Goal: Task Accomplishment & Management: Manage account settings

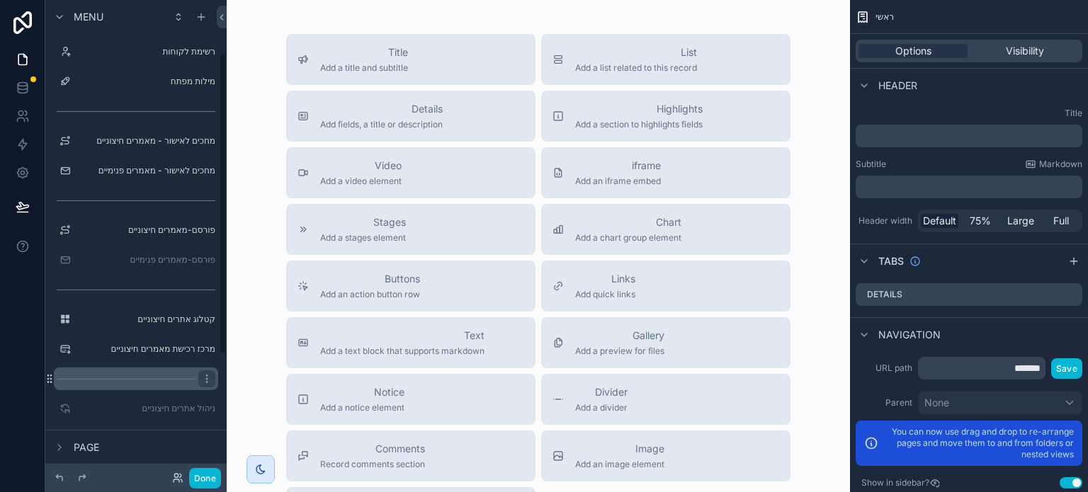
scroll to position [142, 0]
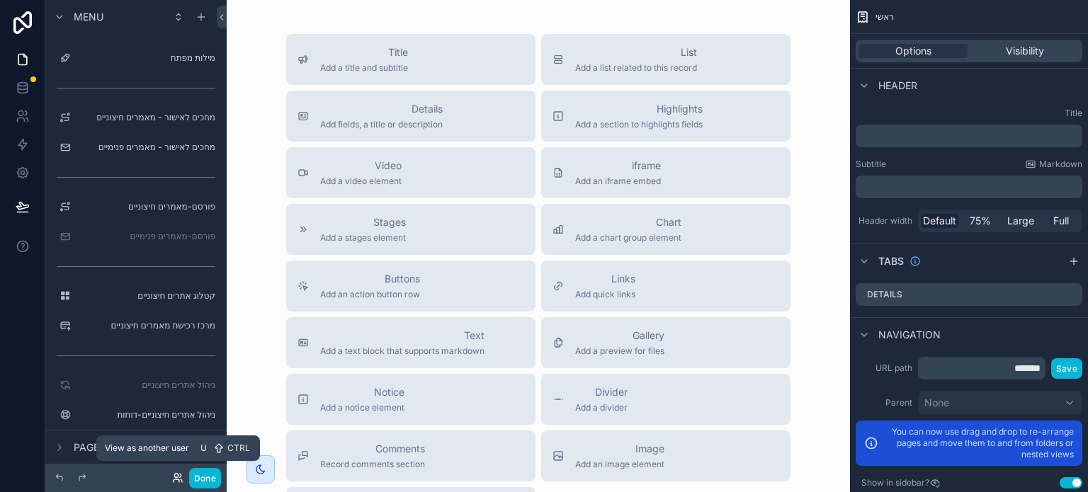
click at [177, 478] on icon at bounding box center [176, 476] width 4 height 4
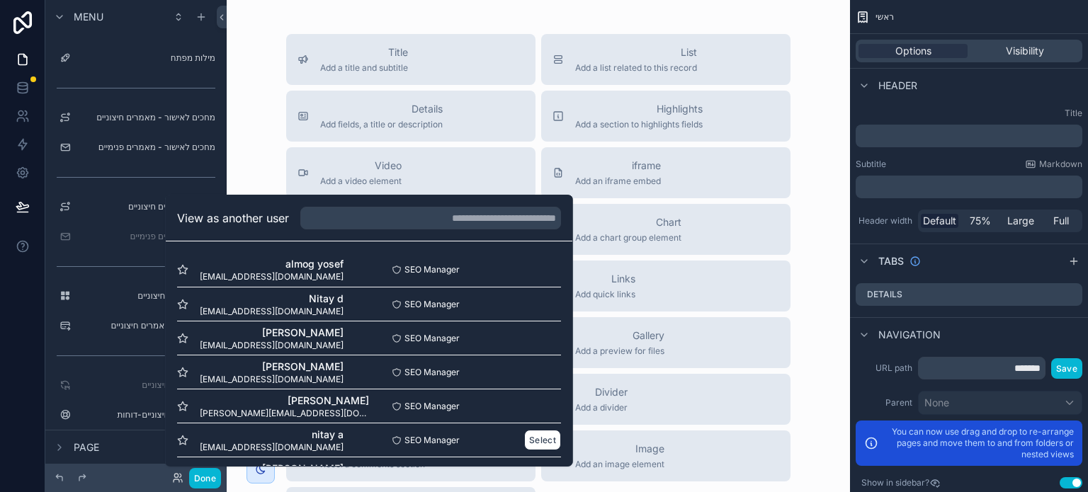
scroll to position [240, 0]
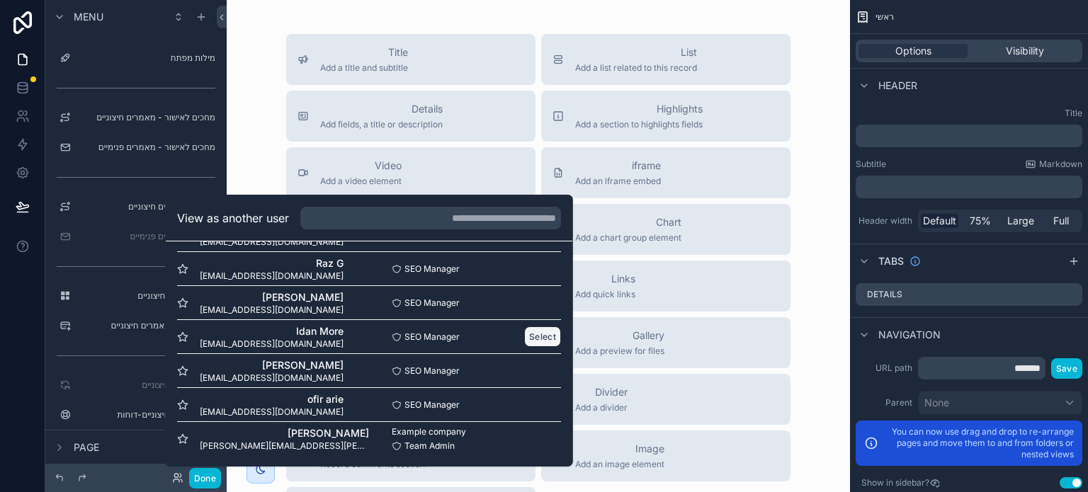
click at [524, 337] on button "Select" at bounding box center [542, 337] width 37 height 21
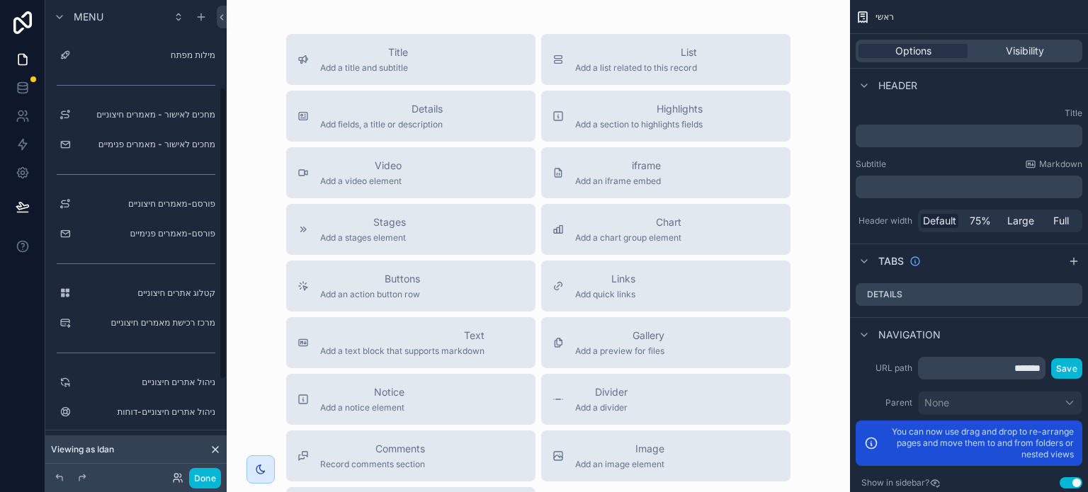
scroll to position [142, 0]
click at [203, 238] on icon "scrollable content" at bounding box center [206, 236] width 11 height 11
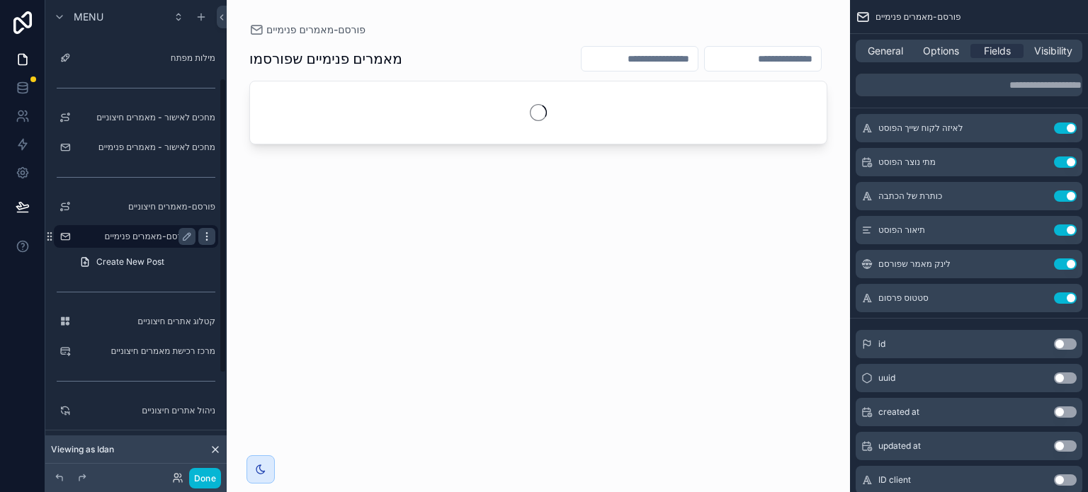
scroll to position [125, 0]
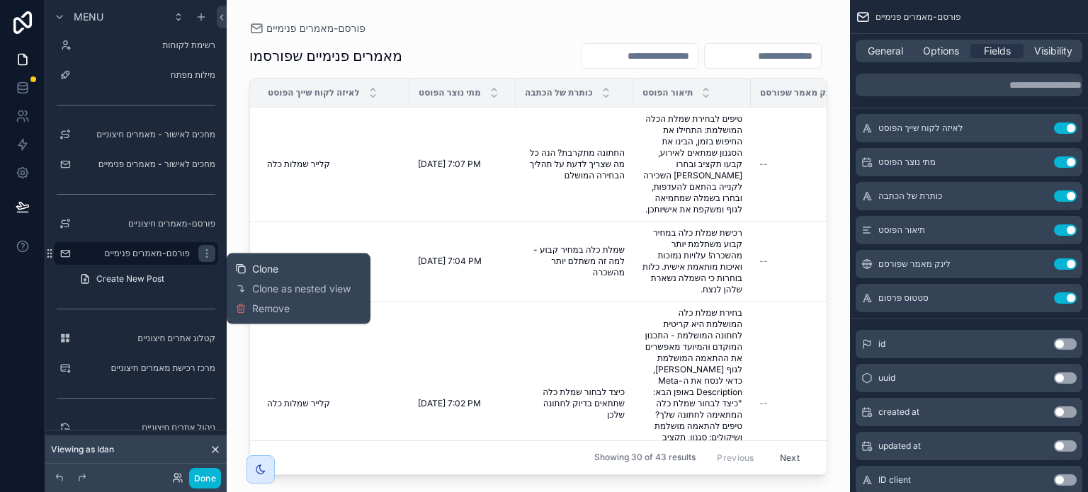
click at [269, 269] on span "Clone" at bounding box center [265, 269] width 26 height 14
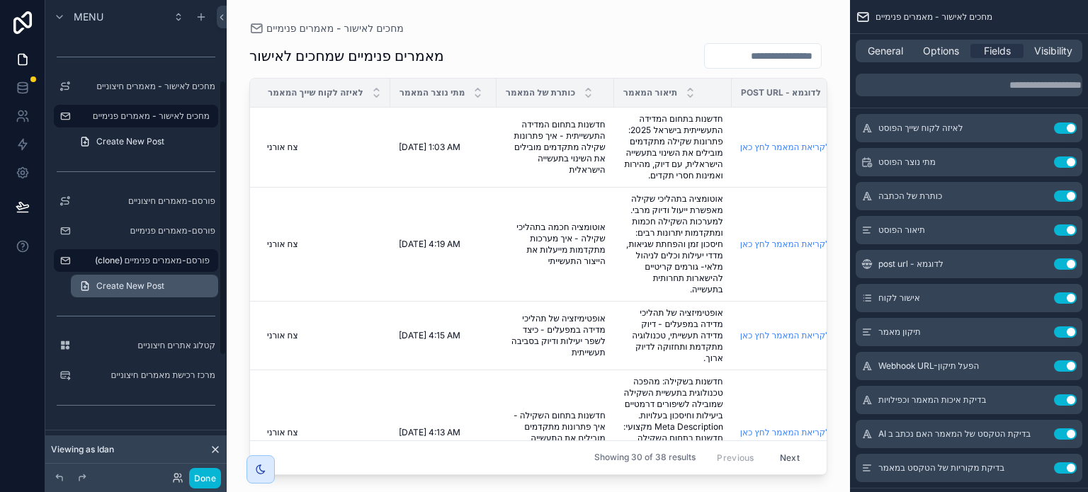
scroll to position [177, 0]
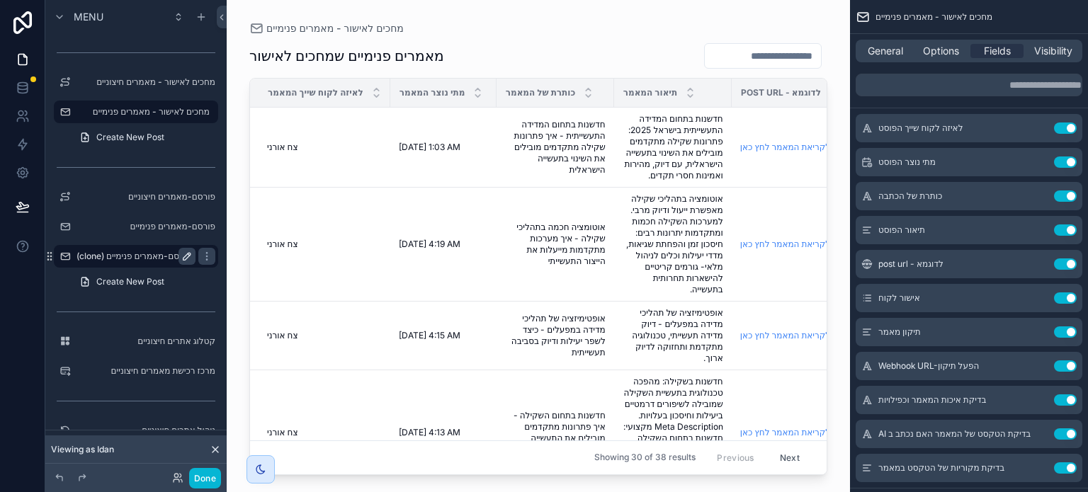
click at [188, 258] on icon "scrollable content" at bounding box center [186, 256] width 11 height 11
click at [135, 257] on input "**********" at bounding box center [125, 256] width 96 height 17
click at [125, 256] on input "**********" at bounding box center [125, 256] width 96 height 17
type input "**********"
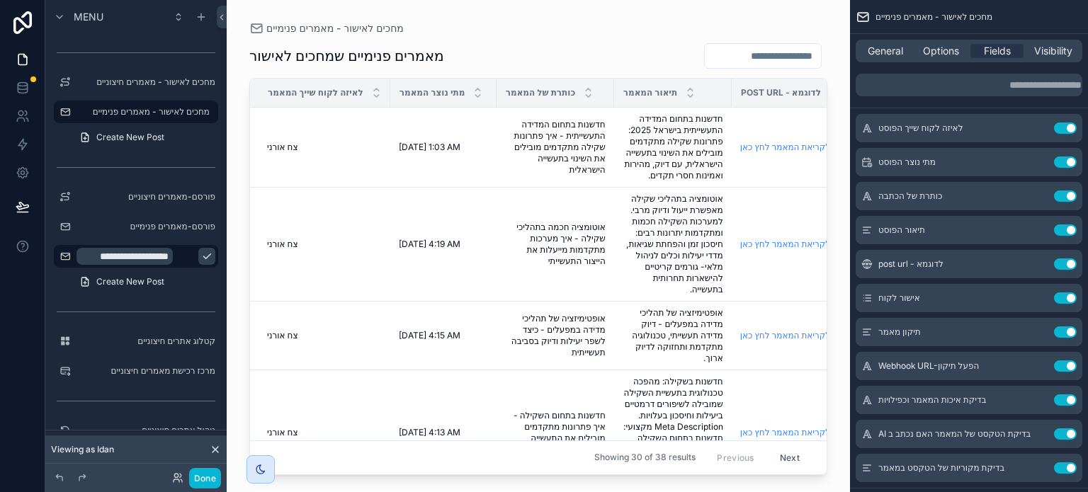
click at [201, 257] on icon "scrollable content" at bounding box center [206, 256] width 11 height 11
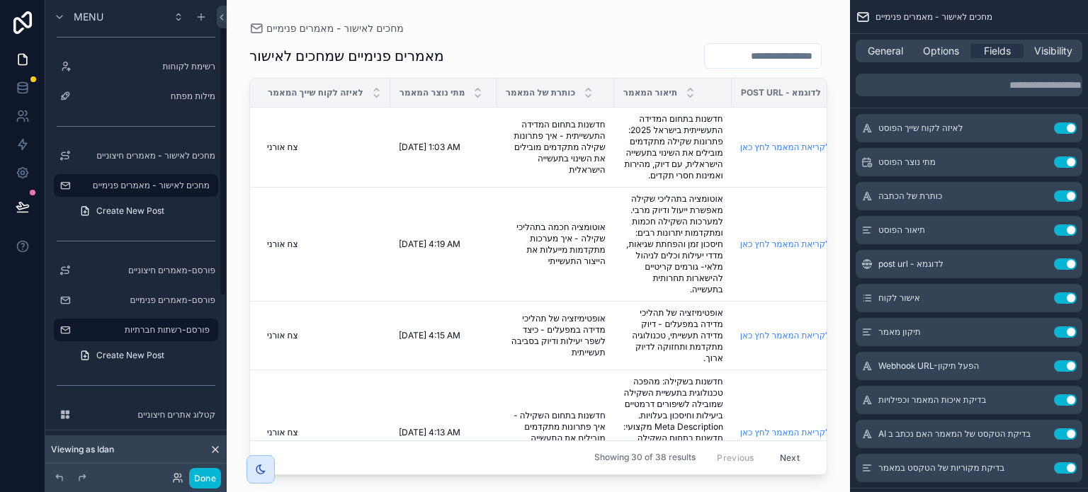
scroll to position [106, 0]
click at [156, 328] on label "פורסם-רשתות חברתיות" at bounding box center [133, 327] width 113 height 11
click at [720, 103] on div "תיאור המאמר" at bounding box center [673, 92] width 116 height 27
click at [359, 122] on td "צח אורני צח אורני" at bounding box center [320, 148] width 140 height 80
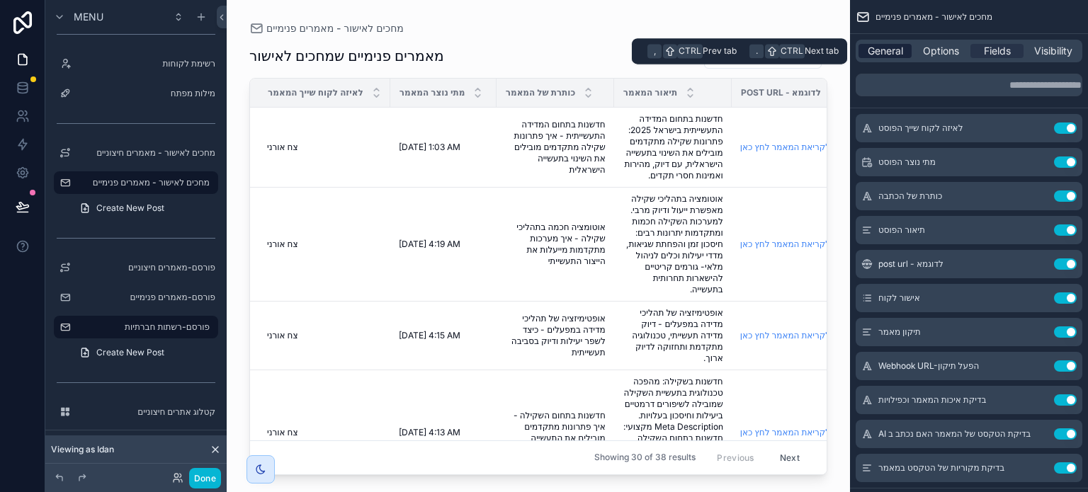
click at [902, 52] on span "General" at bounding box center [885, 51] width 35 height 14
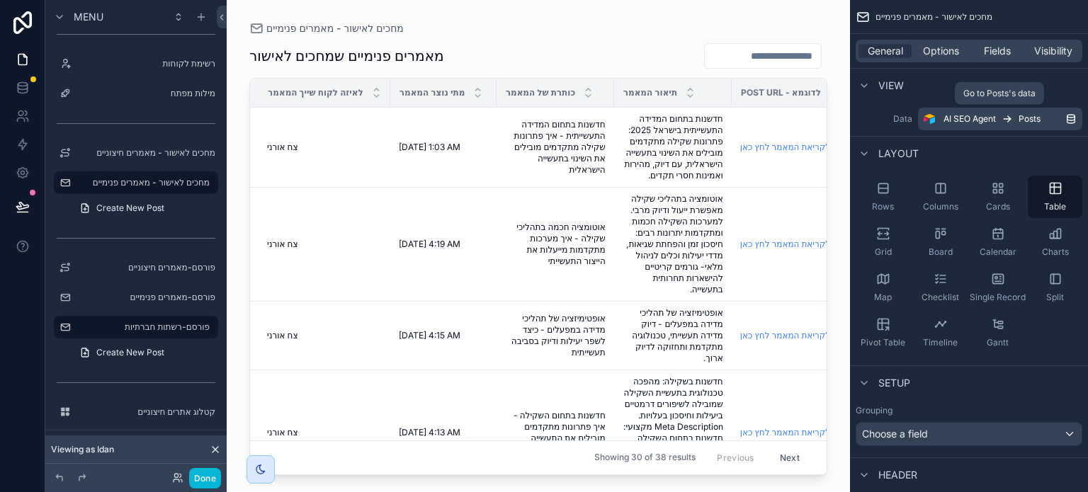
click at [1000, 119] on div "AI SEO Agent Posts" at bounding box center [1005, 118] width 122 height 11
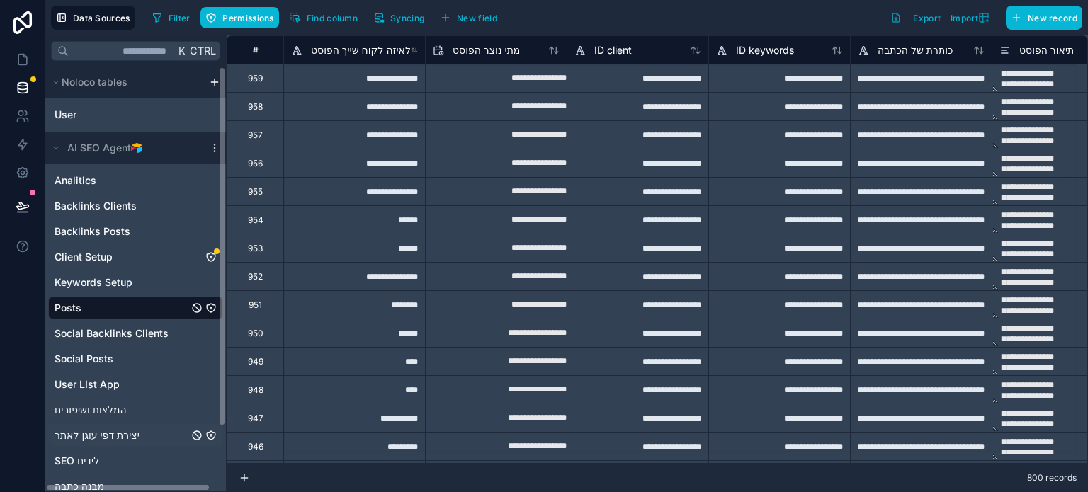
scroll to position [77, 0]
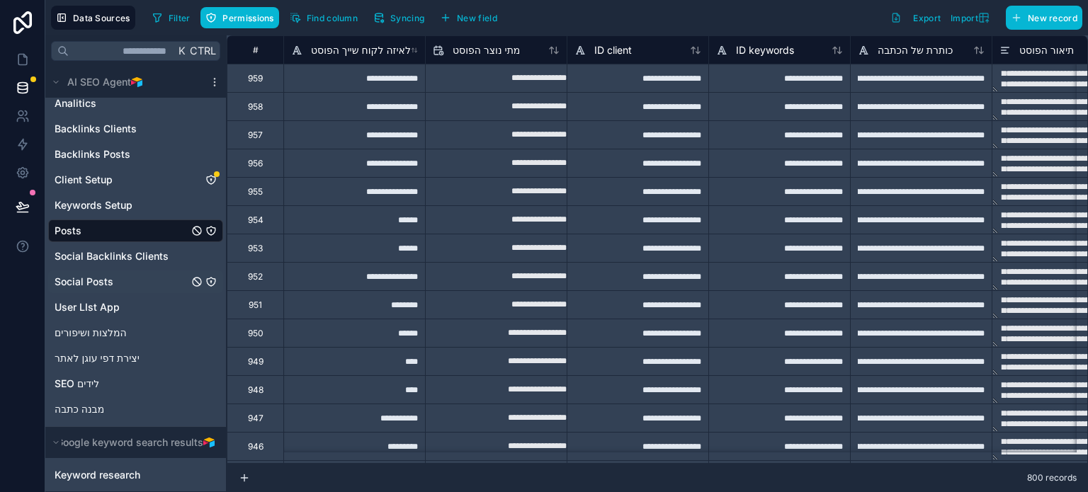
click at [108, 282] on span "Social Posts" at bounding box center [84, 282] width 59 height 14
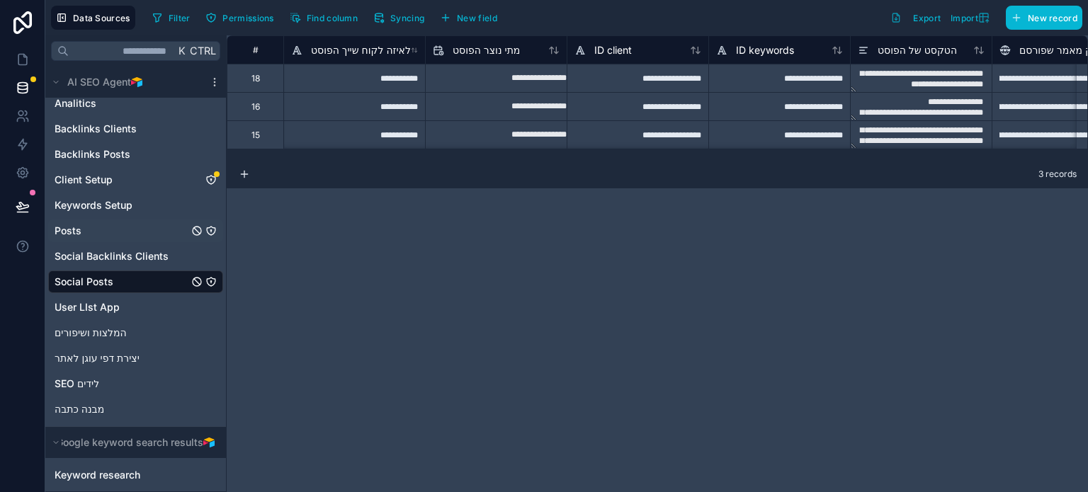
click at [98, 227] on div "Posts" at bounding box center [135, 231] width 175 height 23
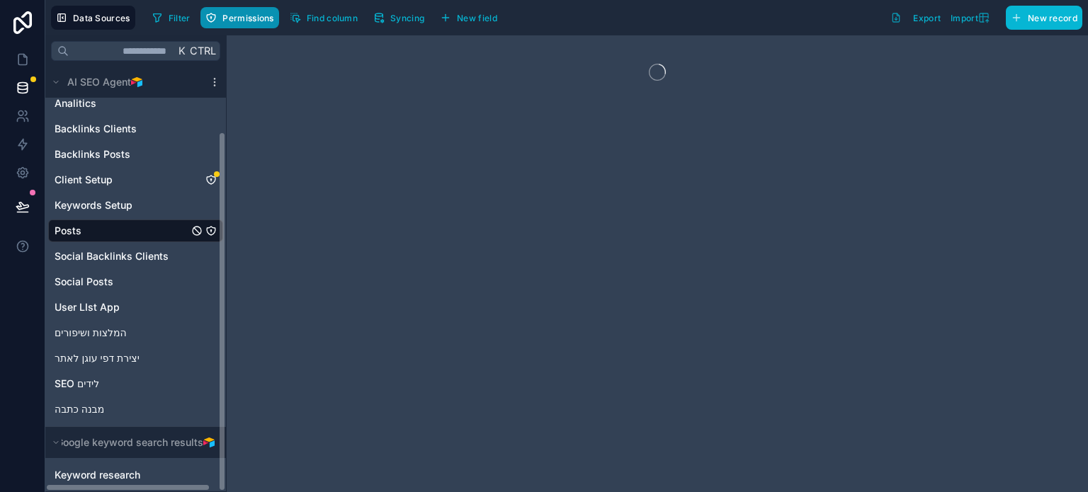
click at [235, 19] on span "Permissions" at bounding box center [247, 18] width 51 height 11
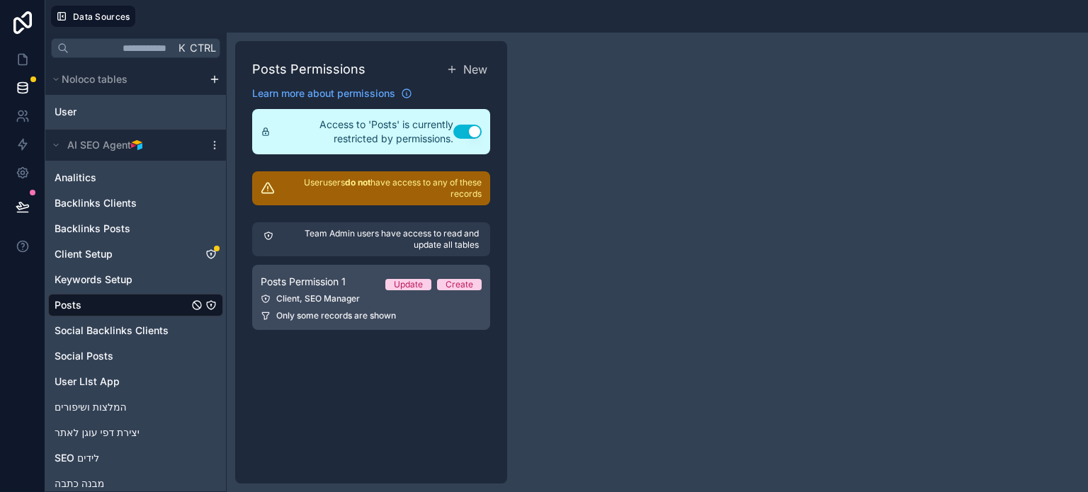
click at [329, 291] on link "Posts Permission 1 Update Create Client, SEO Manager Only some records are shown" at bounding box center [371, 297] width 238 height 65
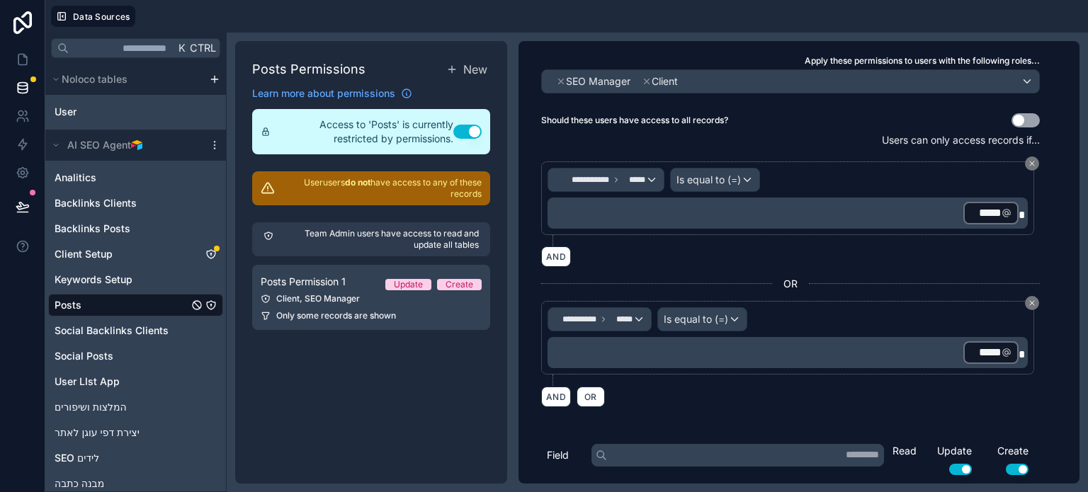
scroll to position [71, 0]
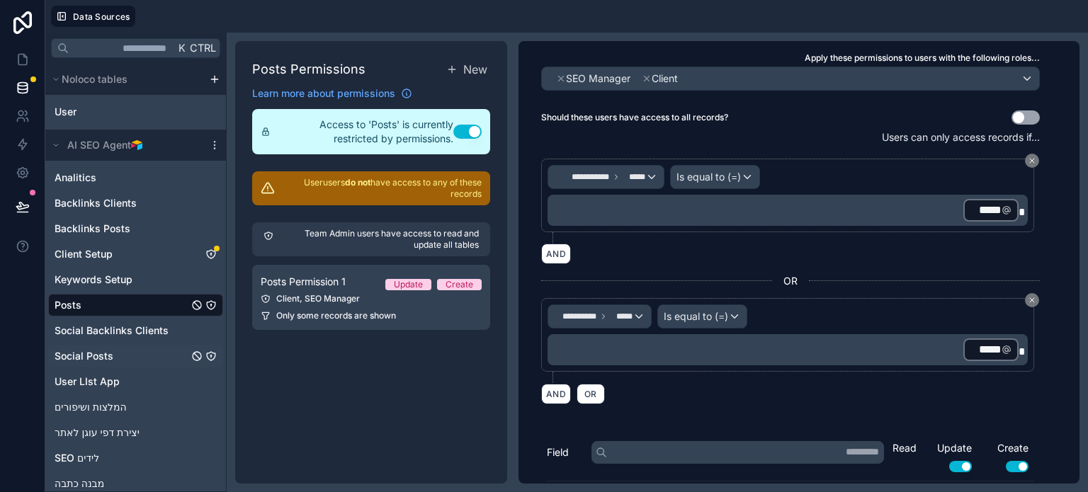
click at [94, 354] on span "Social Posts" at bounding box center [84, 356] width 59 height 14
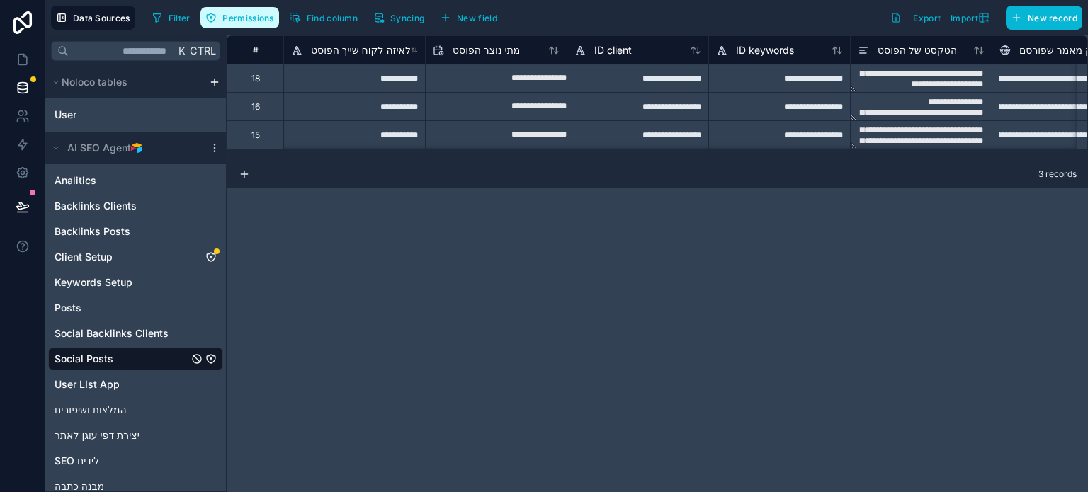
click at [249, 20] on span "Permissions" at bounding box center [247, 18] width 51 height 11
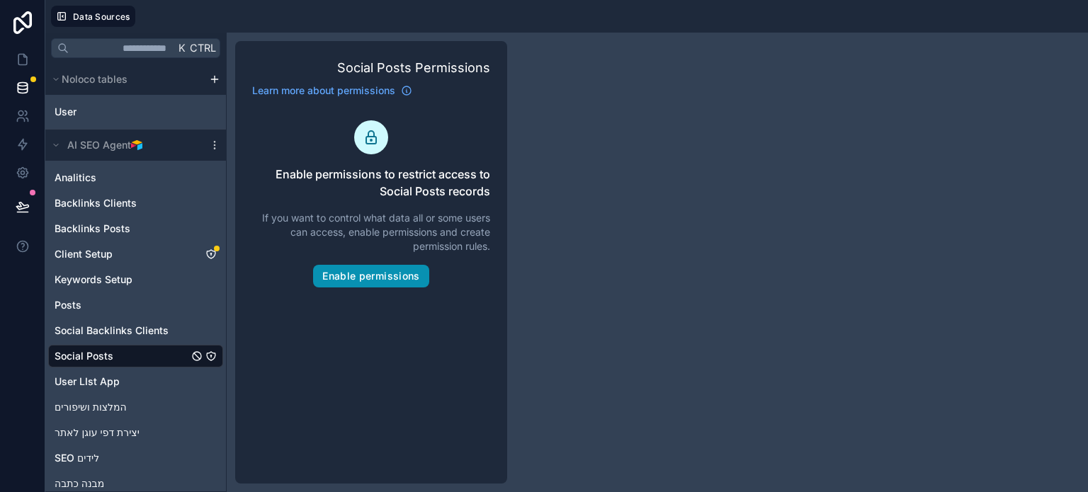
click at [373, 273] on button "Enable permissions" at bounding box center [370, 276] width 115 height 23
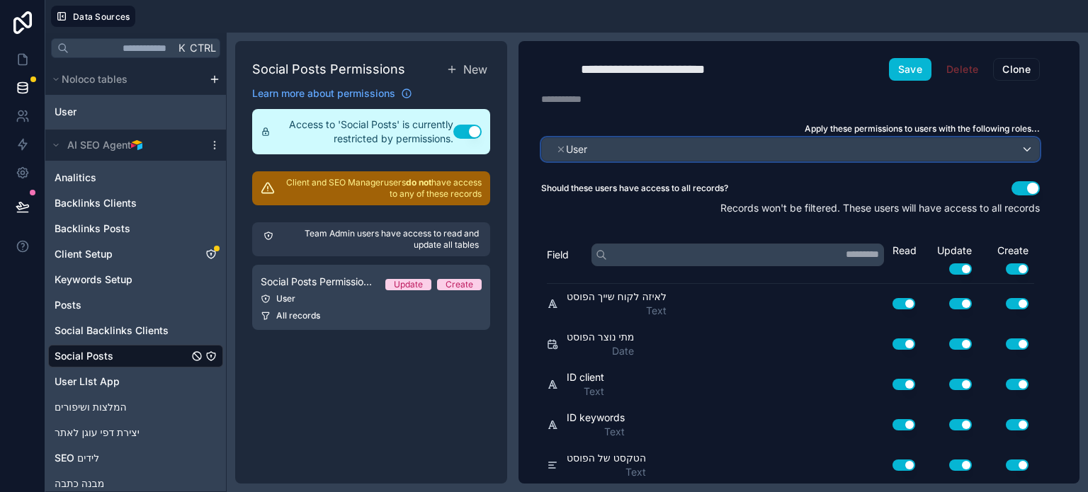
click at [799, 145] on div "User" at bounding box center [790, 149] width 497 height 23
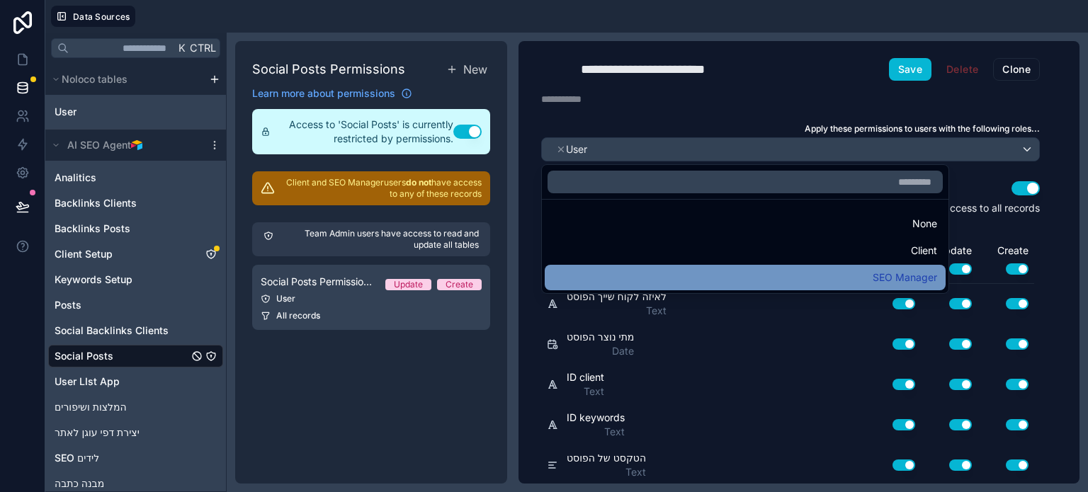
click at [774, 265] on div "SEO Manager" at bounding box center [745, 278] width 401 height 26
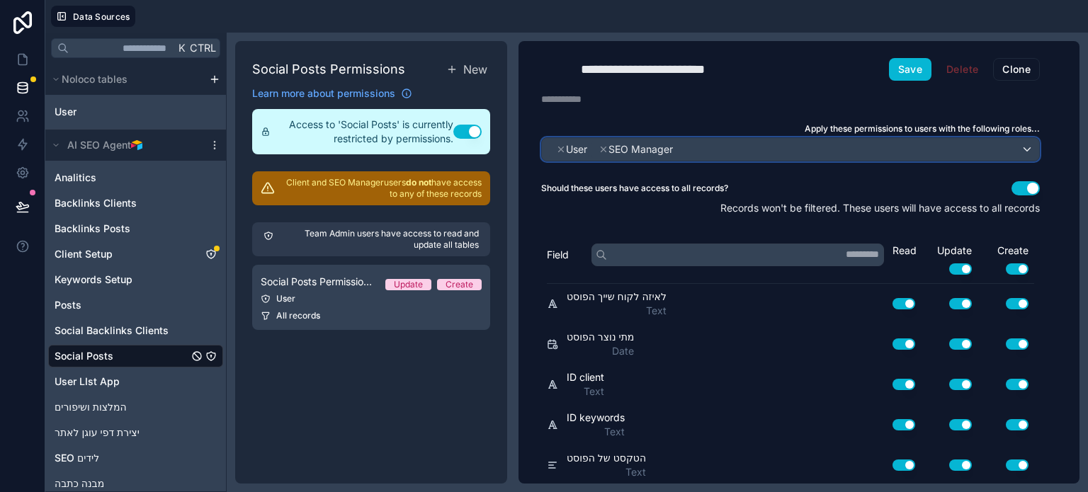
click at [751, 152] on div "SEO Manager User" at bounding box center [790, 149] width 497 height 23
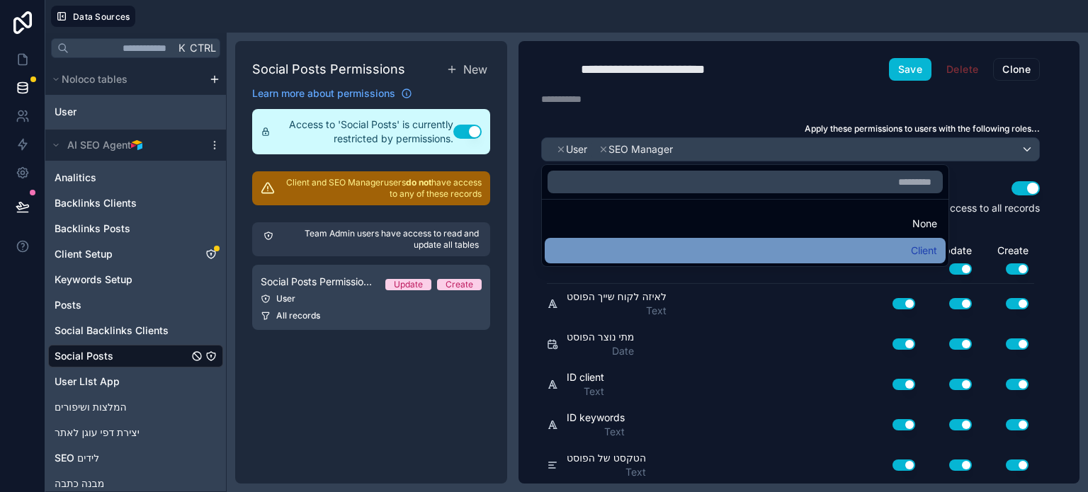
click at [812, 244] on div "Client" at bounding box center [745, 250] width 384 height 17
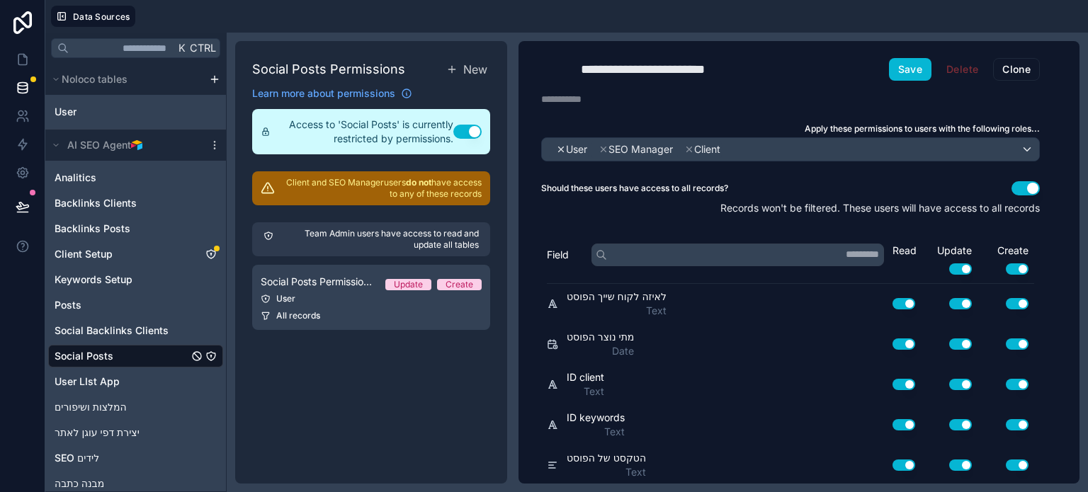
click at [560, 150] on icon at bounding box center [561, 150] width 10 height 10
click at [1030, 187] on button "Use setting" at bounding box center [1026, 188] width 28 height 14
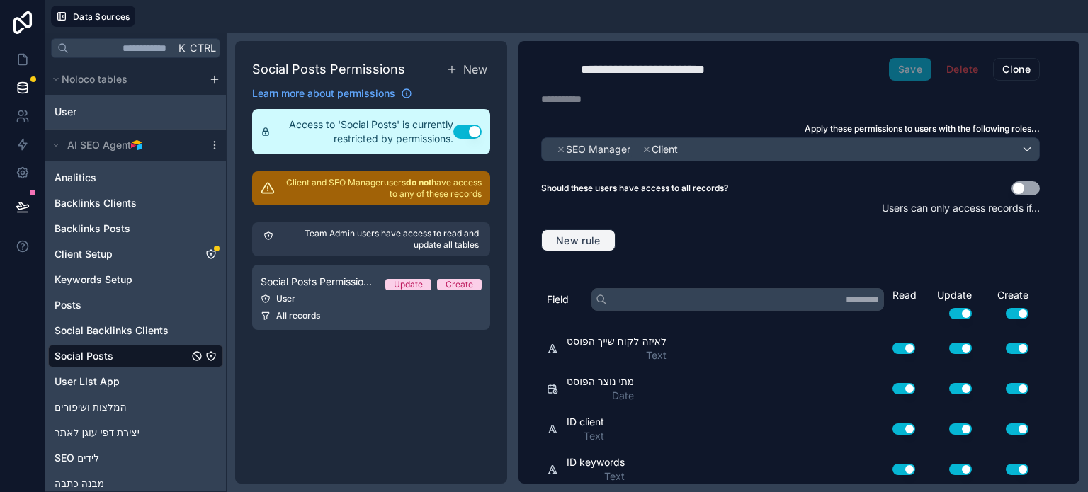
click at [595, 239] on span "New rule" at bounding box center [579, 241] width 56 height 13
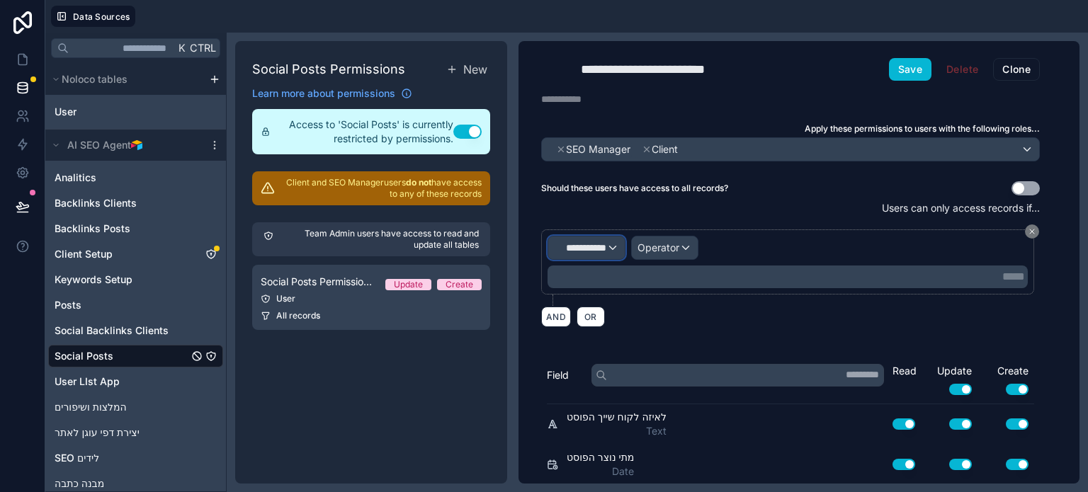
click at [604, 245] on span "**********" at bounding box center [580, 248] width 52 height 14
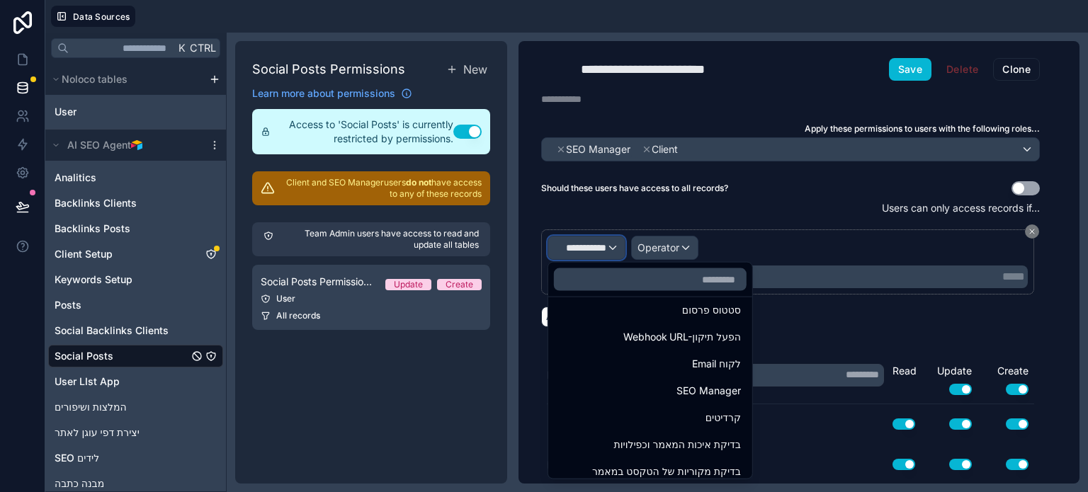
scroll to position [283, 0]
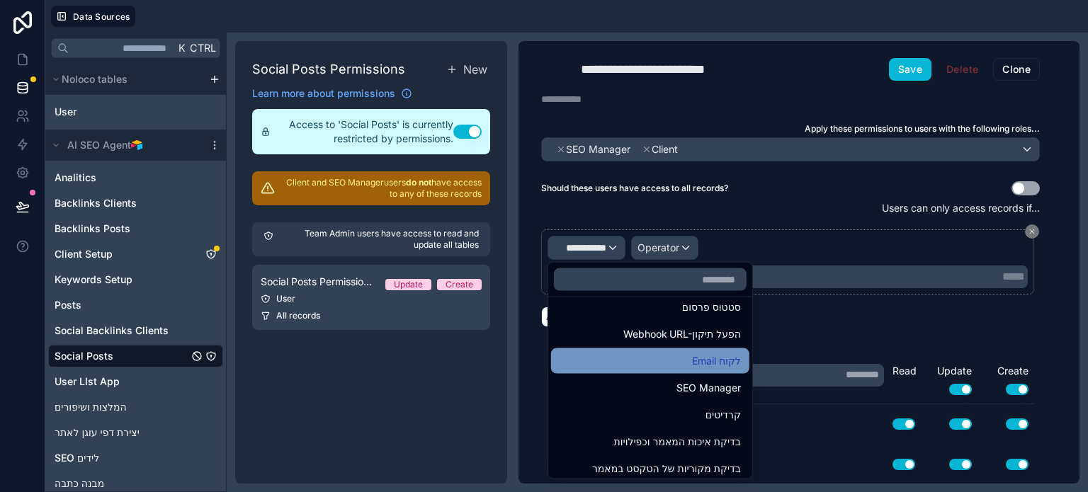
click at [658, 367] on div "Email לקוח" at bounding box center [650, 361] width 181 height 17
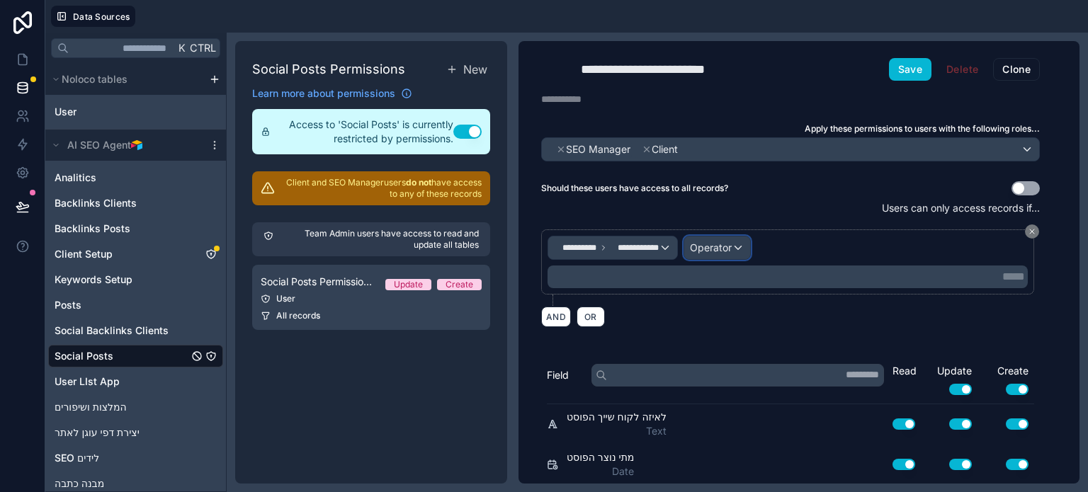
click at [721, 245] on span "Operator" at bounding box center [711, 248] width 42 height 12
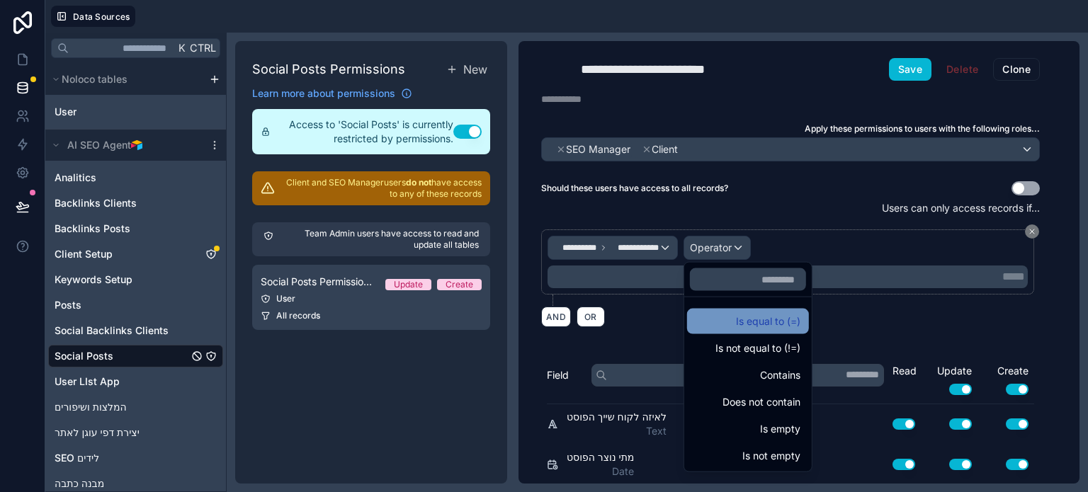
click at [768, 327] on div "Is equal to (=)" at bounding box center [748, 321] width 105 height 17
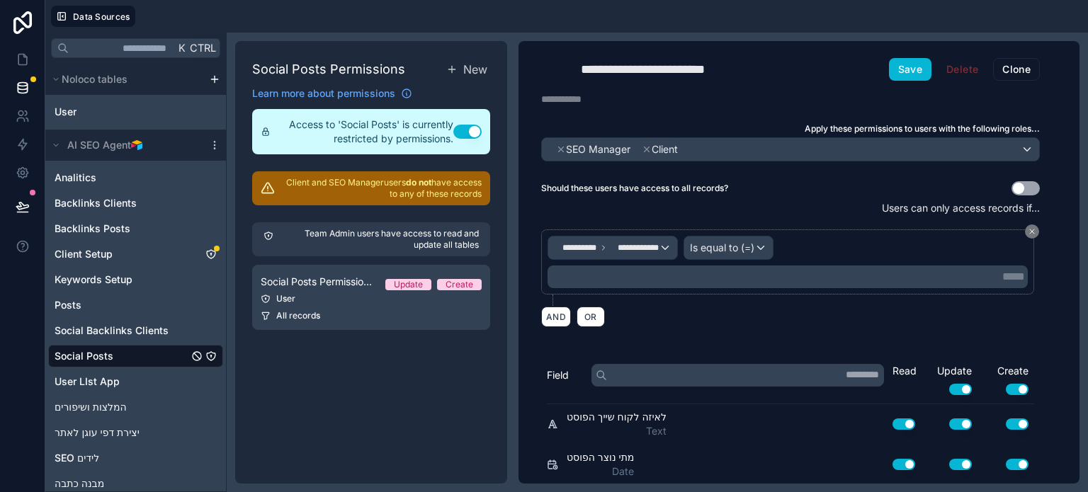
click at [643, 278] on p "***** ﻿" at bounding box center [789, 277] width 472 height 17
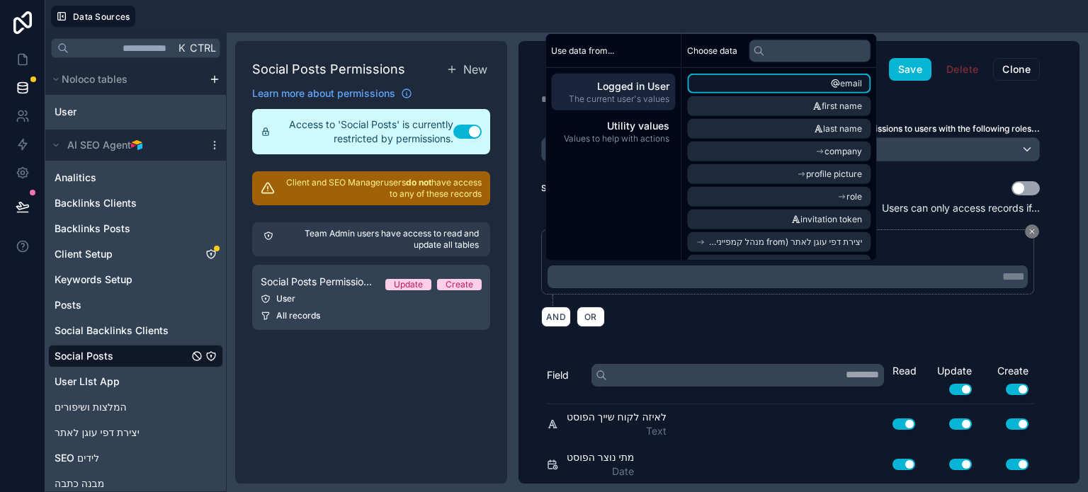
click at [840, 80] on icon "scrollable content" at bounding box center [836, 84] width 8 height 8
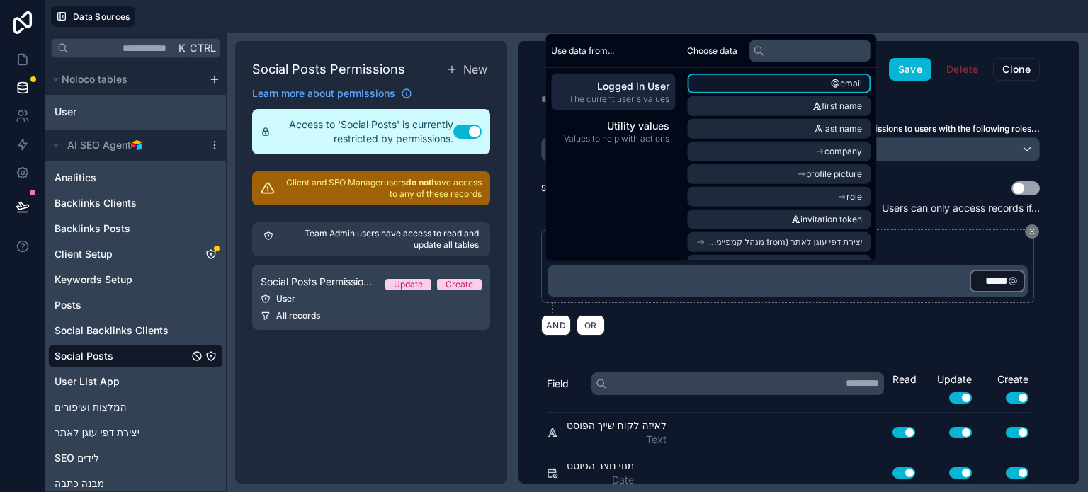
click at [850, 81] on span "email" at bounding box center [851, 83] width 22 height 11
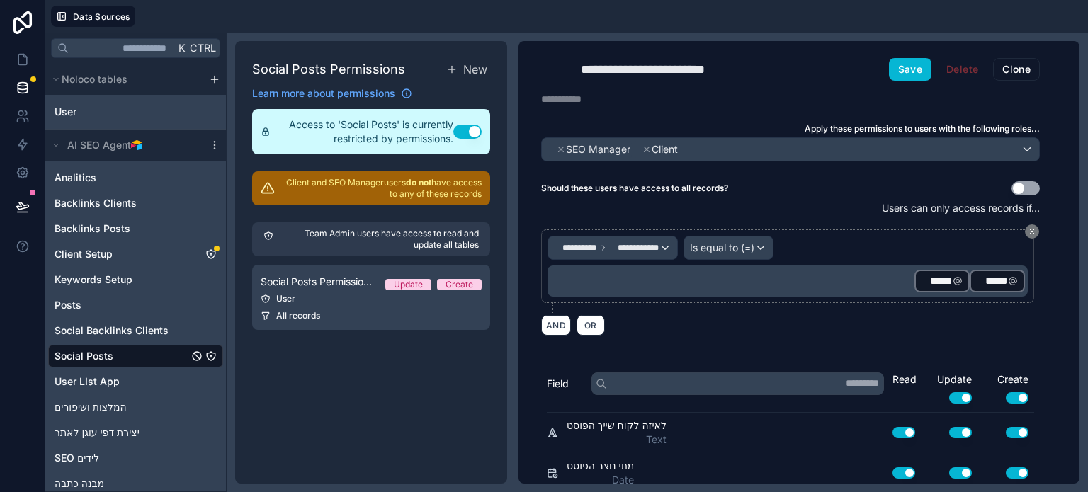
click at [868, 277] on p "﻿ ***** ﻿ ﻿ ***** ﻿ ﻿" at bounding box center [789, 282] width 472 height 26
click at [761, 332] on div "AND OR" at bounding box center [790, 325] width 499 height 21
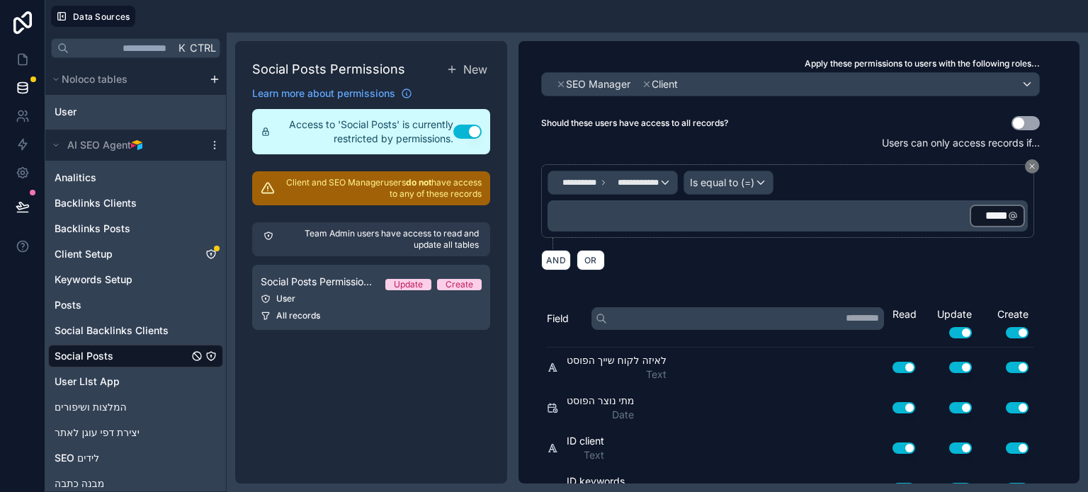
scroll to position [71, 0]
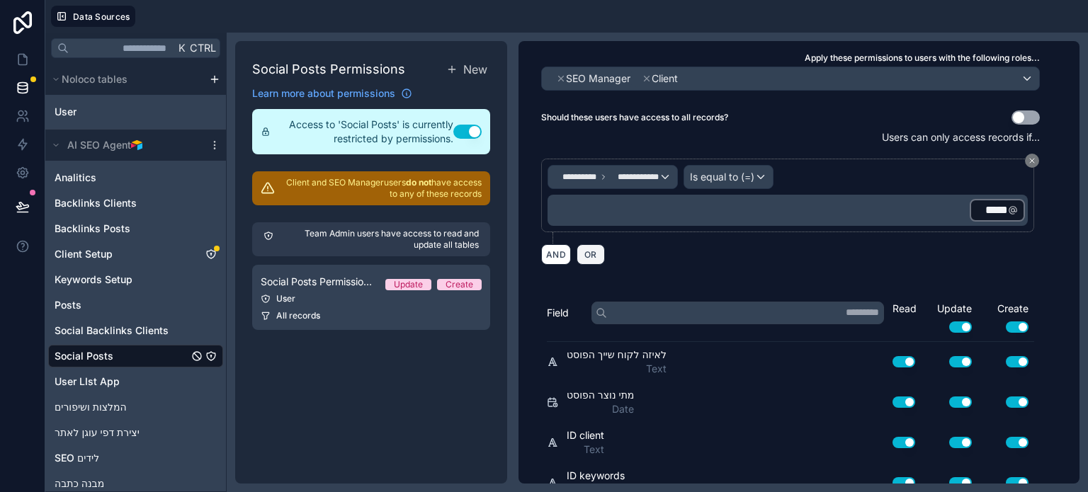
click at [592, 256] on span "OR" at bounding box center [591, 254] width 18 height 11
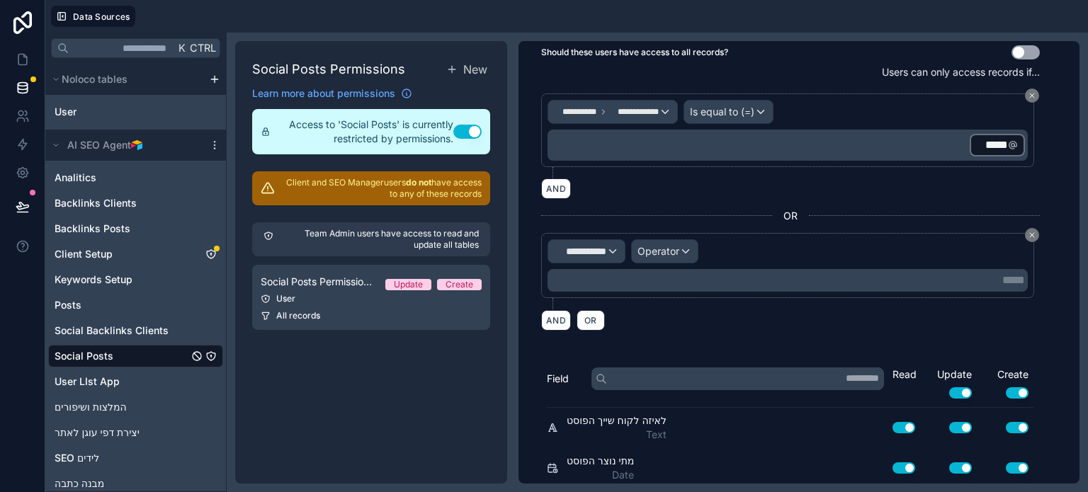
scroll to position [142, 0]
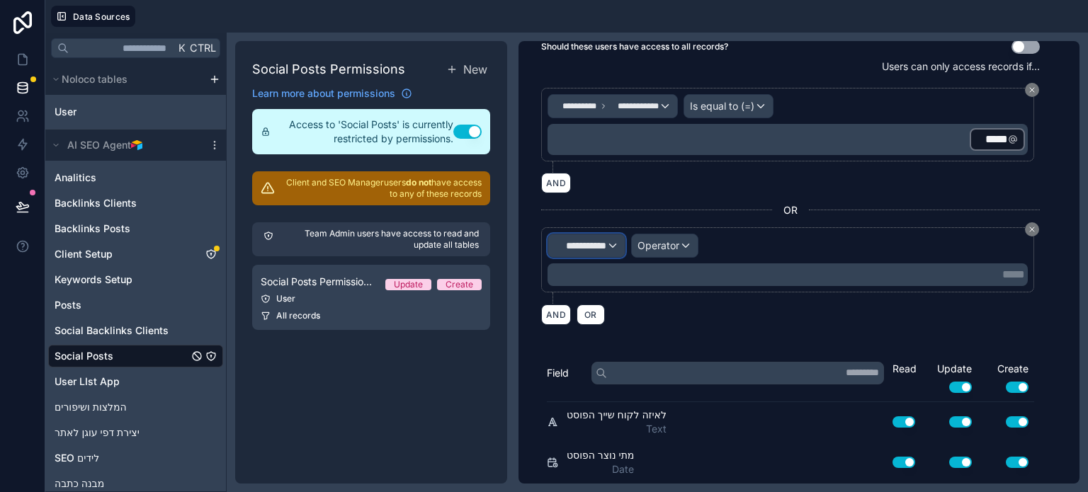
click at [569, 250] on div "**********" at bounding box center [586, 246] width 77 height 23
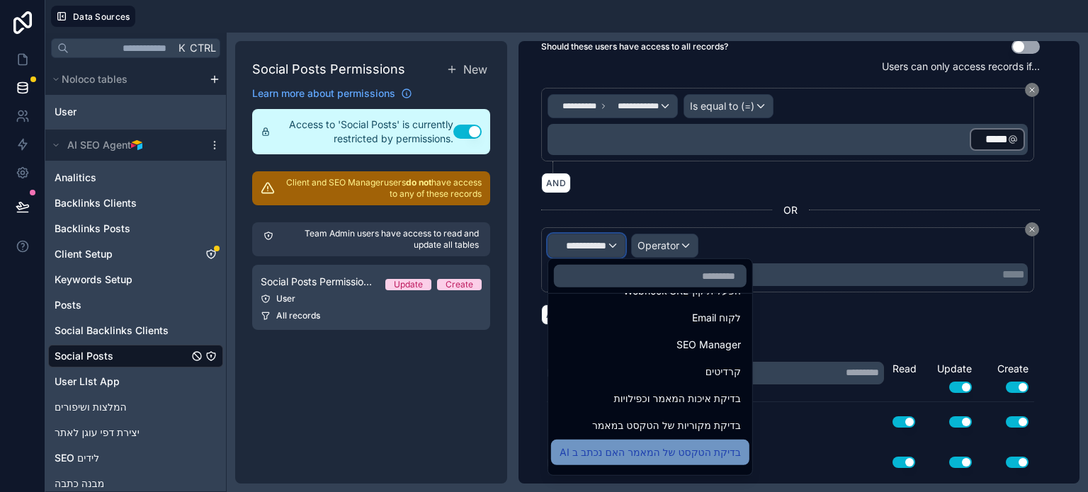
scroll to position [255, 0]
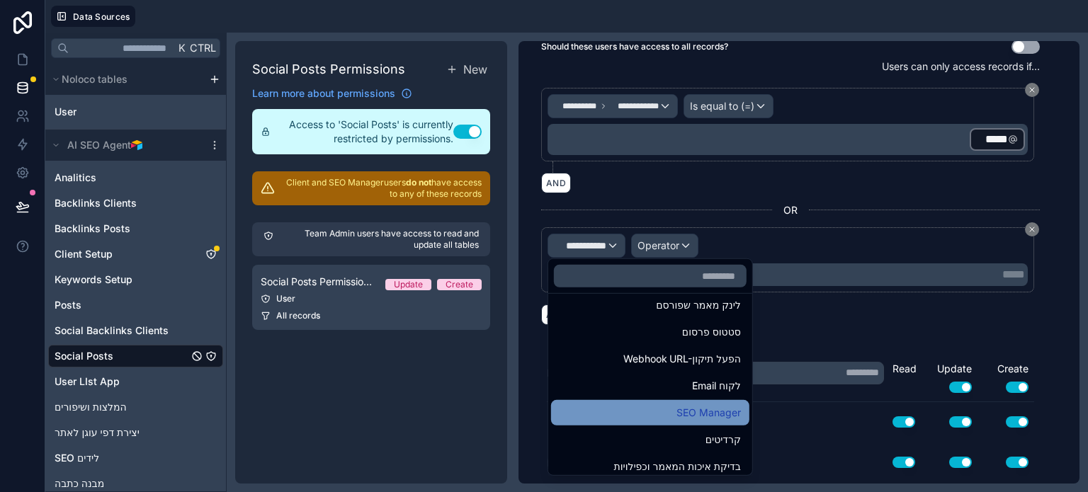
click at [654, 412] on div "SEO Manager" at bounding box center [650, 413] width 181 height 17
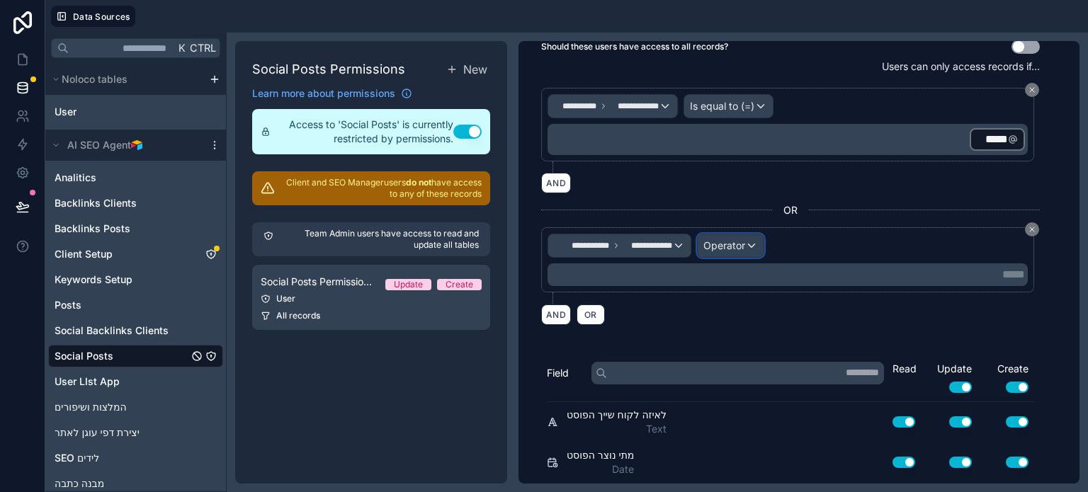
click at [743, 241] on span "Operator" at bounding box center [725, 246] width 42 height 12
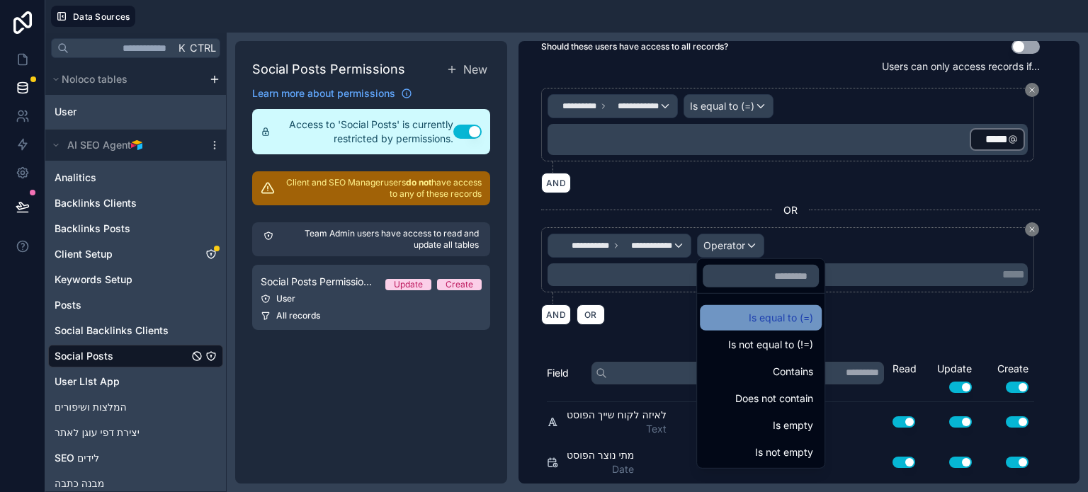
click at [772, 314] on div "Is equal to (=)" at bounding box center [761, 318] width 105 height 17
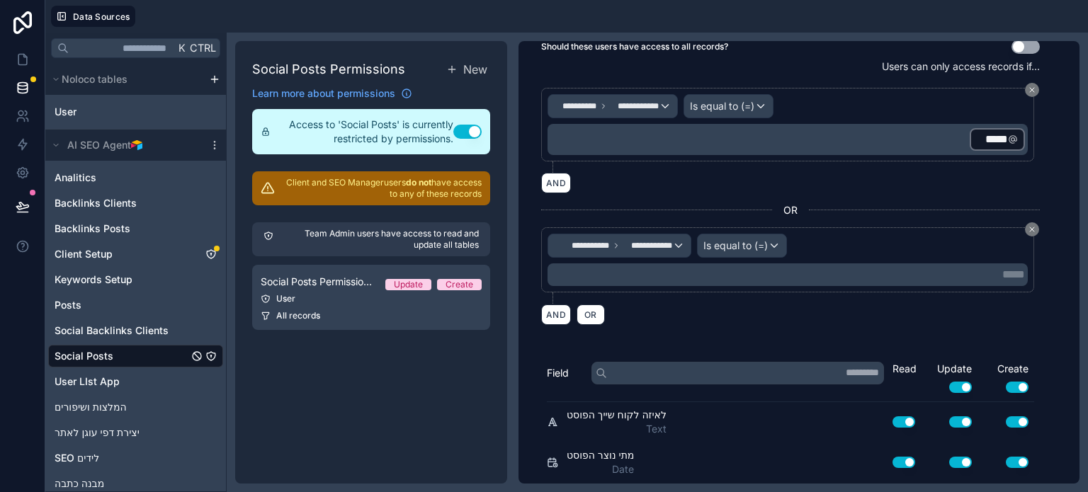
click at [705, 276] on p "***** ﻿" at bounding box center [789, 274] width 472 height 17
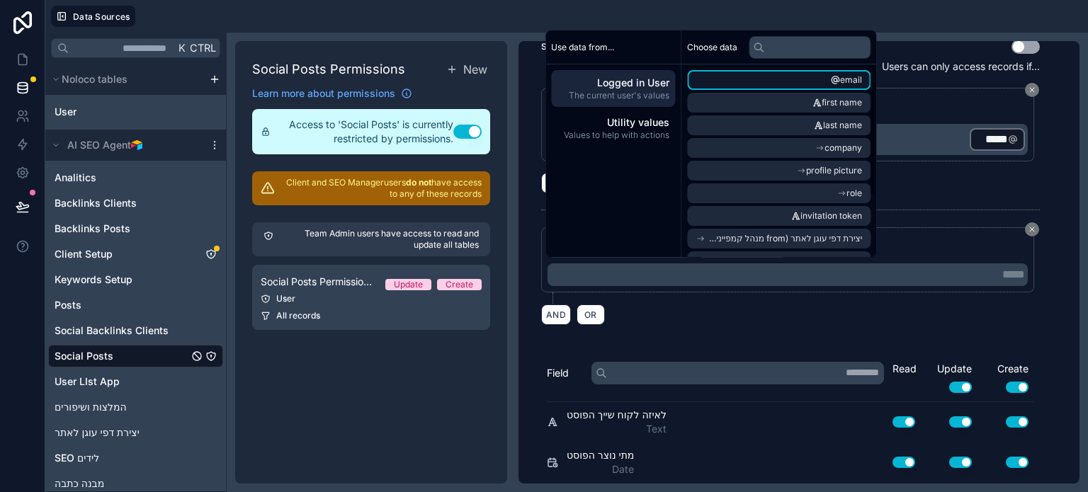
click at [840, 77] on icon "scrollable content" at bounding box center [836, 81] width 8 height 8
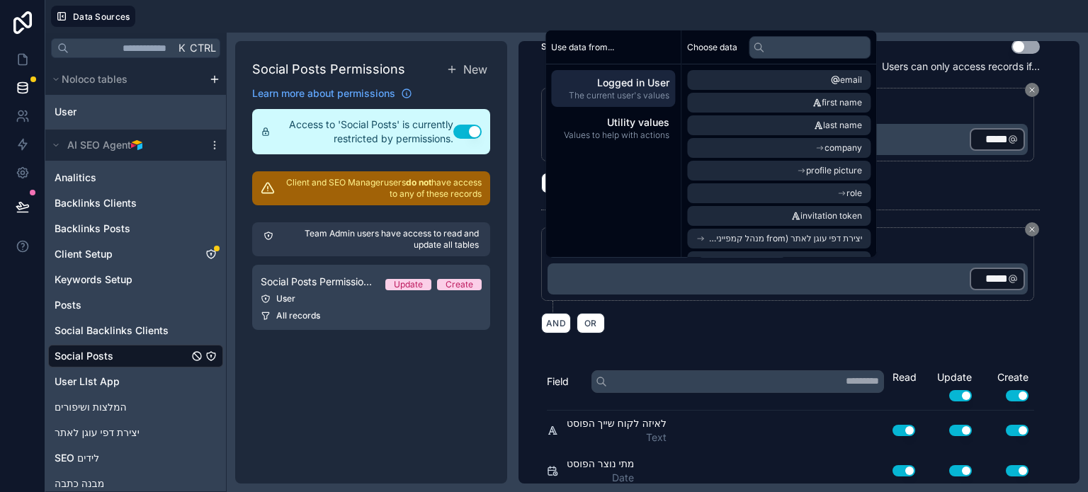
click at [704, 319] on div "AND OR" at bounding box center [790, 322] width 499 height 21
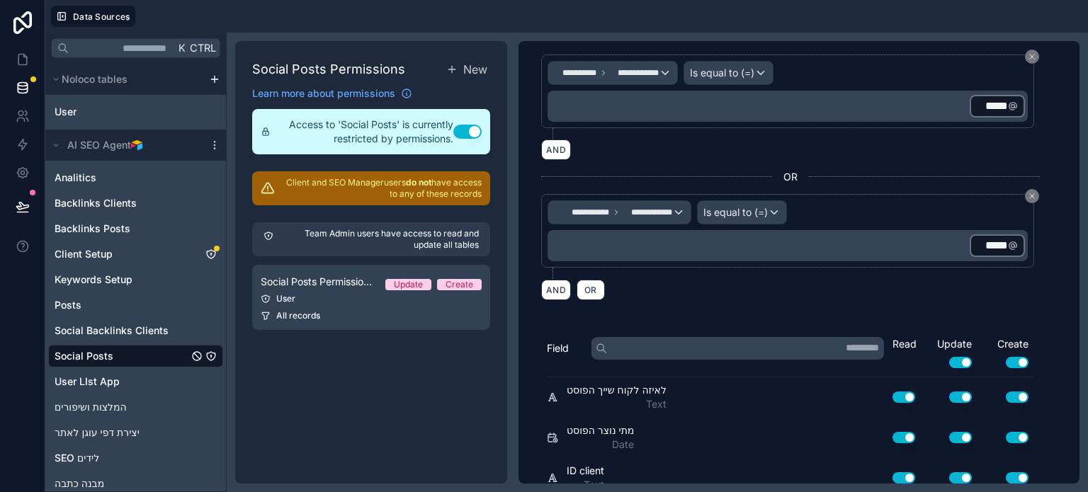
scroll to position [0, 0]
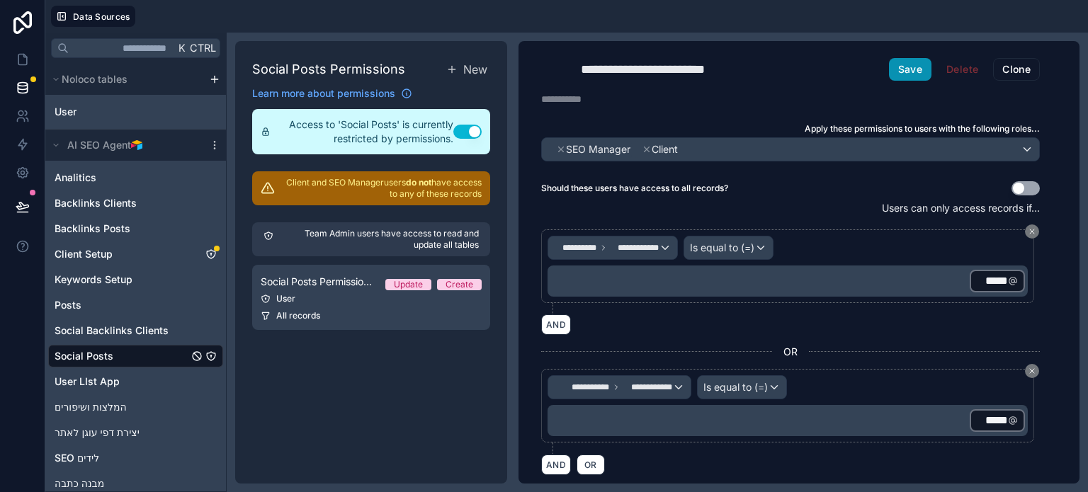
click at [906, 74] on button "Save" at bounding box center [910, 69] width 43 height 23
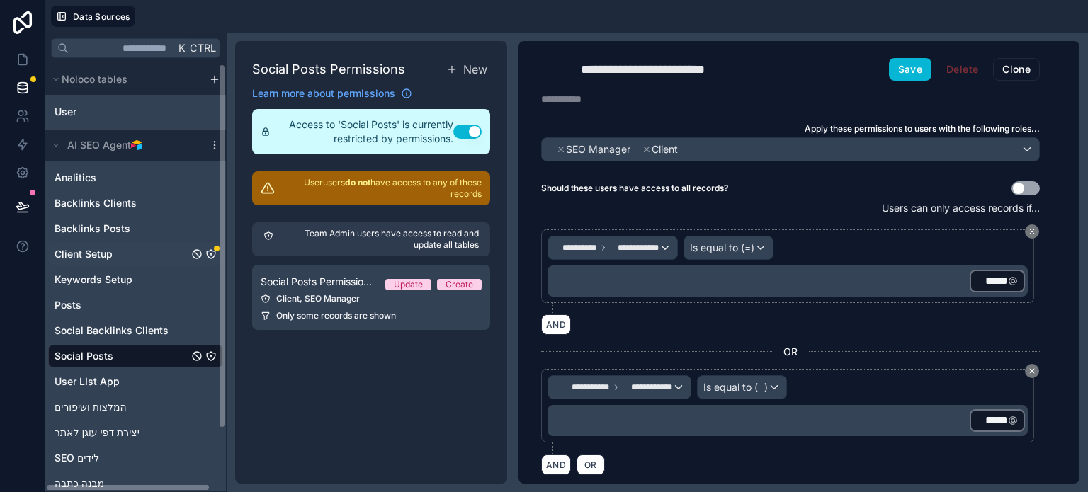
click at [116, 249] on div "Client Setup" at bounding box center [135, 254] width 175 height 23
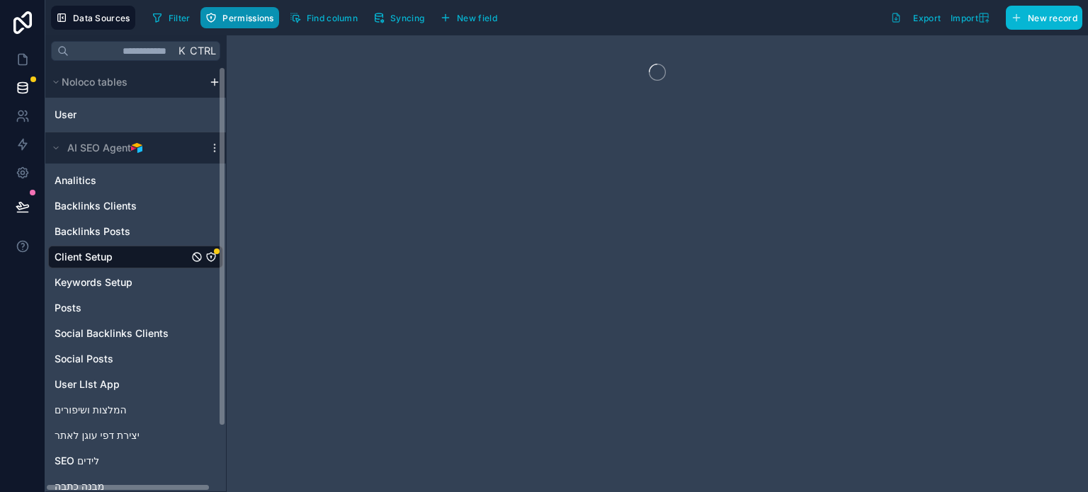
click at [244, 19] on span "Permissions" at bounding box center [247, 18] width 51 height 11
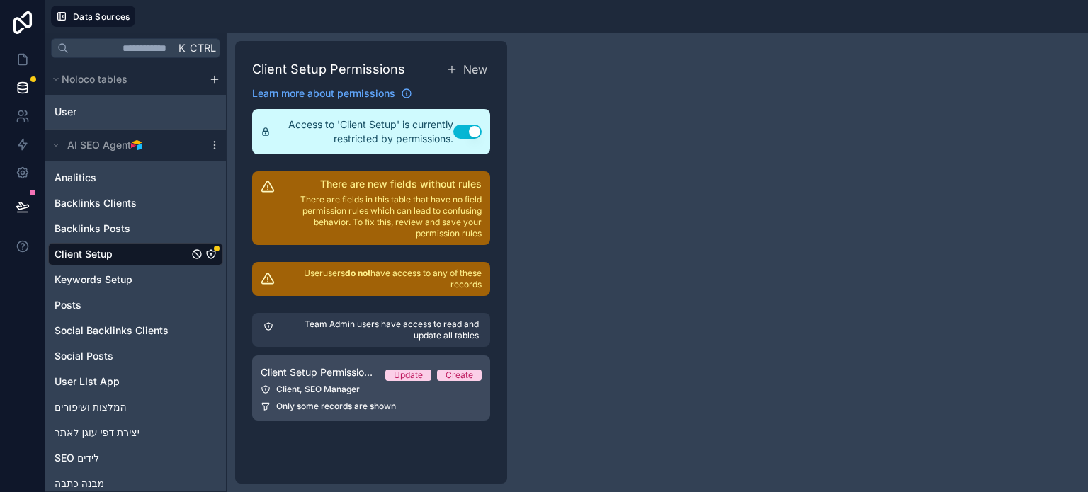
click at [343, 396] on link "Client Setup Permission 1 Update Create Client, SEO Manager Only some records a…" at bounding box center [371, 388] width 238 height 65
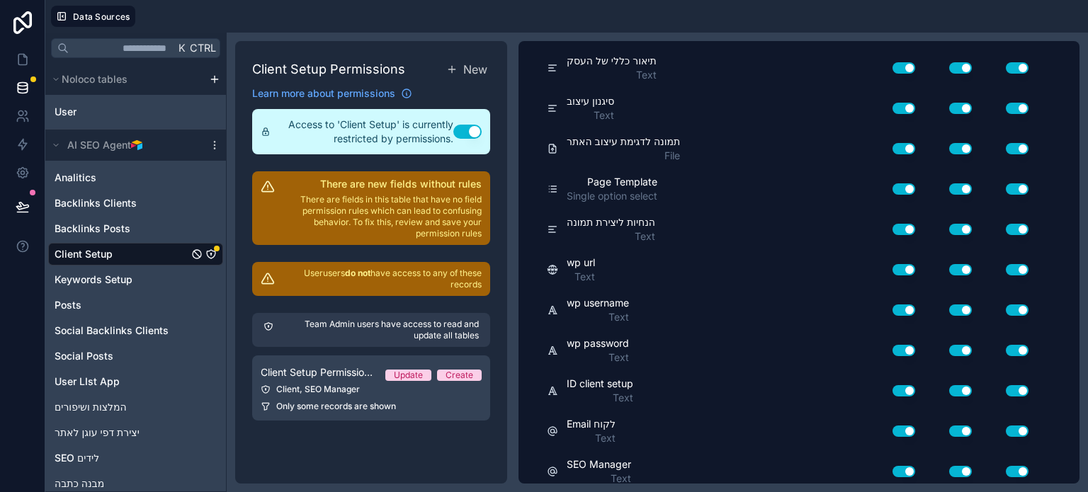
scroll to position [931, 0]
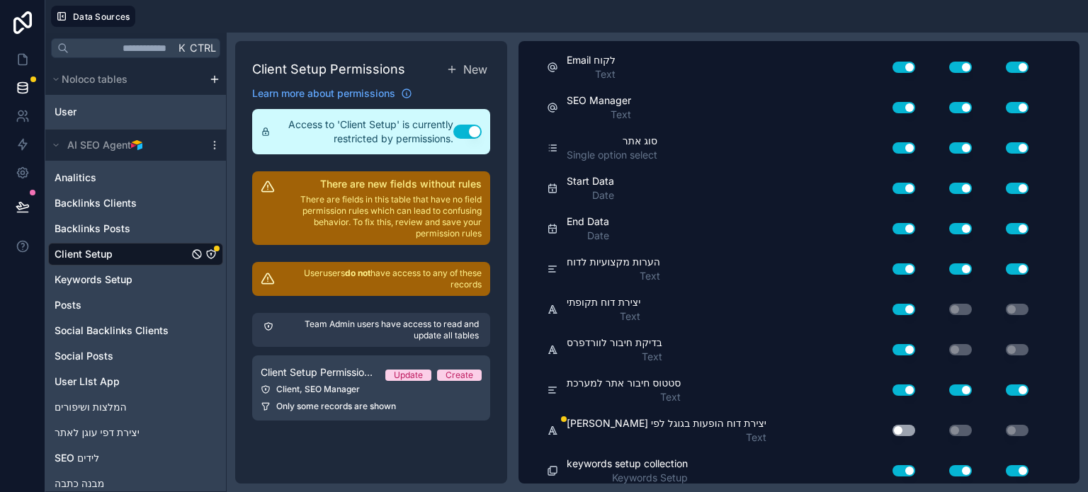
click at [904, 425] on button "Use setting" at bounding box center [904, 430] width 23 height 11
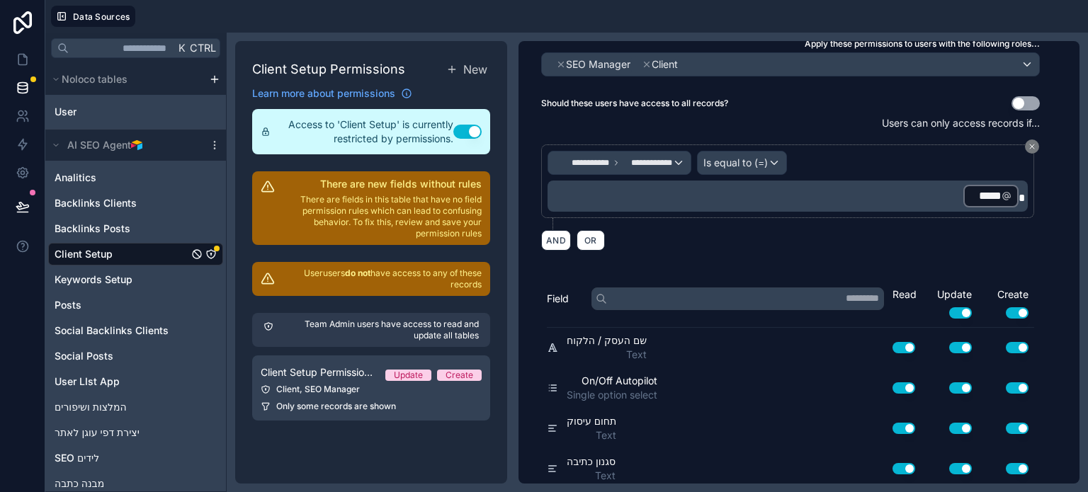
scroll to position [0, 0]
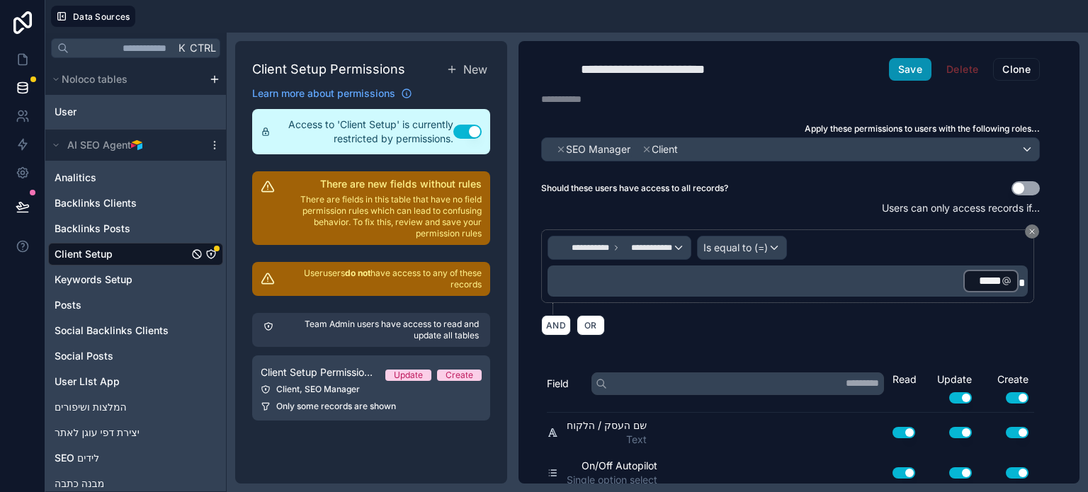
click at [909, 77] on button "Save" at bounding box center [910, 69] width 43 height 23
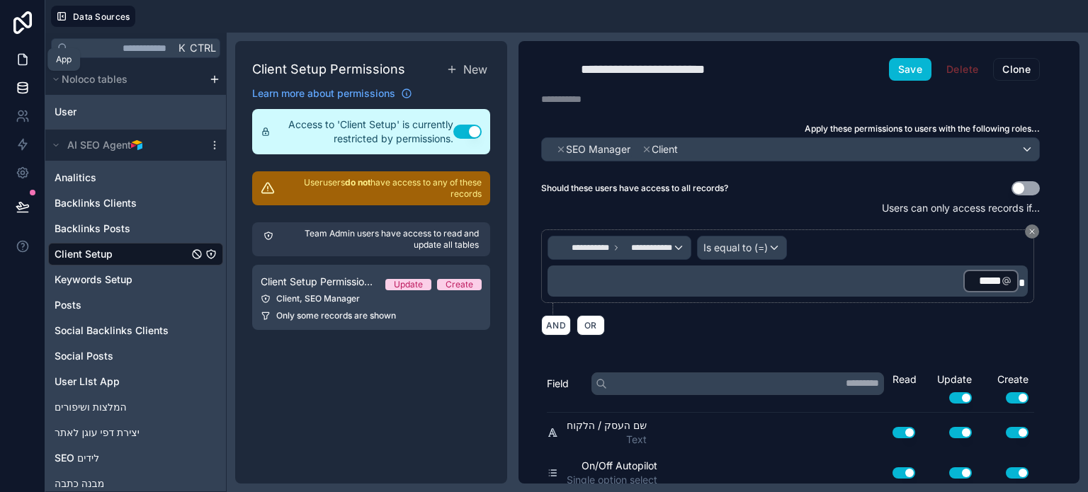
click at [20, 59] on icon at bounding box center [23, 59] width 14 height 14
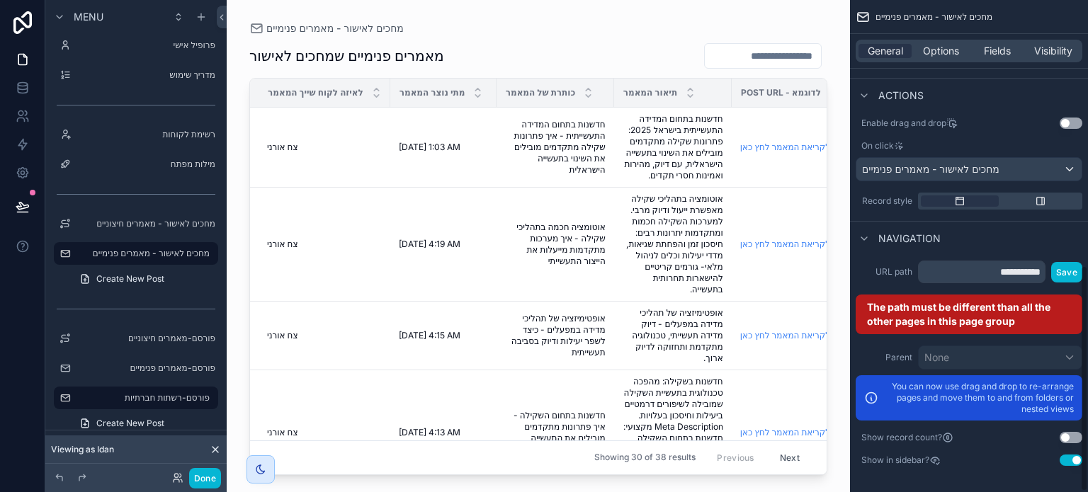
scroll to position [579, 0]
click at [1036, 275] on input "**********" at bounding box center [982, 271] width 128 height 23
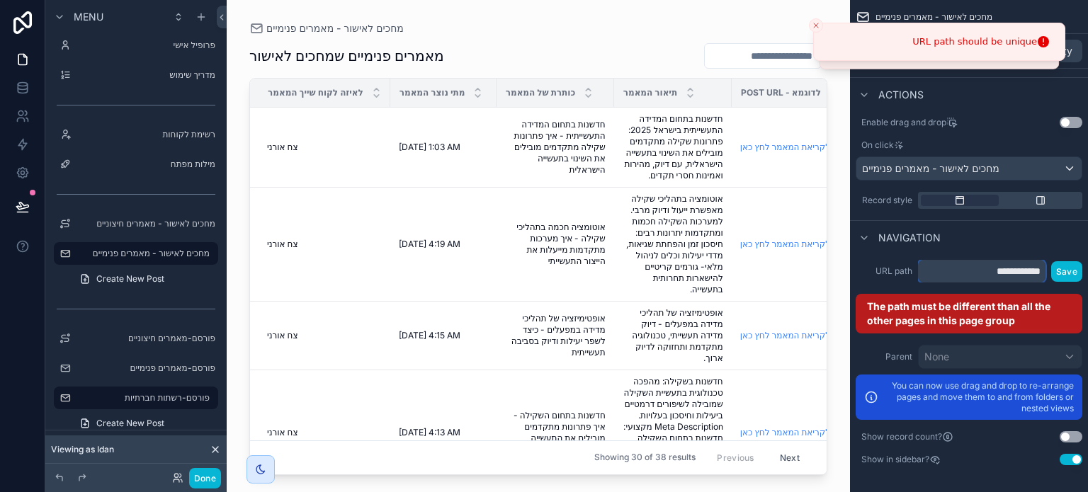
scroll to position [528, 0]
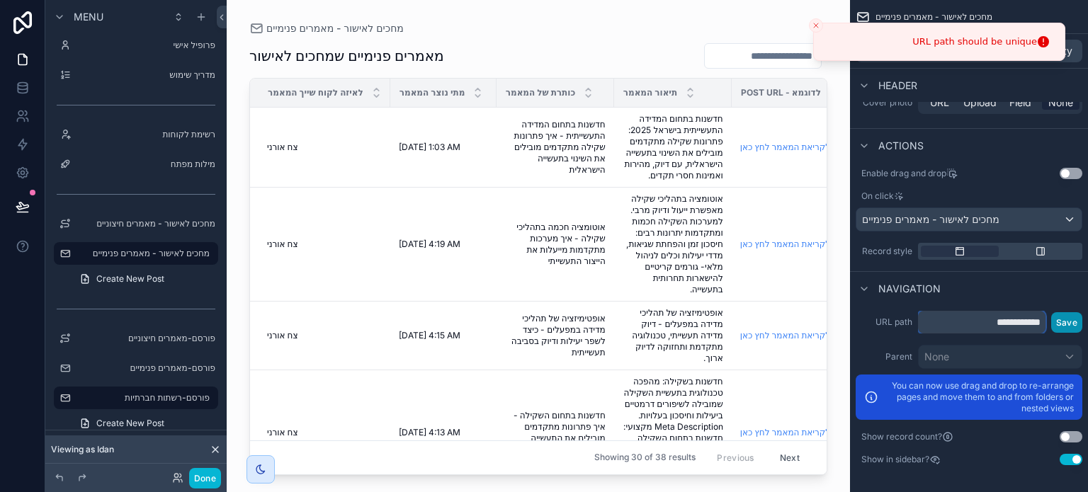
type input "**********"
click at [1061, 323] on button "Save" at bounding box center [1067, 322] width 31 height 21
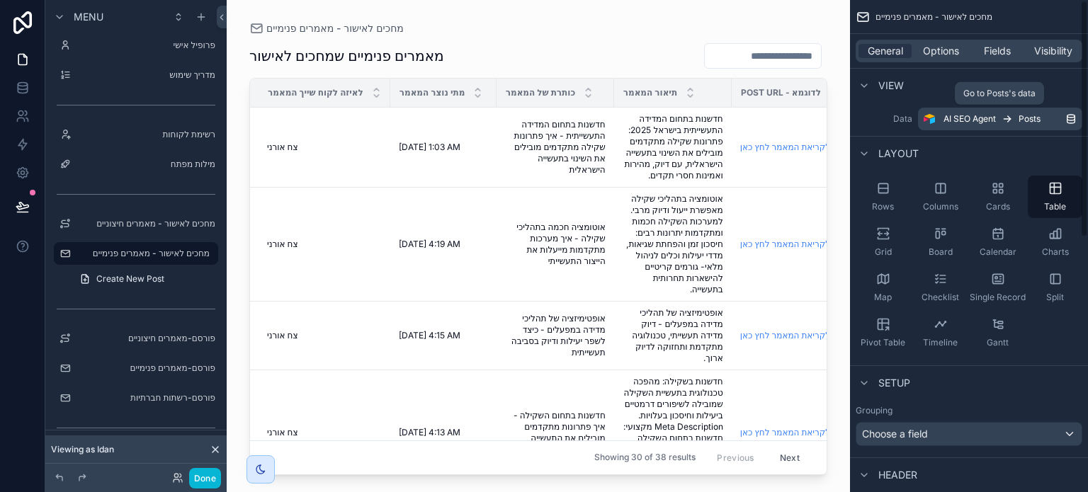
click at [1066, 125] on link "AI SEO Agent Posts" at bounding box center [1000, 119] width 164 height 23
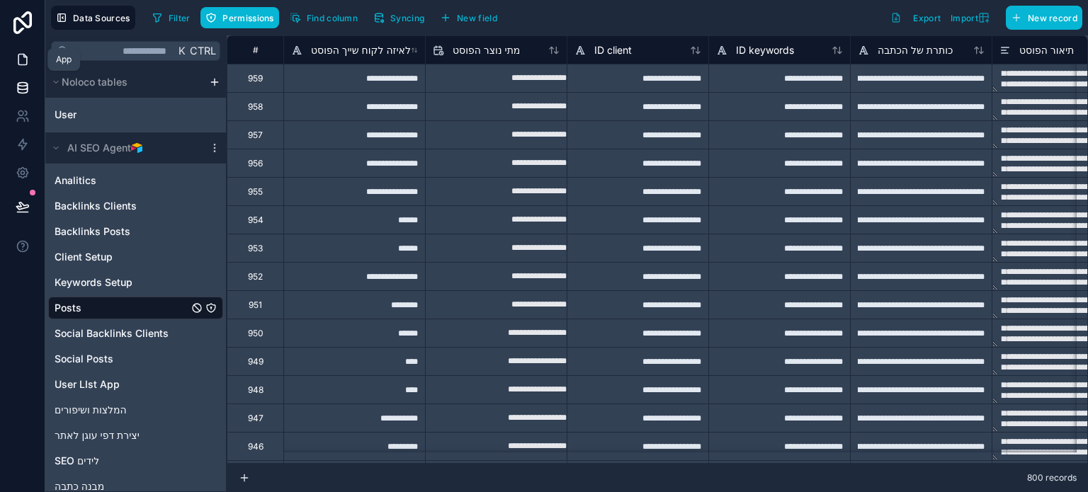
click at [27, 53] on icon at bounding box center [23, 59] width 14 height 14
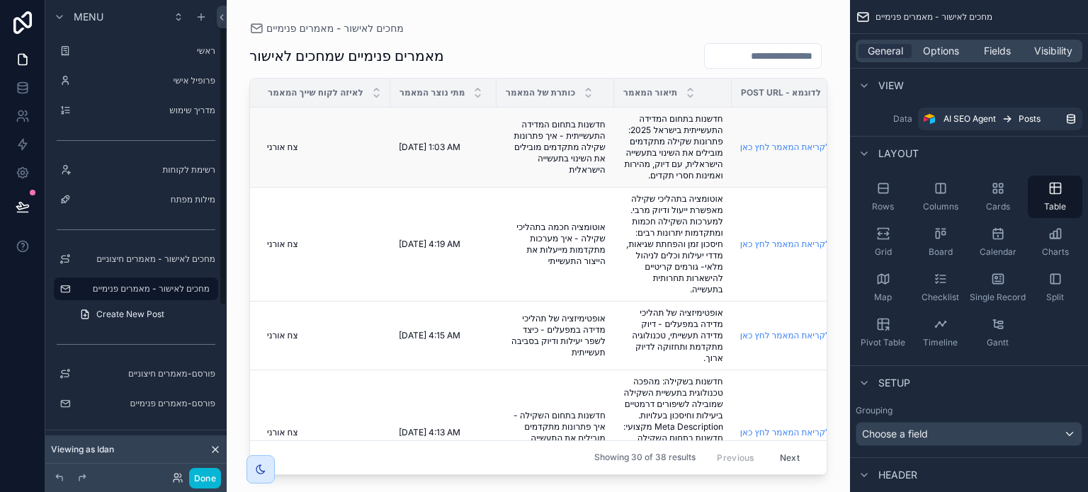
scroll to position [35, 0]
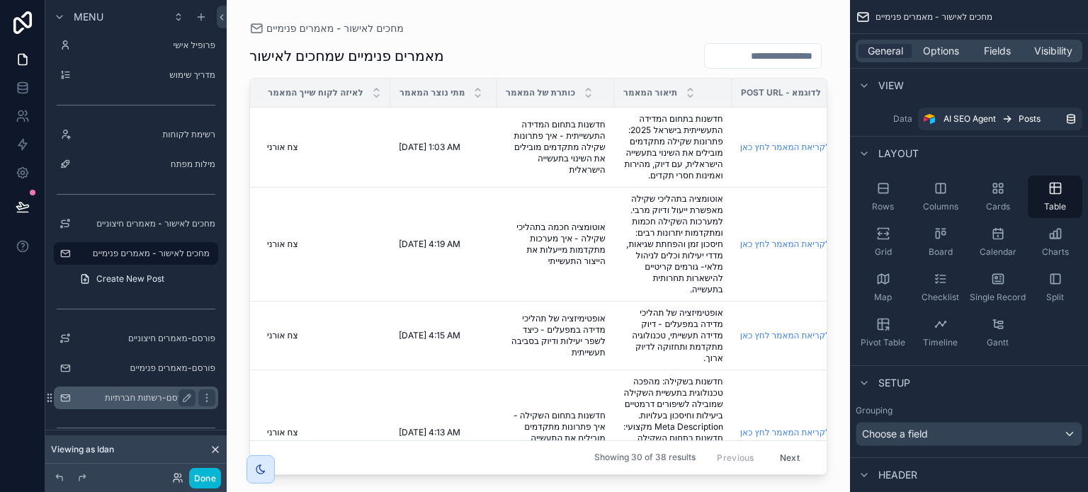
click at [164, 400] on label "פורסם-רשתות חברתיות" at bounding box center [133, 398] width 113 height 11
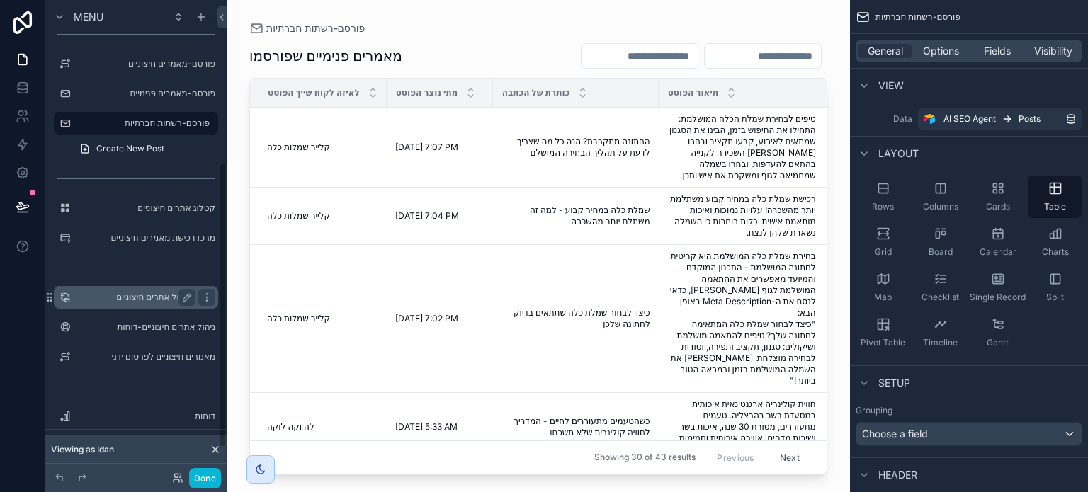
scroll to position [176, 0]
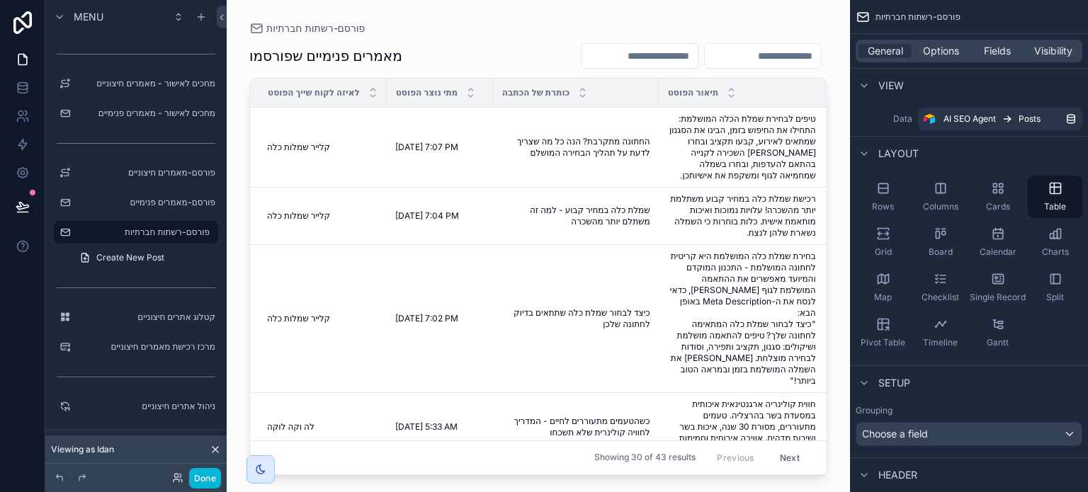
click at [485, 62] on div "scrollable content" at bounding box center [539, 237] width 624 height 475
click at [670, 178] on span "טיפים לבחירת שמלת הכלה המושלמת: התחילו את החיפוש בזמן, הבינו את הסגנון שמתאים ל…" at bounding box center [741, 147] width 149 height 68
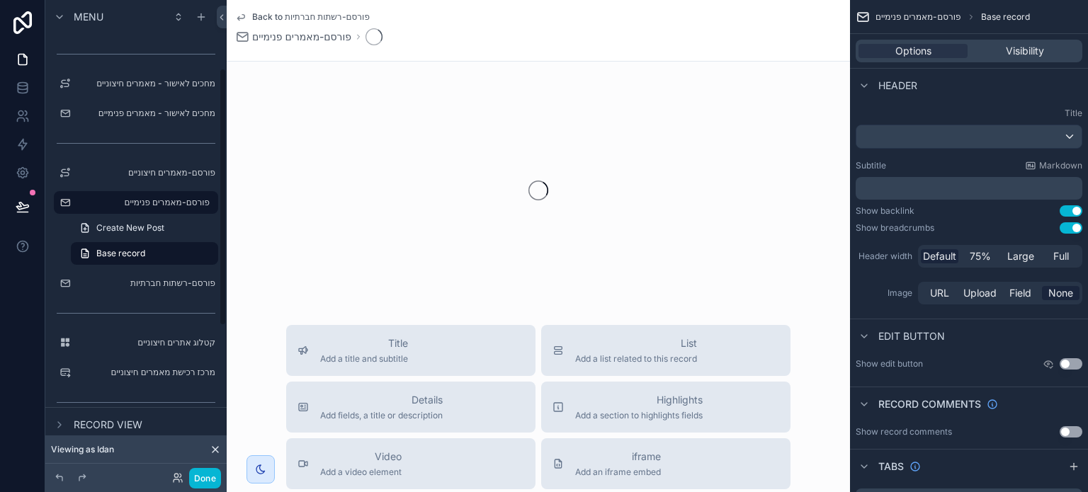
scroll to position [125, 0]
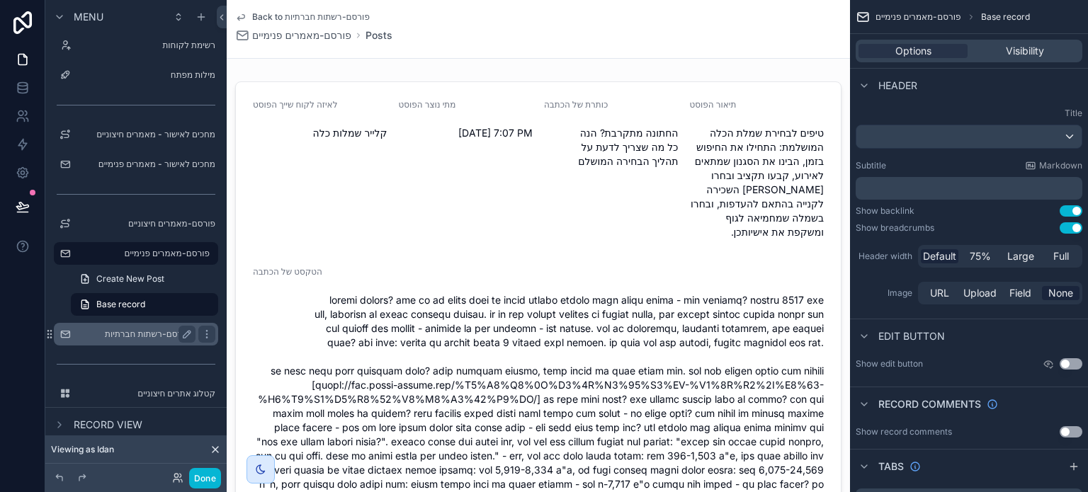
click at [167, 332] on label "פורסם-רשתות חברתיות" at bounding box center [133, 334] width 113 height 11
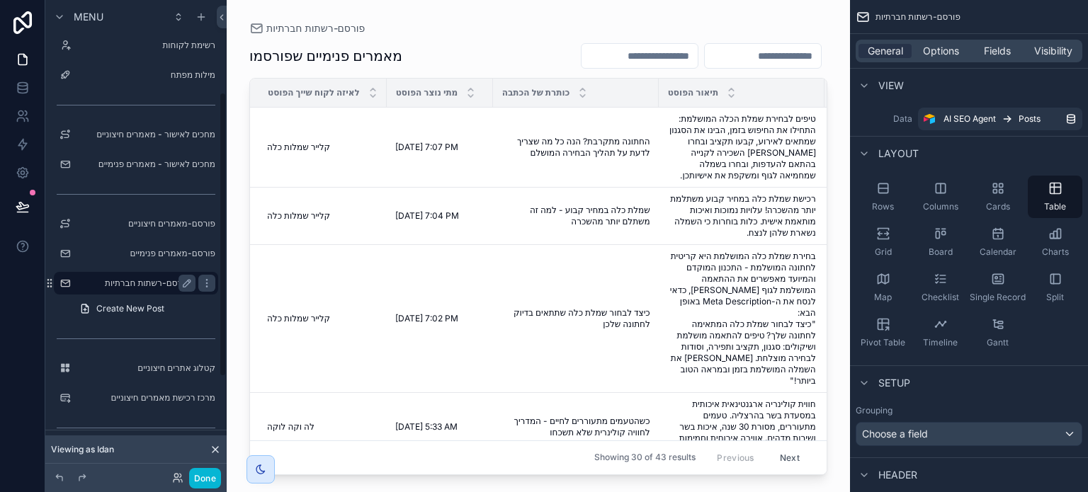
scroll to position [154, 0]
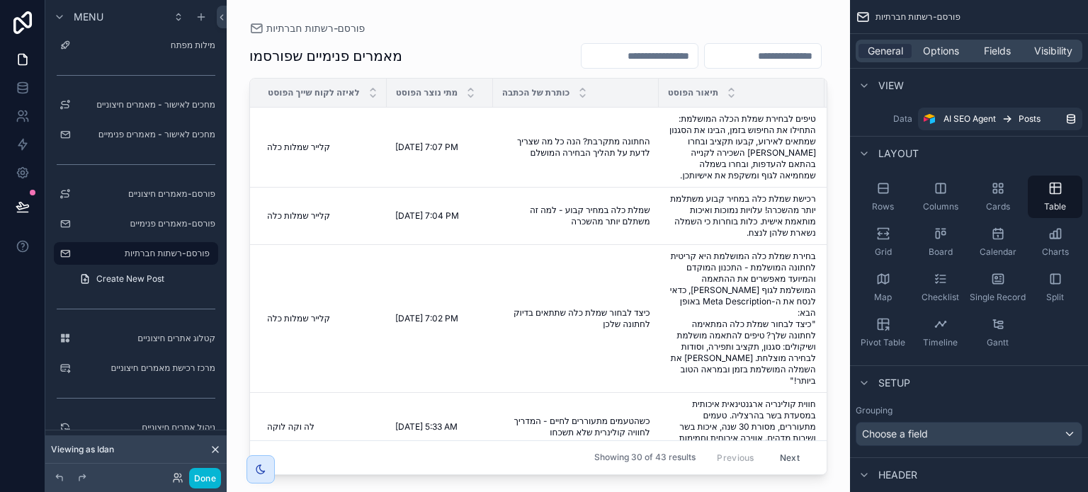
click at [633, 99] on div "כותרת של הכתבה" at bounding box center [576, 92] width 164 height 27
click at [1071, 118] on icon "scrollable content" at bounding box center [1071, 118] width 11 height 11
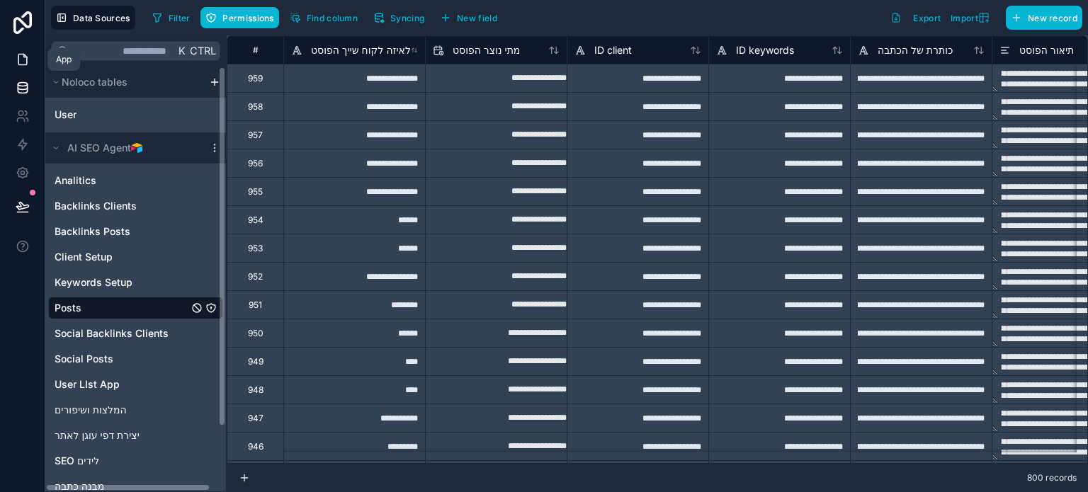
click at [22, 61] on icon at bounding box center [23, 59] width 14 height 14
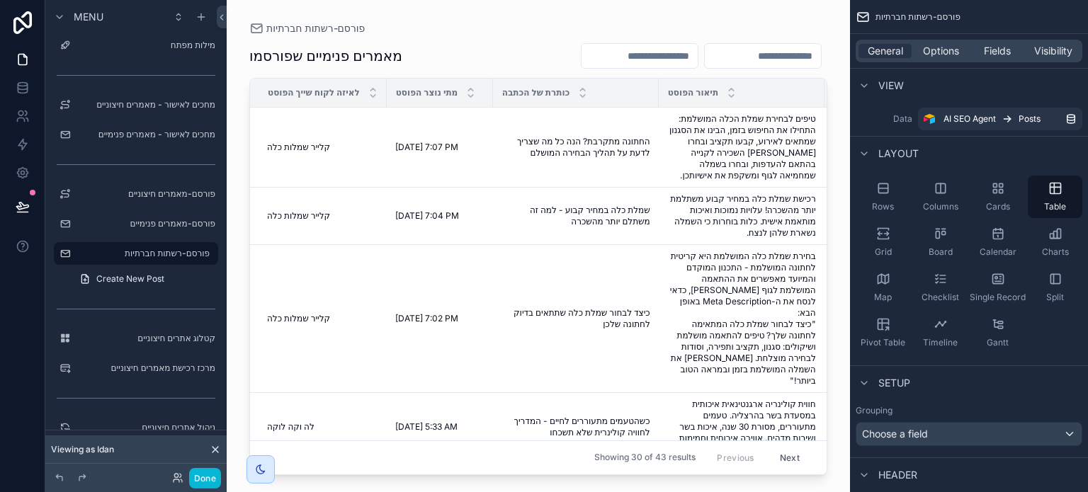
click at [901, 120] on label "Data" at bounding box center [884, 118] width 57 height 11
click at [924, 52] on span "Options" at bounding box center [941, 51] width 36 height 14
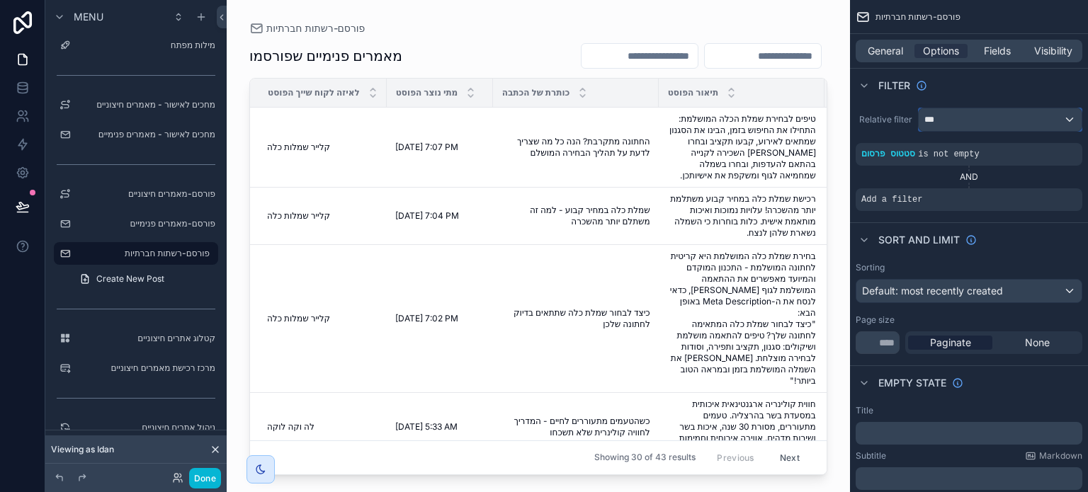
click at [998, 123] on div "***" at bounding box center [1000, 119] width 163 height 23
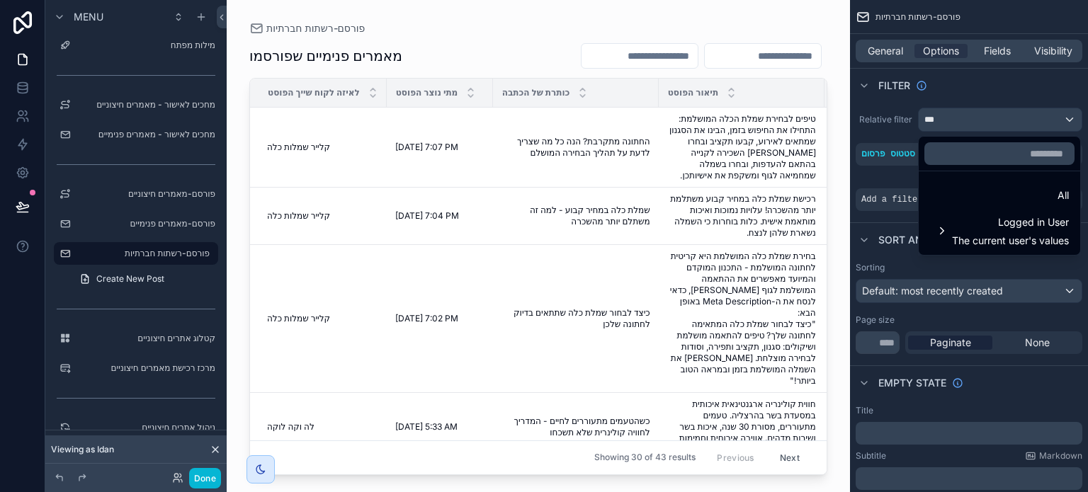
click at [1009, 51] on div "scrollable content" at bounding box center [544, 246] width 1088 height 492
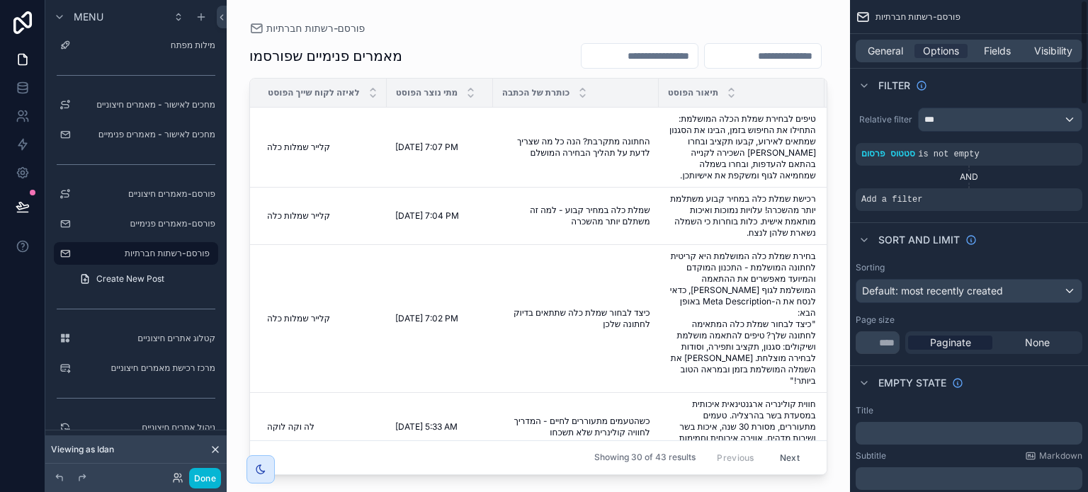
click at [1009, 51] on span "Fields" at bounding box center [997, 51] width 27 height 14
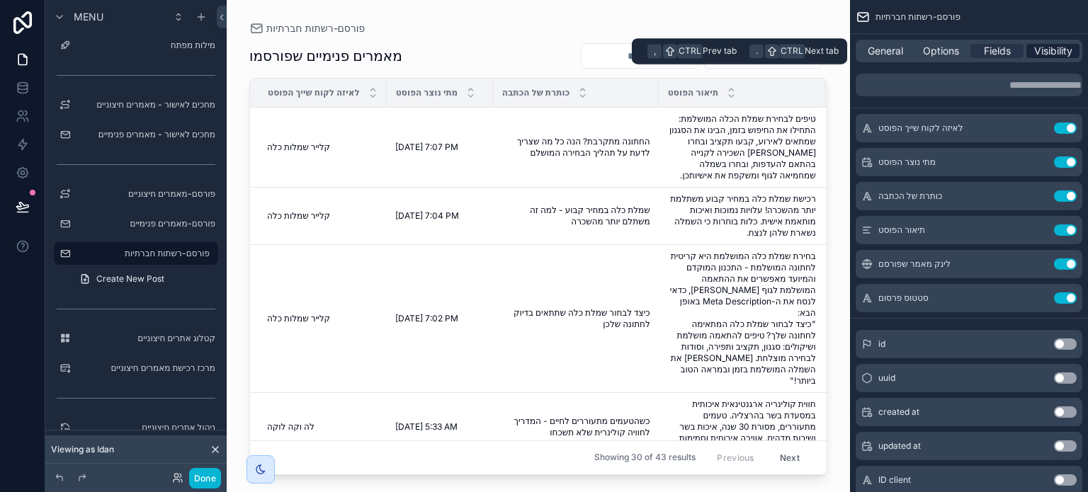
click at [1059, 47] on span "Visibility" at bounding box center [1054, 51] width 38 height 14
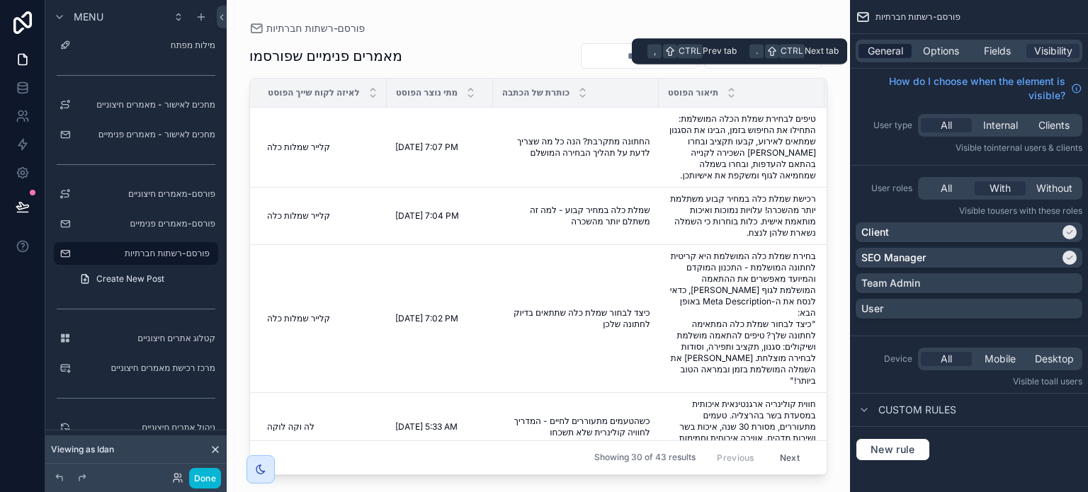
click at [896, 49] on span "General" at bounding box center [885, 51] width 35 height 14
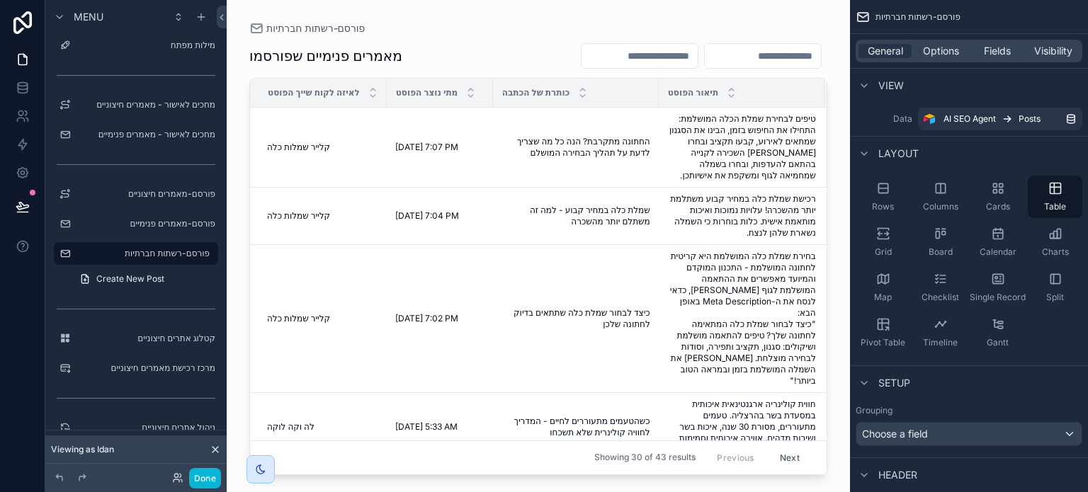
click at [904, 116] on label "Data" at bounding box center [884, 118] width 57 height 11
click at [203, 254] on icon "scrollable content" at bounding box center [206, 253] width 11 height 11
click at [138, 256] on label "פורסם-רשתות חברתיות" at bounding box center [133, 253] width 113 height 11
click at [990, 118] on span "AI SEO Agent" at bounding box center [970, 118] width 52 height 11
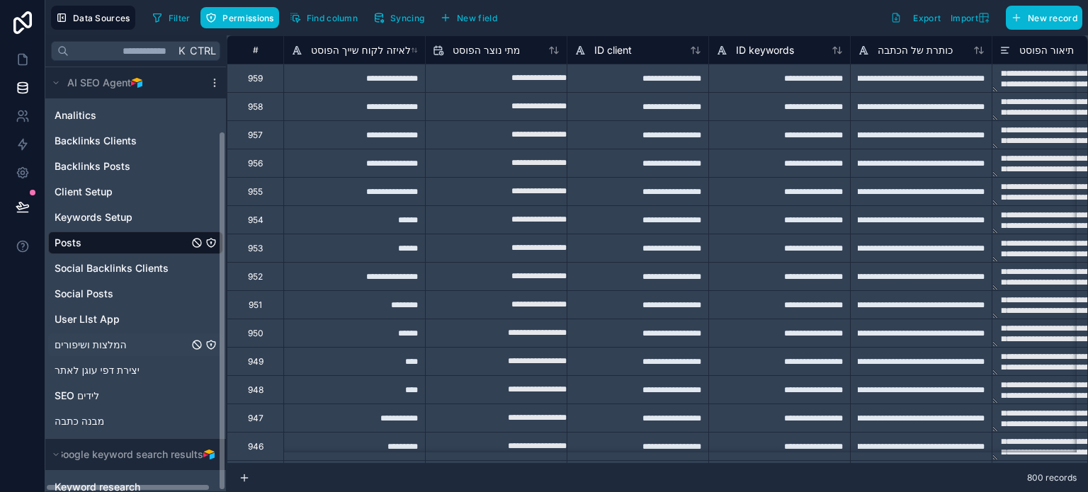
scroll to position [77, 0]
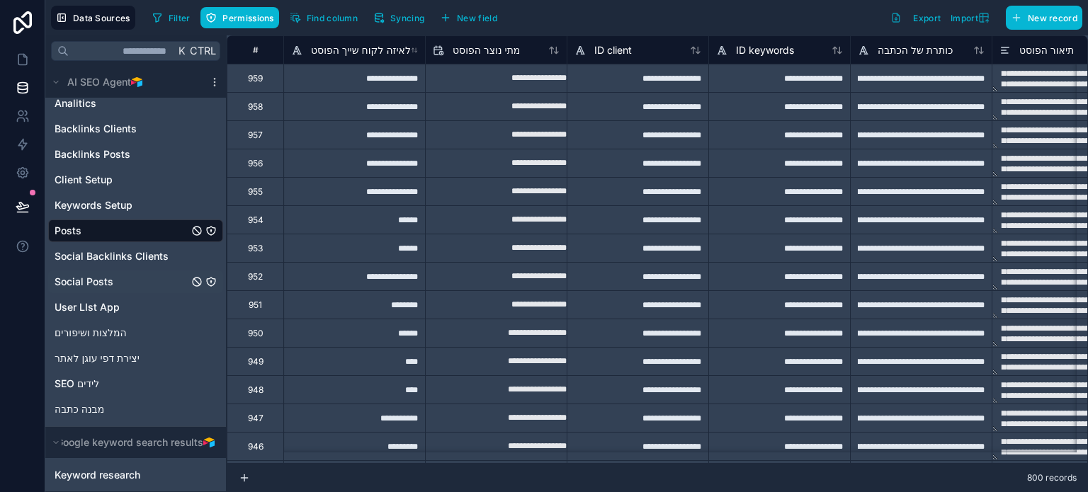
click at [87, 280] on span "Social Posts" at bounding box center [84, 282] width 59 height 14
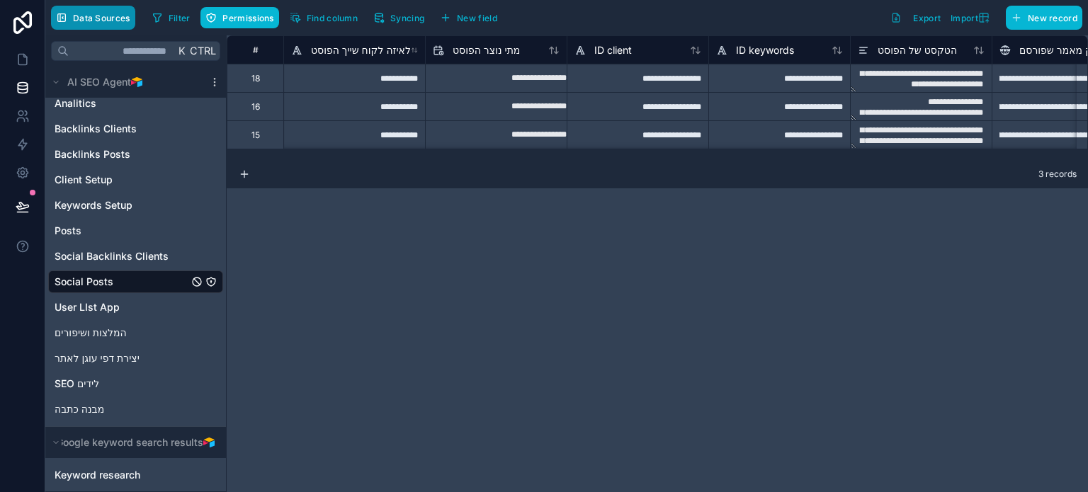
click at [83, 19] on span "Data Sources" at bounding box center [101, 18] width 57 height 11
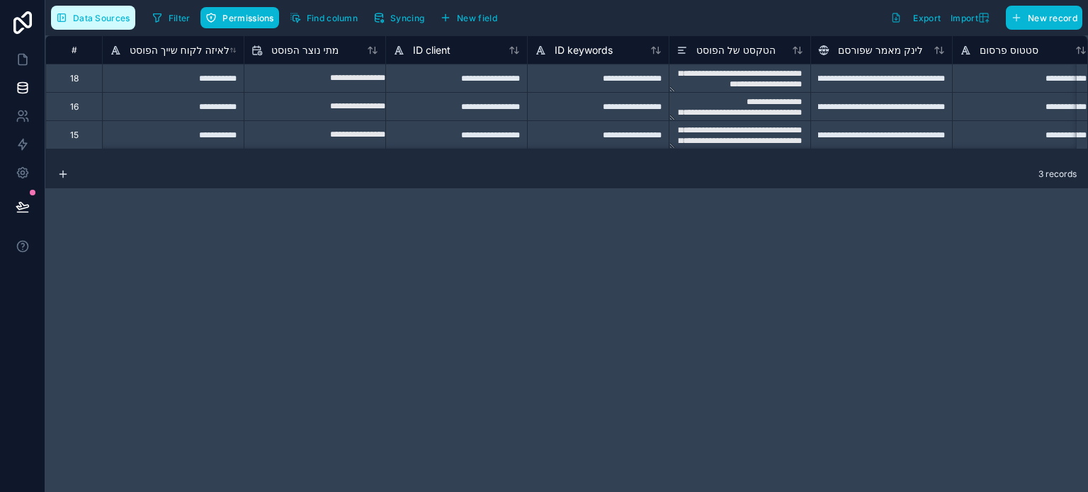
click at [83, 19] on span "Data Sources" at bounding box center [101, 18] width 57 height 11
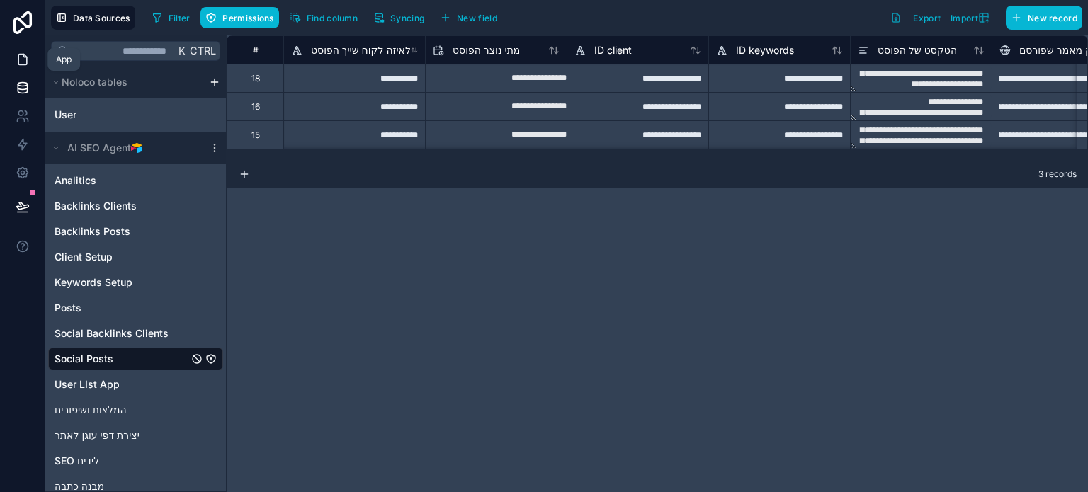
click at [20, 55] on icon at bounding box center [22, 60] width 9 height 11
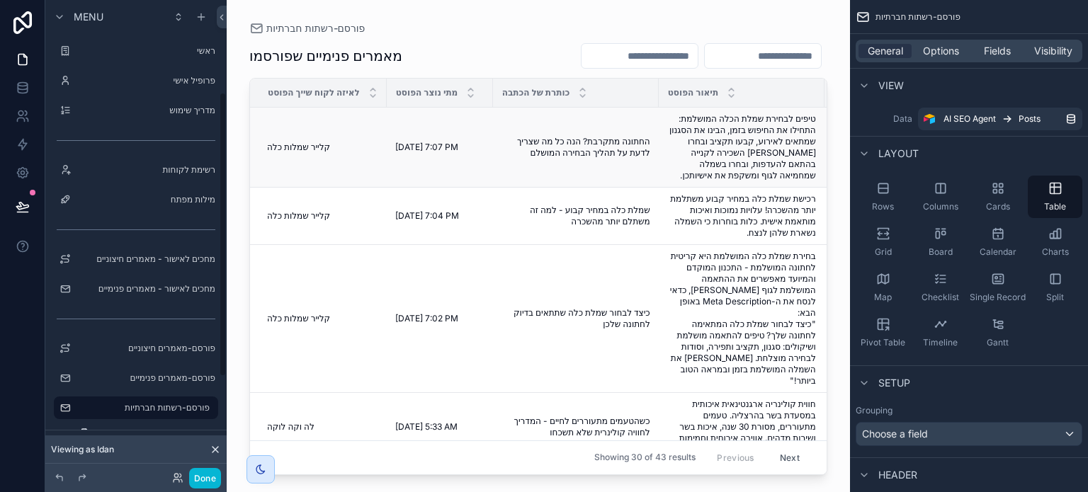
scroll to position [154, 0]
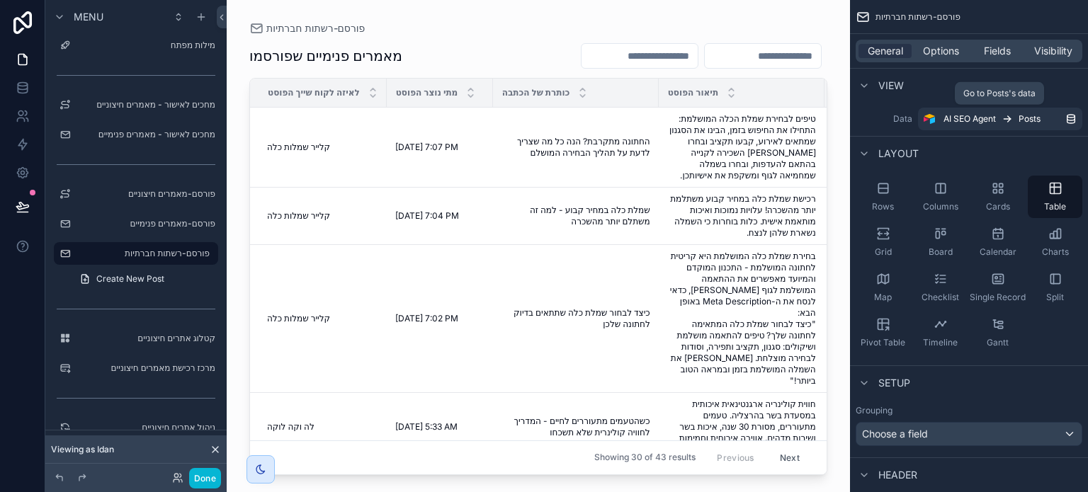
drag, startPoint x: 985, startPoint y: 113, endPoint x: 1054, endPoint y: 88, distance: 73.7
click at [1054, 87] on div "View" at bounding box center [969, 85] width 238 height 34
click at [992, 122] on span "AI SEO Agent" at bounding box center [970, 118] width 52 height 11
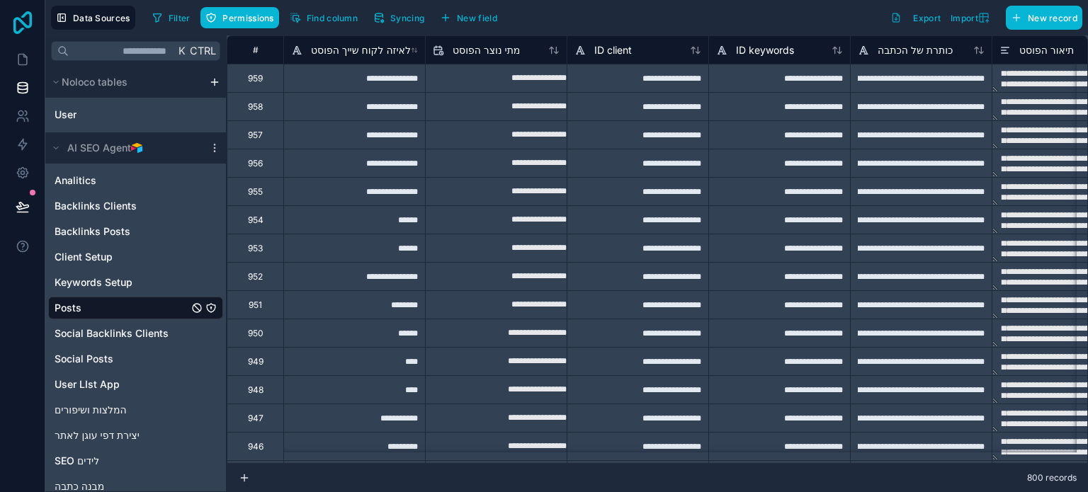
click at [24, 19] on icon at bounding box center [23, 22] width 28 height 23
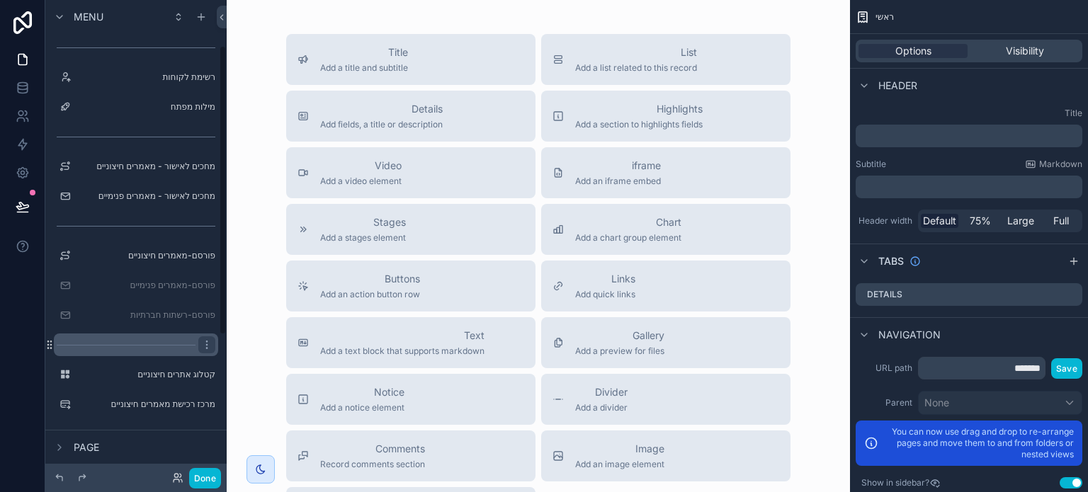
scroll to position [142, 0]
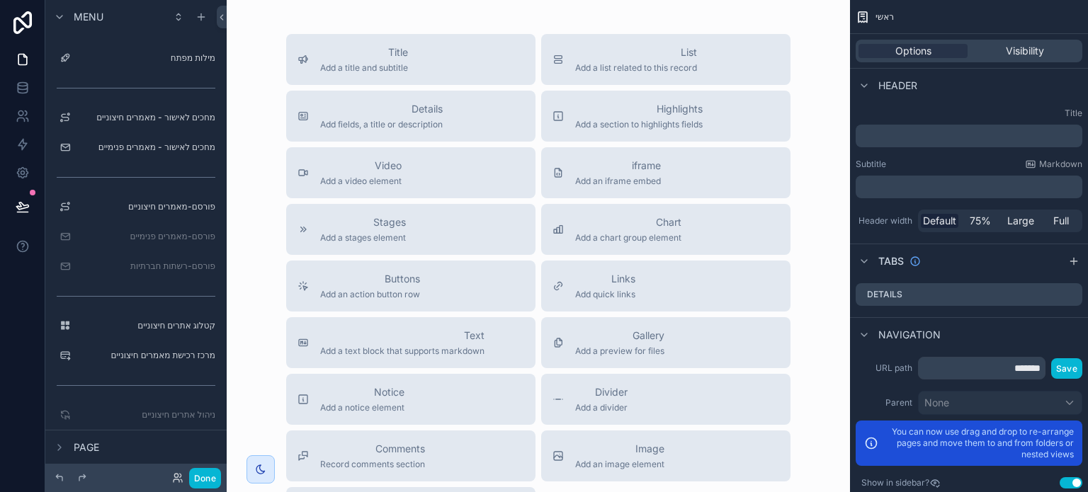
click at [170, 480] on div "Done" at bounding box center [192, 478] width 57 height 21
click at [178, 478] on icon at bounding box center [177, 478] width 11 height 11
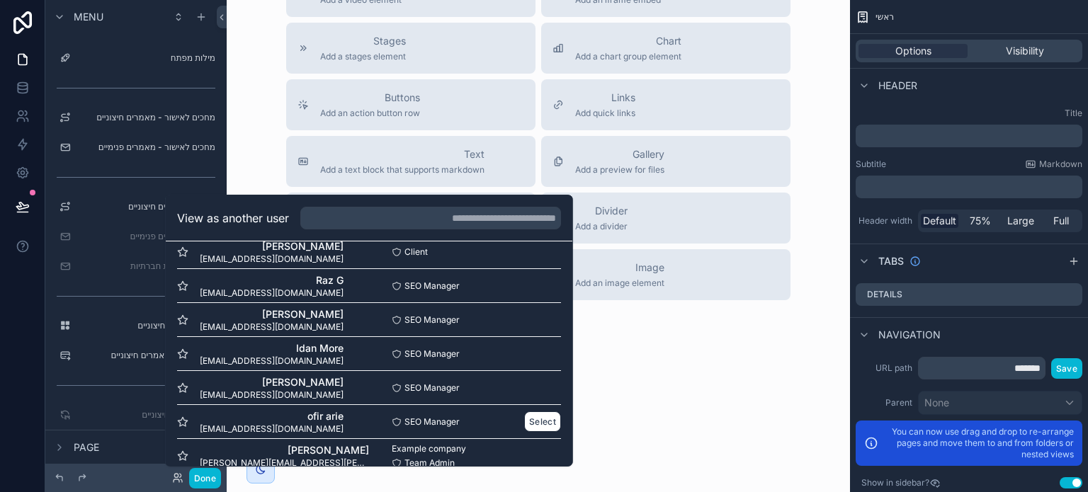
scroll to position [240, 0]
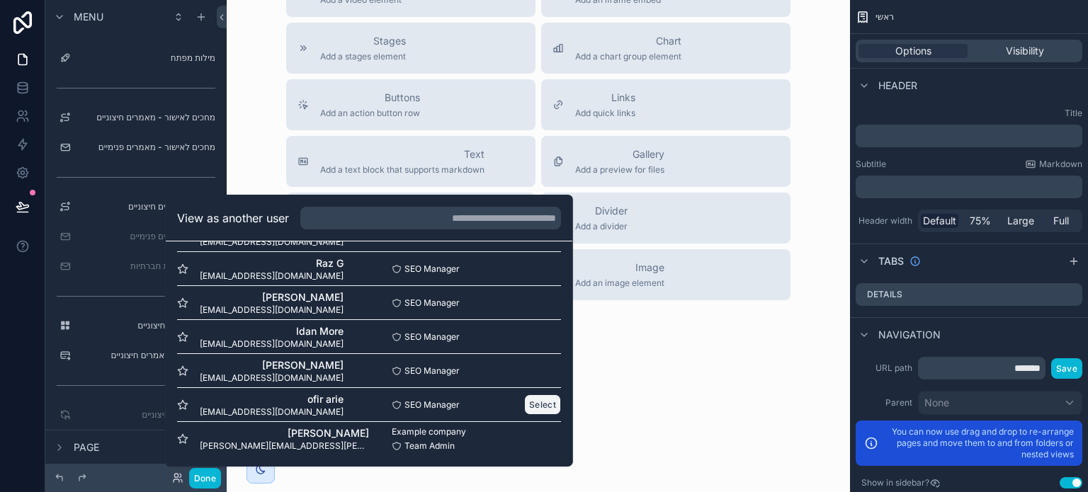
click at [530, 403] on button "Select" at bounding box center [542, 405] width 37 height 21
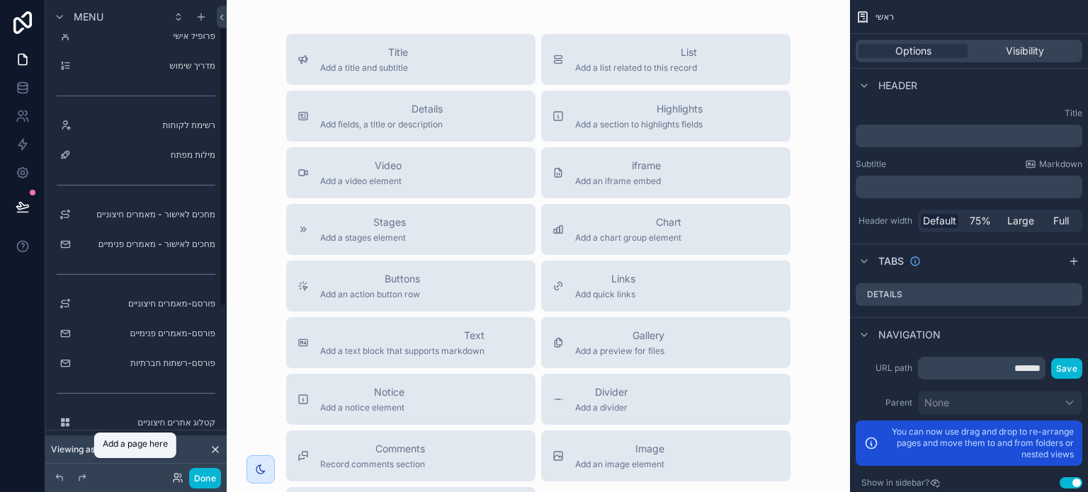
scroll to position [43, 0]
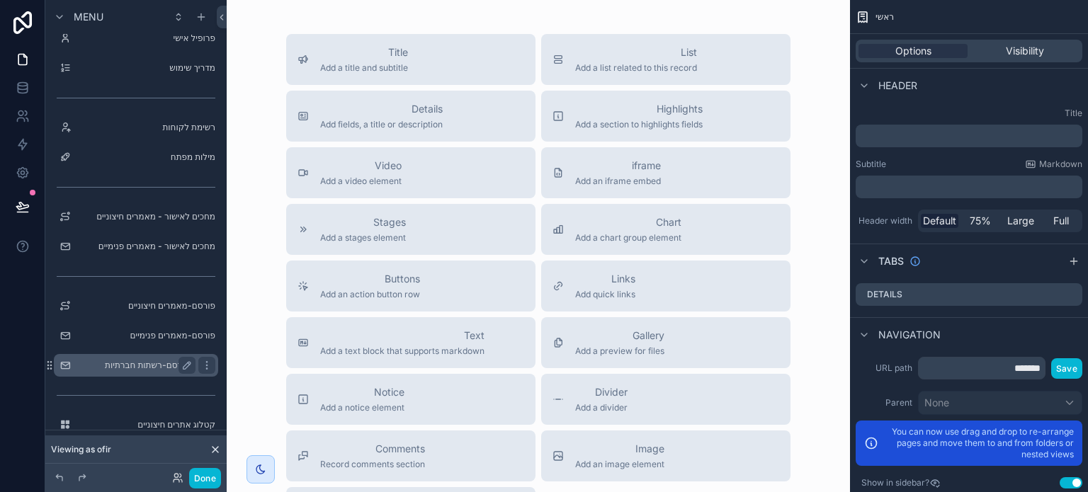
drag, startPoint x: 137, startPoint y: 366, endPoint x: 74, endPoint y: 373, distance: 63.5
click at [136, 366] on label "פורסם-רשתות חברתיות" at bounding box center [146, 365] width 139 height 11
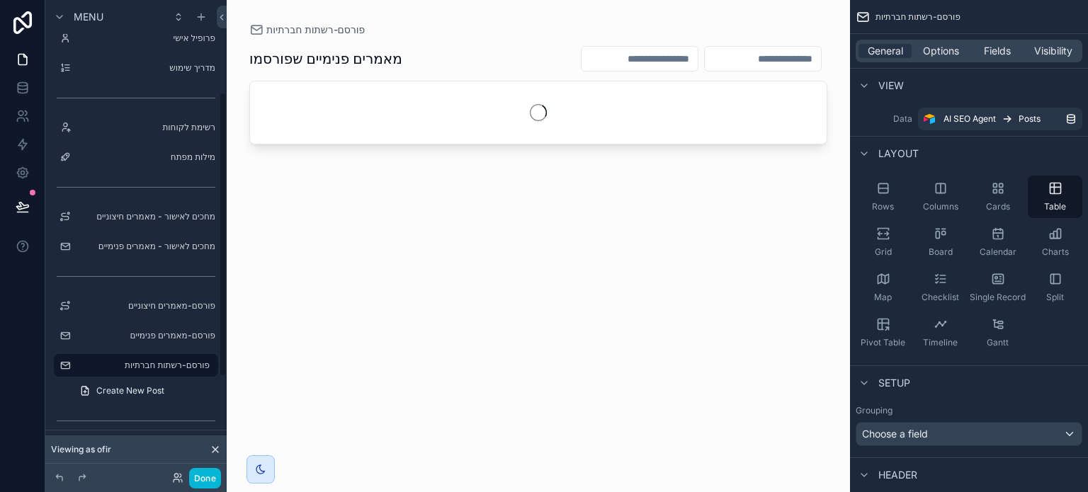
scroll to position [154, 0]
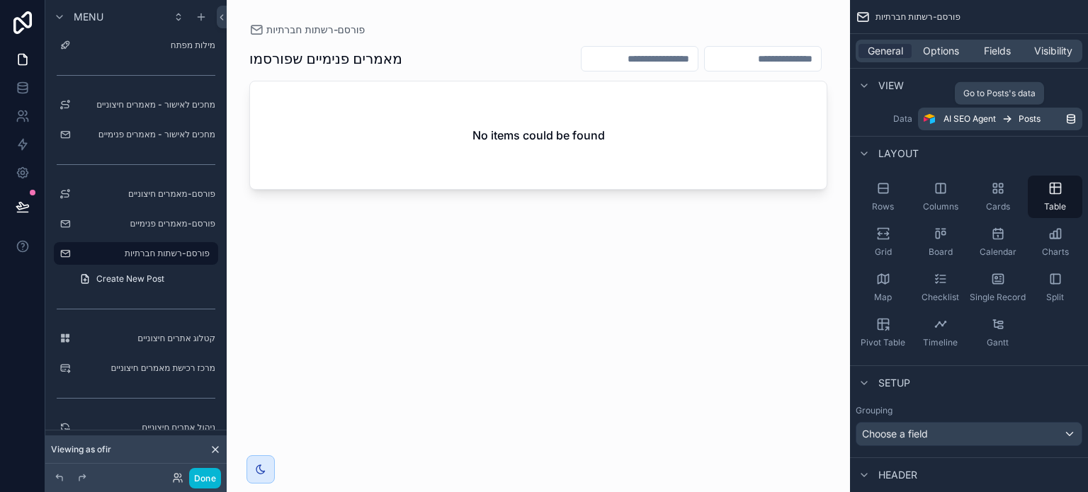
click at [1072, 117] on icon "scrollable content" at bounding box center [1072, 116] width 8 height 3
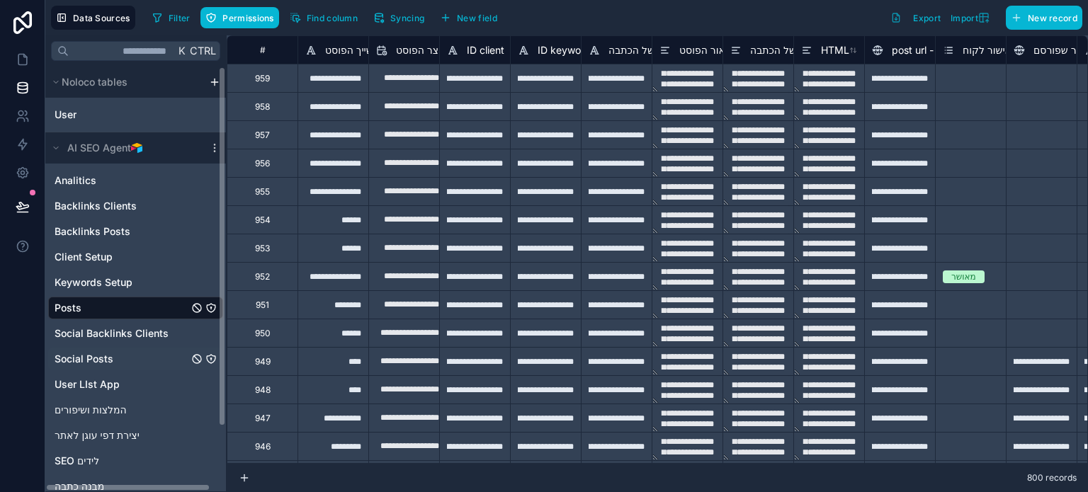
click at [96, 360] on span "Social Posts" at bounding box center [84, 359] width 59 height 14
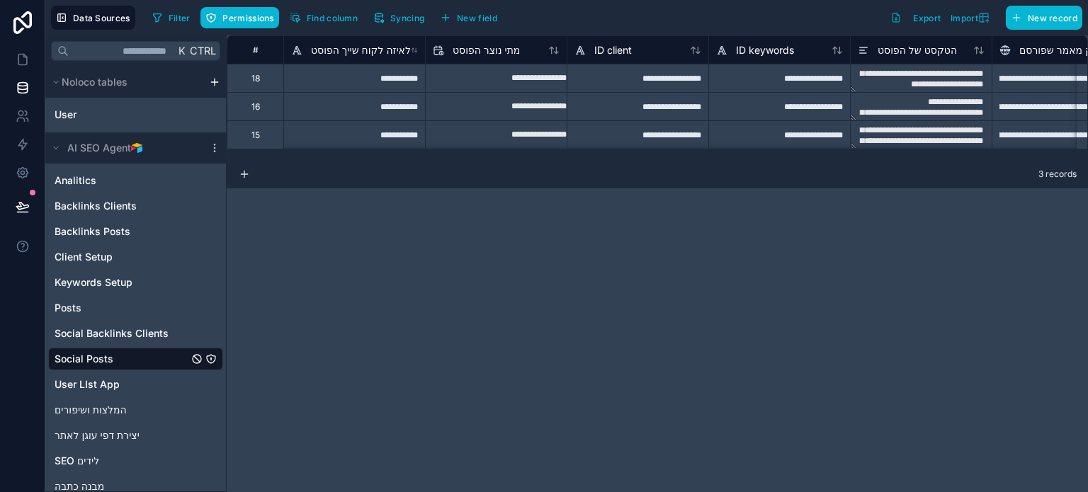
click at [94, 361] on span "Social Posts" at bounding box center [84, 359] width 59 height 14
click at [21, 57] on icon at bounding box center [23, 59] width 14 height 14
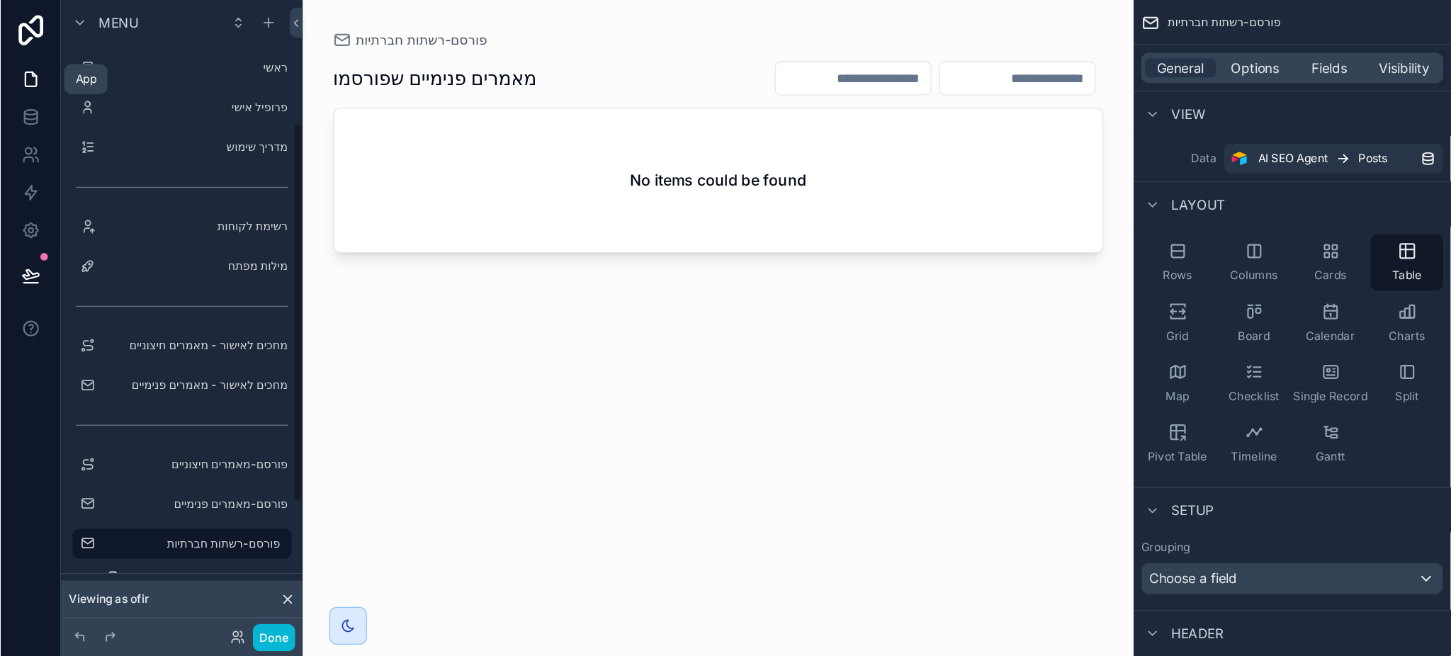
scroll to position [154, 0]
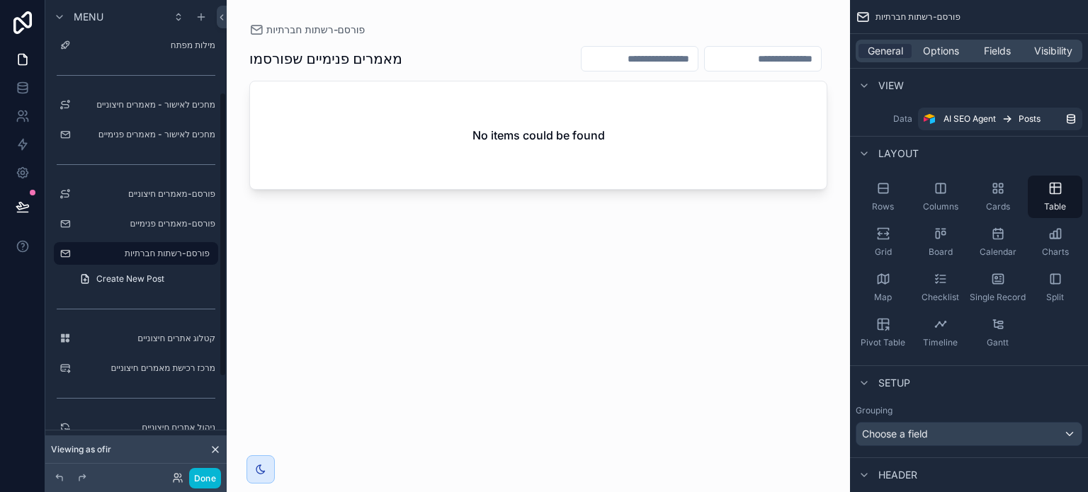
click at [603, 130] on div "scrollable content" at bounding box center [539, 237] width 624 height 475
click at [599, 124] on div "No items could be found" at bounding box center [538, 135] width 577 height 108
drag, startPoint x: 879, startPoint y: 128, endPoint x: 901, endPoint y: 113, distance: 25.9
click at [881, 124] on div "Data AI SEO Agent Posts" at bounding box center [969, 119] width 227 height 23
click at [901, 113] on div "Data AI SEO Agent Posts" at bounding box center [969, 119] width 227 height 23
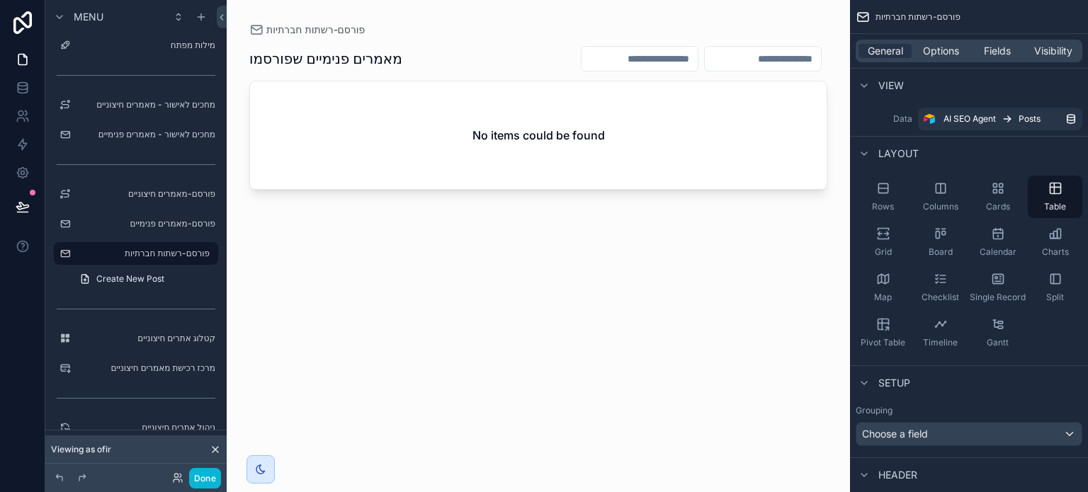
drag, startPoint x: 1079, startPoint y: 122, endPoint x: 1079, endPoint y: 90, distance: 31.9
click at [1079, 90] on div "View" at bounding box center [969, 85] width 238 height 34
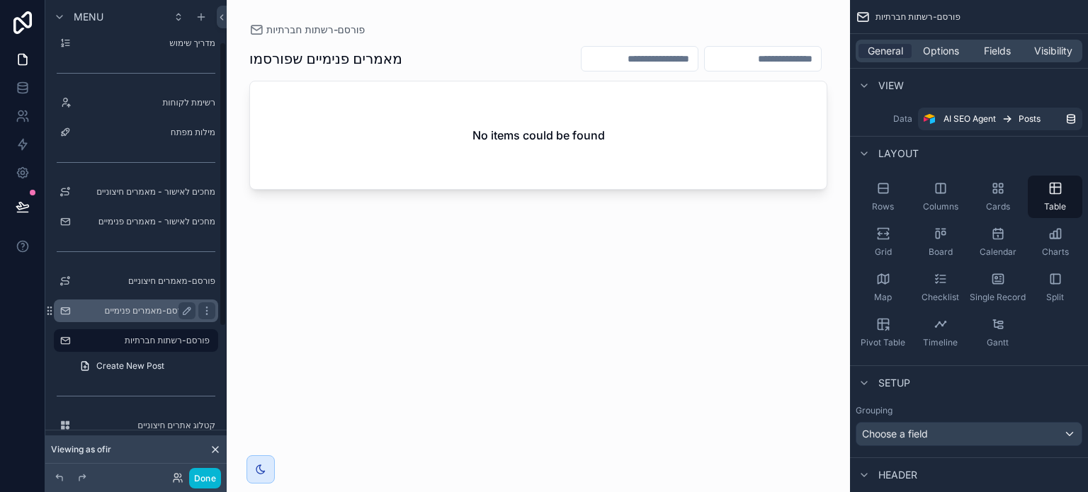
scroll to position [71, 0]
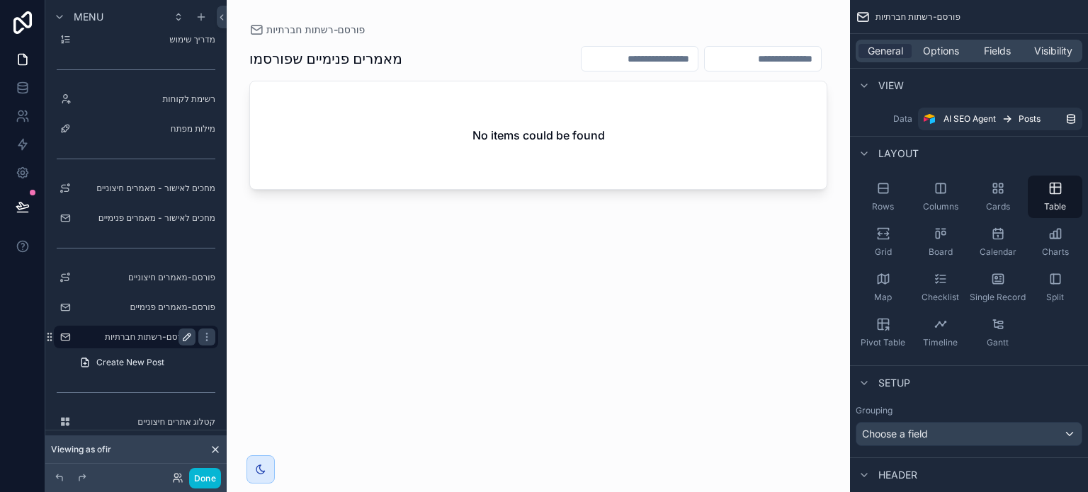
click at [186, 337] on icon "scrollable content" at bounding box center [186, 337] width 11 height 11
click at [148, 332] on input "**********" at bounding box center [125, 337] width 96 height 17
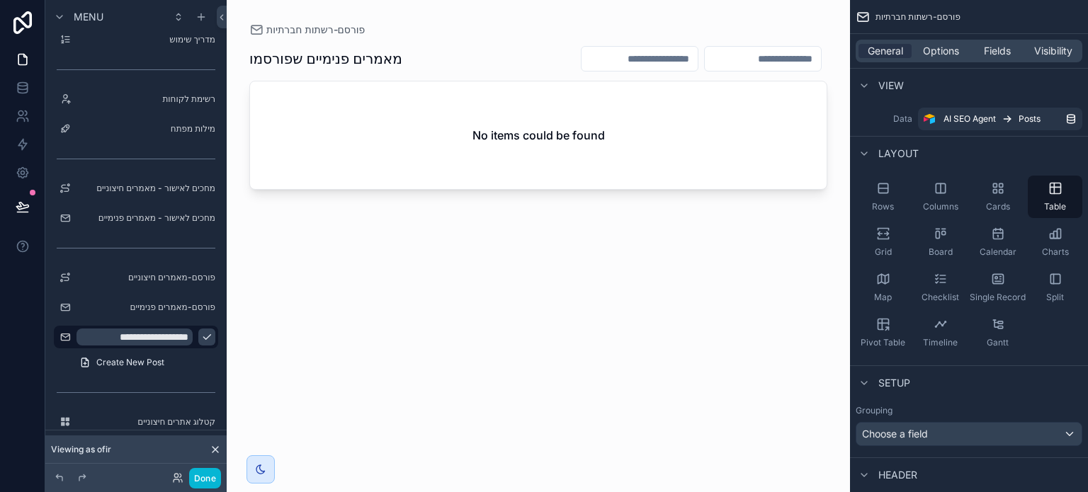
click at [201, 342] on icon "scrollable content" at bounding box center [206, 337] width 11 height 11
click at [209, 340] on icon "scrollable content" at bounding box center [206, 337] width 11 height 11
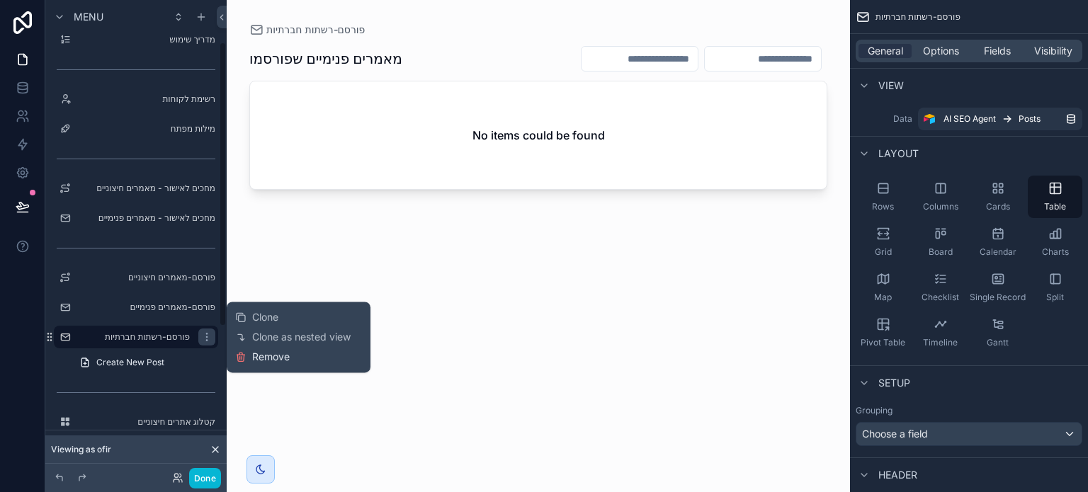
click at [266, 361] on span "Remove" at bounding box center [271, 357] width 38 height 14
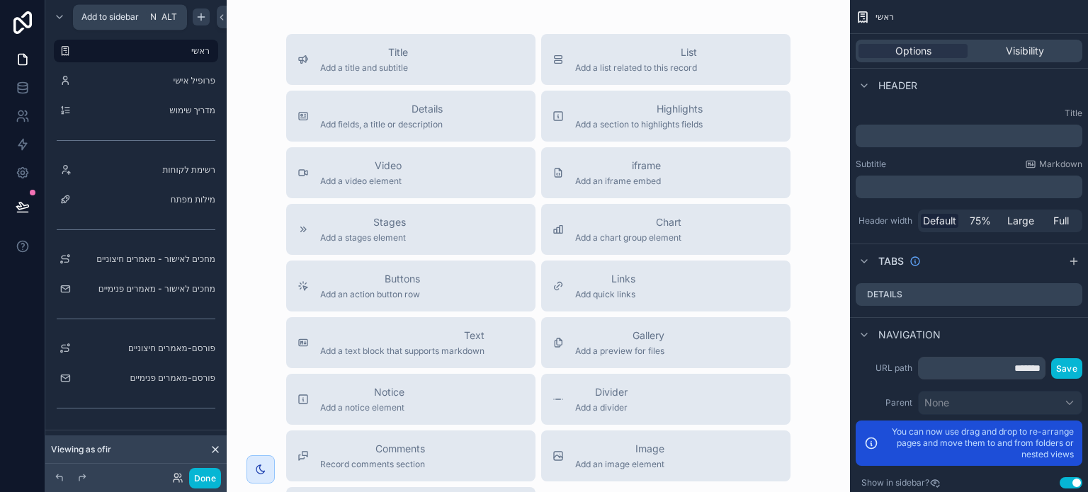
click at [201, 19] on icon "scrollable content" at bounding box center [201, 16] width 0 height 6
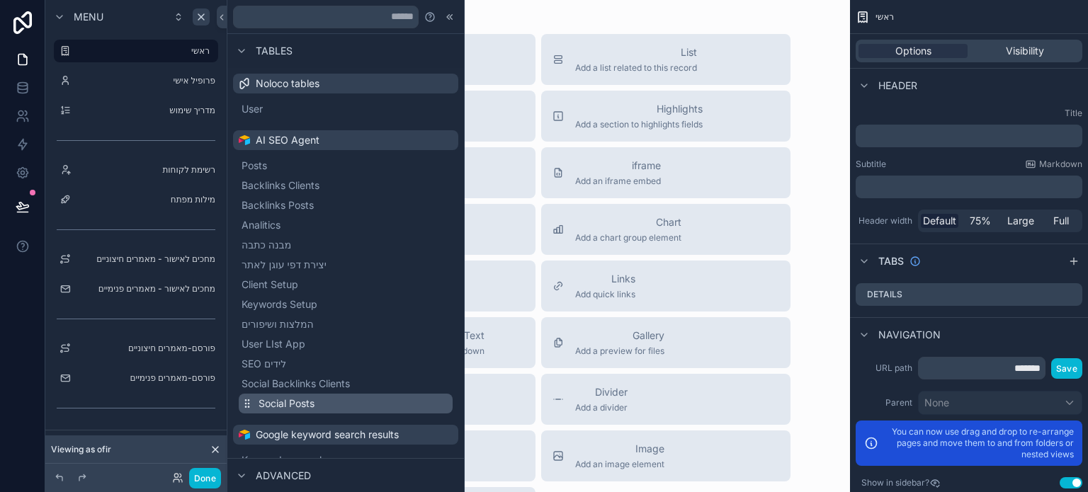
click at [283, 401] on span "Social Posts" at bounding box center [287, 404] width 56 height 14
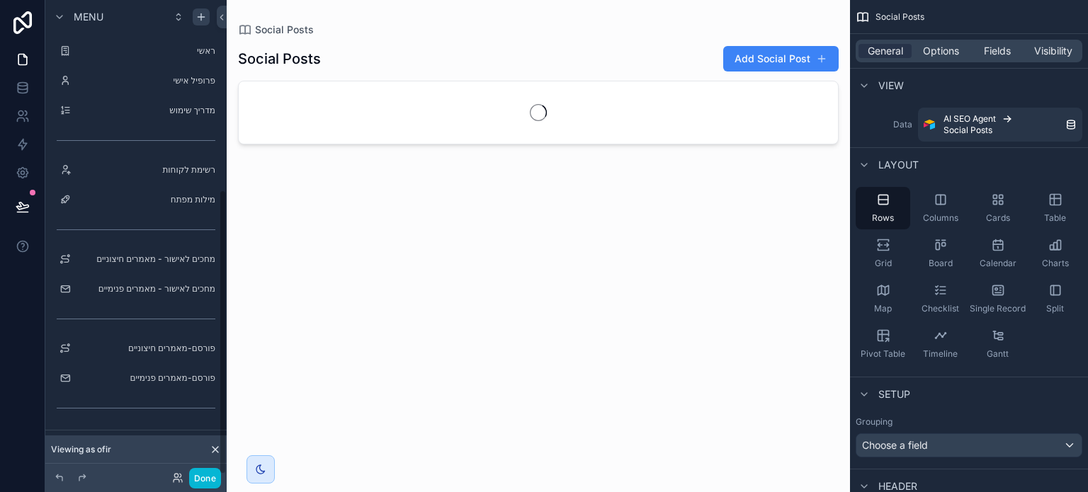
scroll to position [317, 0]
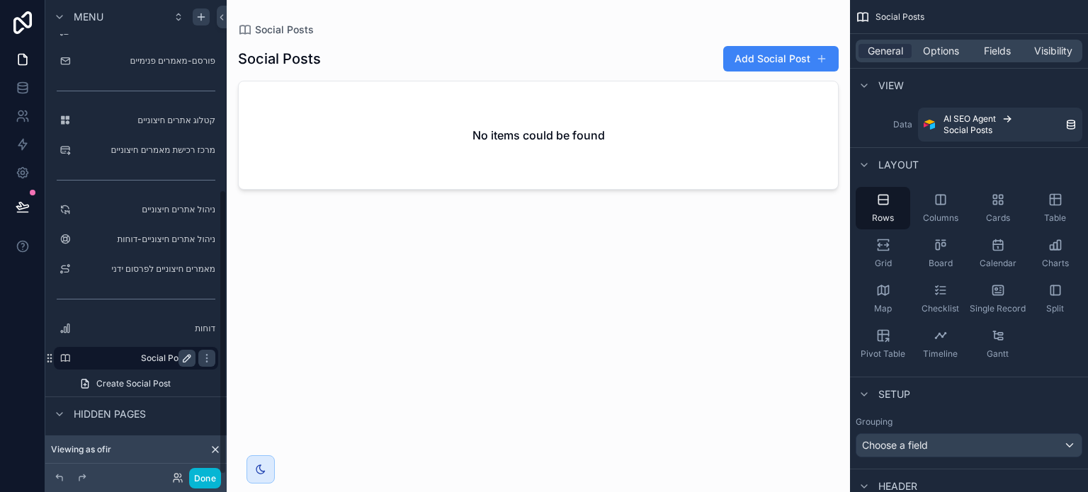
click at [190, 359] on icon "scrollable content" at bounding box center [186, 358] width 11 height 11
click at [155, 362] on input "**********" at bounding box center [125, 358] width 96 height 17
paste input "*******"
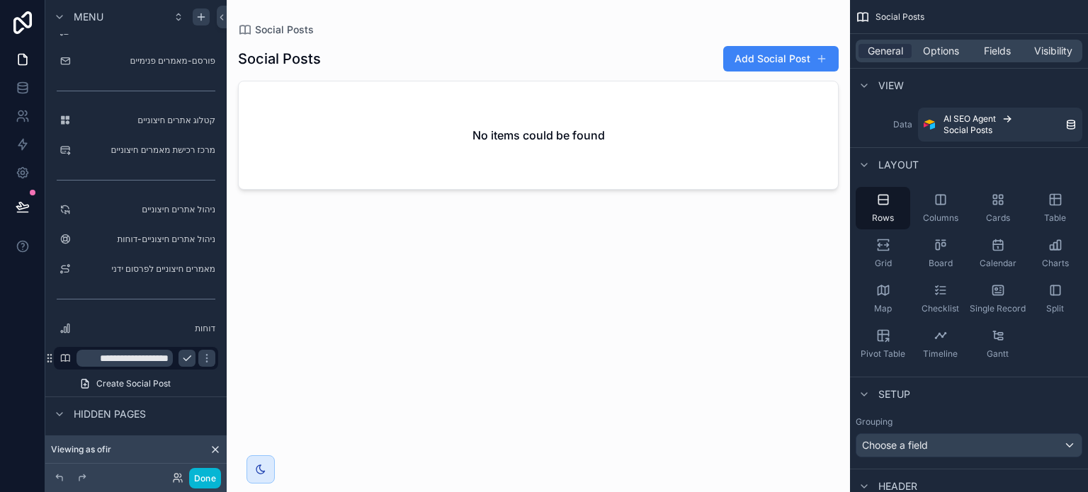
scroll to position [0, -15]
type input "**********"
click at [201, 360] on icon "scrollable content" at bounding box center [206, 358] width 11 height 11
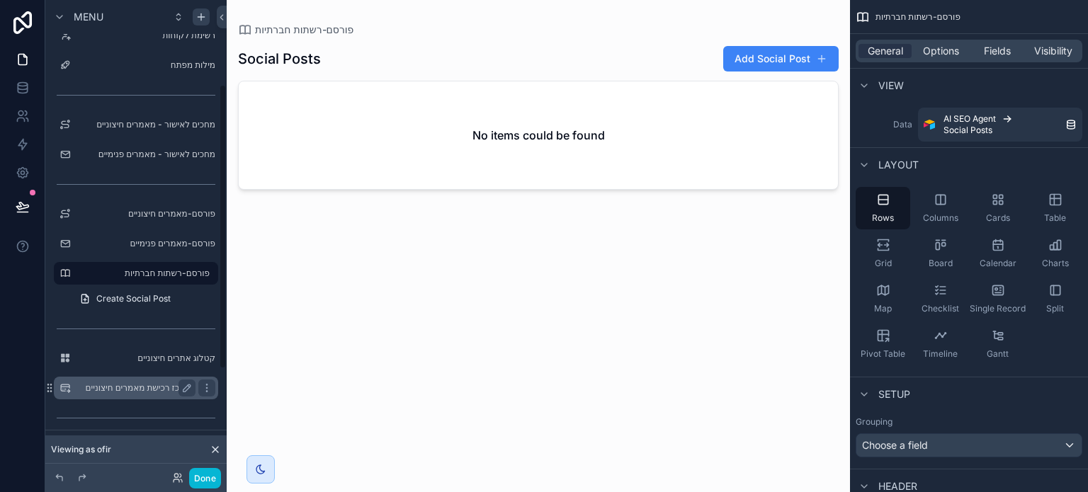
scroll to position [142, 0]
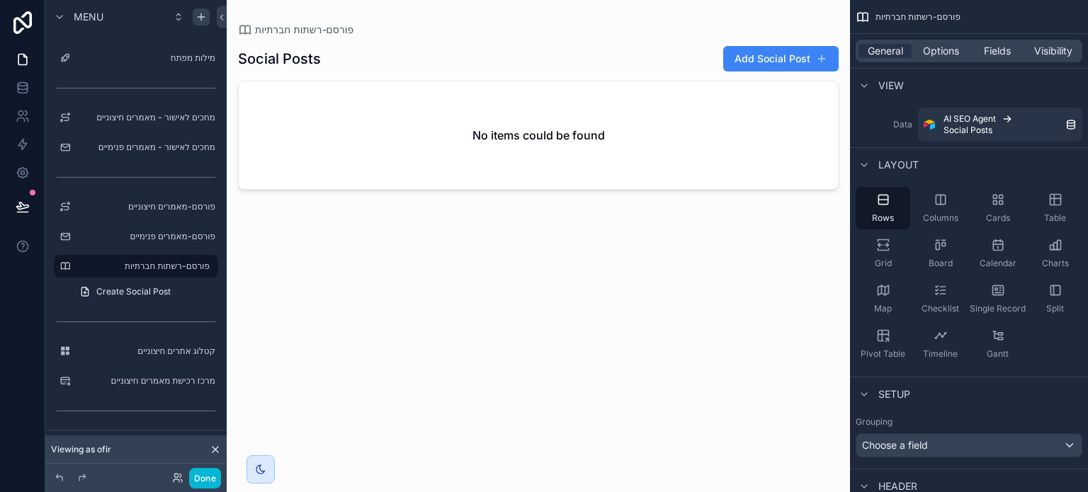
click at [0, 0] on button "scrollable content" at bounding box center [0, 0] width 0 height 0
click at [164, 266] on input "**********" at bounding box center [135, 266] width 116 height 17
click at [201, 271] on icon "scrollable content" at bounding box center [206, 266] width 11 height 11
click at [365, 368] on div "scrollable content" at bounding box center [539, 237] width 624 height 475
click at [579, 125] on div "No items could be found" at bounding box center [538, 135] width 599 height 108
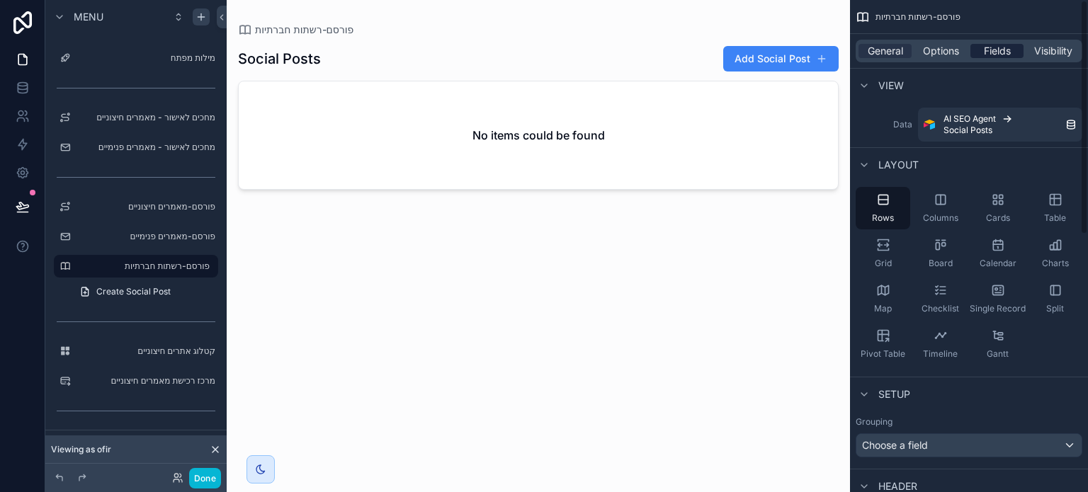
click at [998, 46] on span "Fields" at bounding box center [997, 51] width 27 height 14
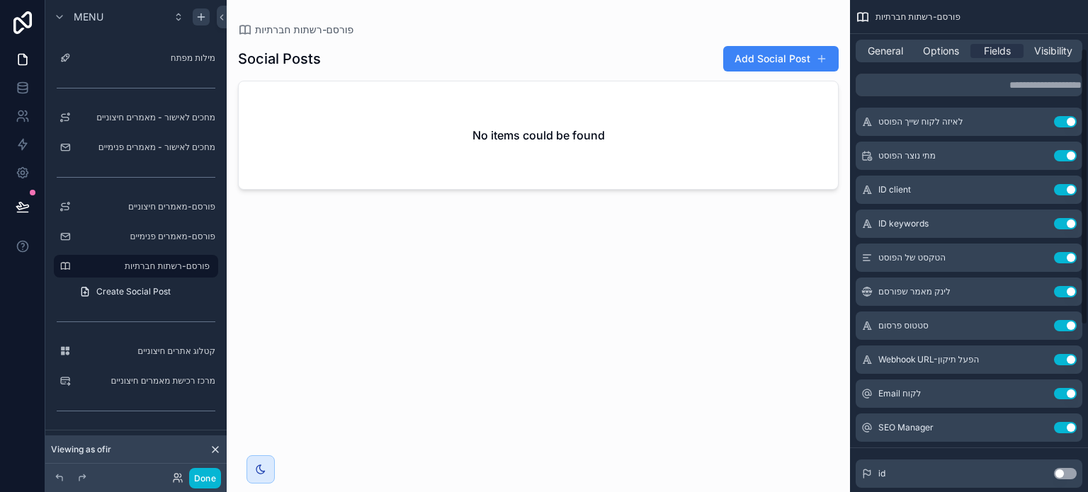
scroll to position [0, 0]
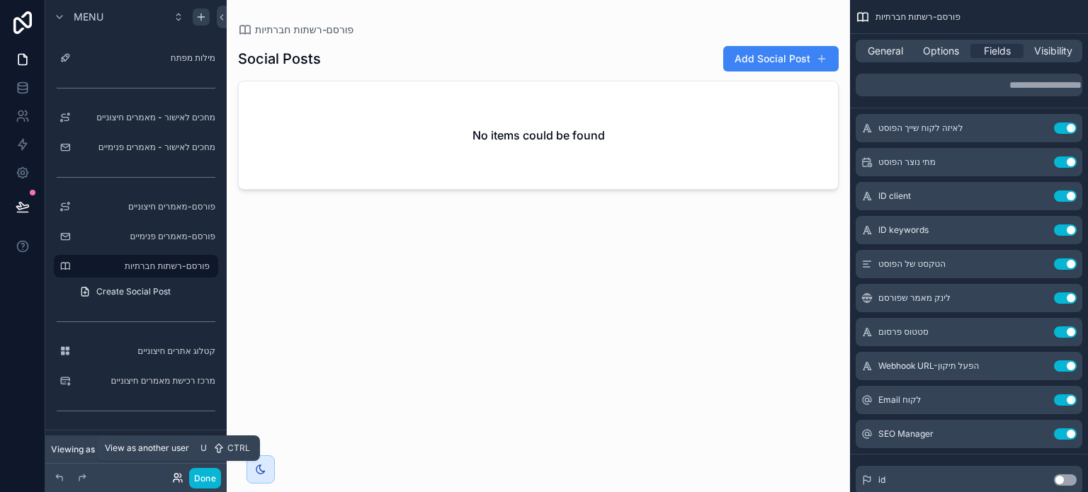
click at [178, 479] on icon at bounding box center [177, 478] width 11 height 11
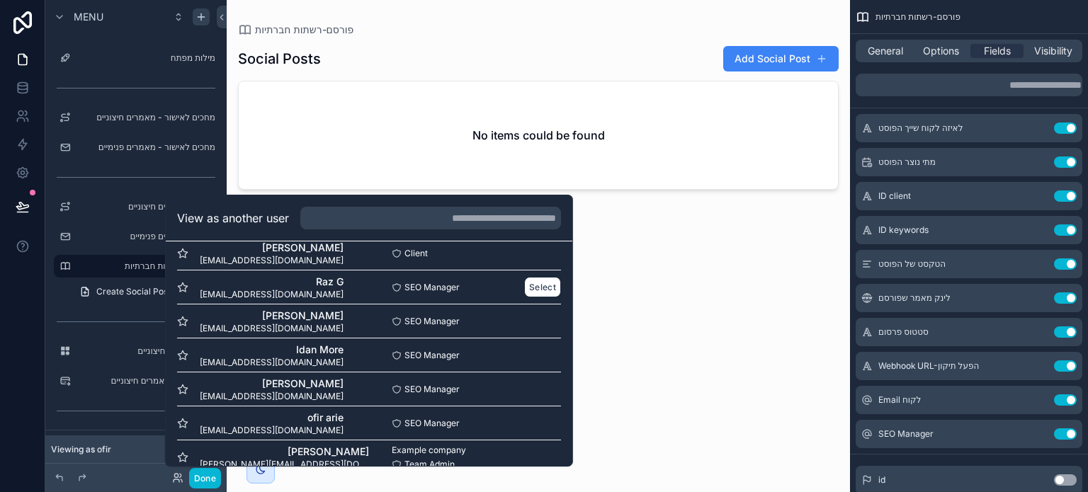
scroll to position [240, 0]
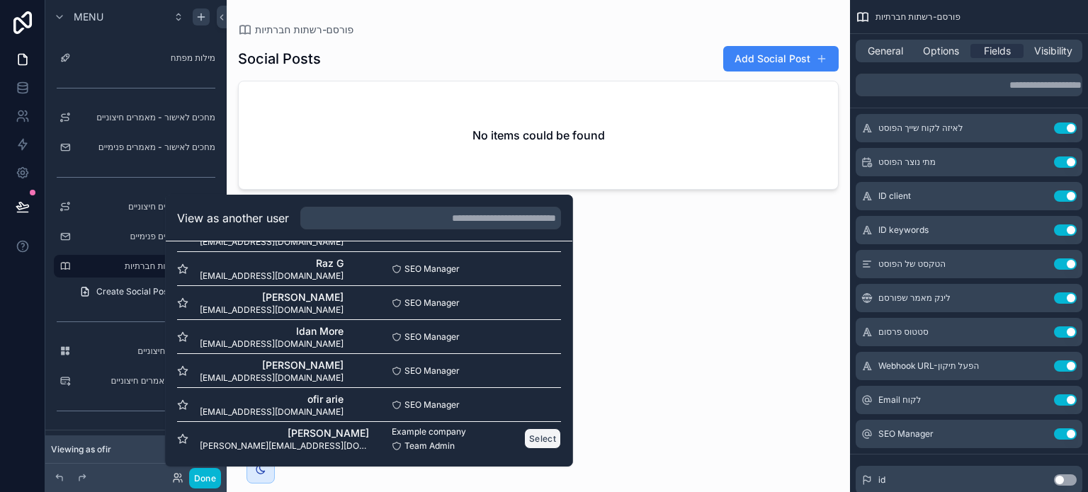
click at [526, 436] on button "Select" at bounding box center [542, 439] width 37 height 21
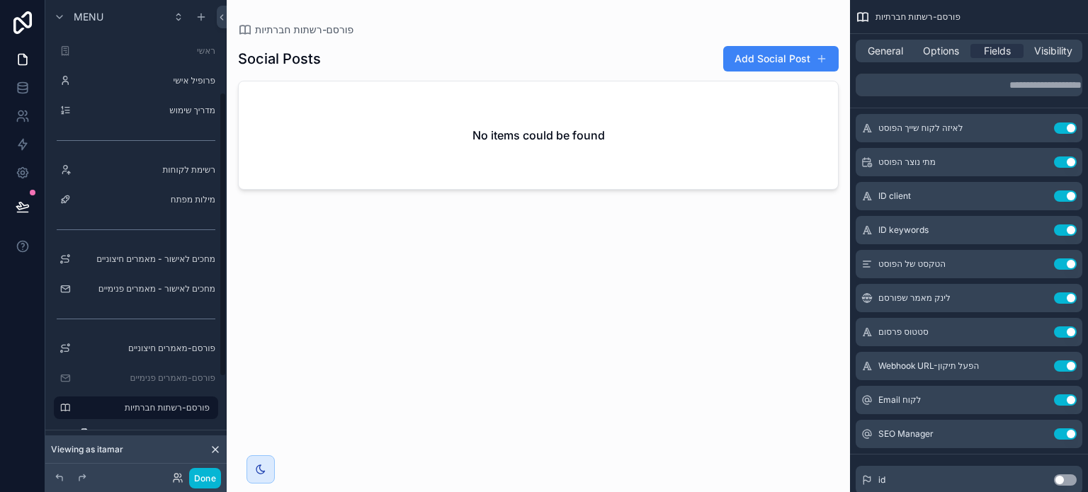
scroll to position [154, 0]
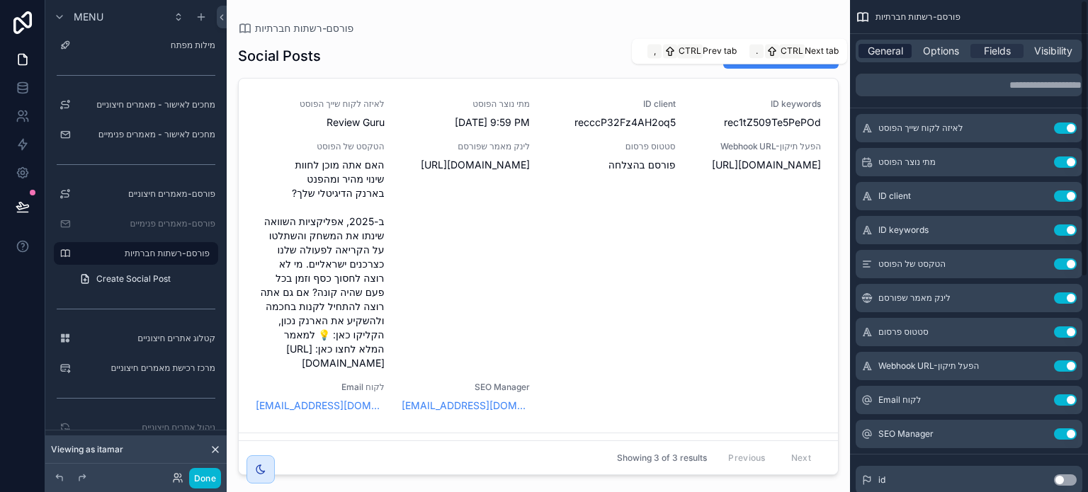
click at [887, 53] on span "General" at bounding box center [885, 51] width 35 height 14
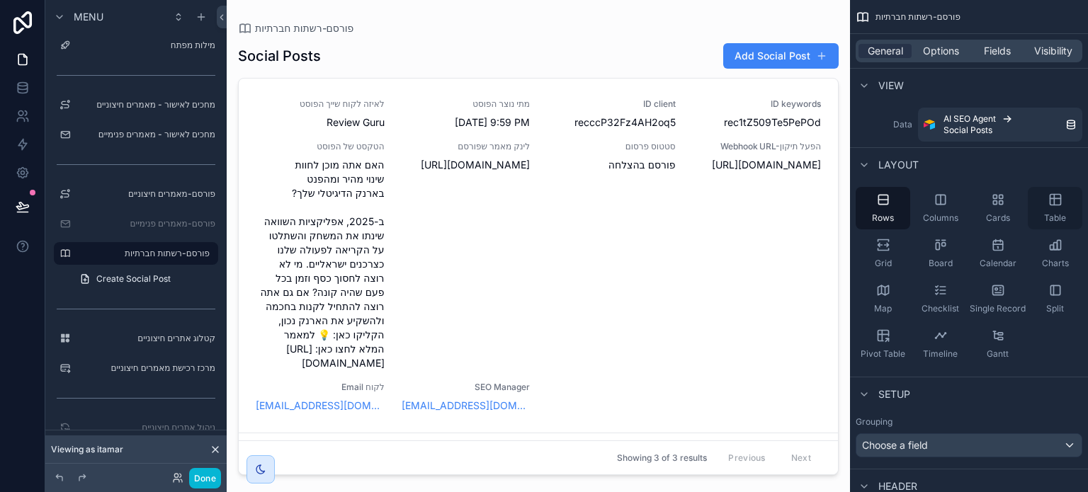
click at [1058, 206] on icon "scrollable content" at bounding box center [1056, 200] width 14 height 14
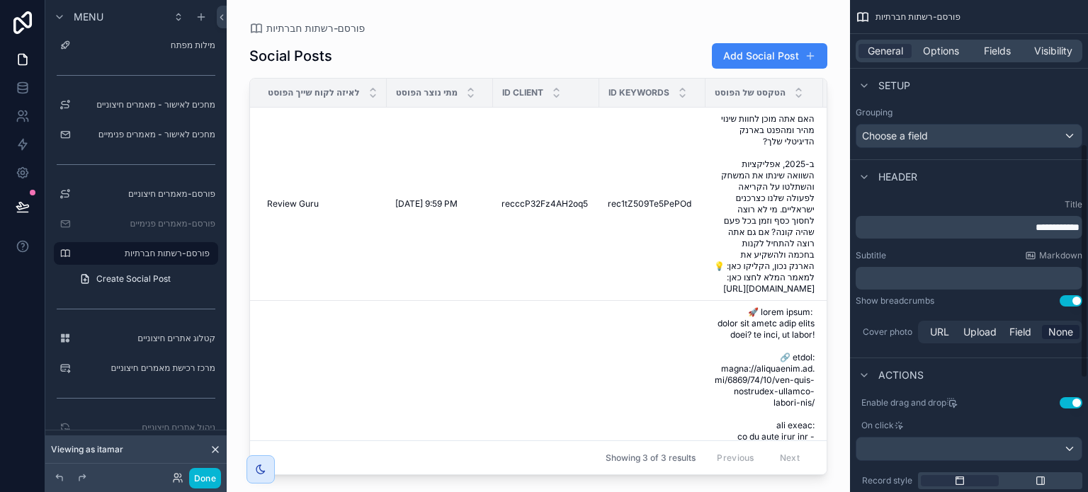
scroll to position [354, 0]
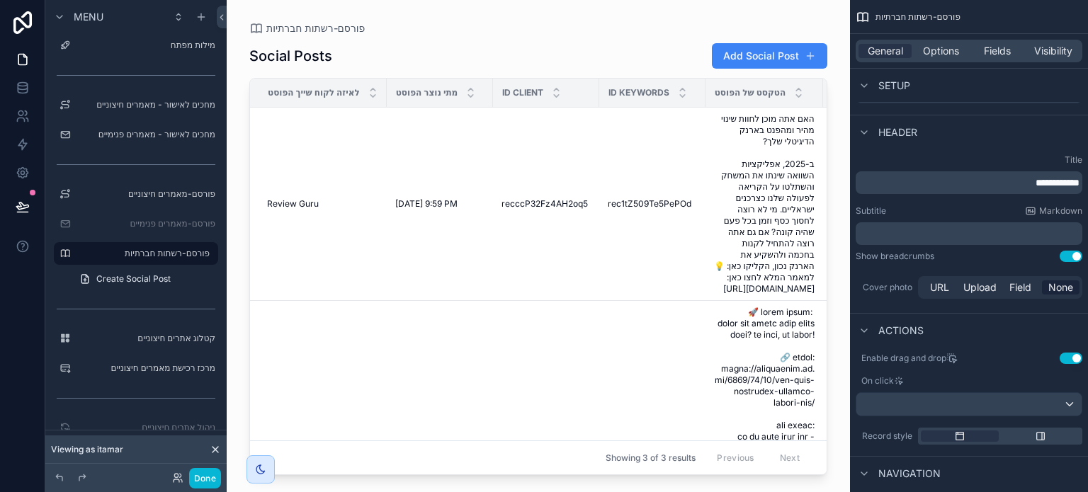
click at [1066, 257] on button "Use setting" at bounding box center [1071, 256] width 23 height 11
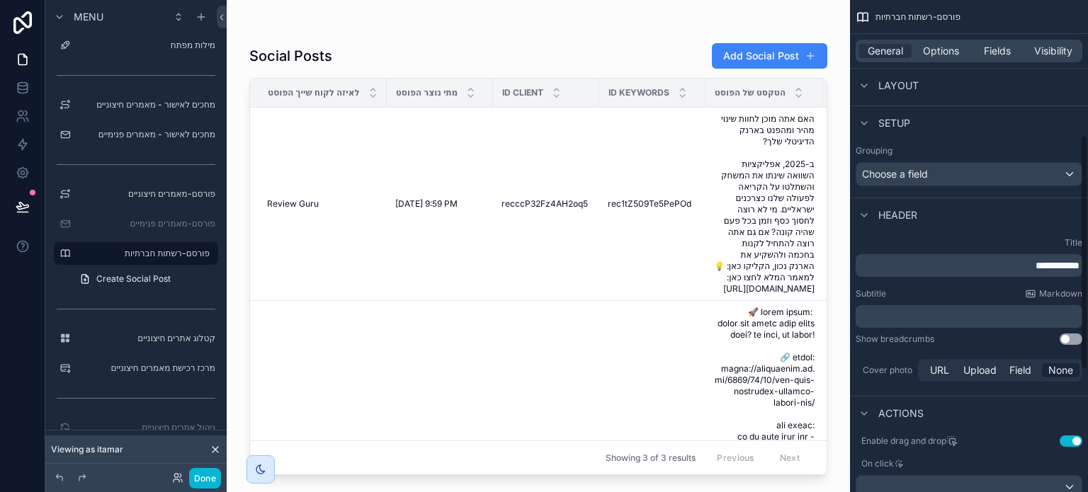
scroll to position [283, 0]
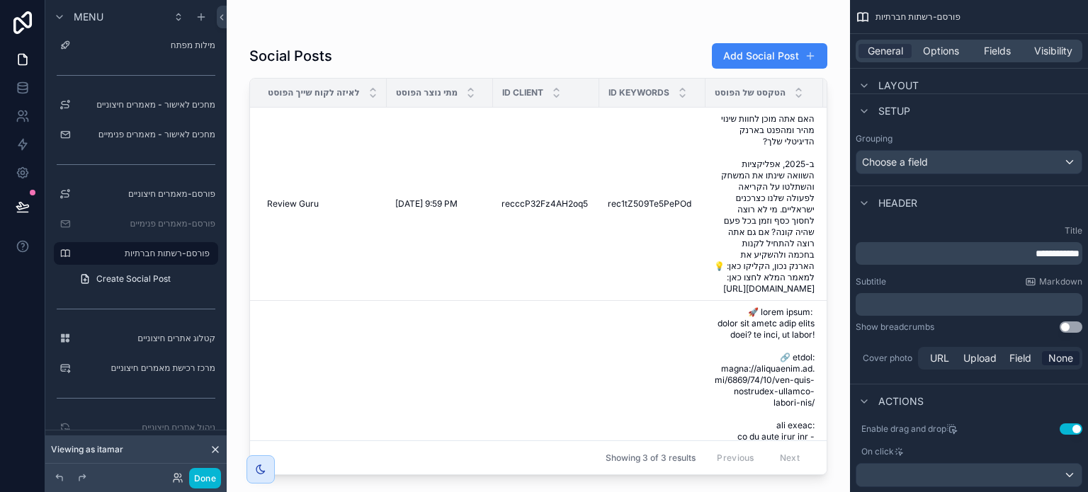
click at [996, 254] on p "**********" at bounding box center [971, 254] width 218 height 14
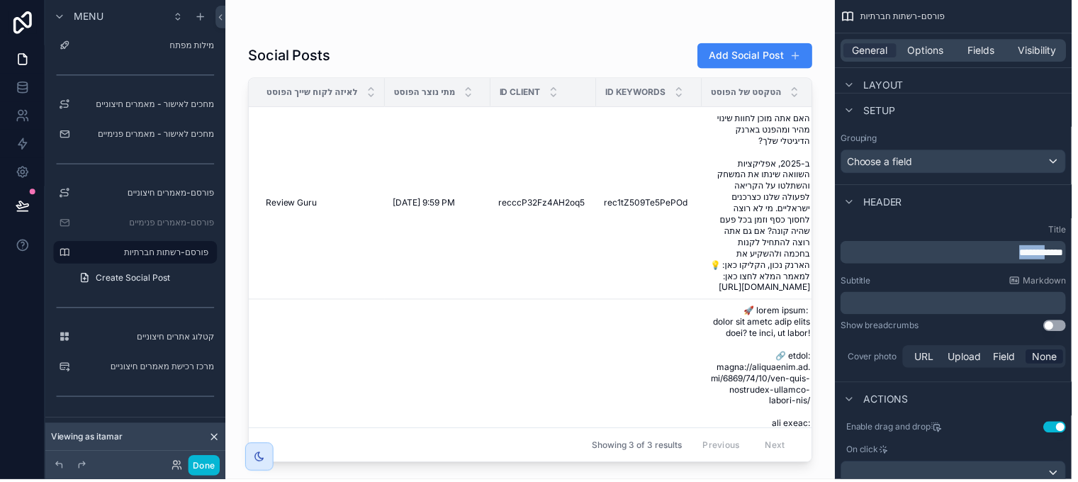
click at [996, 254] on p "**********" at bounding box center [960, 254] width 218 height 14
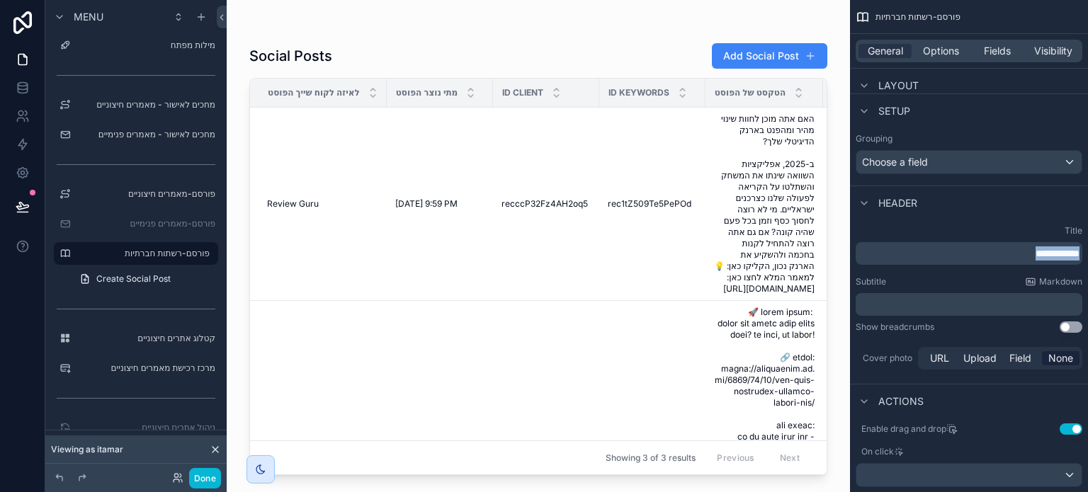
click at [996, 254] on p "**********" at bounding box center [971, 254] width 218 height 14
click at [992, 281] on div "Subtitle Markdown" at bounding box center [969, 281] width 227 height 11
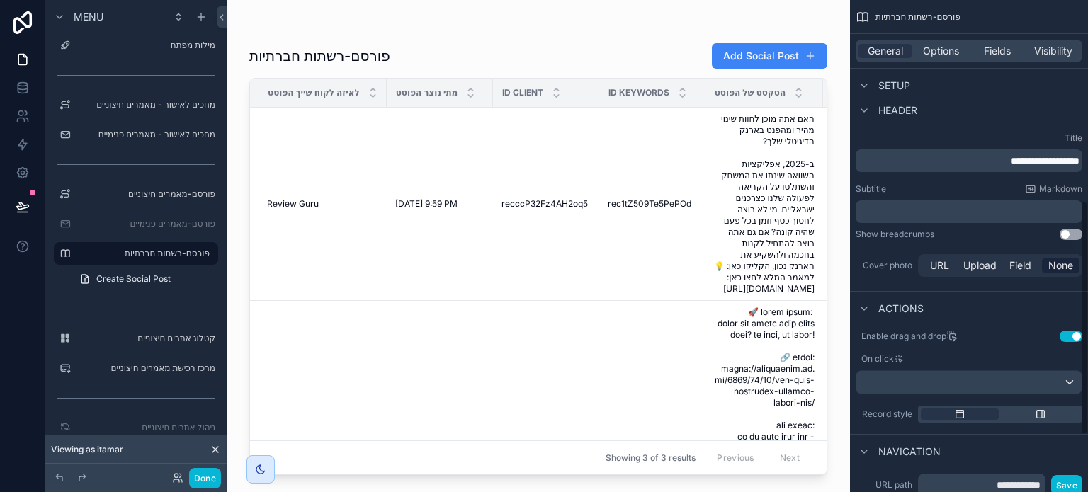
scroll to position [425, 0]
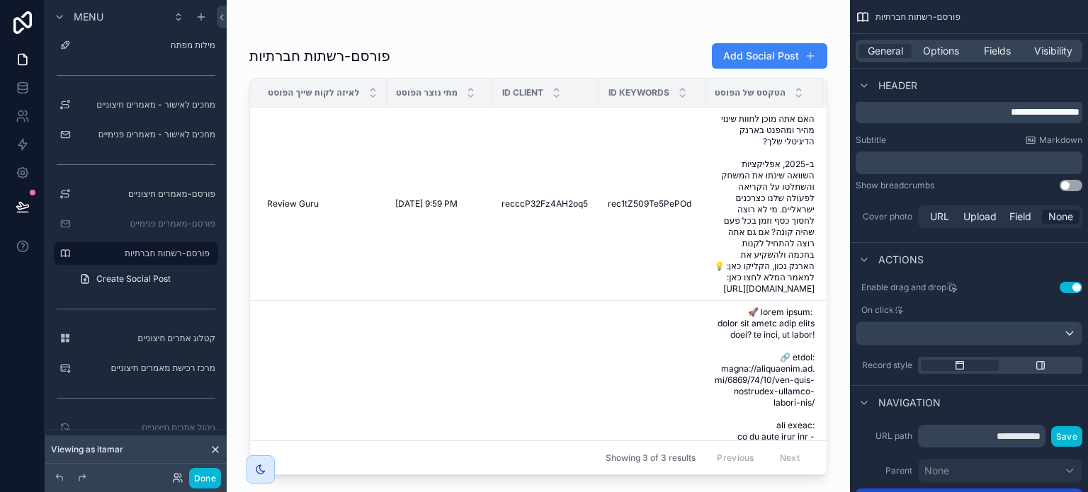
click at [1073, 291] on button "Use setting" at bounding box center [1071, 287] width 23 height 11
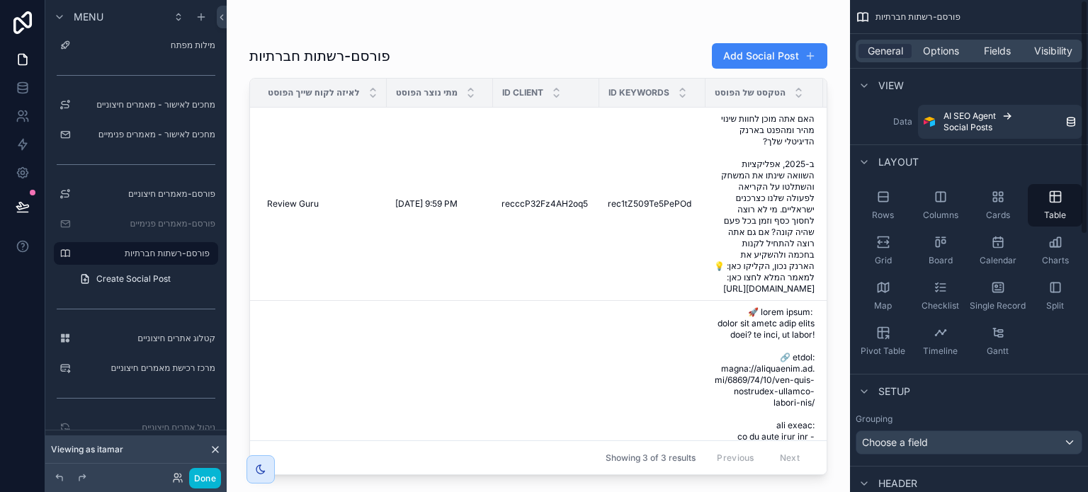
scroll to position [0, 0]
click at [930, 57] on span "Options" at bounding box center [941, 51] width 36 height 14
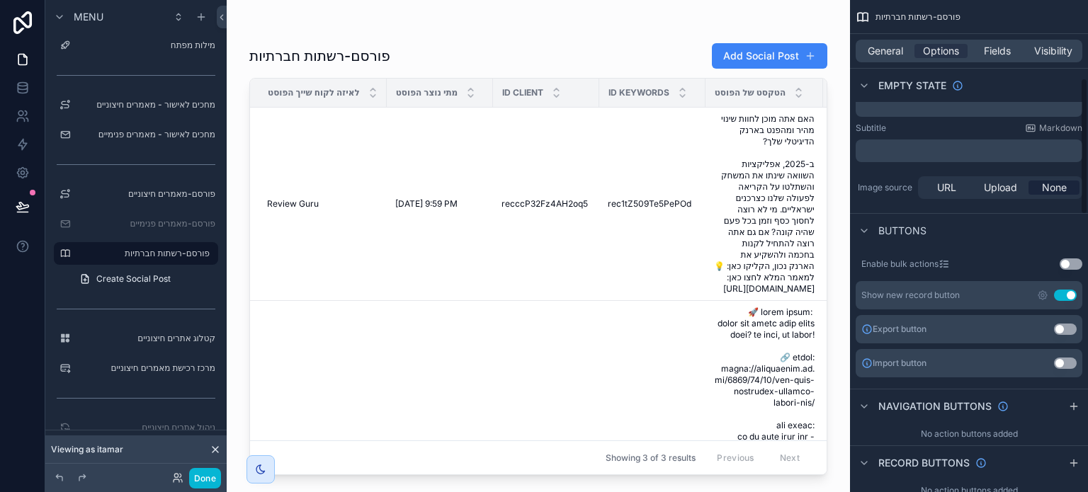
scroll to position [283, 0]
click at [1057, 294] on button "Use setting" at bounding box center [1065, 294] width 23 height 11
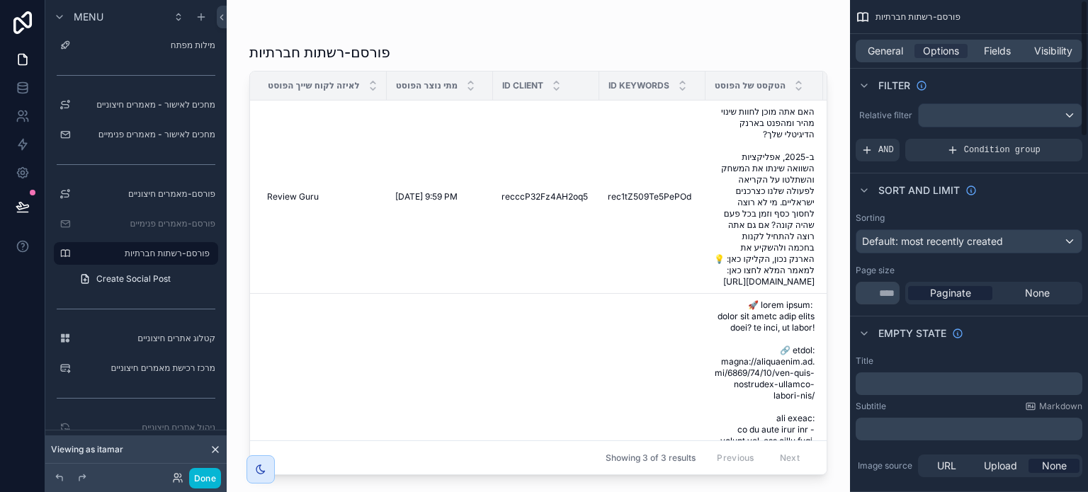
scroll to position [0, 0]
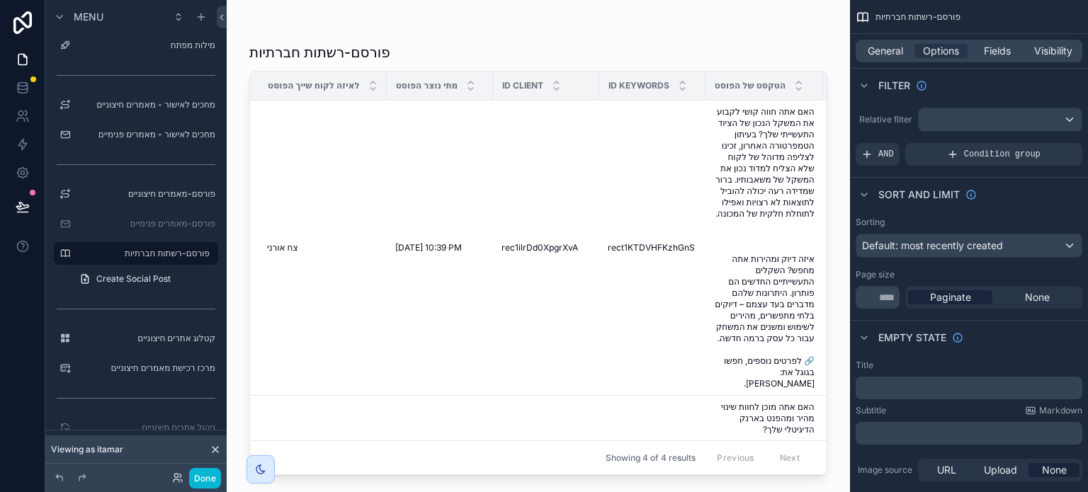
click at [992, 58] on div "General Options Fields Visibility" at bounding box center [969, 51] width 227 height 23
click at [997, 50] on span "Fields" at bounding box center [997, 51] width 27 height 14
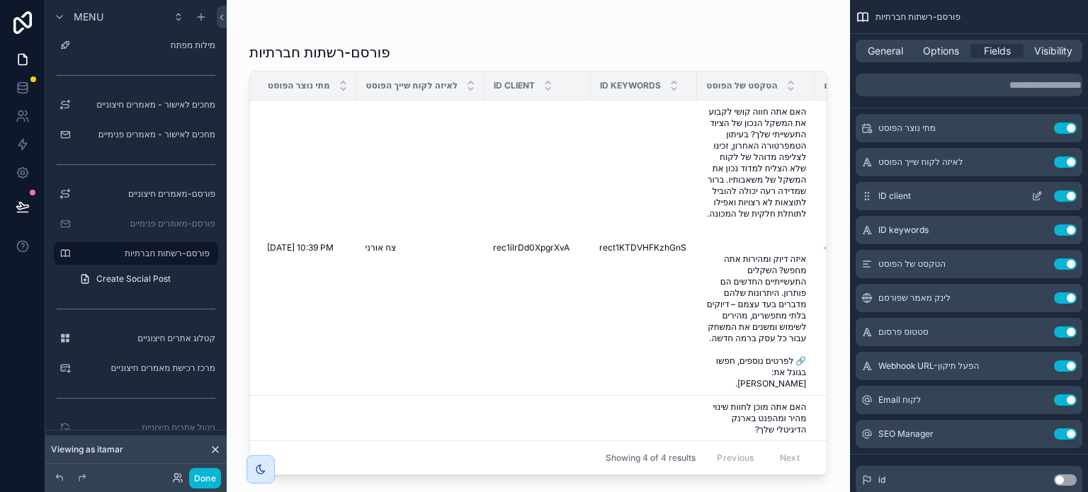
click at [1060, 193] on button "Use setting" at bounding box center [1065, 196] width 23 height 11
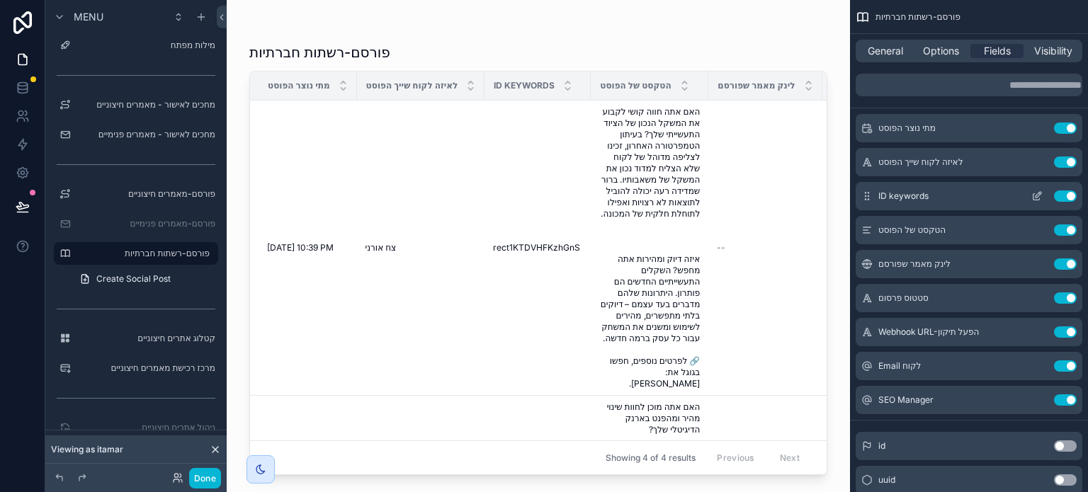
click at [1063, 194] on button "Use setting" at bounding box center [1065, 196] width 23 height 11
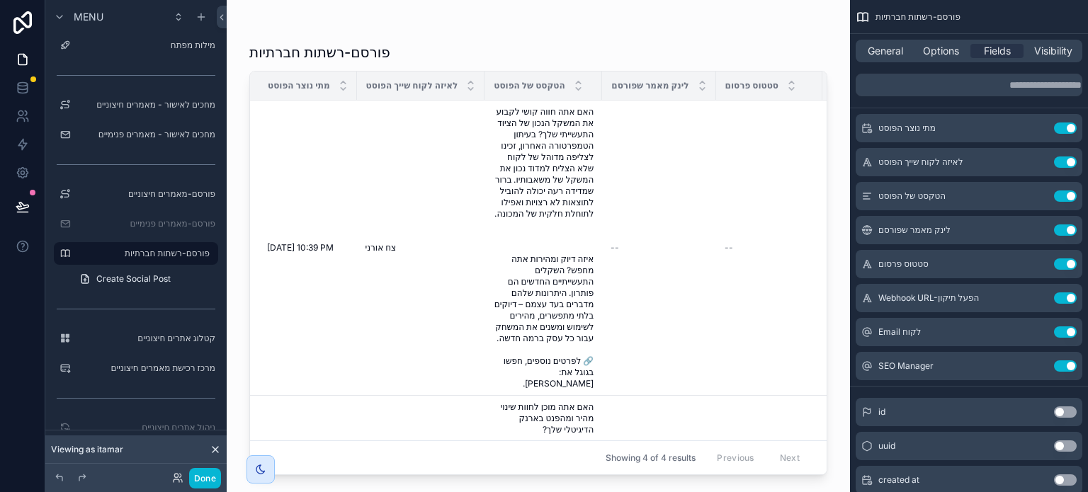
click at [1063, 194] on button "Use setting" at bounding box center [1065, 196] width 23 height 11
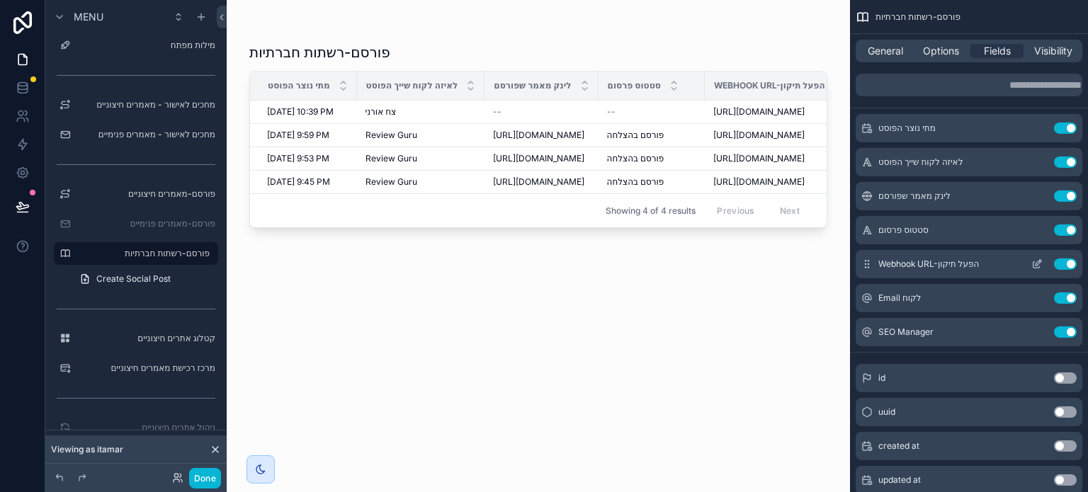
click at [1061, 263] on button "Use setting" at bounding box center [1065, 264] width 23 height 11
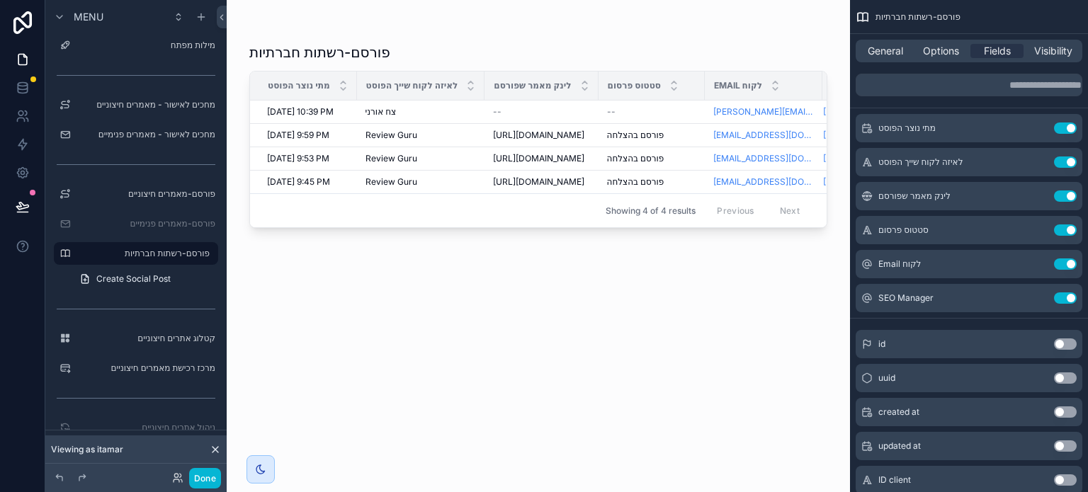
click at [1061, 263] on button "Use setting" at bounding box center [1065, 264] width 23 height 11
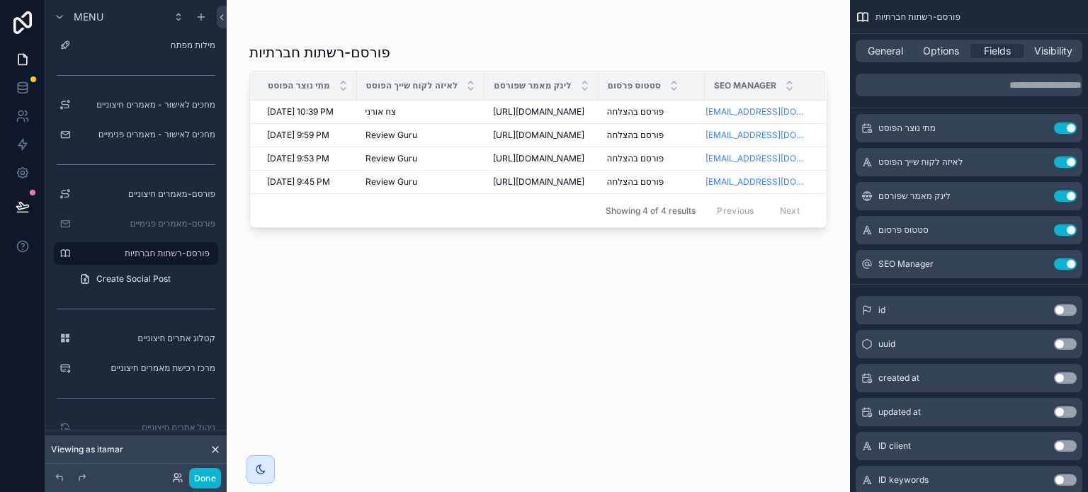
click at [1061, 263] on button "Use setting" at bounding box center [1065, 264] width 23 height 11
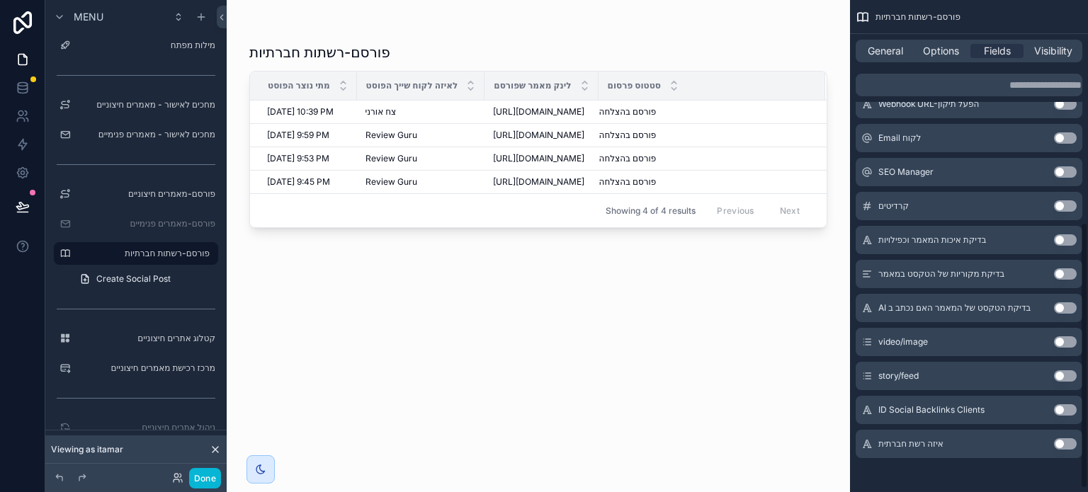
scroll to position [415, 0]
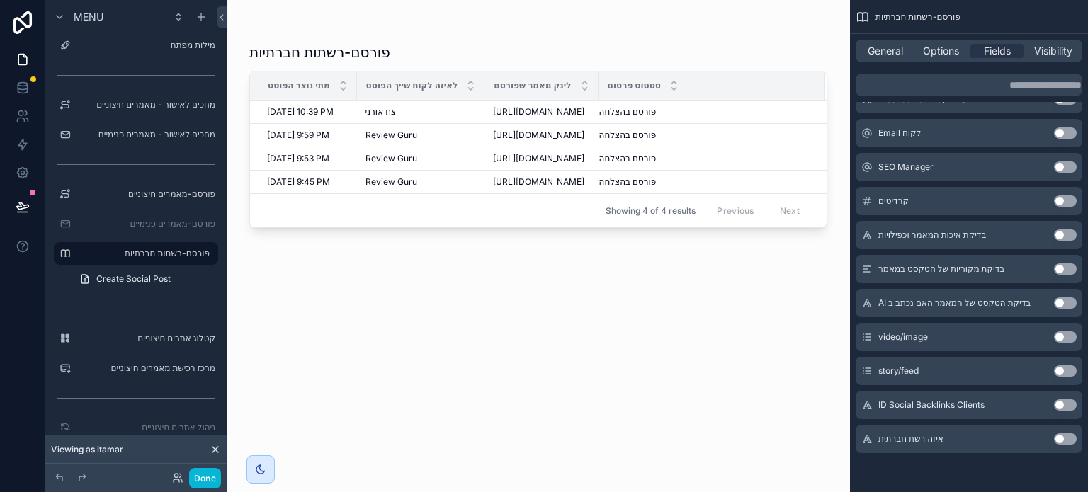
click at [1064, 436] on button "Use setting" at bounding box center [1065, 439] width 23 height 11
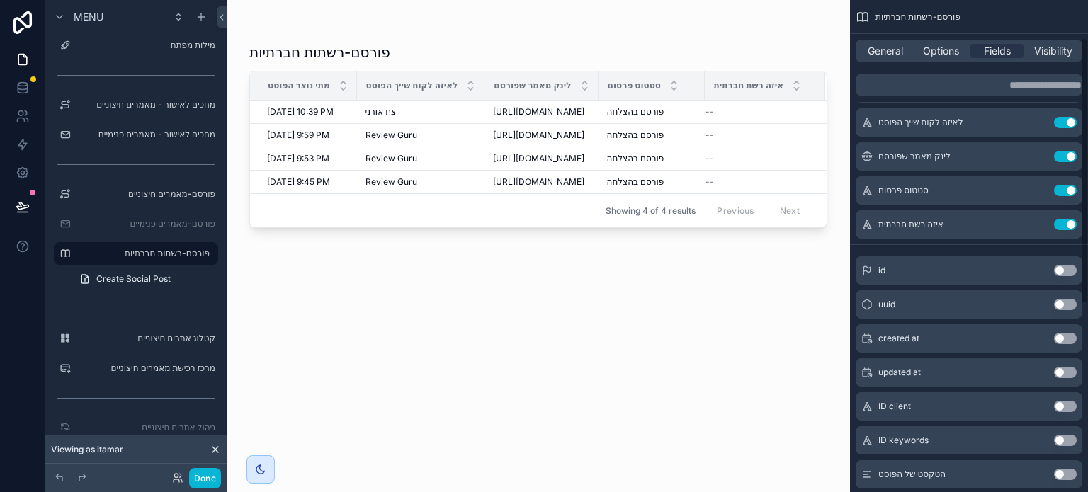
scroll to position [0, 0]
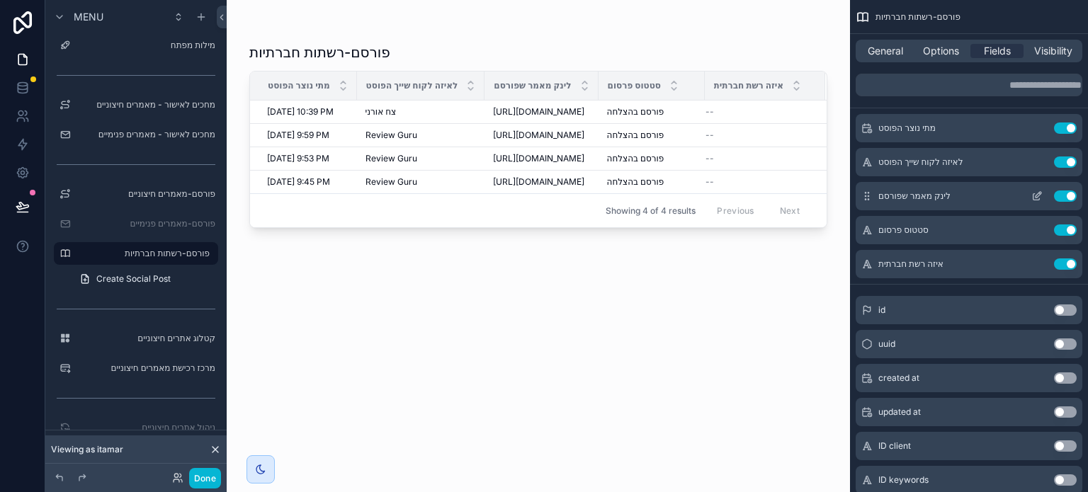
click at [1036, 198] on icon "scrollable content" at bounding box center [1039, 195] width 6 height 6
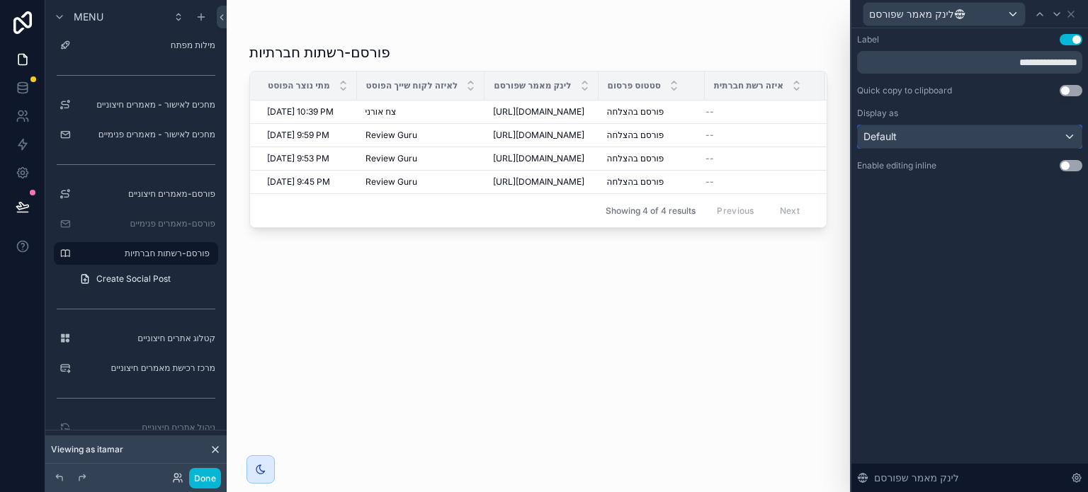
click at [942, 139] on div "Default" at bounding box center [970, 136] width 224 height 23
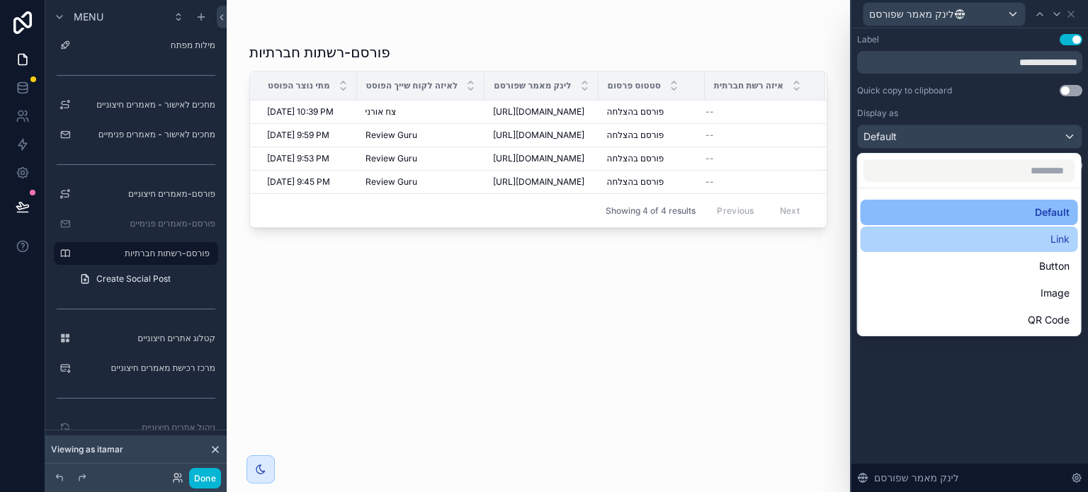
click at [972, 237] on div "Link" at bounding box center [969, 239] width 201 height 17
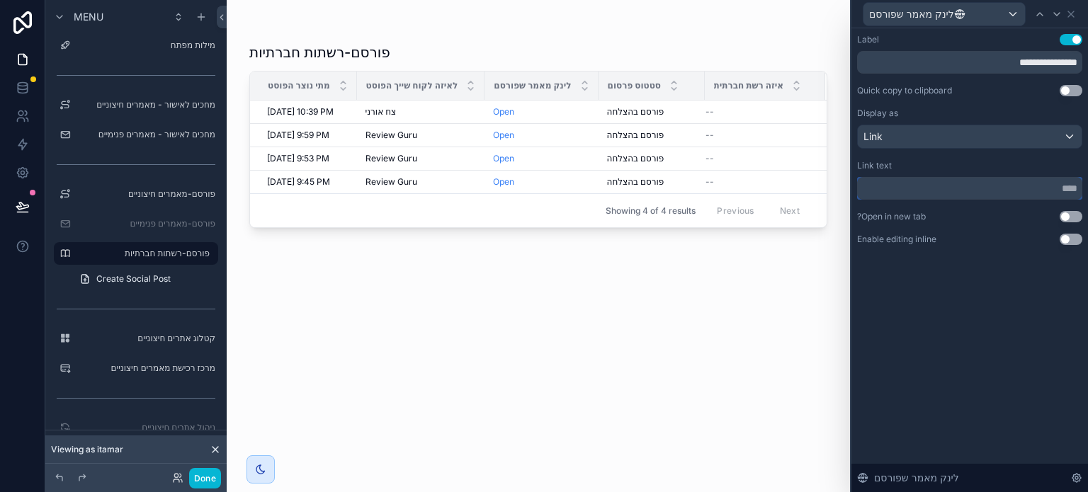
click at [966, 188] on input "text" at bounding box center [969, 188] width 225 height 23
type input "**********"
click at [956, 288] on div "**********" at bounding box center [970, 260] width 237 height 464
click at [1064, 219] on button "Use setting" at bounding box center [1071, 216] width 23 height 11
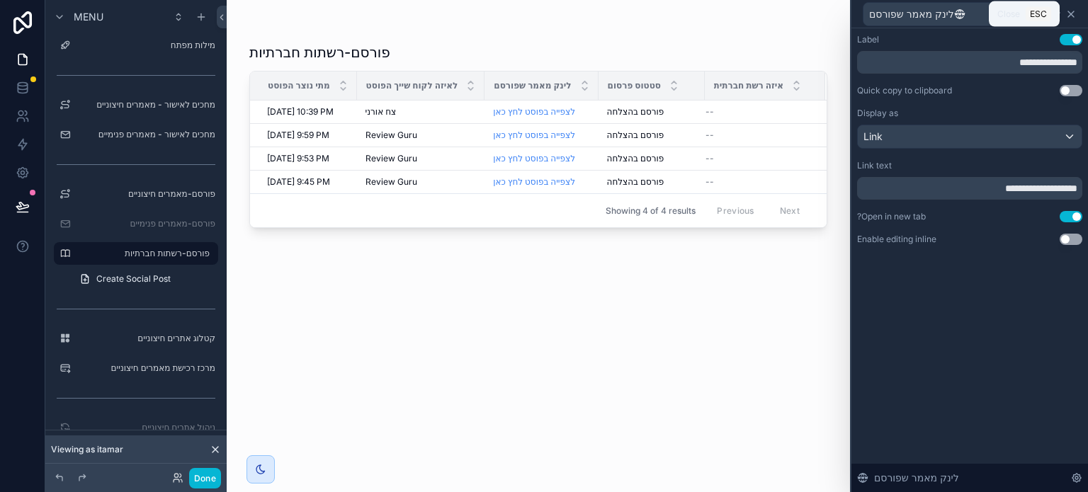
click at [1074, 16] on icon at bounding box center [1072, 14] width 6 height 6
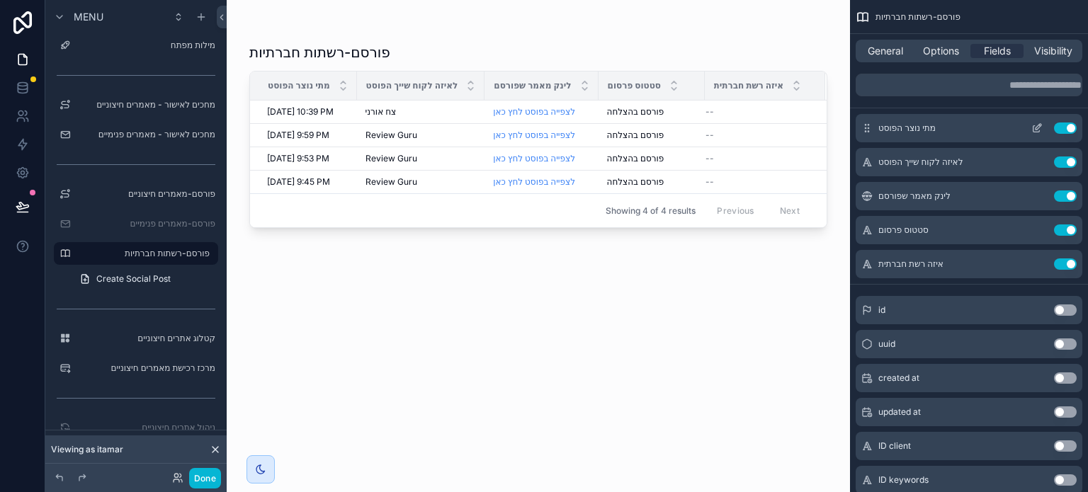
click at [1037, 129] on icon "scrollable content" at bounding box center [1039, 127] width 6 height 6
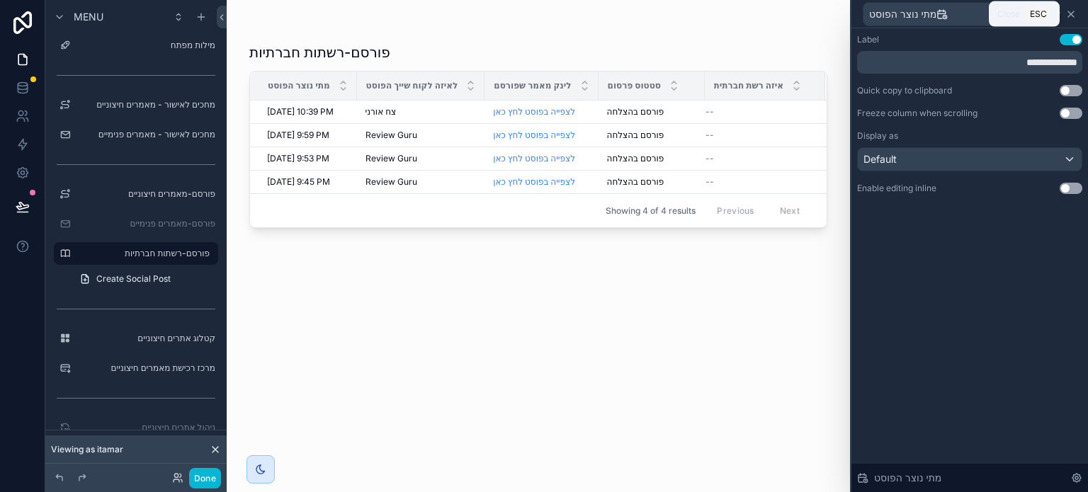
click at [1071, 16] on icon at bounding box center [1071, 14] width 11 height 11
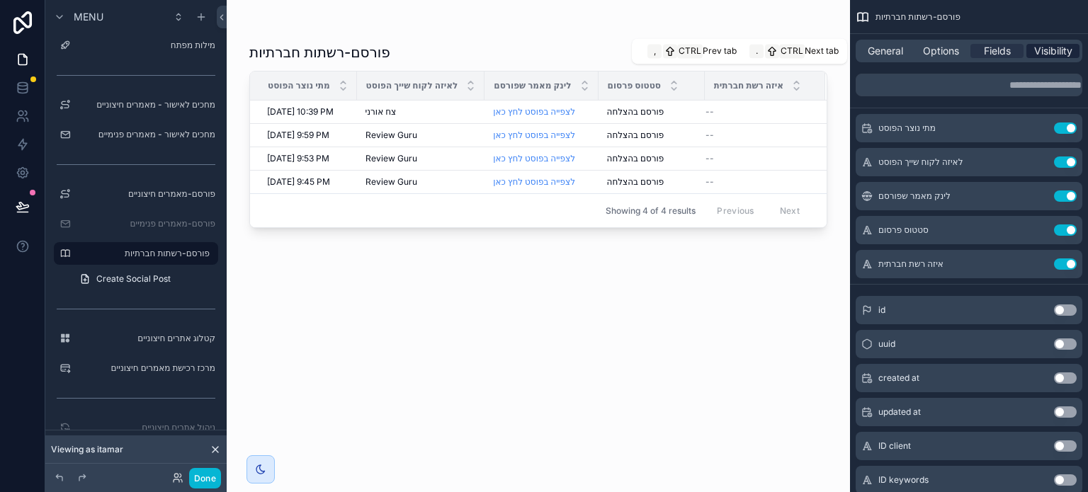
click at [1050, 56] on span "Visibility" at bounding box center [1054, 51] width 38 height 14
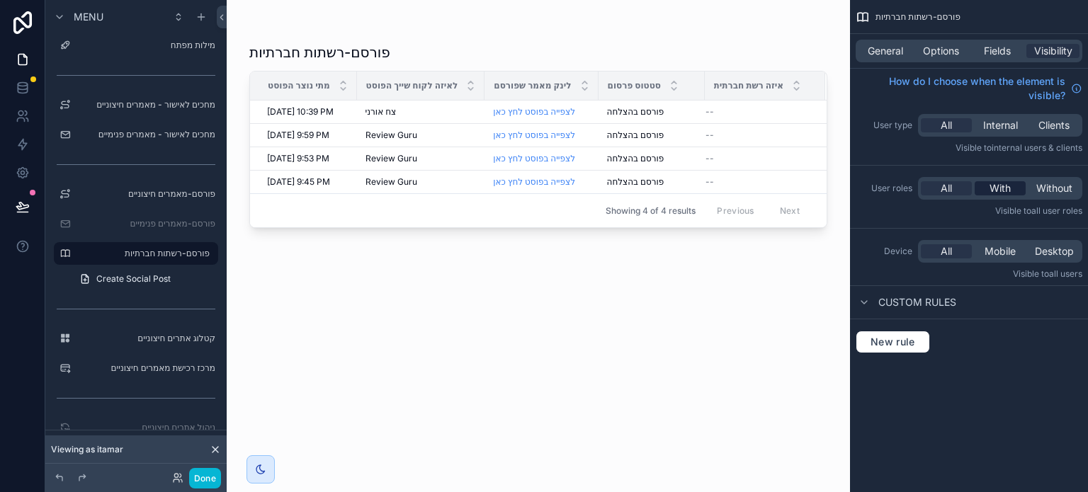
click at [995, 188] on span "With" at bounding box center [1000, 188] width 21 height 14
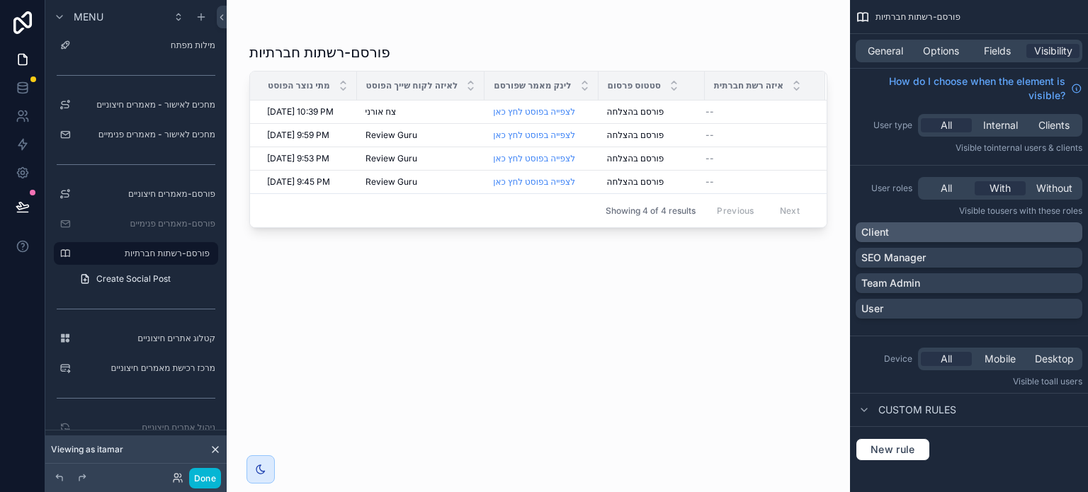
click at [919, 240] on div "Client" at bounding box center [969, 232] width 227 height 20
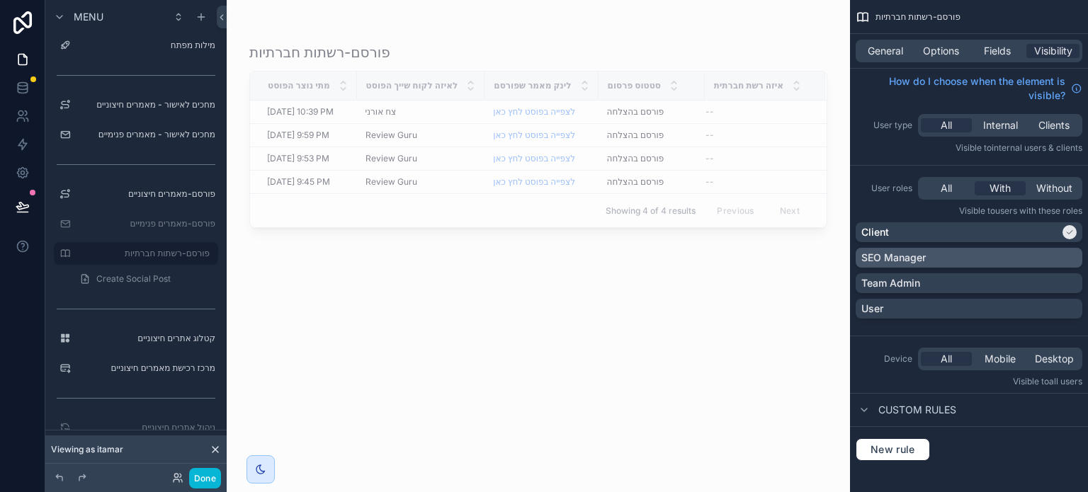
click at [919, 257] on p "SEO Manager" at bounding box center [894, 258] width 64 height 14
click at [889, 50] on span "General" at bounding box center [885, 51] width 35 height 14
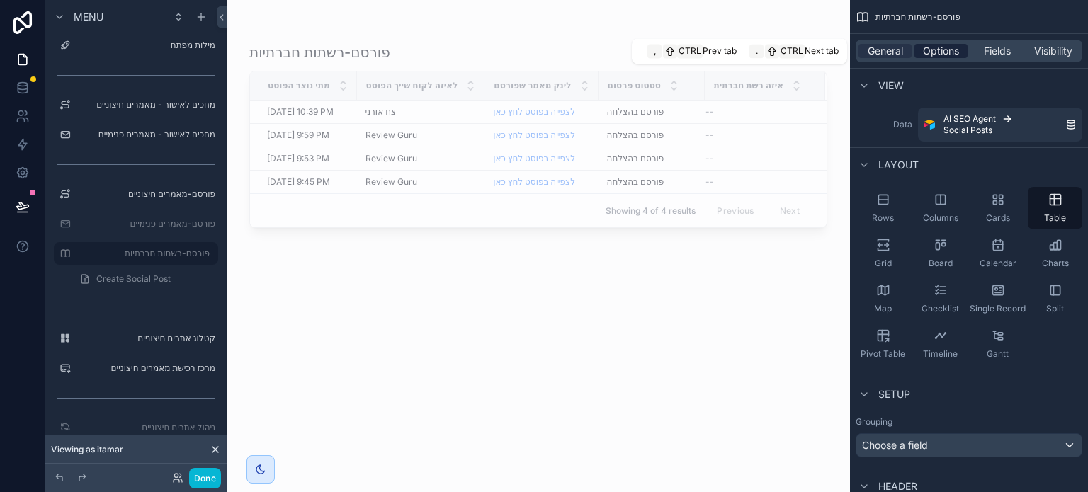
click at [946, 50] on span "Options" at bounding box center [941, 51] width 36 height 14
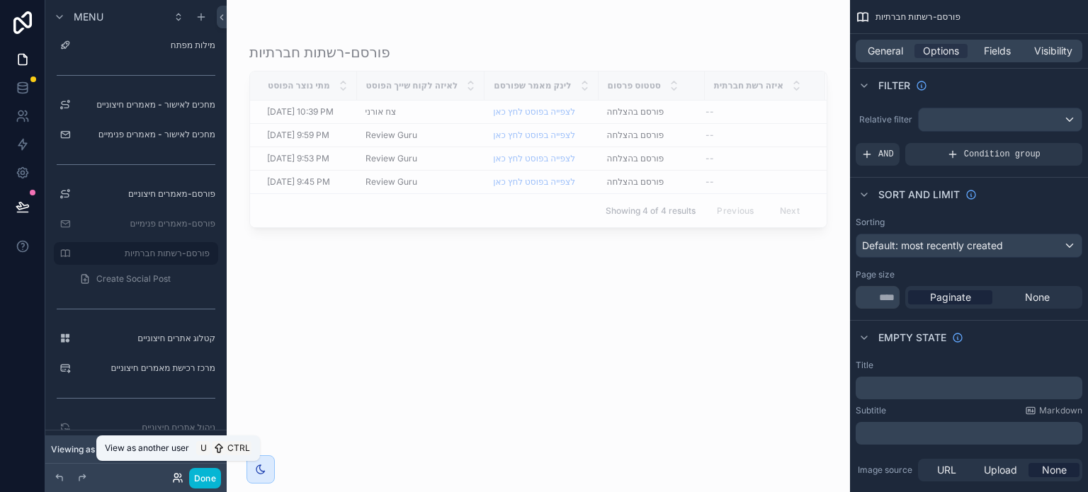
click at [177, 481] on icon at bounding box center [177, 478] width 11 height 11
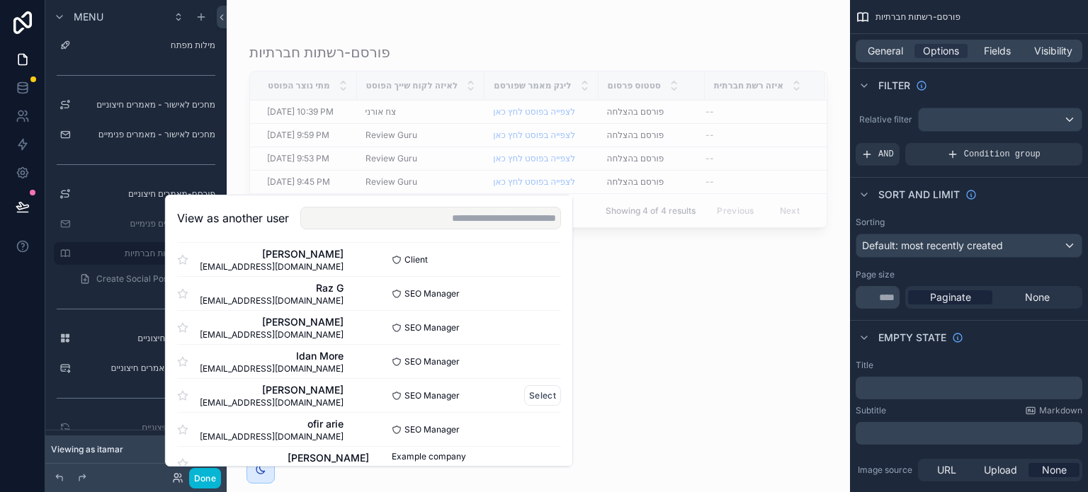
scroll to position [240, 0]
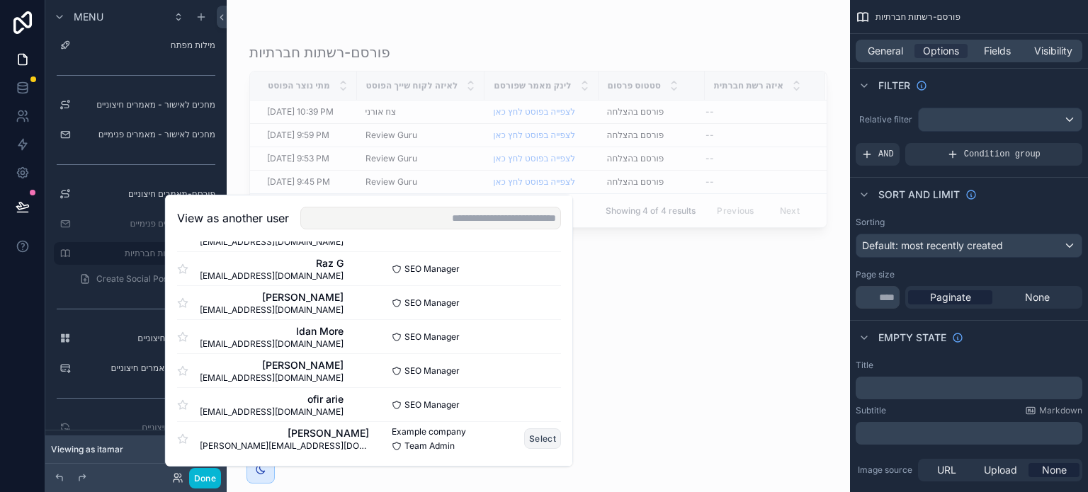
click at [528, 440] on button "Select" at bounding box center [542, 439] width 37 height 21
click at [531, 438] on button "Select" at bounding box center [542, 439] width 37 height 21
click at [524, 367] on button "Select" at bounding box center [542, 371] width 37 height 21
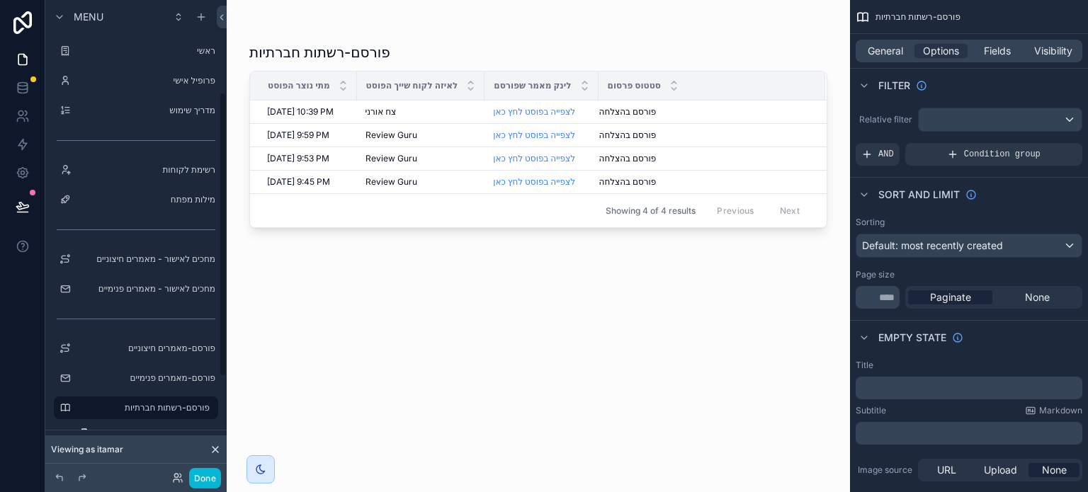
scroll to position [154, 0]
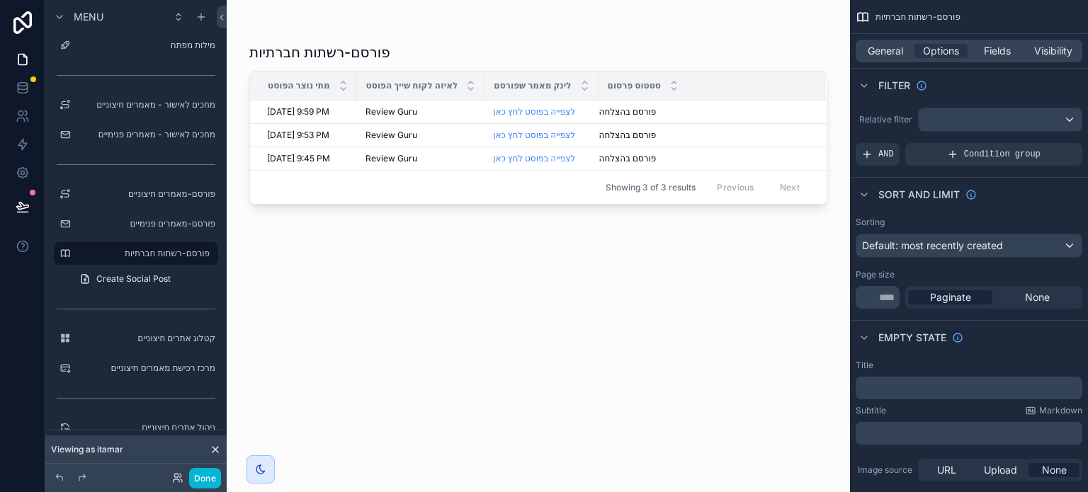
click at [346, 327] on div "פורסם-רשתות חברתיות מתי נוצר הפוסט לאיזה לקוח שייך הפוסט לינק מאמר שפורסם סטטוס…" at bounding box center [538, 254] width 578 height 441
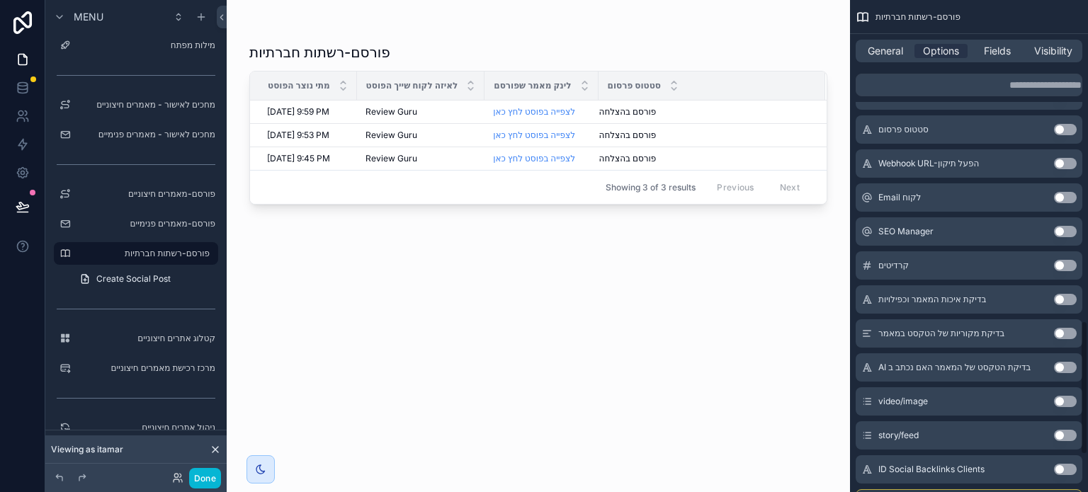
scroll to position [1314, 0]
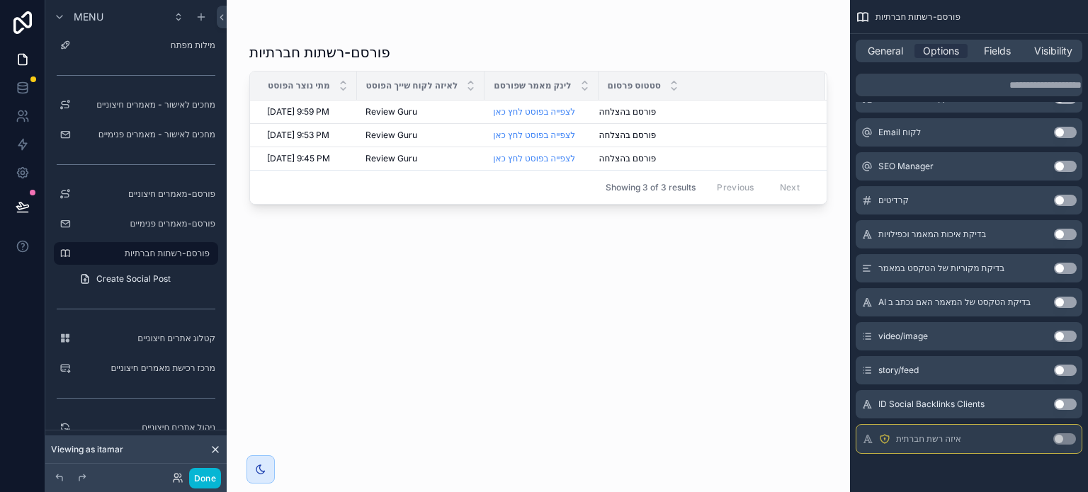
click at [1059, 439] on button "Use setting" at bounding box center [1065, 439] width 23 height 11
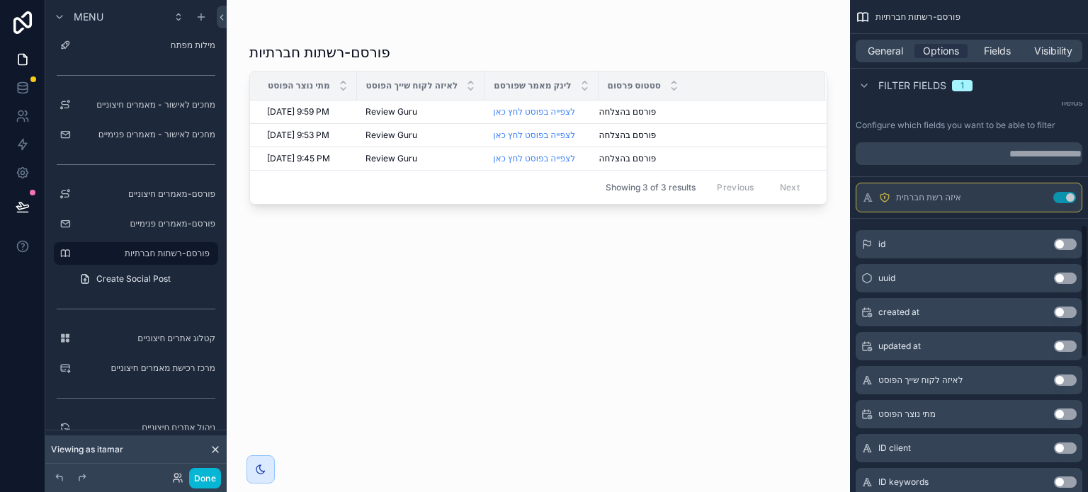
scroll to position [824, 0]
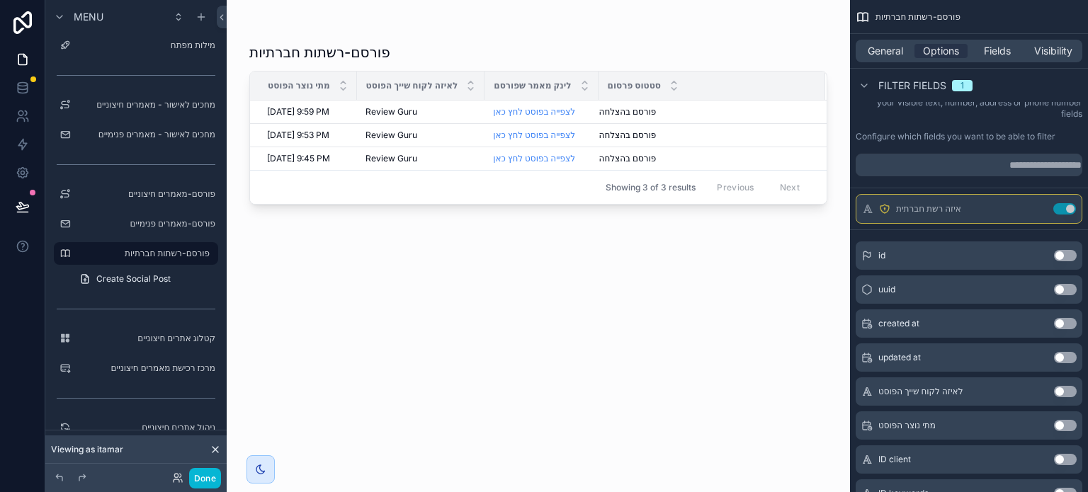
click at [1064, 390] on button "Use setting" at bounding box center [1065, 391] width 23 height 11
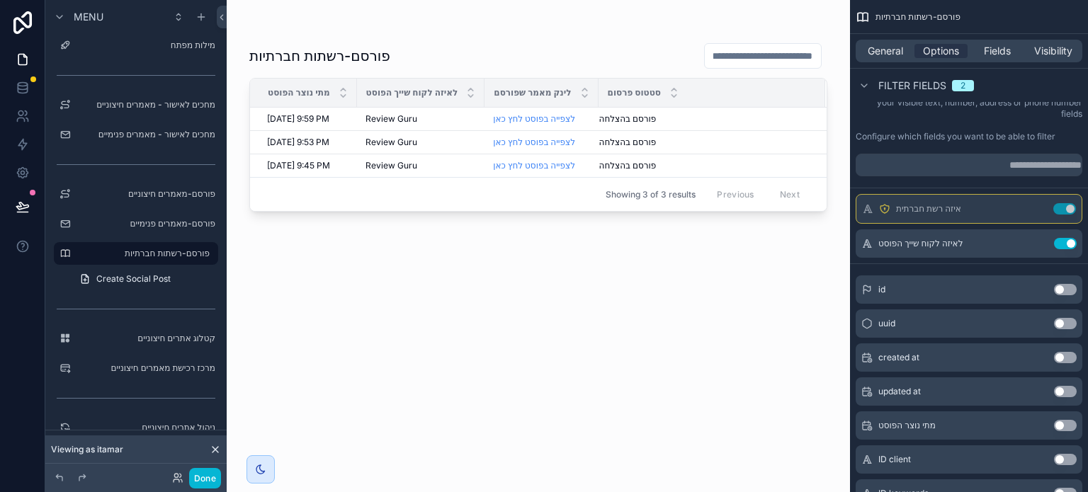
click at [1061, 427] on button "Use setting" at bounding box center [1065, 425] width 23 height 11
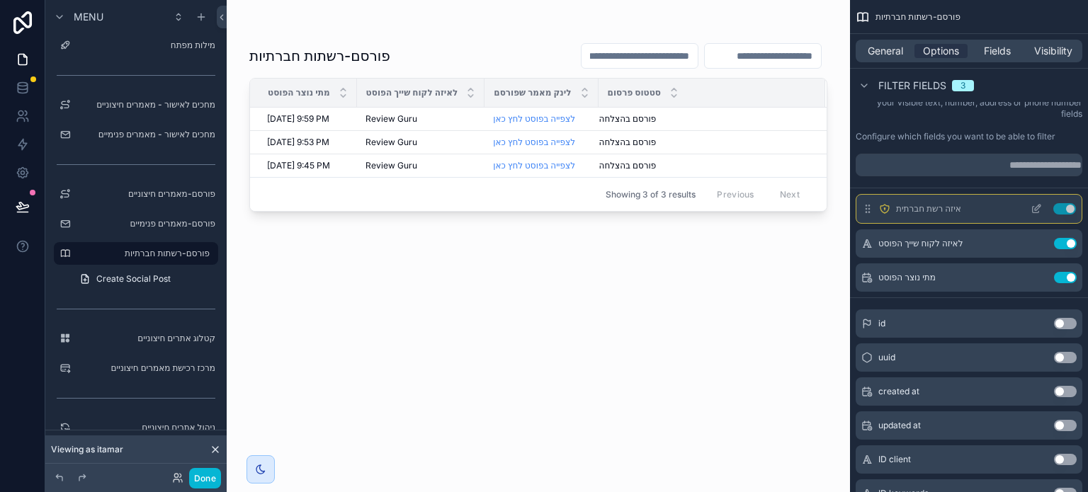
click at [1035, 210] on icon "scrollable content" at bounding box center [1036, 208] width 11 height 11
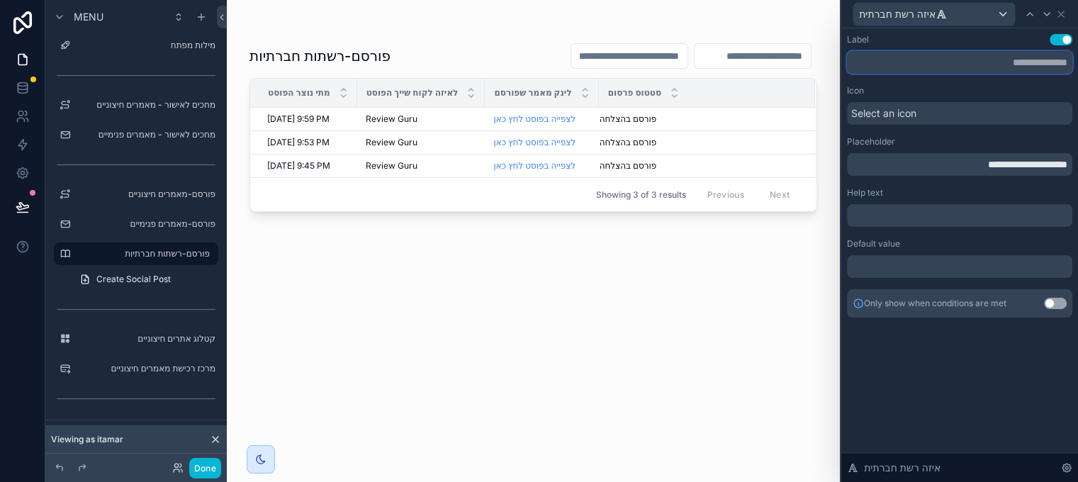
click at [971, 62] on input "text" at bounding box center [959, 62] width 225 height 23
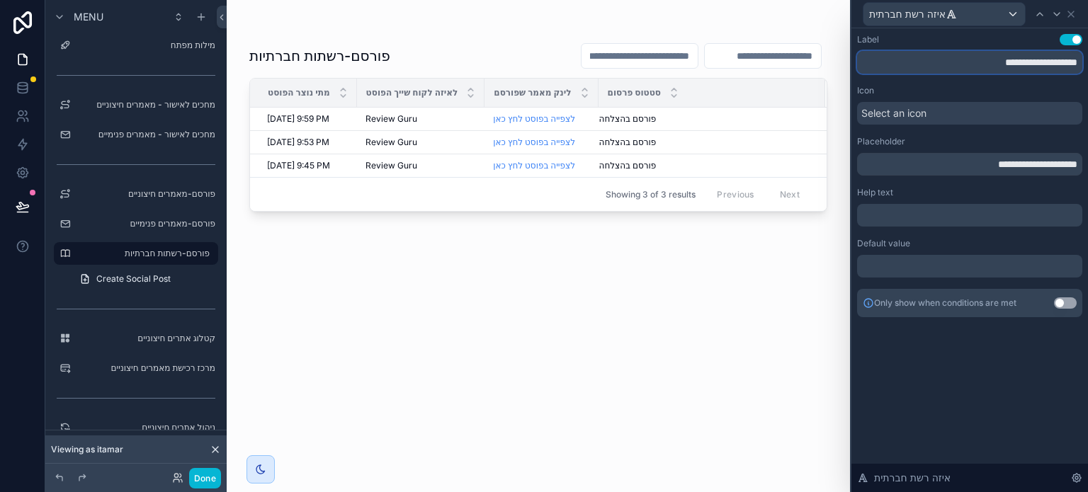
click at [1026, 68] on input "**********" at bounding box center [969, 62] width 225 height 23
type input "**********"
click at [1016, 169] on input "**********" at bounding box center [969, 164] width 225 height 23
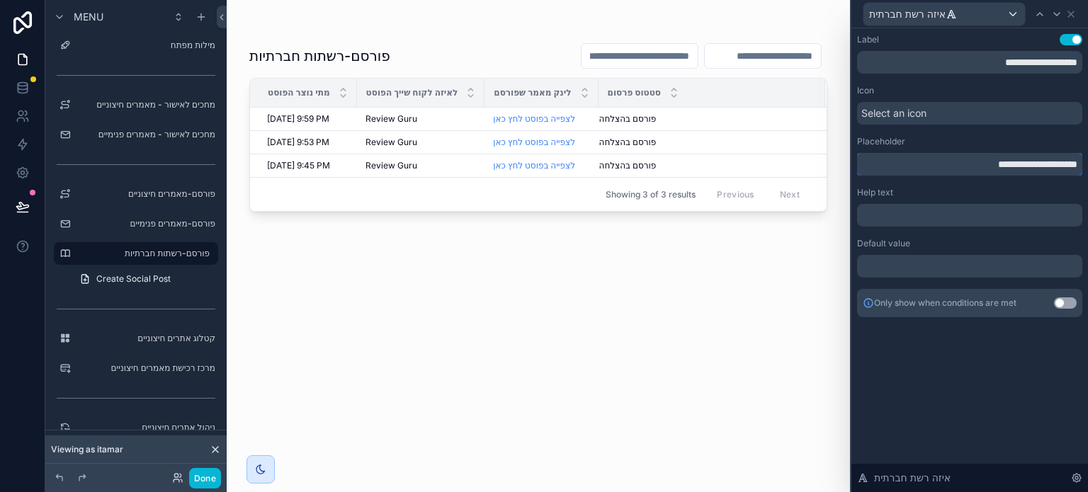
click at [1016, 169] on input "**********" at bounding box center [969, 164] width 225 height 23
paste input "text"
type input "**********"
click at [958, 192] on div "Help text" at bounding box center [969, 192] width 225 height 11
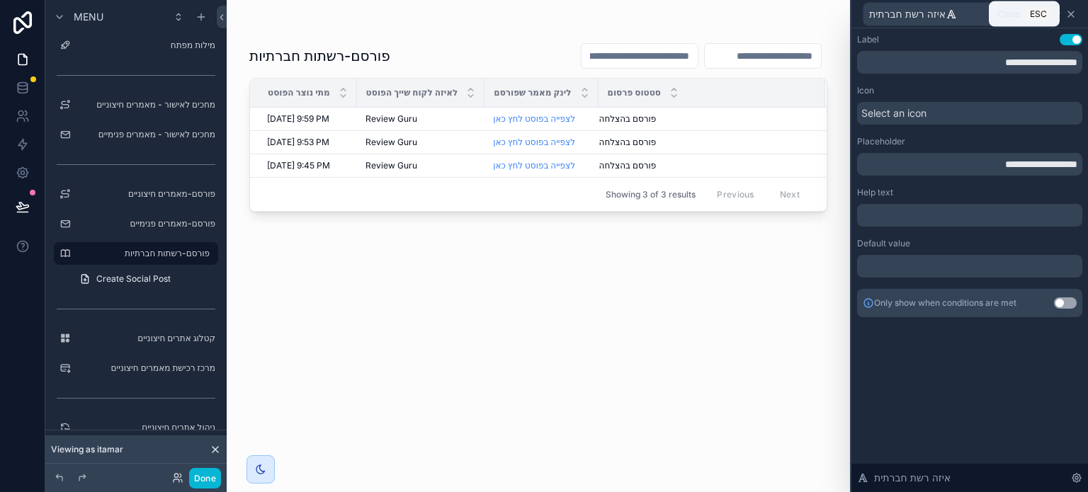
click at [1069, 16] on icon at bounding box center [1072, 14] width 6 height 6
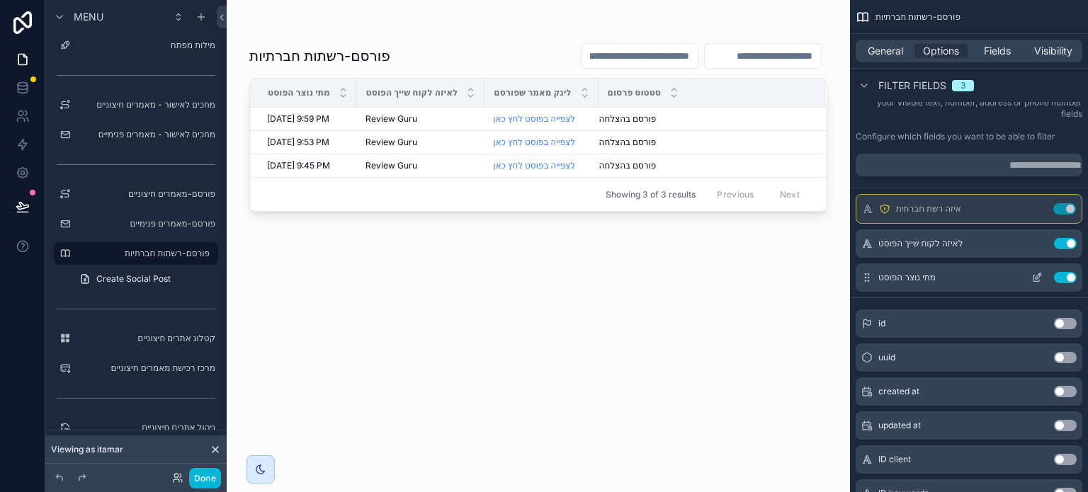
click at [1034, 277] on icon "scrollable content" at bounding box center [1037, 279] width 6 height 6
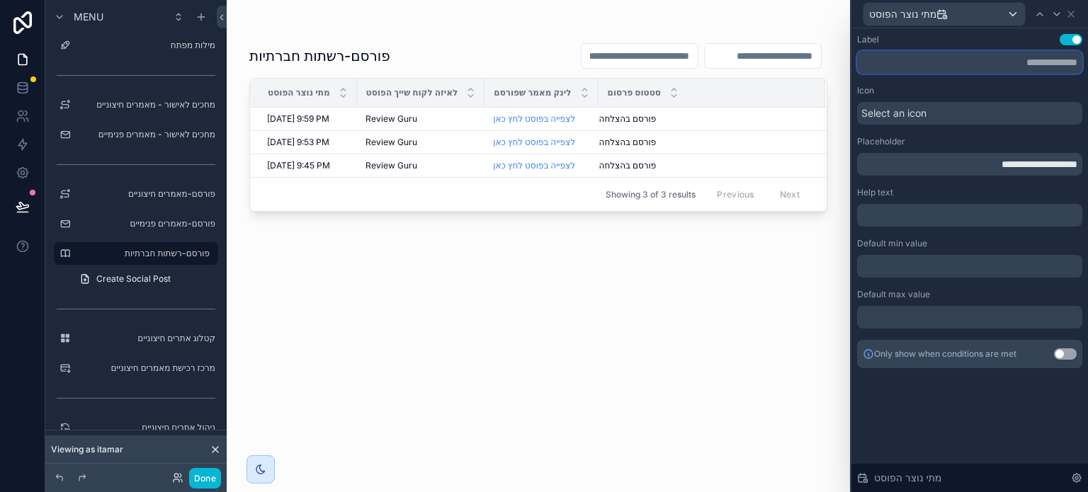
click at [971, 60] on input "text" at bounding box center [969, 62] width 225 height 23
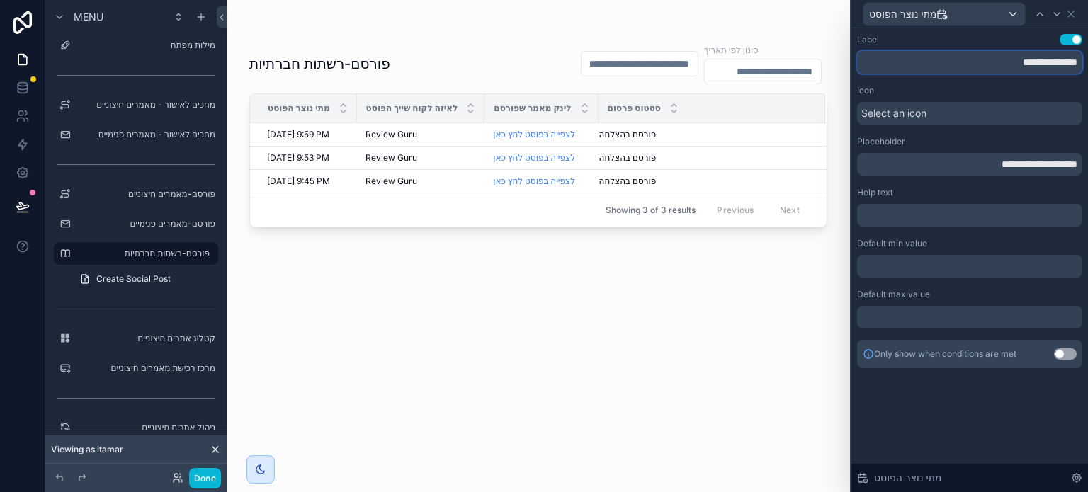
click at [1013, 72] on input "**********" at bounding box center [969, 62] width 225 height 23
click at [1013, 71] on input "**********" at bounding box center [969, 62] width 225 height 23
type input "**********"
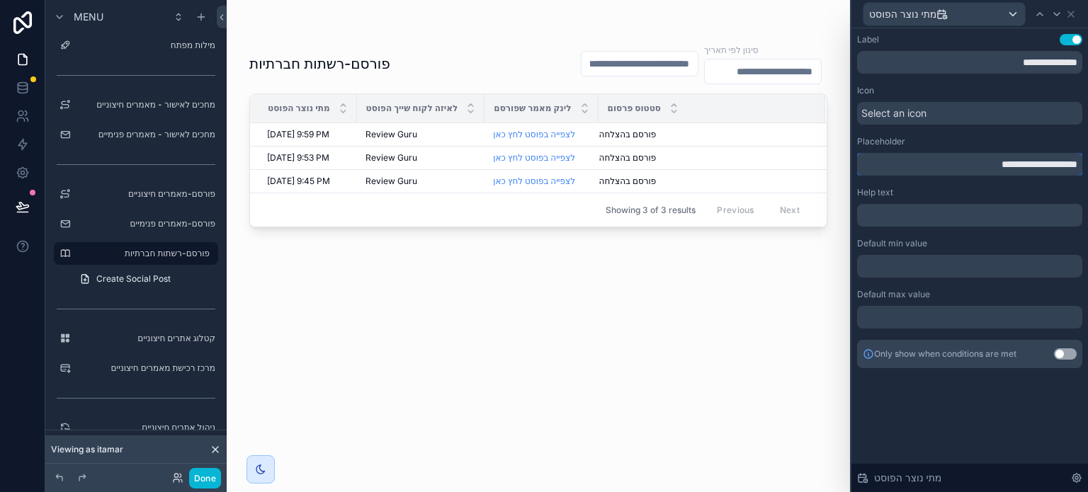
click at [1016, 172] on input "**********" at bounding box center [969, 164] width 225 height 23
click at [1016, 171] on input "**********" at bounding box center [969, 164] width 225 height 23
paste input "text"
type input "**********"
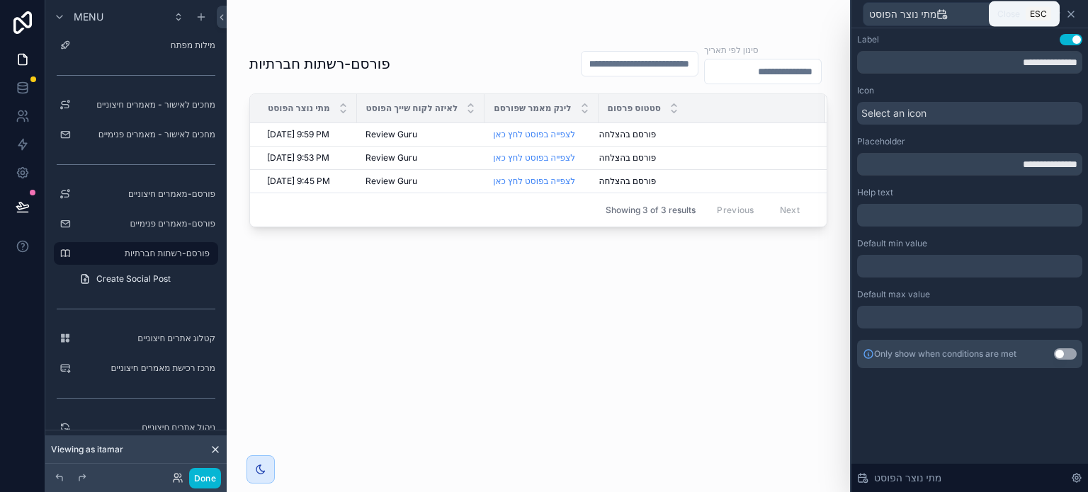
click at [1073, 11] on icon at bounding box center [1071, 14] width 11 height 11
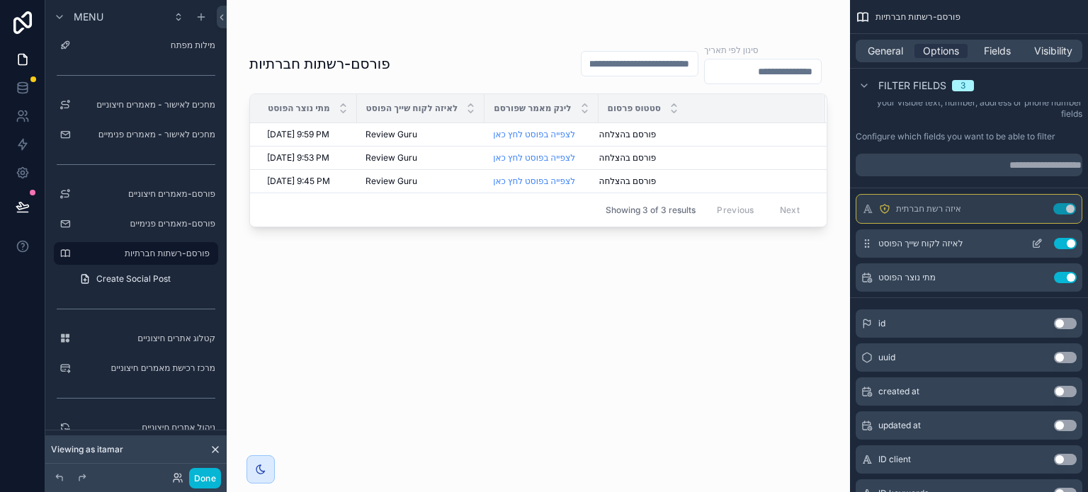
click at [1036, 244] on icon "scrollable content" at bounding box center [1037, 243] width 11 height 11
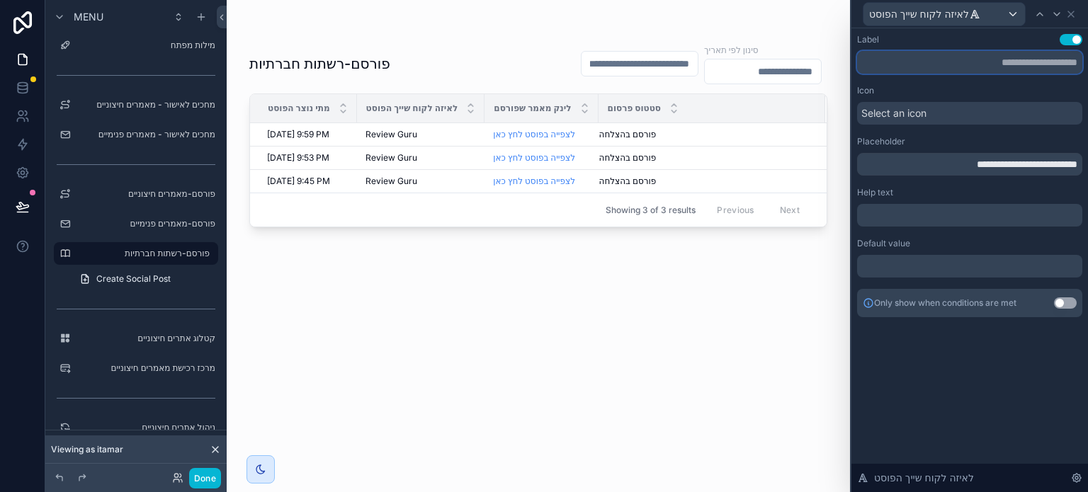
click at [984, 59] on input "text" at bounding box center [969, 62] width 225 height 23
click at [986, 64] on input "**********" at bounding box center [969, 62] width 225 height 23
type input "**********"
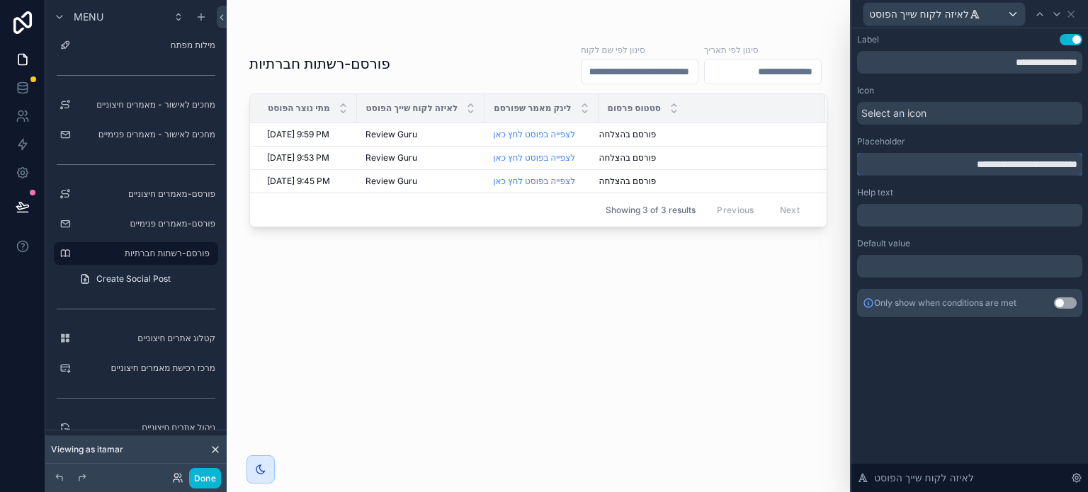
click at [997, 171] on input "**********" at bounding box center [969, 164] width 225 height 23
paste input "text"
type input "**********"
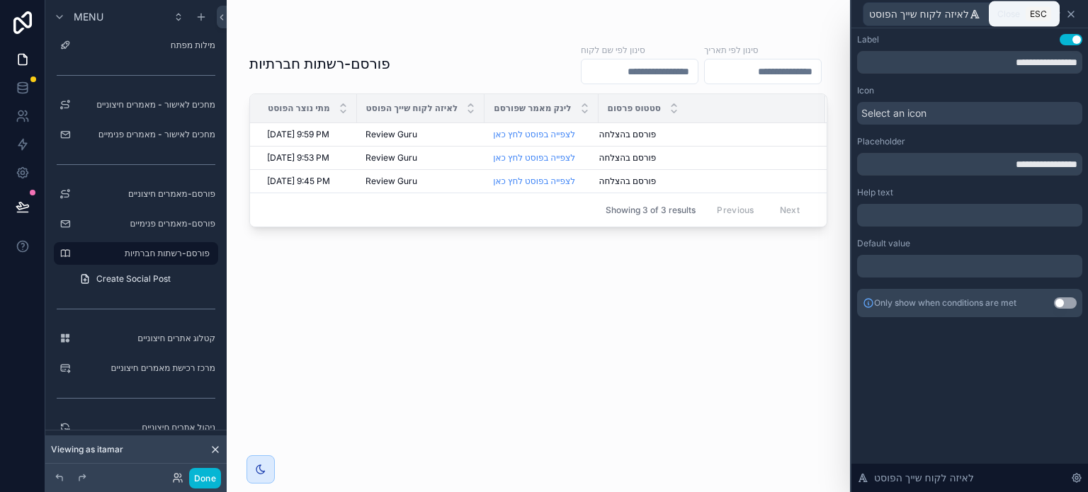
click at [1069, 16] on icon at bounding box center [1072, 14] width 6 height 6
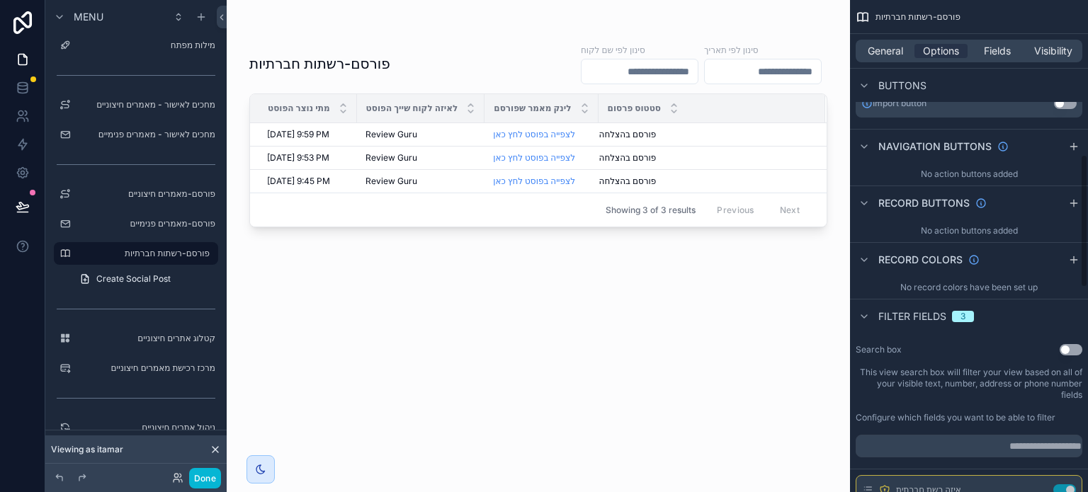
scroll to position [541, 0]
click at [998, 49] on span "Fields" at bounding box center [997, 51] width 27 height 14
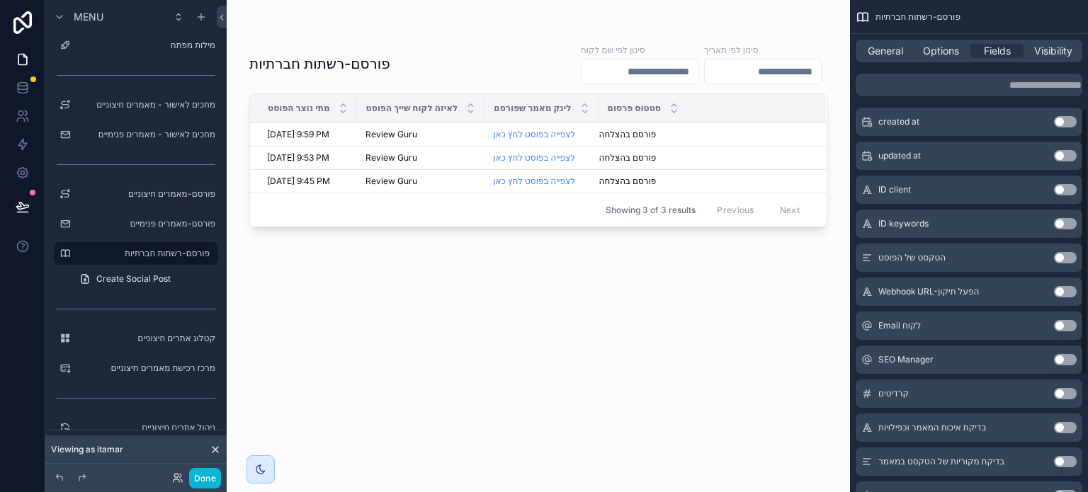
scroll to position [133, 0]
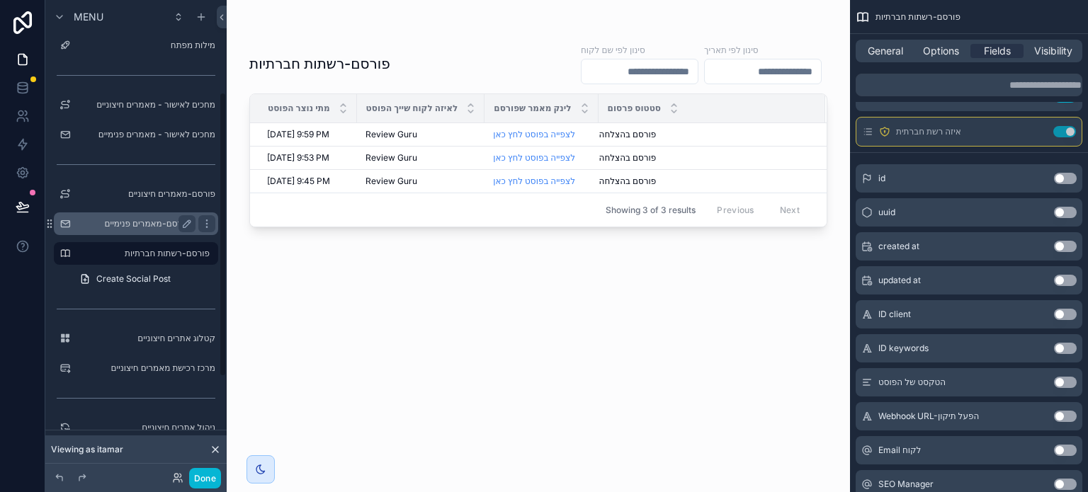
click at [157, 219] on label "פורסם-מאמרים פנימיים" at bounding box center [133, 223] width 113 height 11
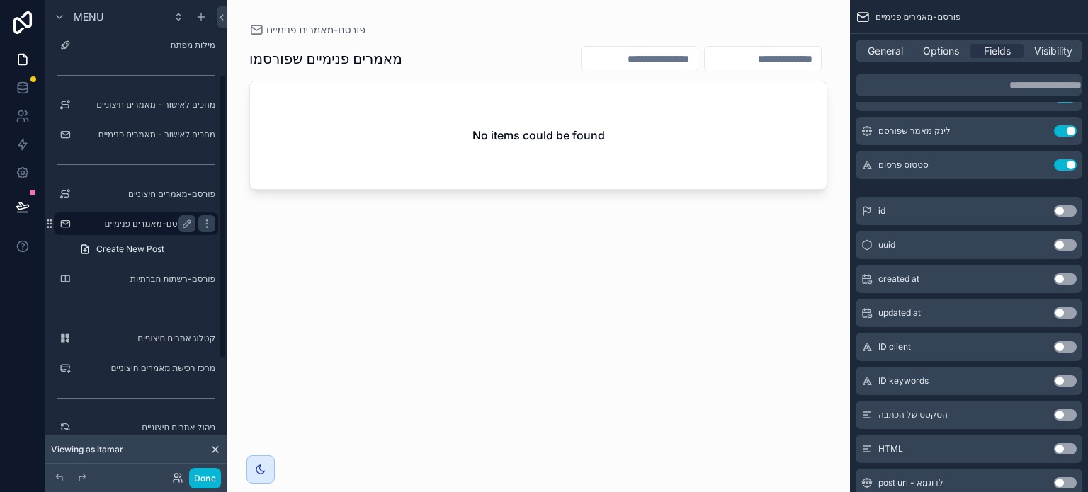
scroll to position [125, 0]
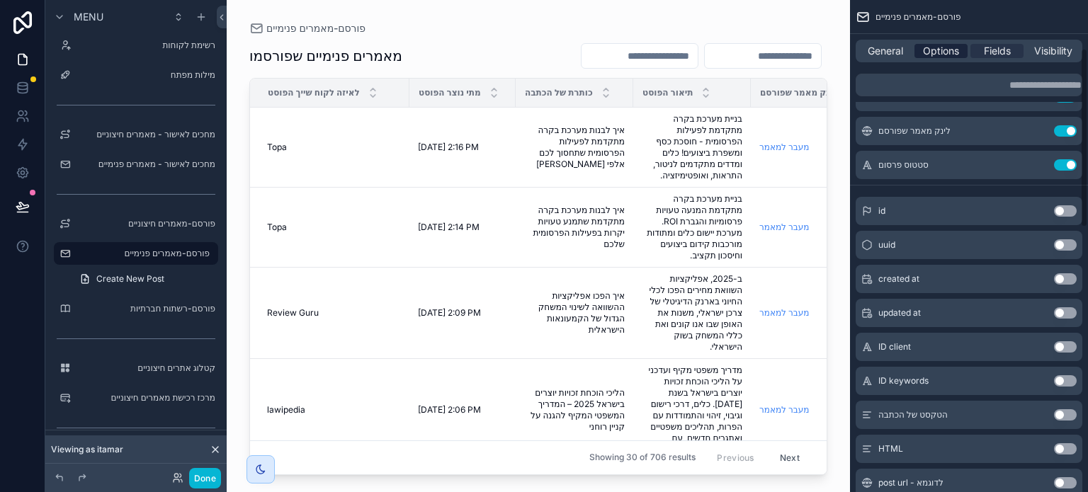
click at [935, 57] on span "Options" at bounding box center [941, 51] width 36 height 14
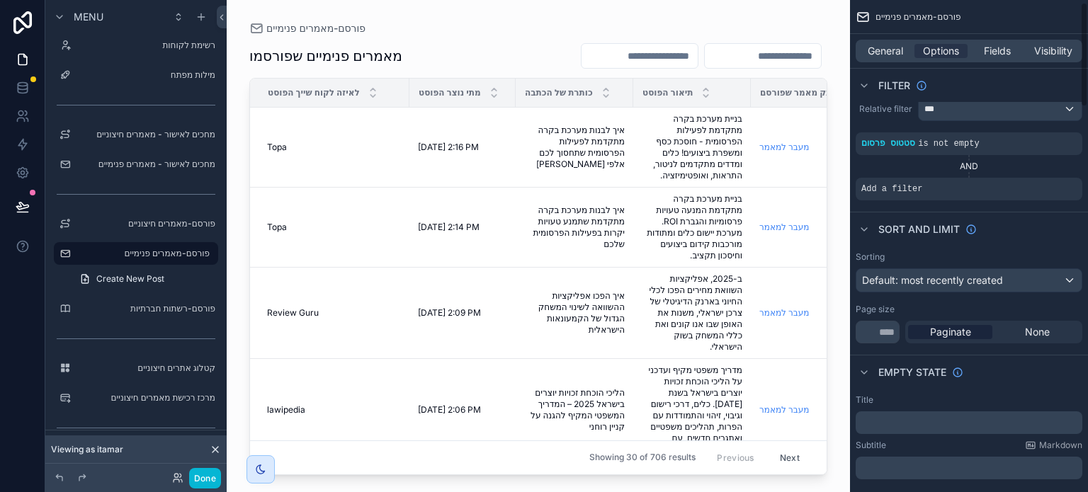
scroll to position [0, 0]
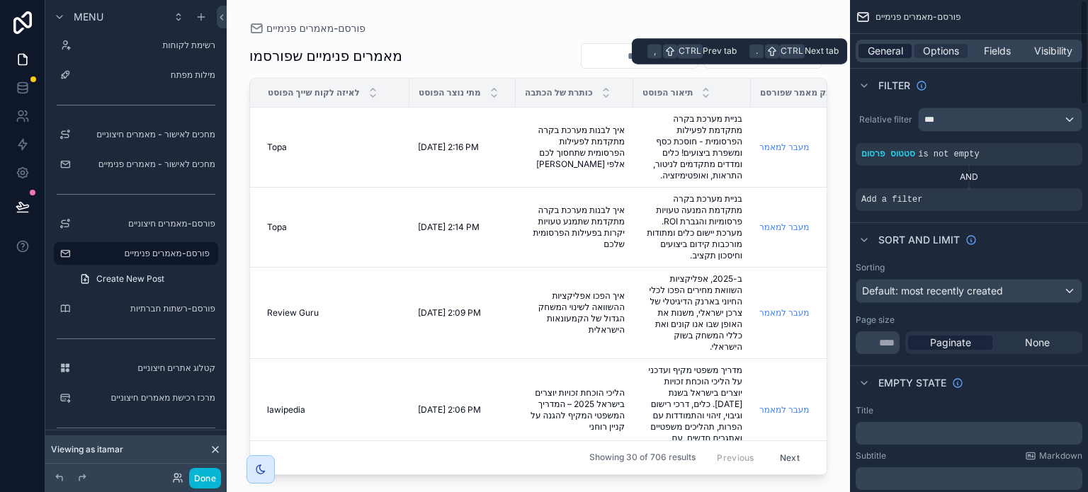
click at [881, 50] on span "General" at bounding box center [885, 51] width 35 height 14
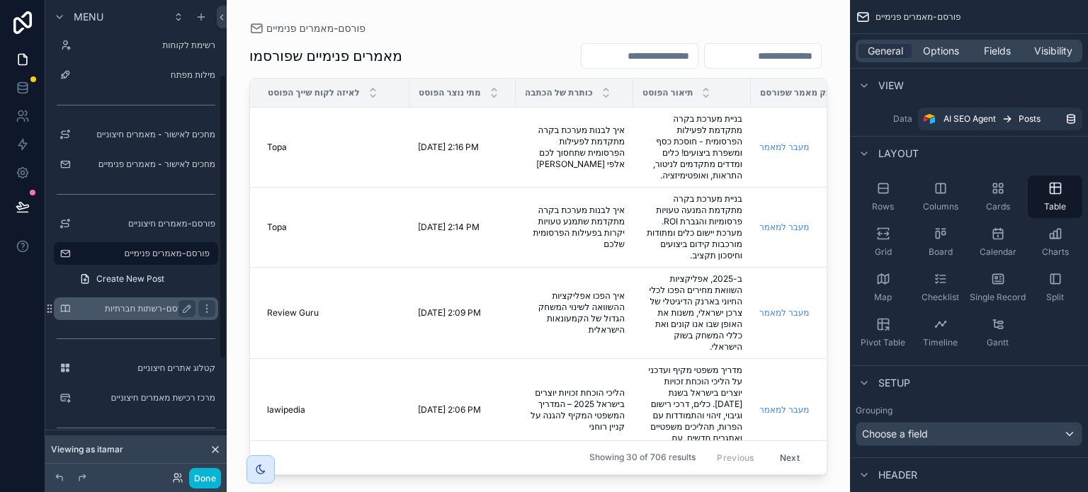
click at [139, 310] on label "פורסם-רשתות חברתיות" at bounding box center [133, 308] width 113 height 11
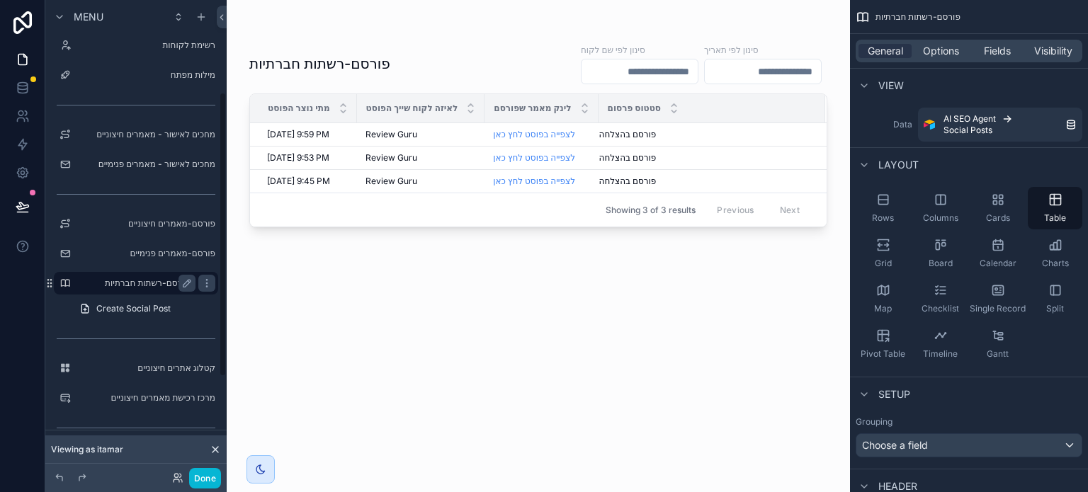
scroll to position [154, 0]
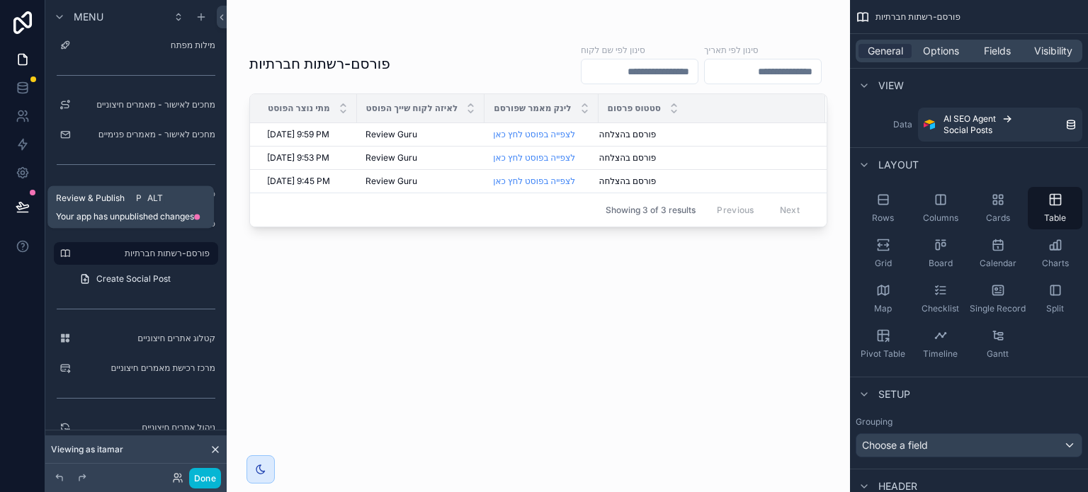
click at [23, 210] on icon at bounding box center [23, 207] width 14 height 14
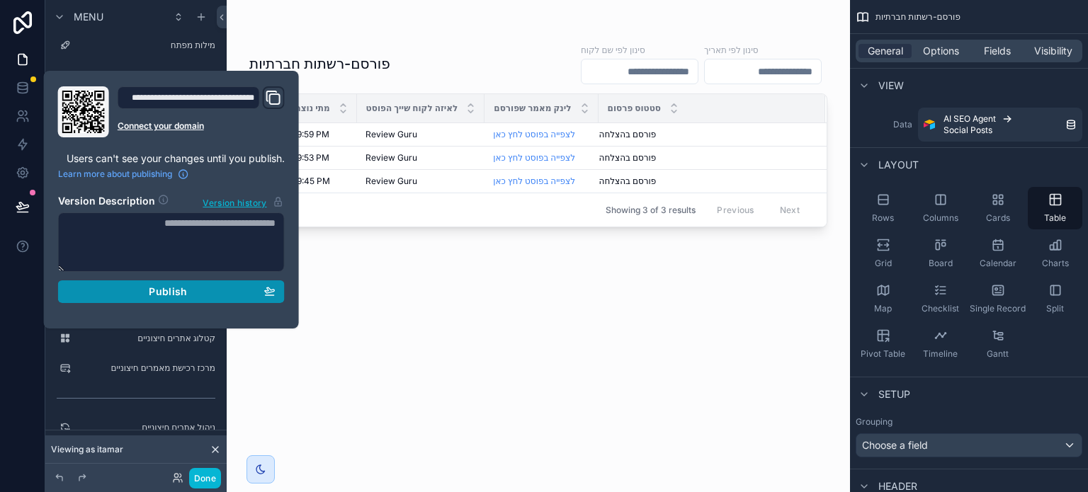
click at [178, 288] on span "Publish" at bounding box center [168, 292] width 38 height 13
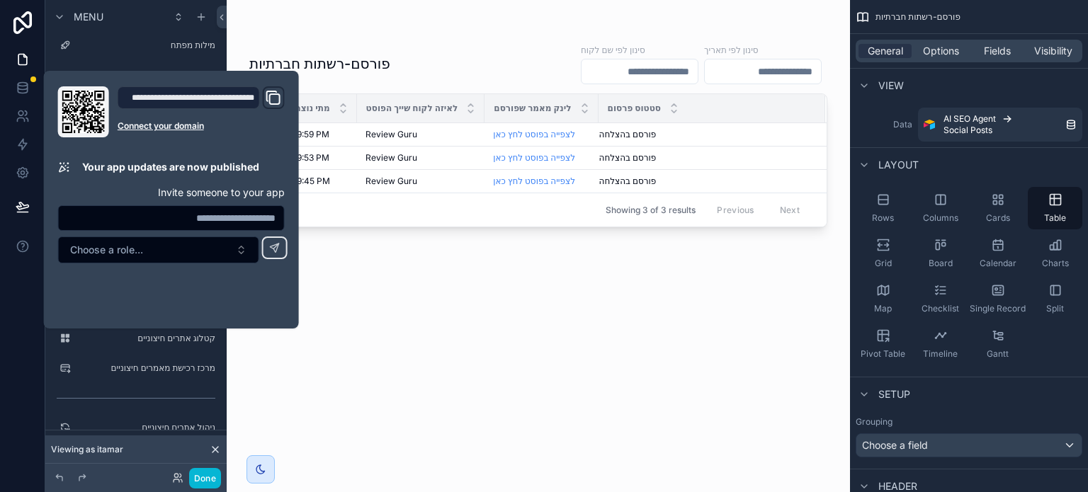
click at [387, 285] on div "פורסם-רשתות חברתיות סינון לפי שם לקוח סינון לפי תאריך מתי נוצר הפוסט לאיזה לקוח…" at bounding box center [538, 254] width 578 height 441
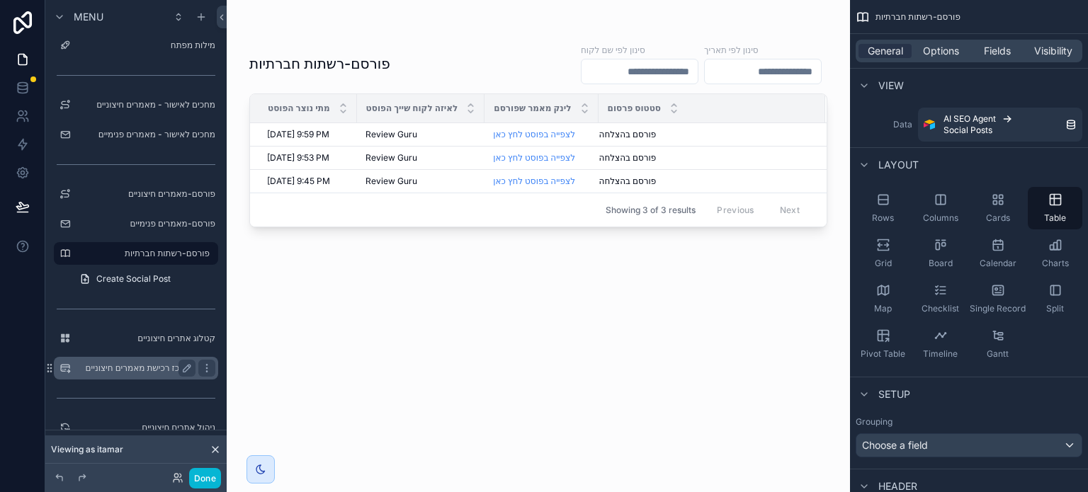
click at [150, 370] on label "מרכז רכישת מאמרים חיצוניים" at bounding box center [133, 368] width 113 height 11
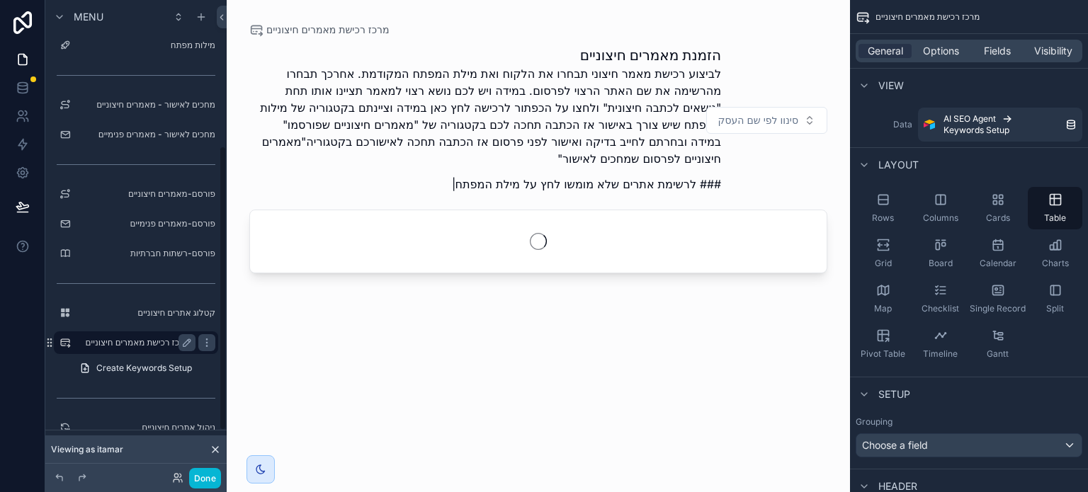
scroll to position [244, 0]
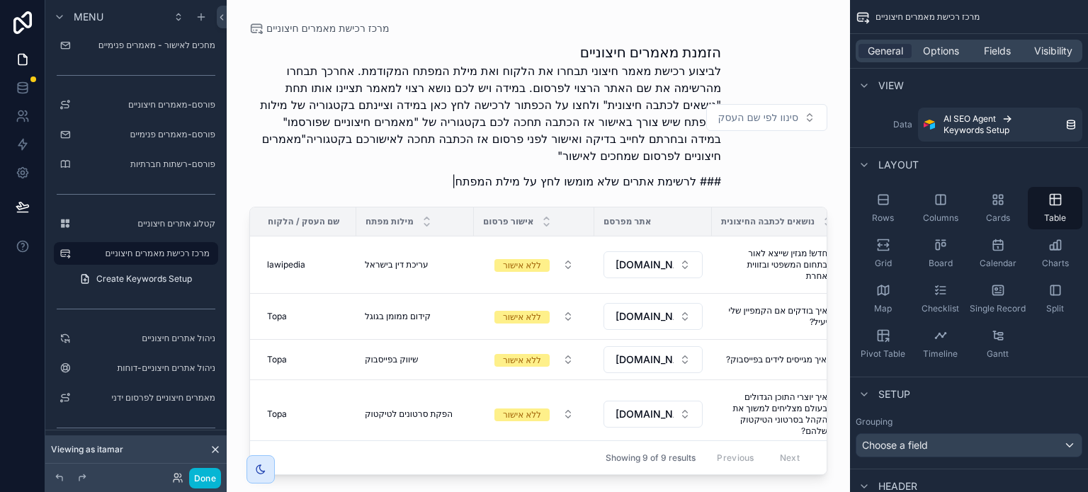
click at [687, 229] on div "אתר מפרסם" at bounding box center [653, 221] width 116 height 23
click at [351, 229] on div "שם העסק / הלקוח" at bounding box center [303, 221] width 105 height 23
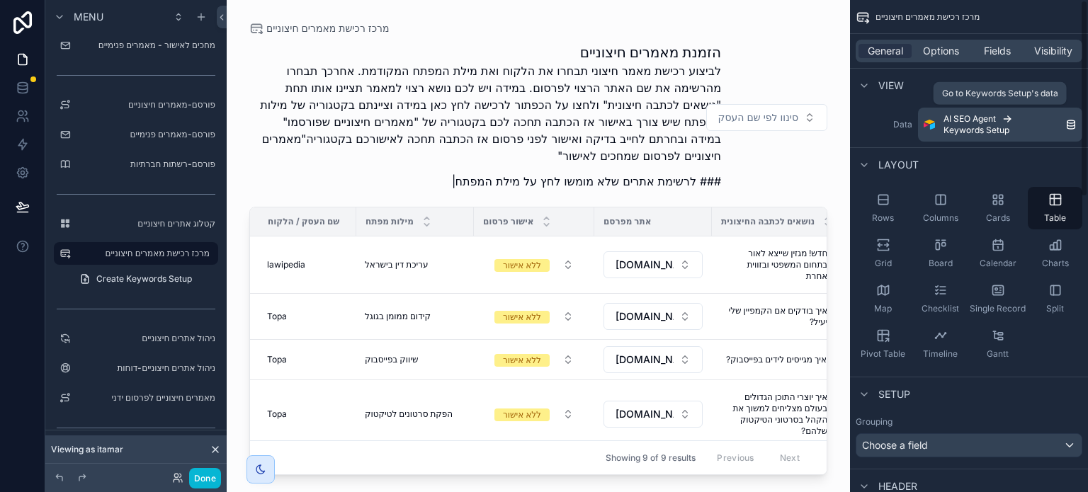
click at [1008, 134] on span "Keywords Setup" at bounding box center [977, 130] width 66 height 11
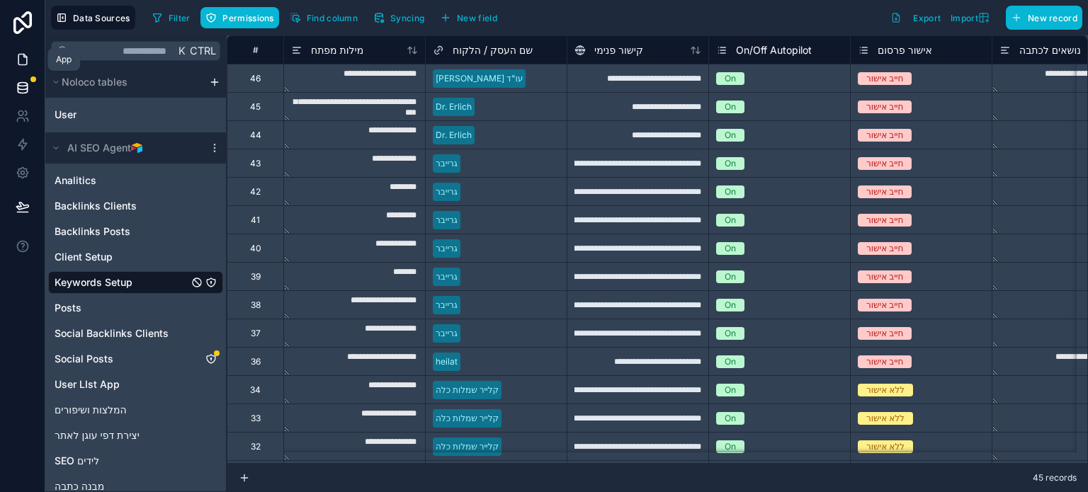
click at [23, 62] on icon at bounding box center [23, 59] width 14 height 14
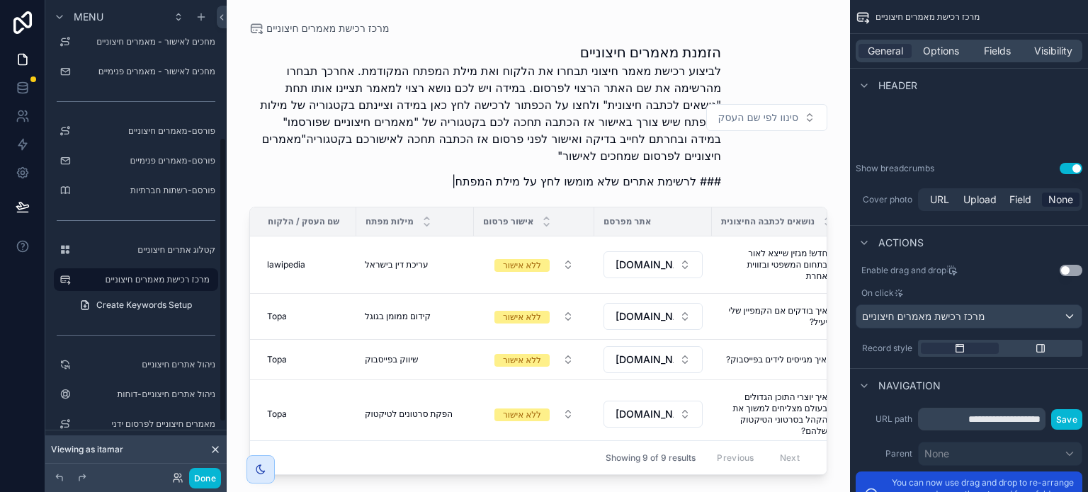
scroll to position [173, 0]
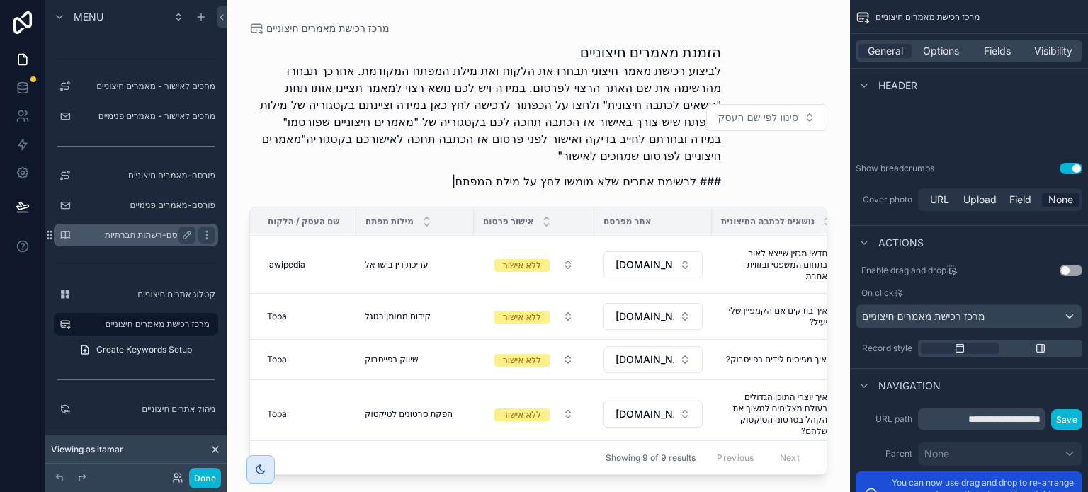
click at [154, 230] on label "פורסם-רשתות חברתיות" at bounding box center [133, 235] width 113 height 11
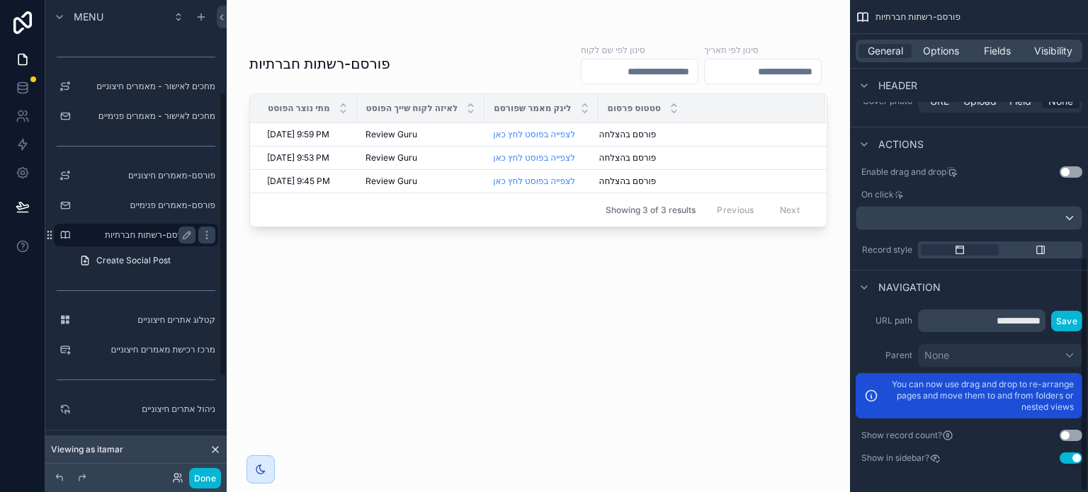
scroll to position [539, 0]
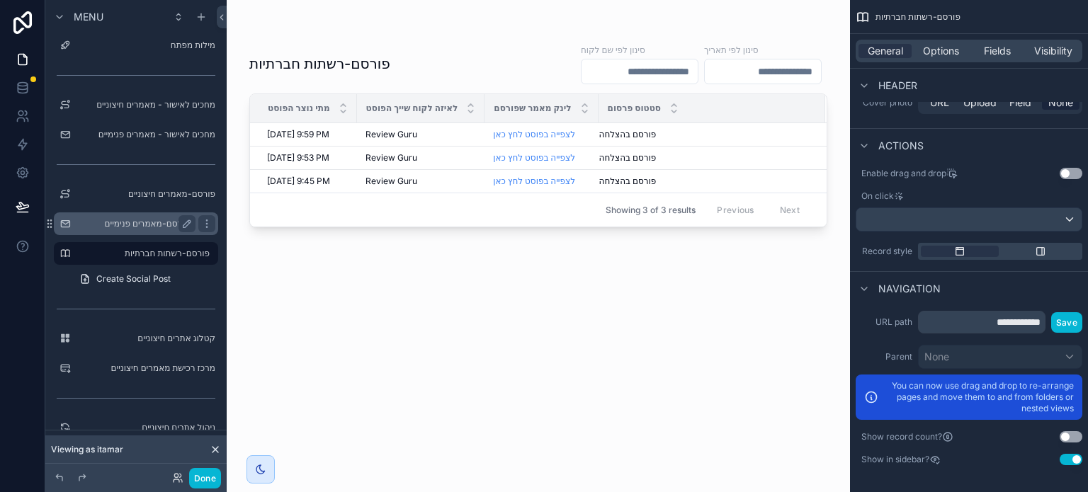
click at [132, 223] on label "פורסם-מאמרים פנימיים" at bounding box center [133, 223] width 113 height 11
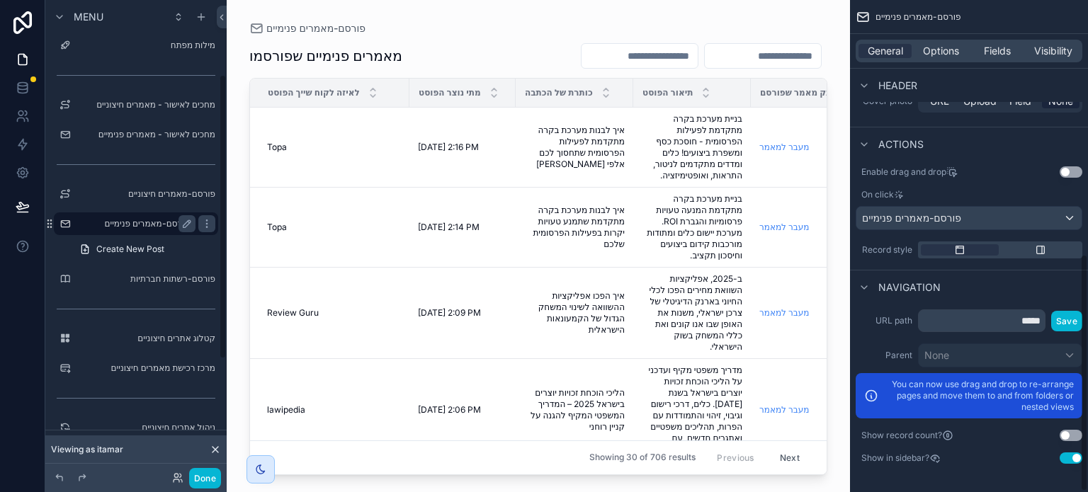
scroll to position [528, 0]
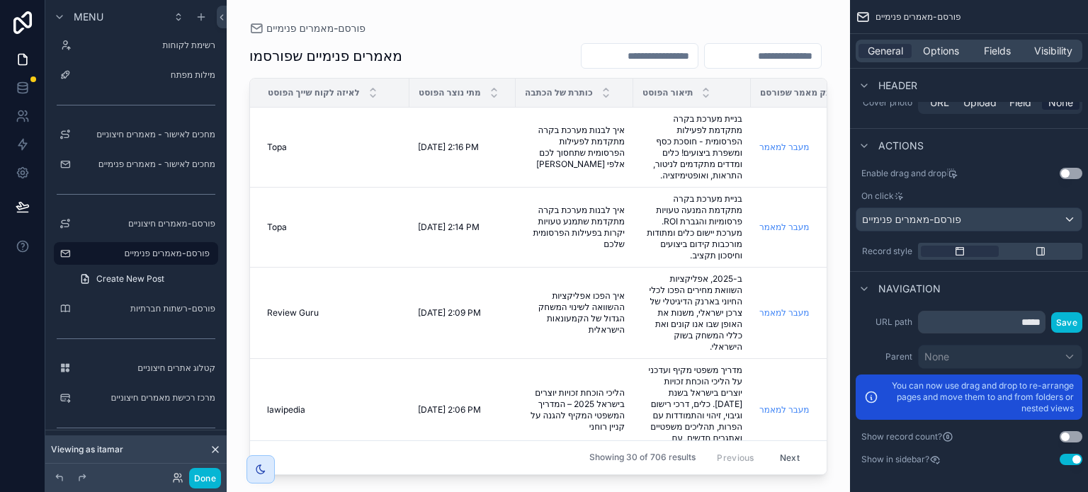
drag, startPoint x: 514, startPoint y: 468, endPoint x: 639, endPoint y: 467, distance: 124.7
click at [639, 467] on div "scrollable content" at bounding box center [539, 237] width 624 height 475
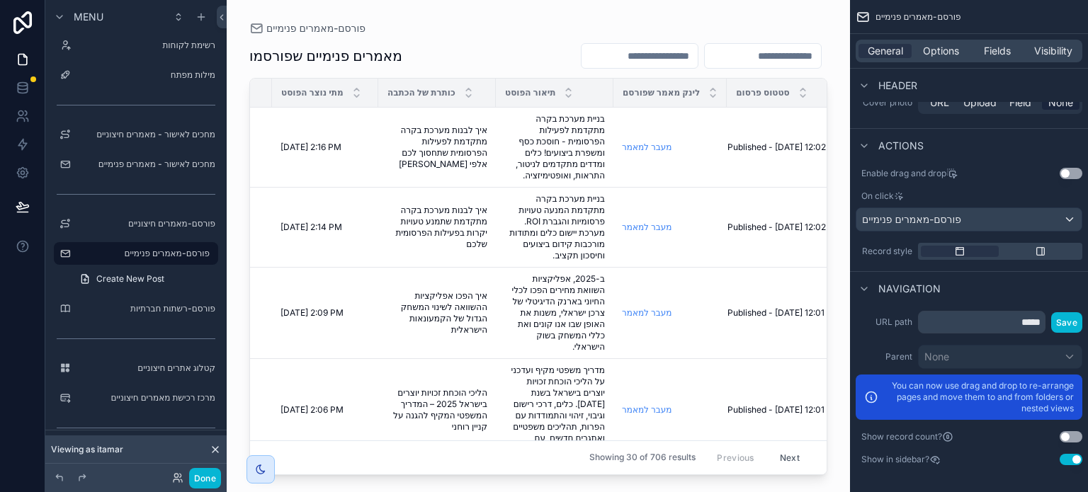
scroll to position [0, 166]
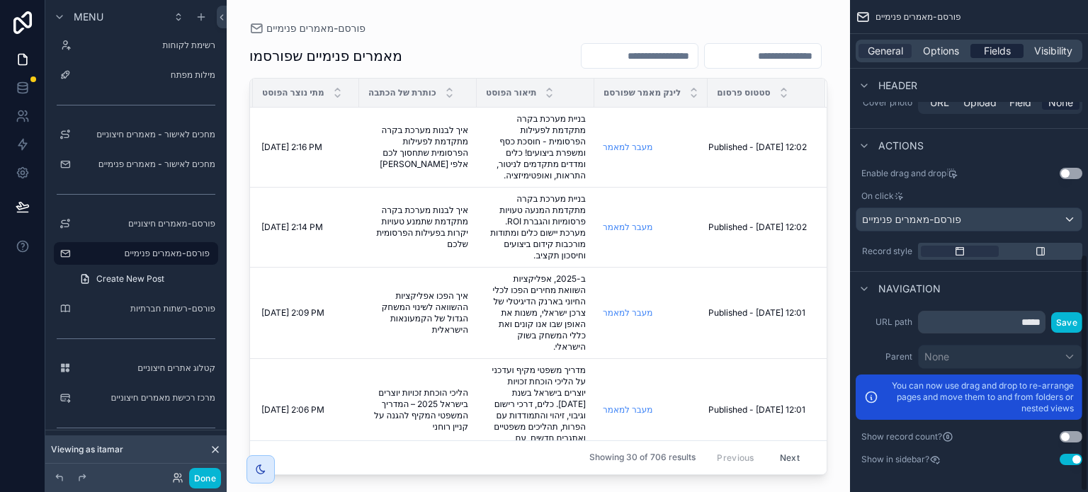
click at [989, 56] on span "Fields" at bounding box center [997, 51] width 27 height 14
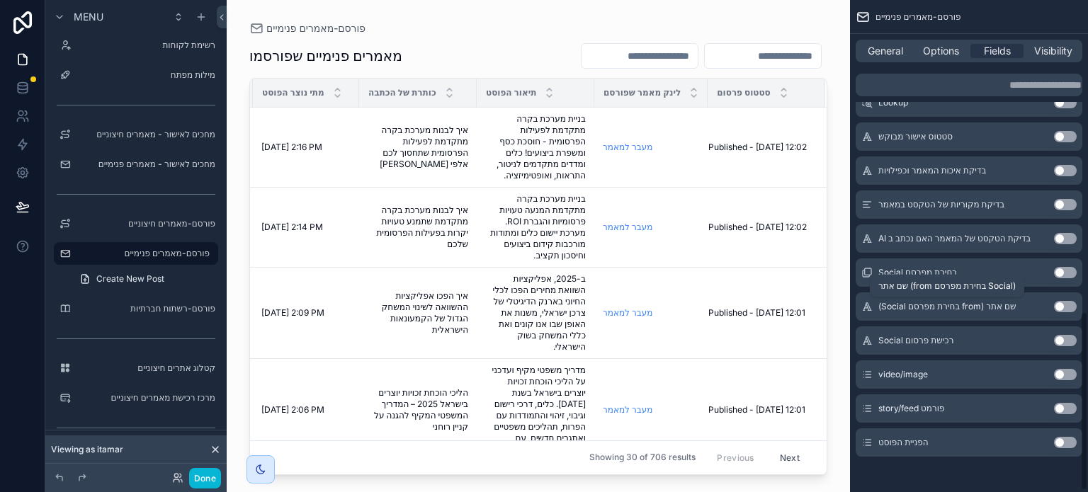
scroll to position [857, 0]
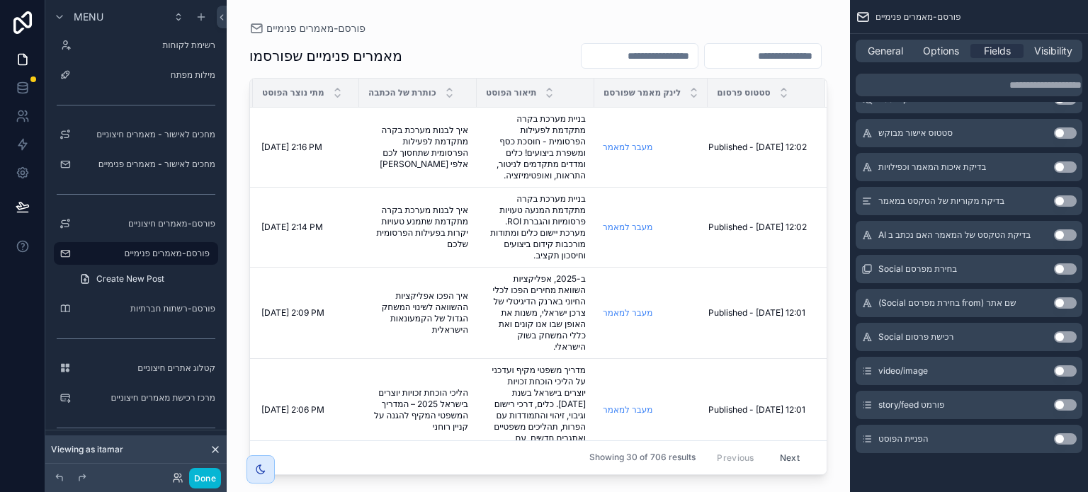
click at [1062, 269] on button "Use setting" at bounding box center [1065, 269] width 23 height 11
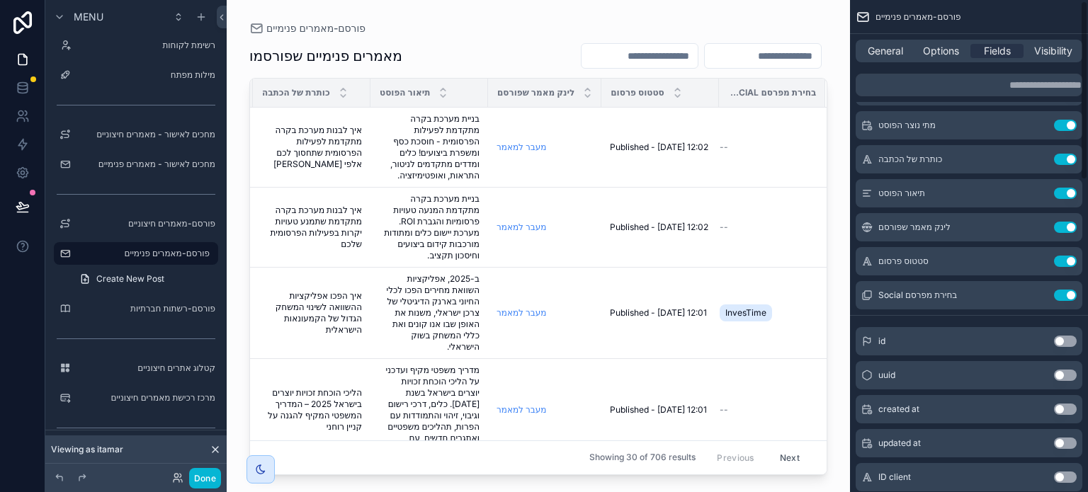
scroll to position [0, 0]
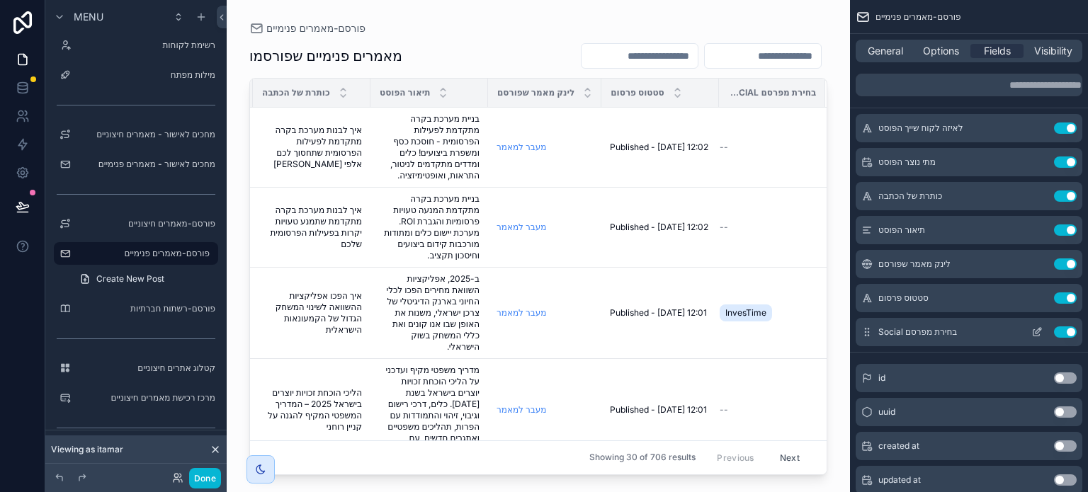
click at [1036, 330] on icon "scrollable content" at bounding box center [1037, 332] width 11 height 11
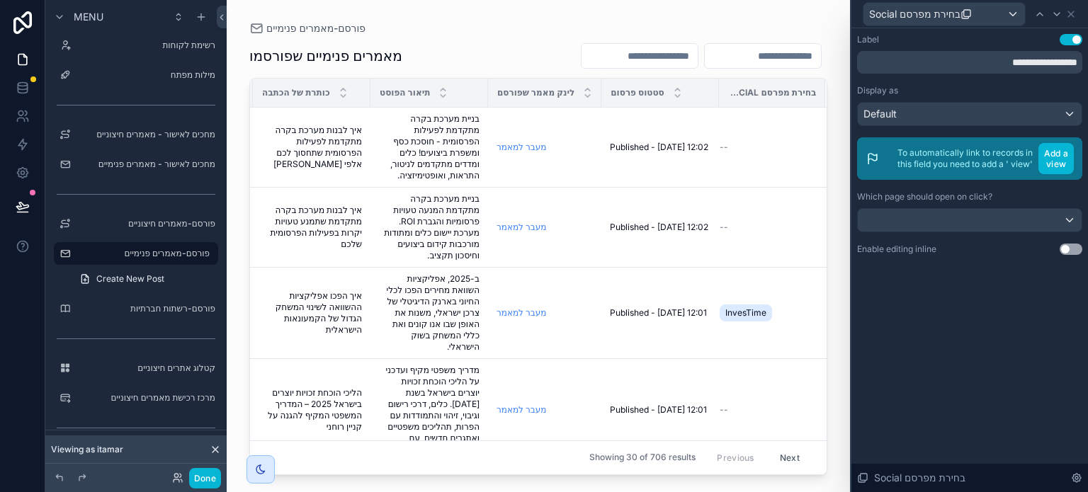
click at [1069, 247] on button "Use setting" at bounding box center [1071, 249] width 23 height 11
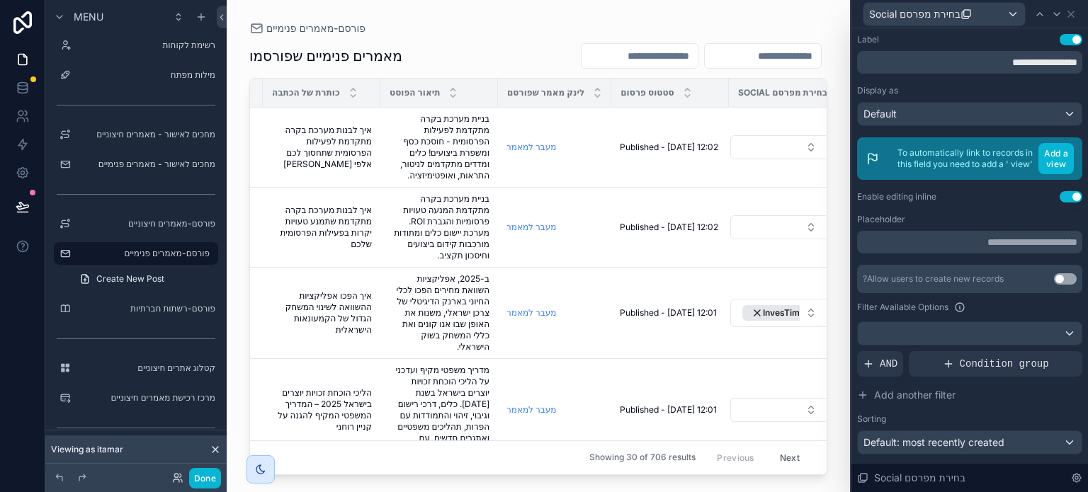
scroll to position [0, 283]
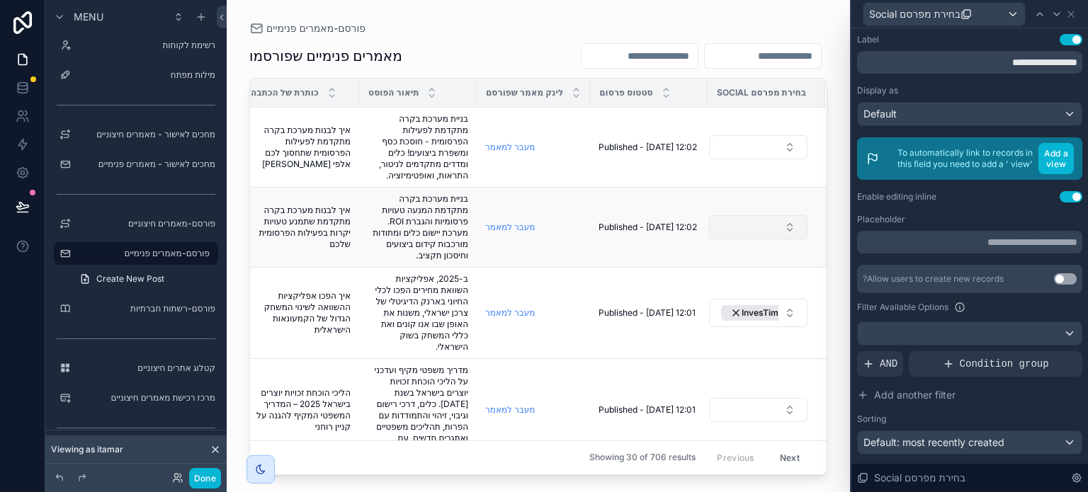
click at [728, 229] on button "Select Button" at bounding box center [758, 227] width 98 height 24
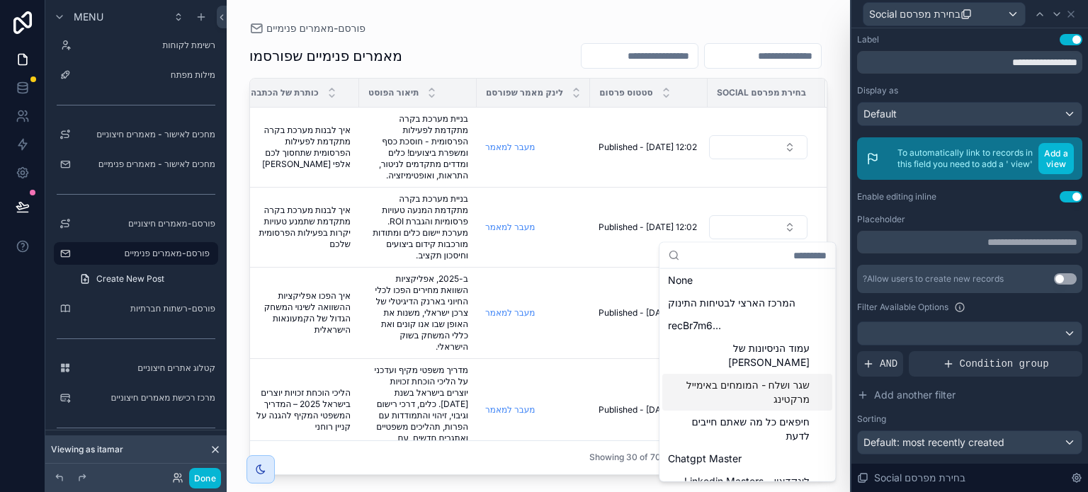
scroll to position [0, 0]
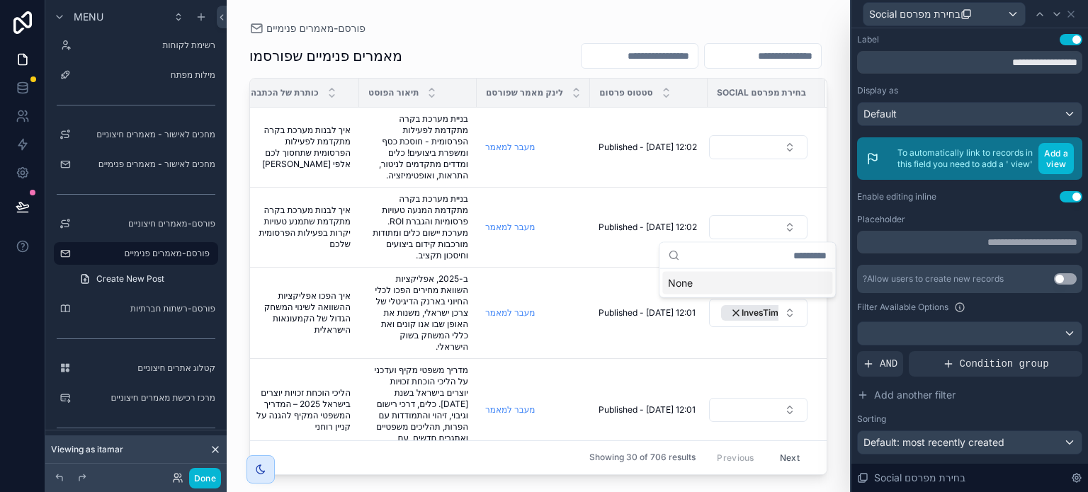
click at [956, 222] on div "Placeholder" at bounding box center [969, 219] width 225 height 11
click at [1070, 18] on icon at bounding box center [1071, 14] width 11 height 11
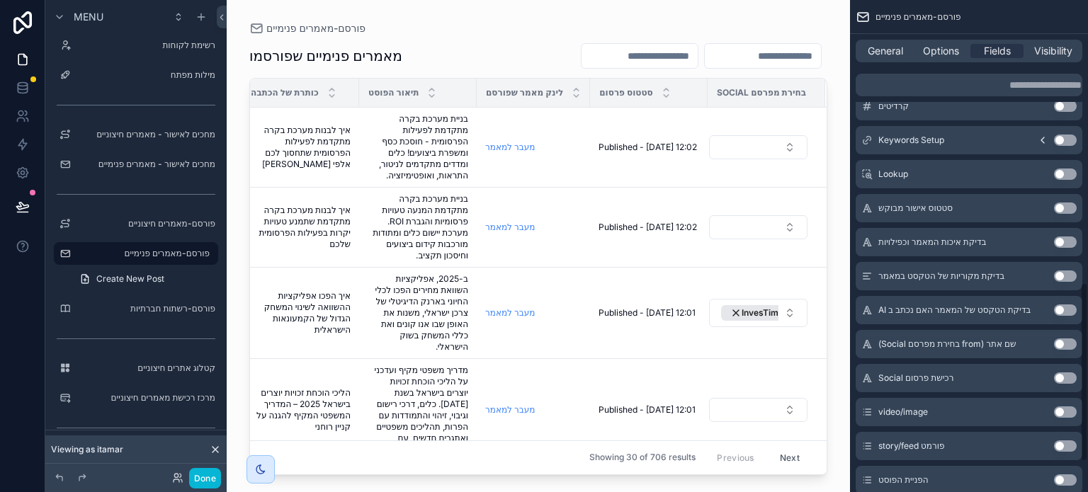
scroll to position [857, 0]
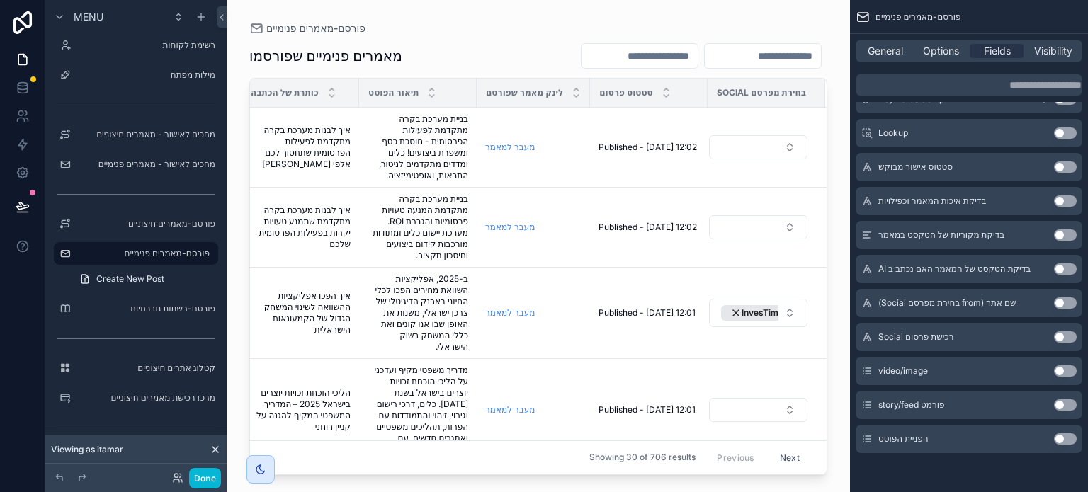
click at [1062, 372] on button "Use setting" at bounding box center [1065, 371] width 23 height 11
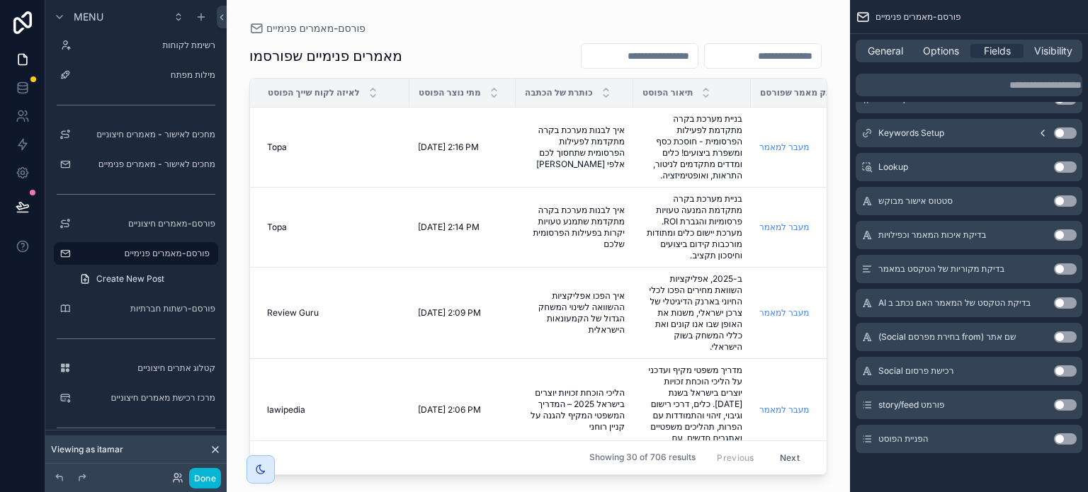
click at [1059, 404] on button "Use setting" at bounding box center [1065, 405] width 23 height 11
click at [1058, 439] on button "Use setting" at bounding box center [1065, 439] width 23 height 11
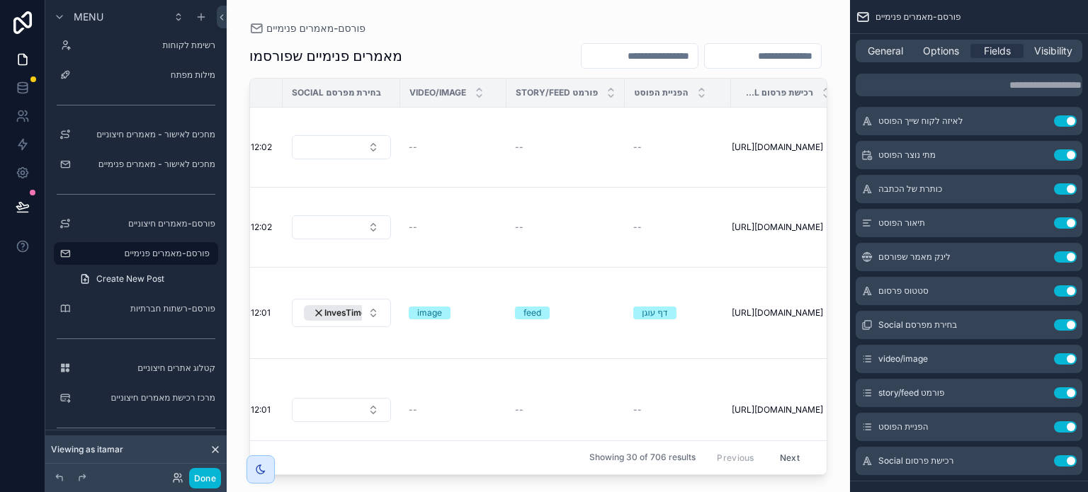
scroll to position [0, 731]
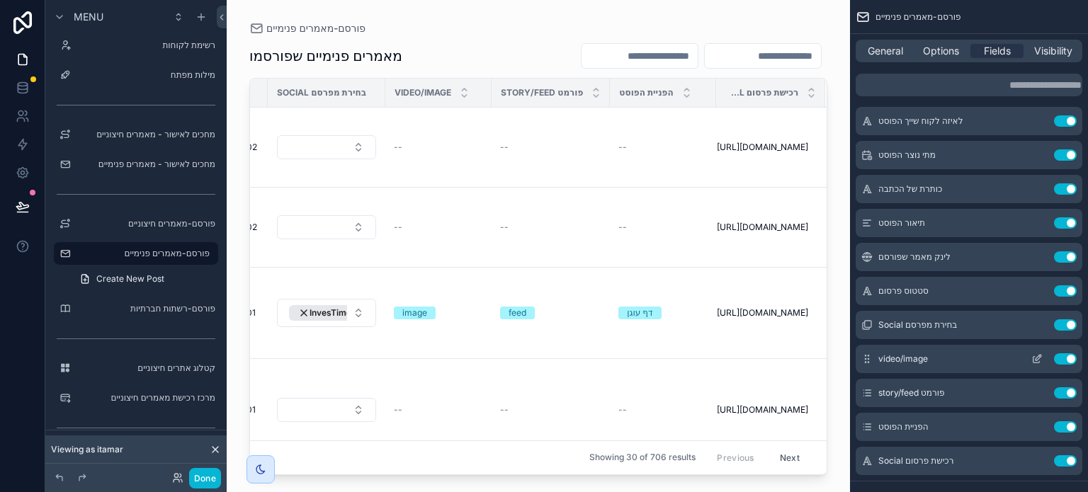
click at [1035, 358] on icon "scrollable content" at bounding box center [1037, 359] width 11 height 11
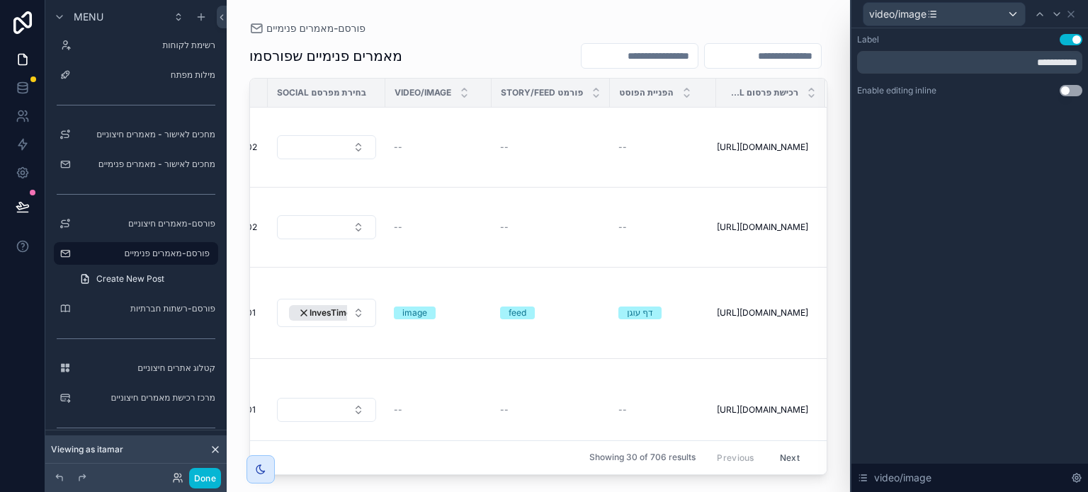
click at [1070, 93] on button "Use setting" at bounding box center [1071, 90] width 23 height 11
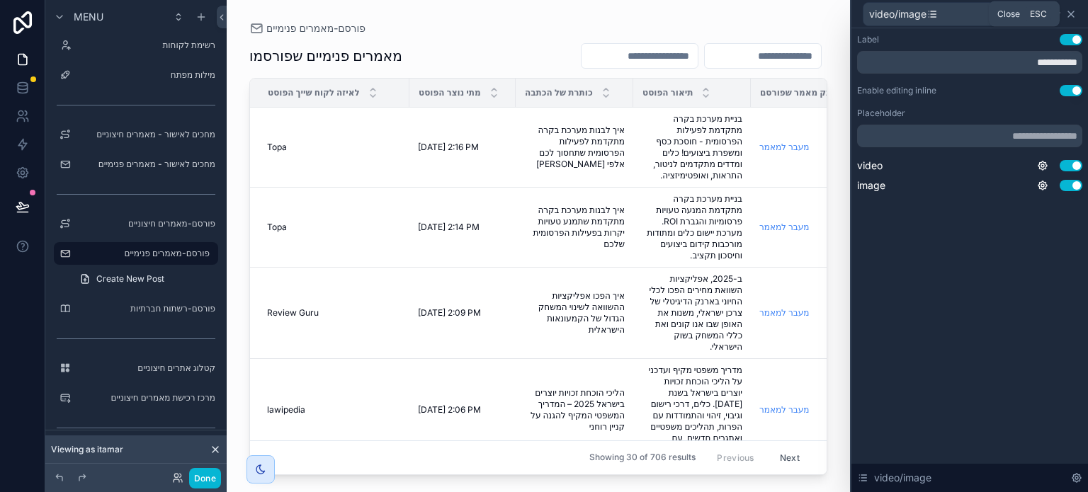
click at [1075, 13] on icon at bounding box center [1071, 14] width 11 height 11
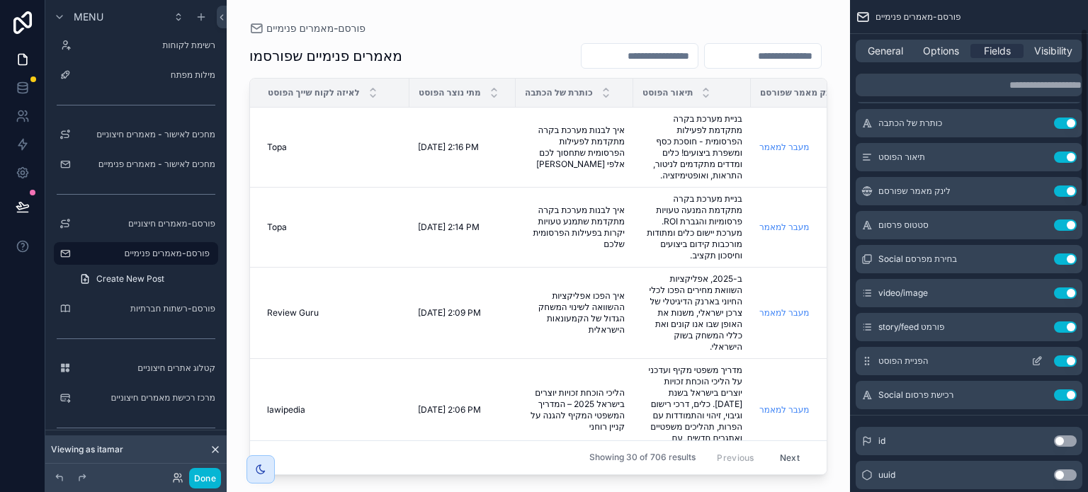
scroll to position [78, 0]
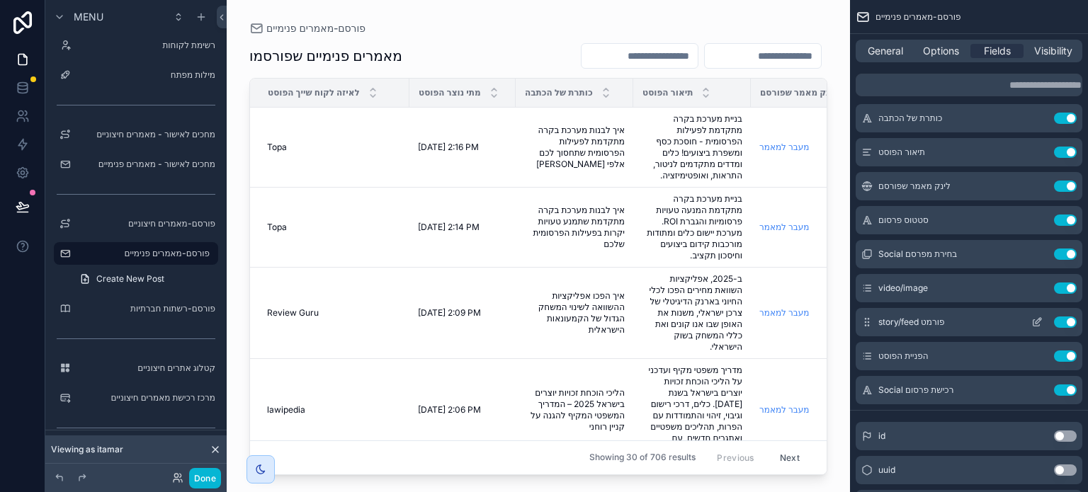
click at [1037, 322] on icon "scrollable content" at bounding box center [1037, 322] width 11 height 11
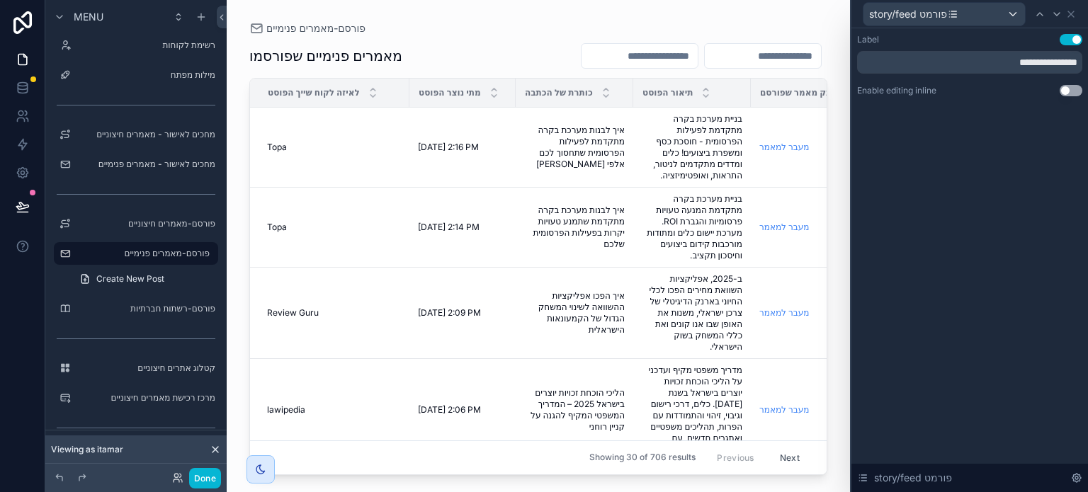
click at [1064, 89] on button "Use setting" at bounding box center [1071, 90] width 23 height 11
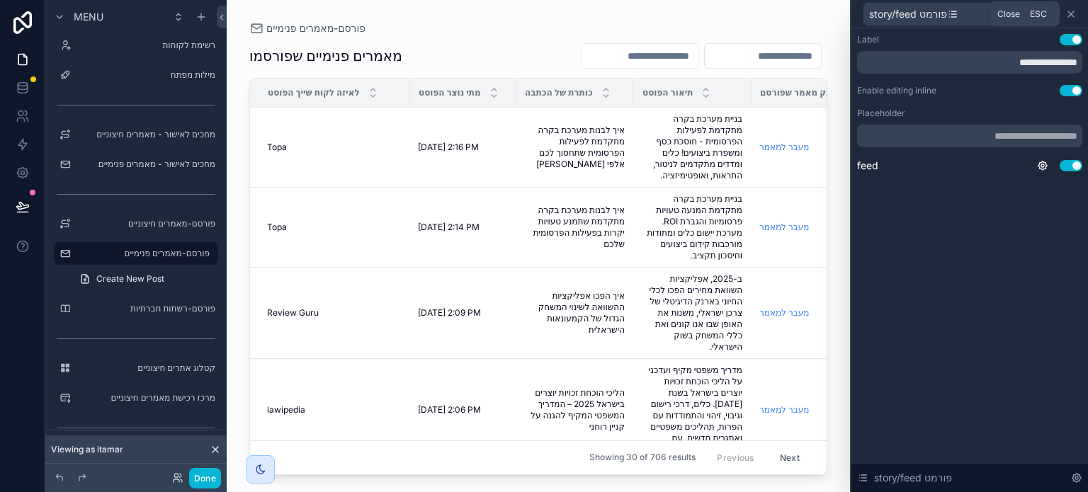
click at [1069, 13] on icon at bounding box center [1071, 14] width 11 height 11
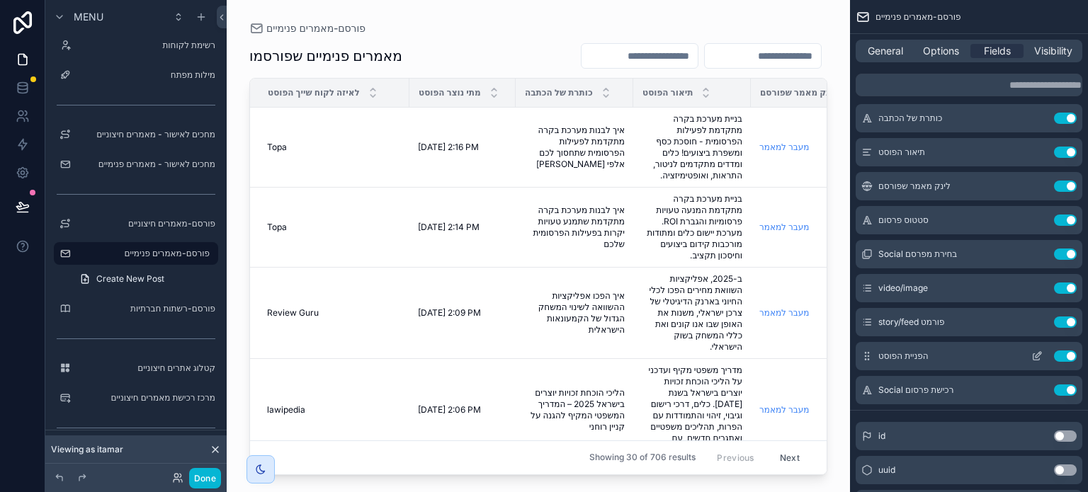
click at [1038, 357] on icon "scrollable content" at bounding box center [1037, 356] width 11 height 11
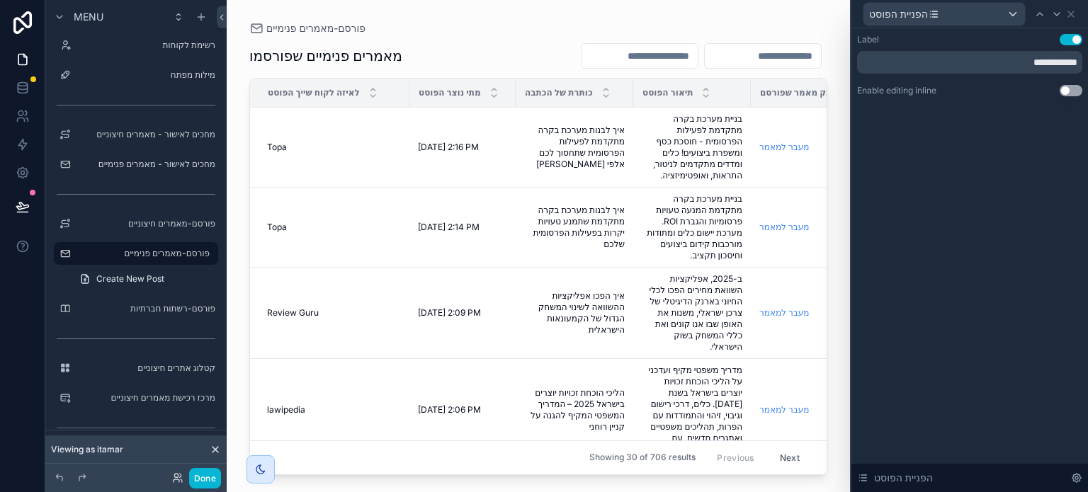
click at [1065, 89] on button "Use setting" at bounding box center [1071, 90] width 23 height 11
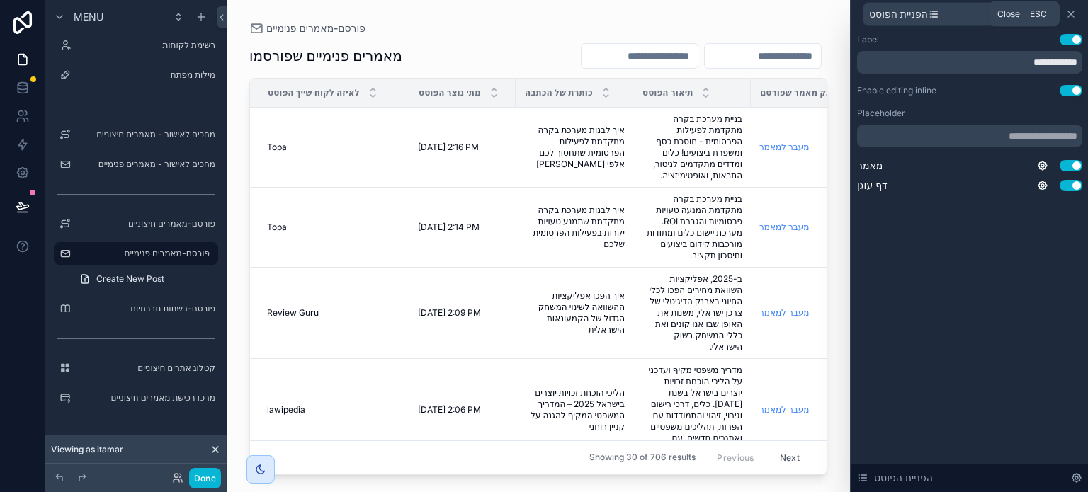
click at [1073, 14] on icon at bounding box center [1071, 14] width 11 height 11
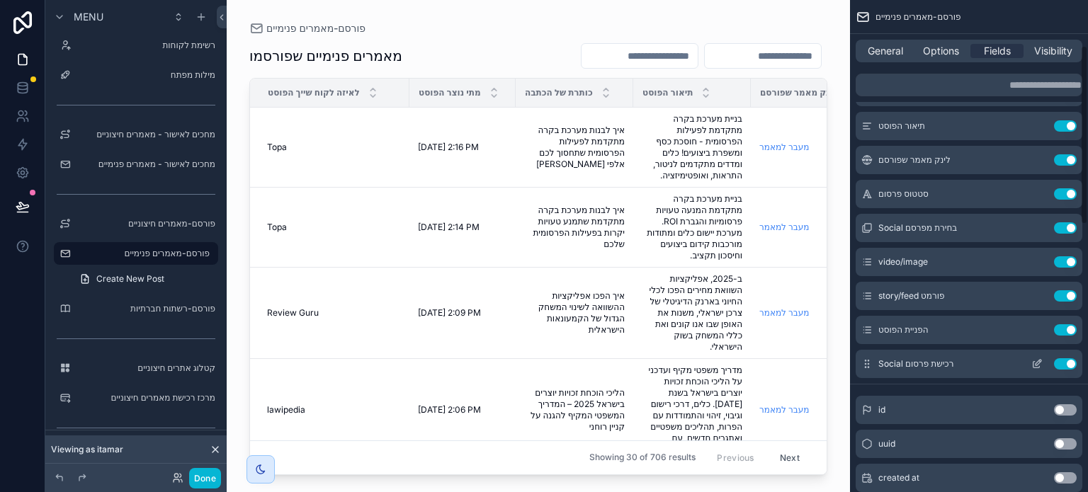
scroll to position [149, 0]
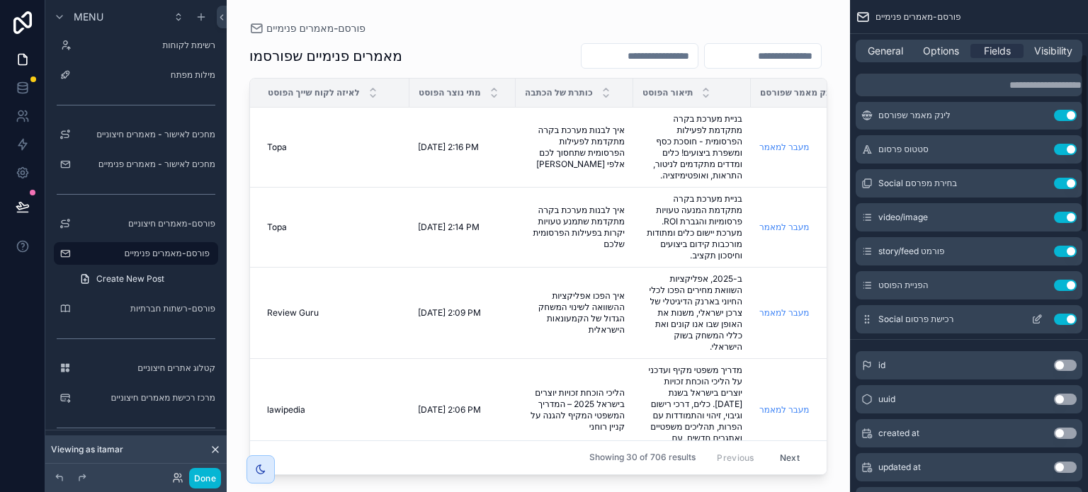
click at [1038, 320] on icon "scrollable content" at bounding box center [1039, 318] width 6 height 6
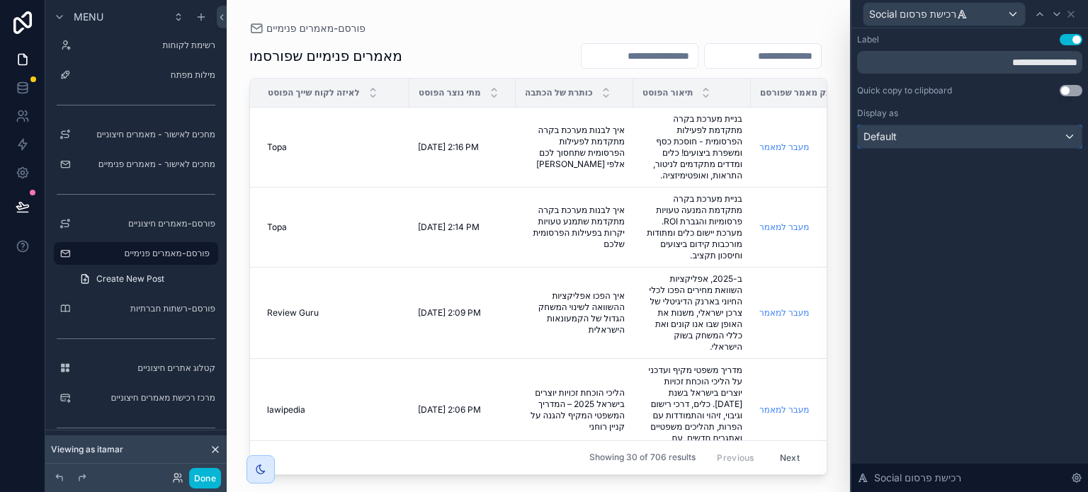
click at [981, 135] on div "Default" at bounding box center [970, 136] width 224 height 23
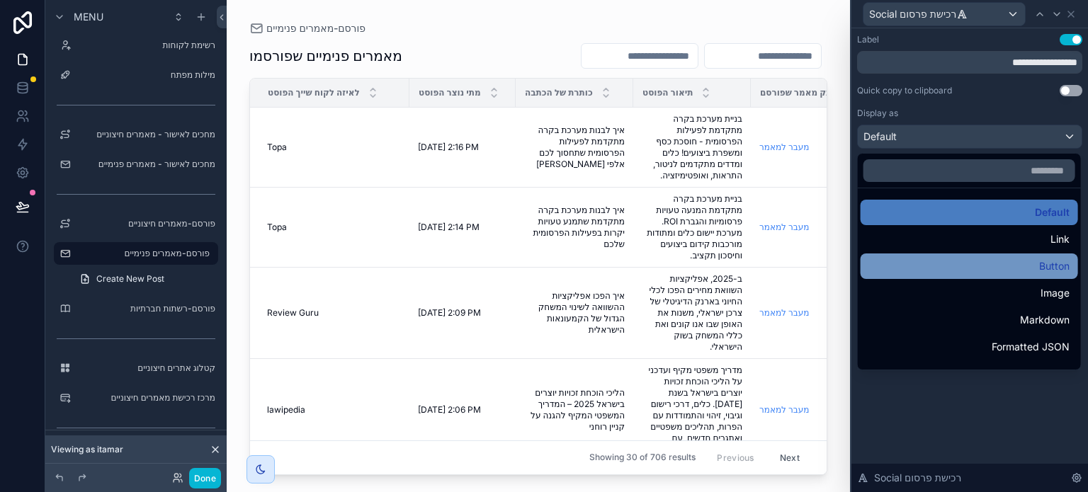
click at [986, 266] on div "Button" at bounding box center [969, 266] width 201 height 17
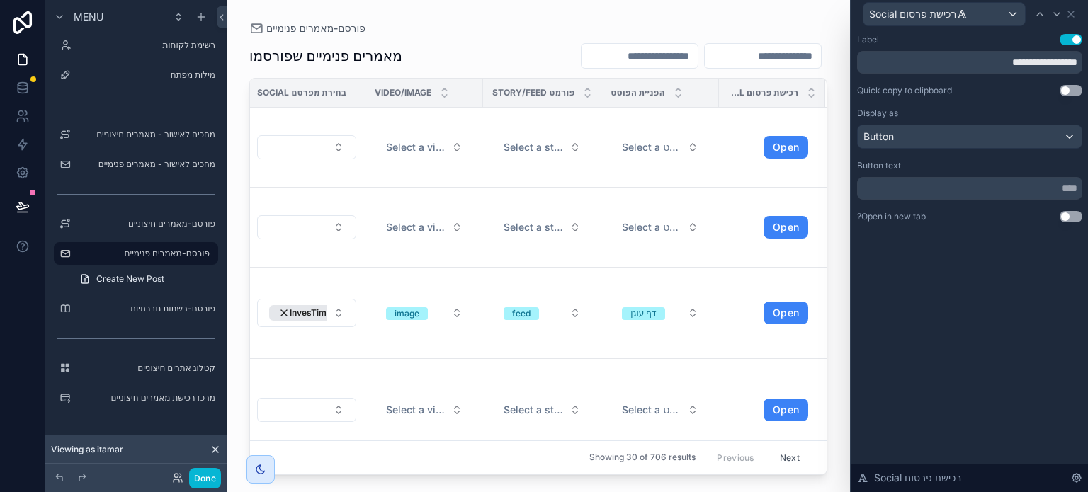
scroll to position [0, 743]
click at [1068, 216] on button "Use setting" at bounding box center [1071, 216] width 23 height 11
click at [973, 194] on input "text" at bounding box center [969, 188] width 225 height 23
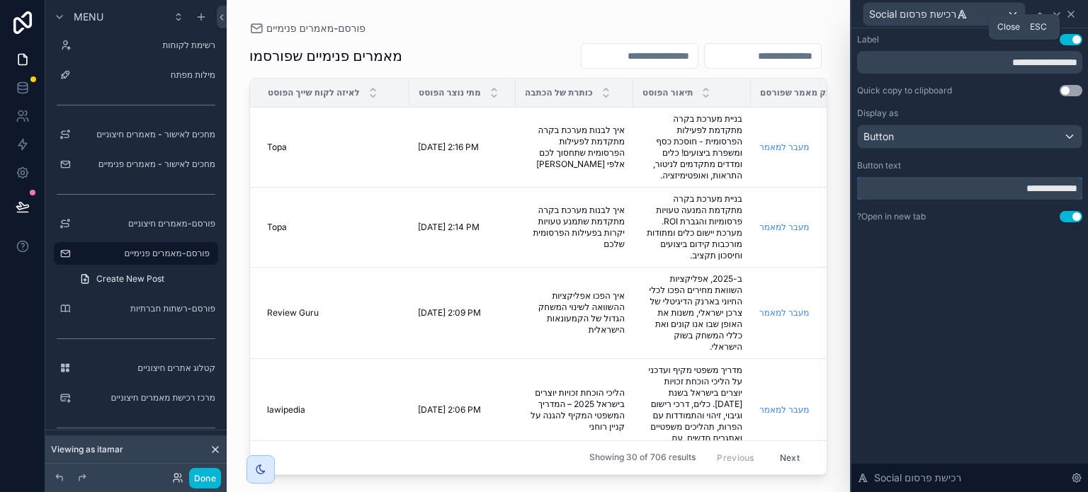
type input "**********"
click at [1074, 11] on icon at bounding box center [1072, 14] width 6 height 6
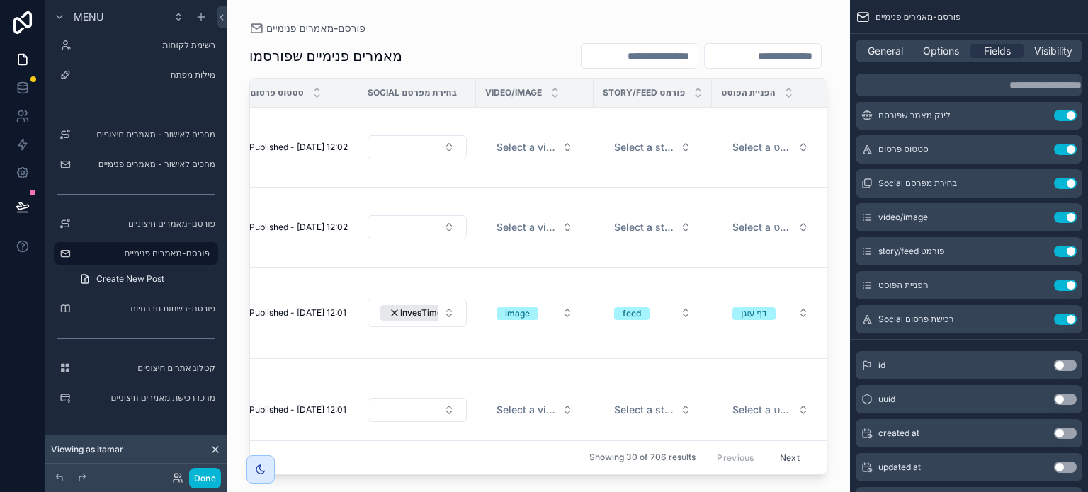
scroll to position [0, 748]
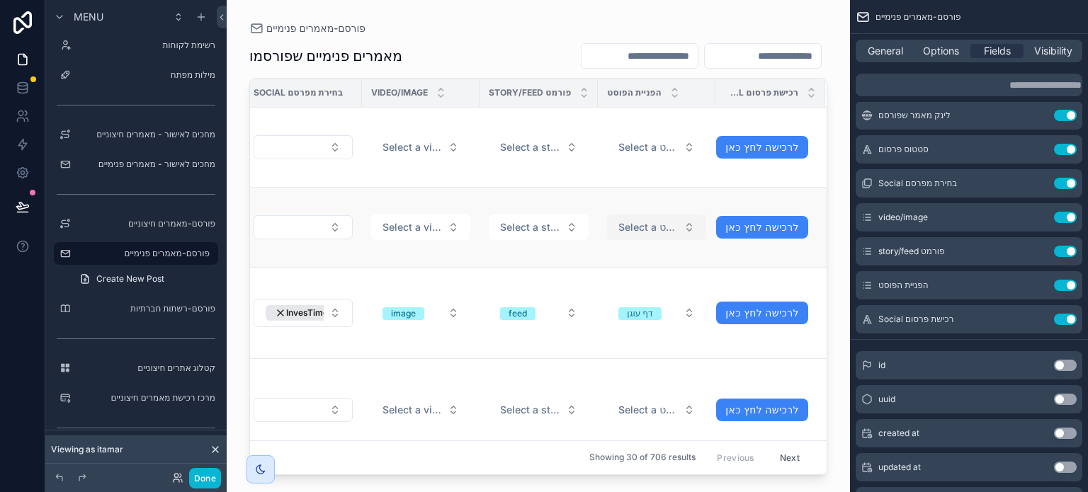
click at [637, 222] on span "Select a הפניית הפוסט" at bounding box center [649, 227] width 60 height 14
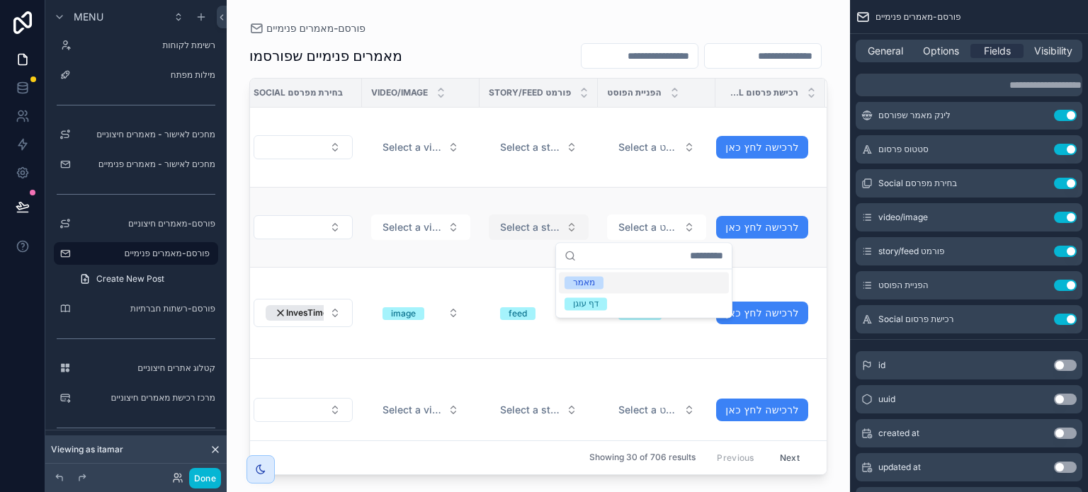
click at [533, 225] on span "Select a story/feed פורמט" at bounding box center [530, 227] width 60 height 14
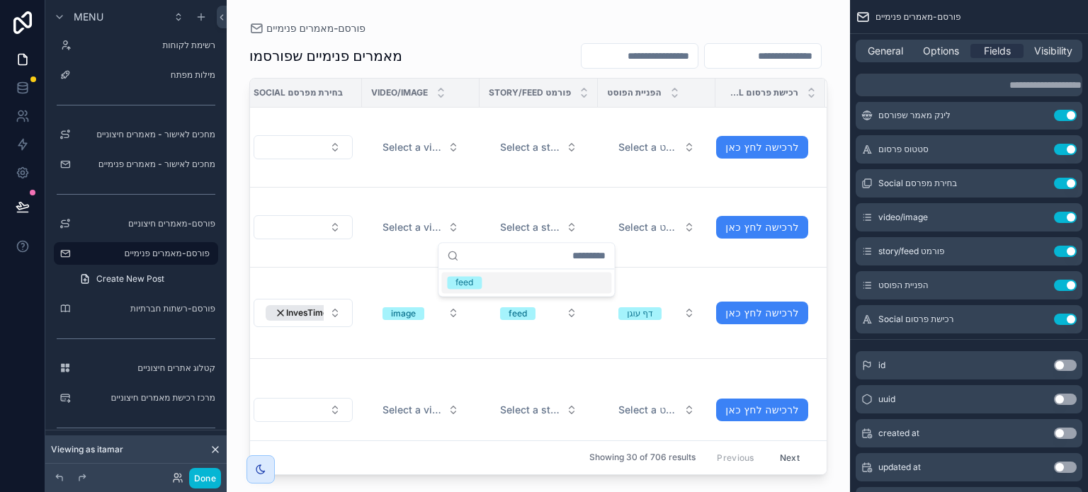
click at [463, 59] on div "מאמרים פנימיים שפורסמו" at bounding box center [538, 56] width 578 height 27
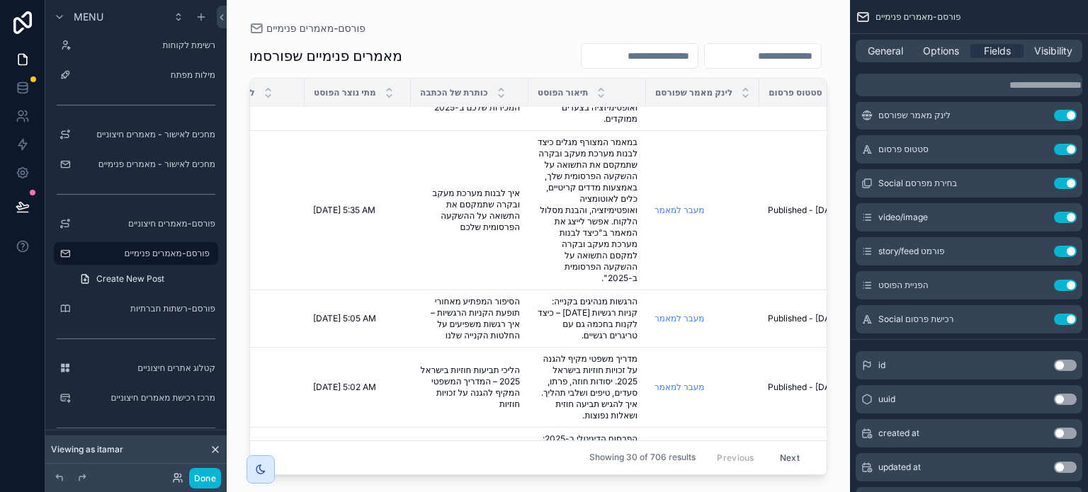
scroll to position [709, 0]
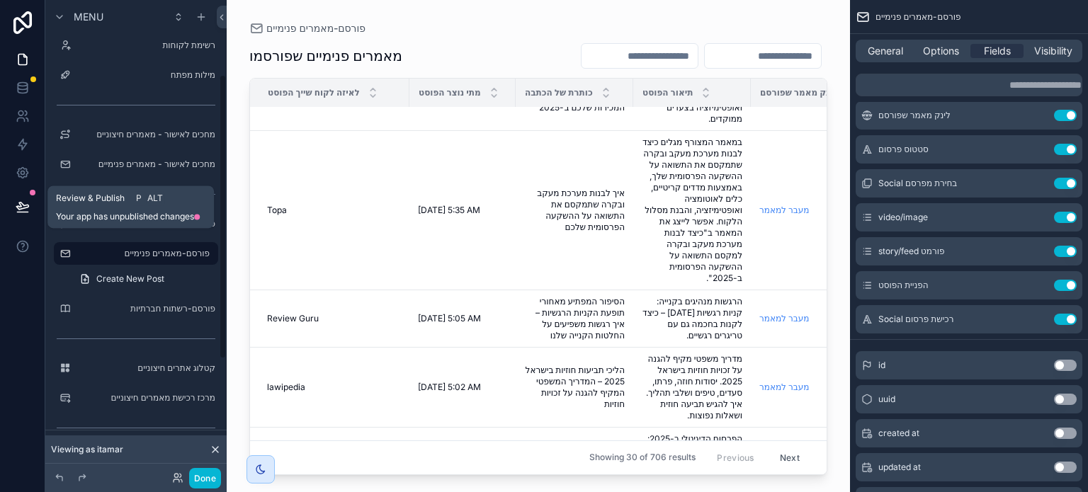
click at [22, 206] on icon at bounding box center [23, 207] width 14 height 14
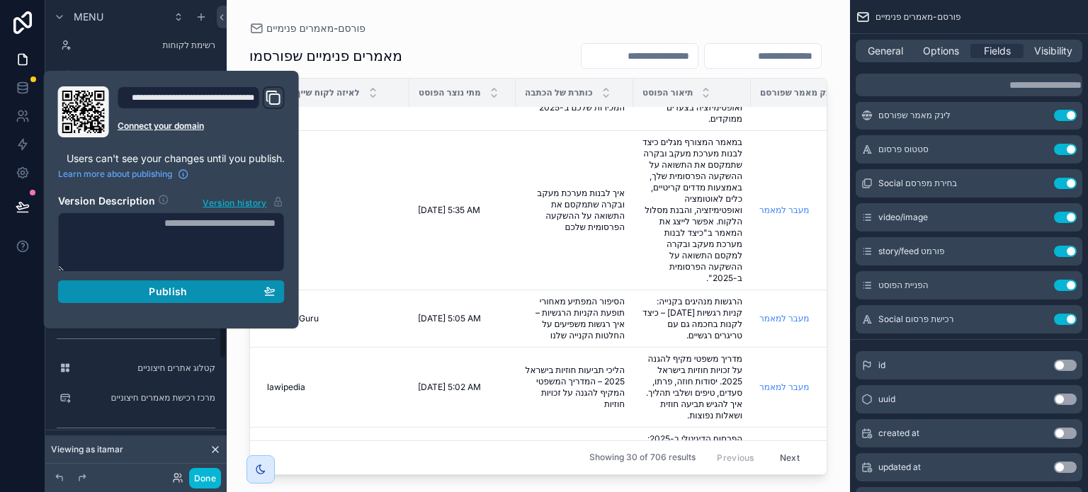
click at [158, 286] on span "Publish" at bounding box center [168, 292] width 38 height 13
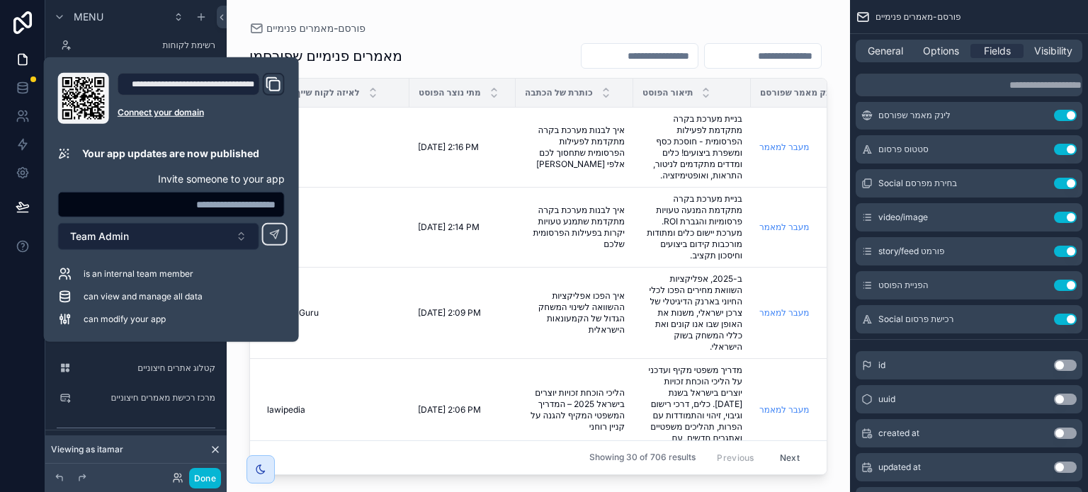
click at [162, 237] on button "Team Admin" at bounding box center [158, 236] width 201 height 27
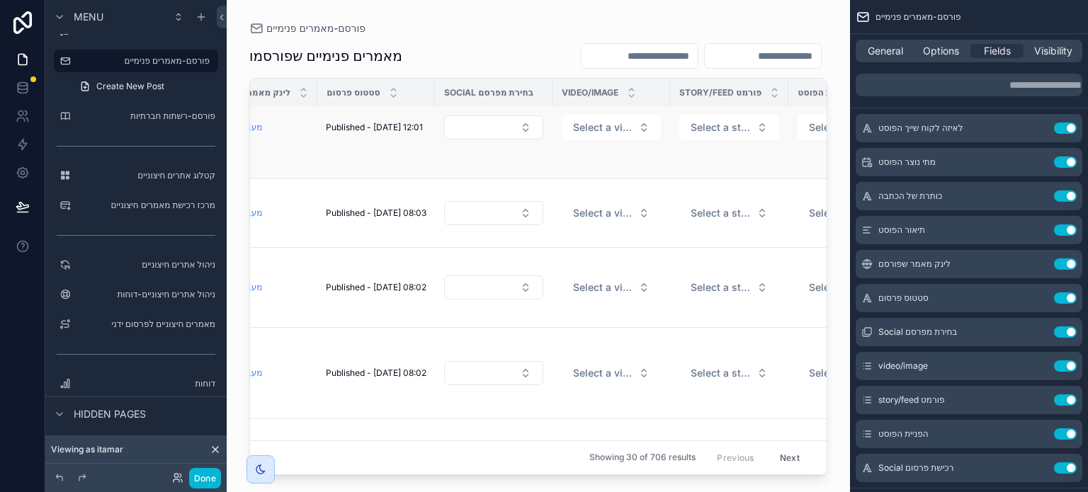
scroll to position [0, 547]
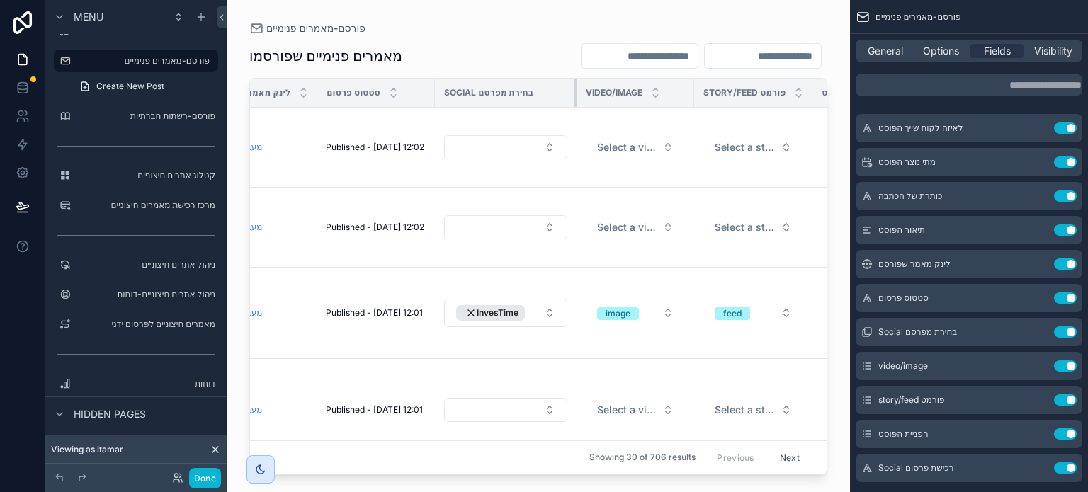
drag, startPoint x: 548, startPoint y: 89, endPoint x: 583, endPoint y: 96, distance: 36.0
click at [583, 96] on tr "לאיזה לקוח שייך הפוסט מתי נוצר הפוסט כותרת של הכתבה תיאור הפוסט לינק מאמר שפורס…" at bounding box center [372, 93] width 1339 height 29
click at [553, 316] on button "InvesTime" at bounding box center [505, 313] width 123 height 28
click at [640, 27] on div "פורסם-מאמרים פנימיים" at bounding box center [538, 28] width 578 height 11
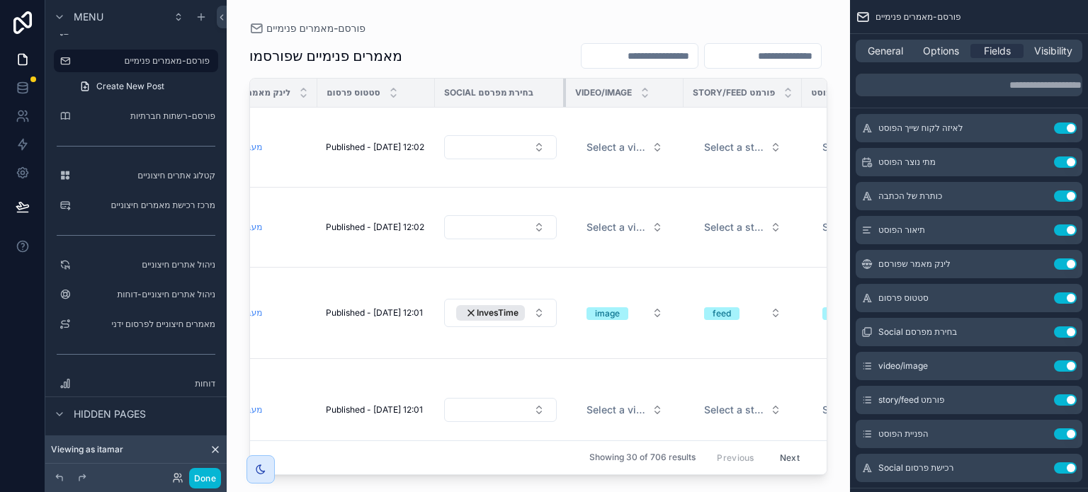
drag, startPoint x: 573, startPoint y: 92, endPoint x: 562, endPoint y: 93, distance: 10.7
click at [563, 93] on div "scrollable content" at bounding box center [566, 93] width 6 height 28
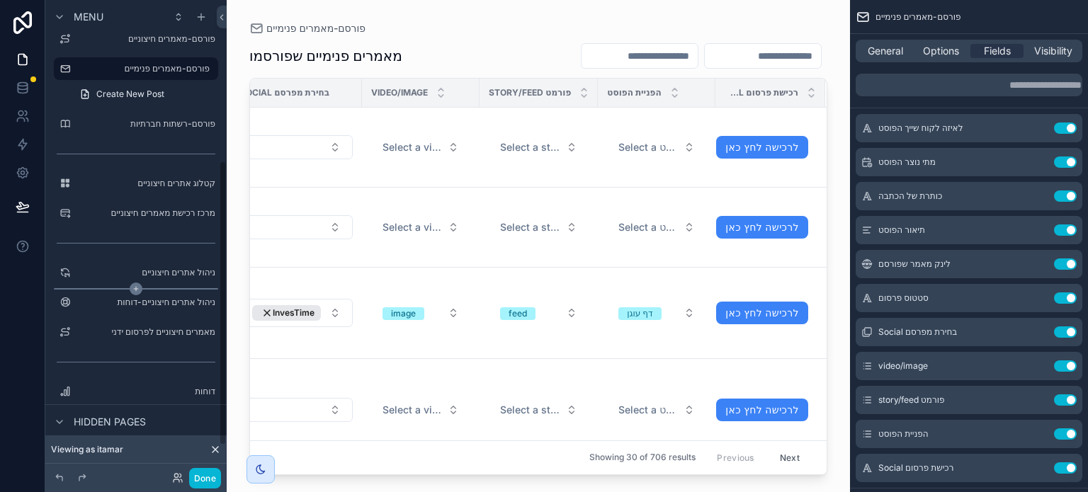
scroll to position [317, 0]
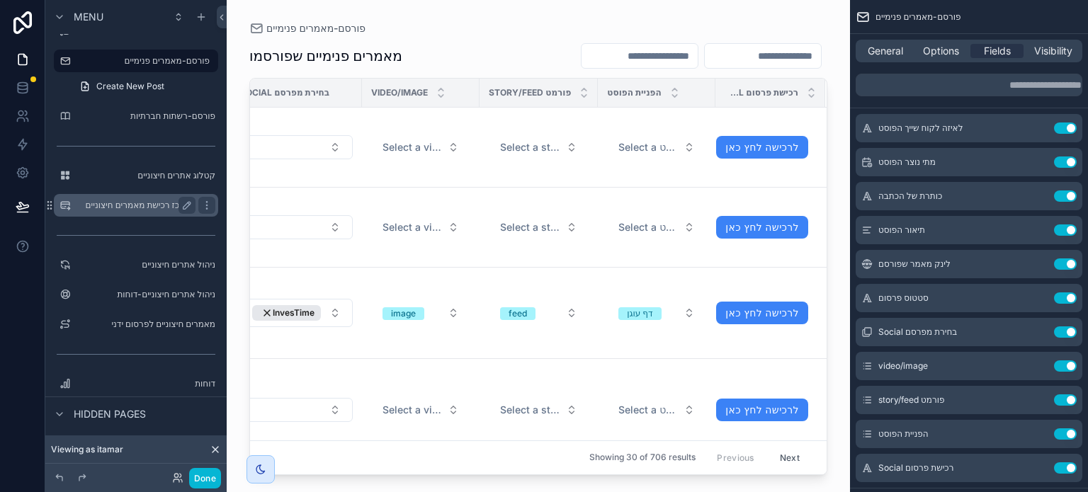
click at [153, 203] on label "מרכז רכישת מאמרים חיצוניים" at bounding box center [133, 205] width 113 height 11
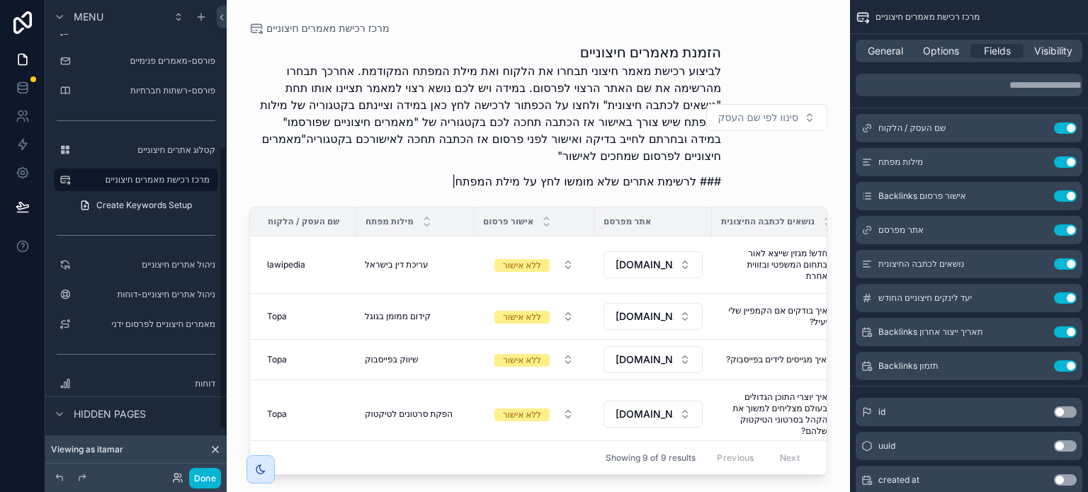
scroll to position [244, 0]
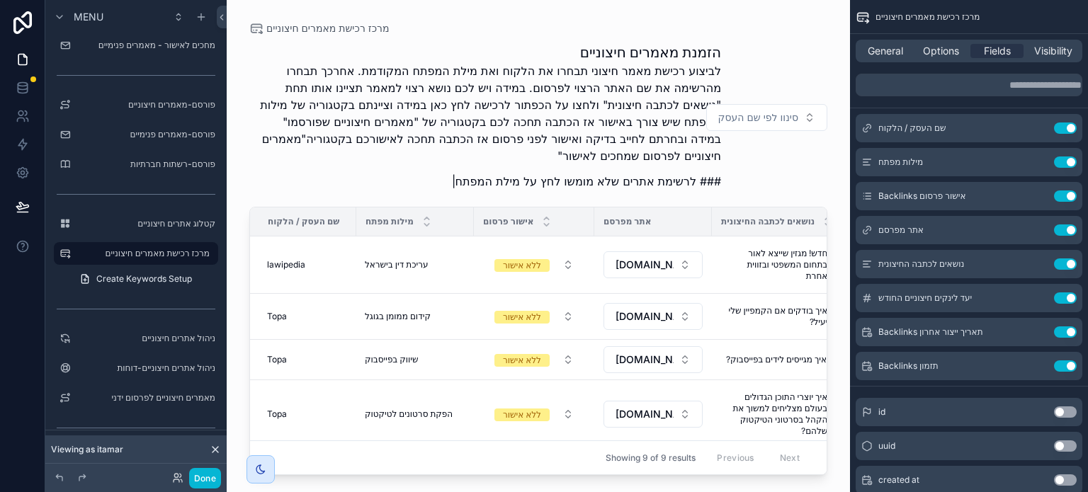
click at [504, 459] on div "Showing 9 of 9 results Previous Next" at bounding box center [538, 458] width 577 height 34
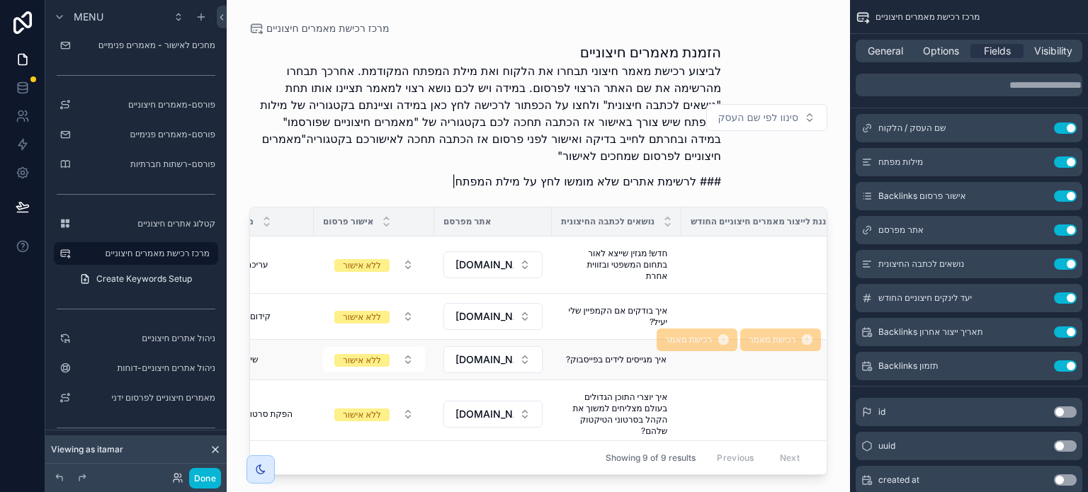
scroll to position [0, 184]
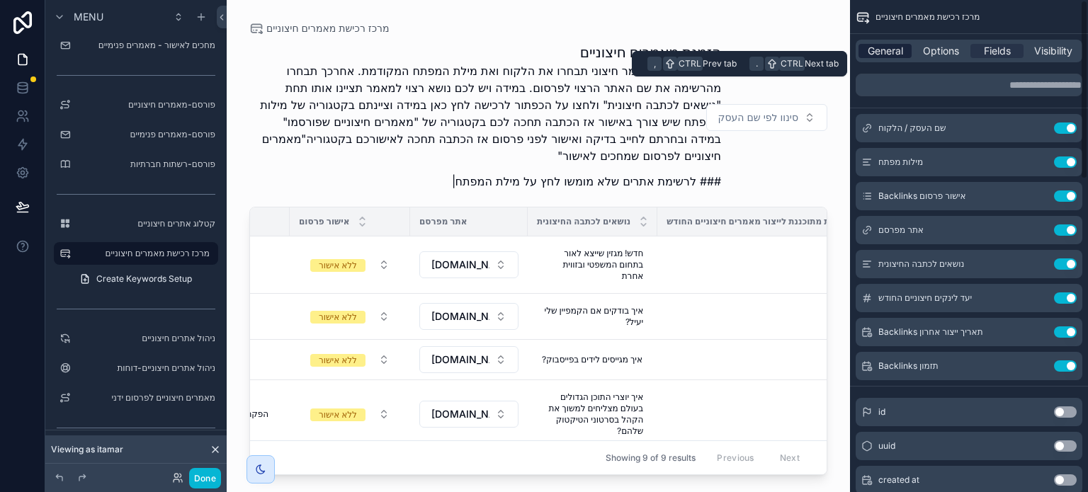
click at [887, 50] on span "General" at bounding box center [885, 51] width 35 height 14
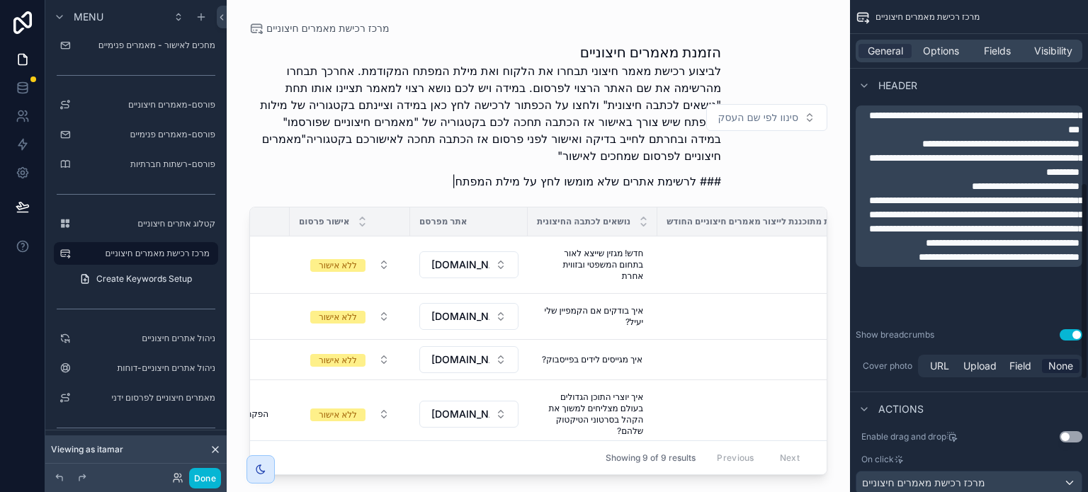
scroll to position [451, 0]
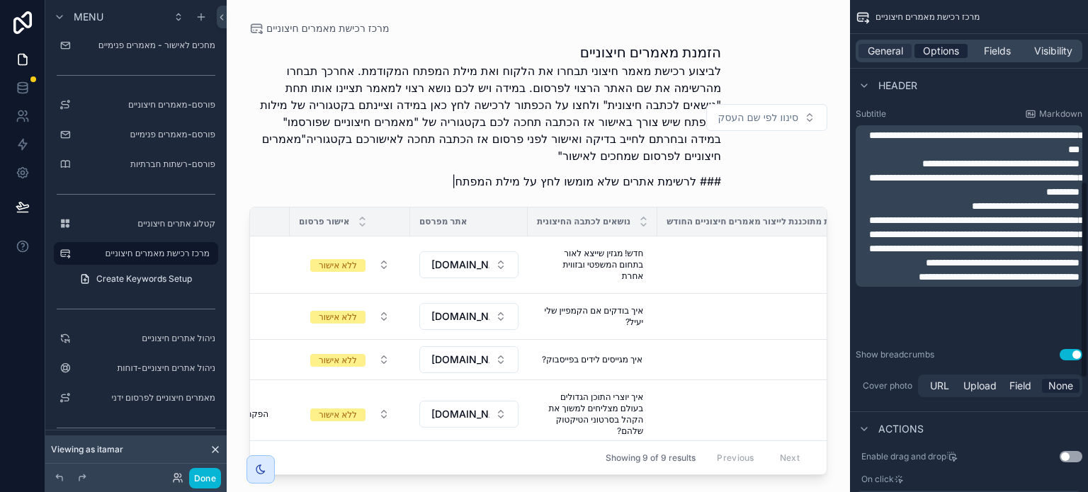
click at [937, 44] on span "Options" at bounding box center [941, 51] width 36 height 14
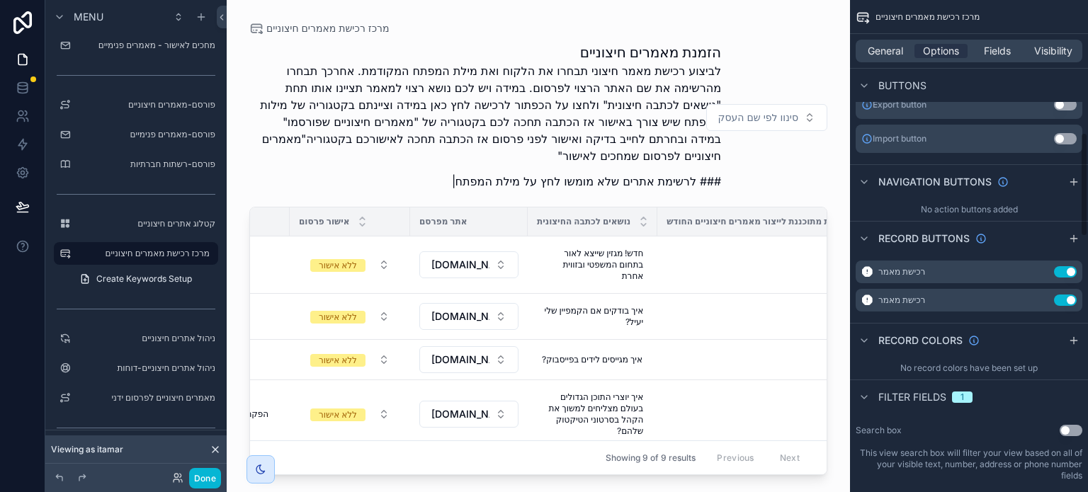
scroll to position [522, 0]
click at [1024, 303] on icon "scrollable content" at bounding box center [1025, 302] width 11 height 11
click at [1047, 278] on icon at bounding box center [1047, 279] width 0 height 3
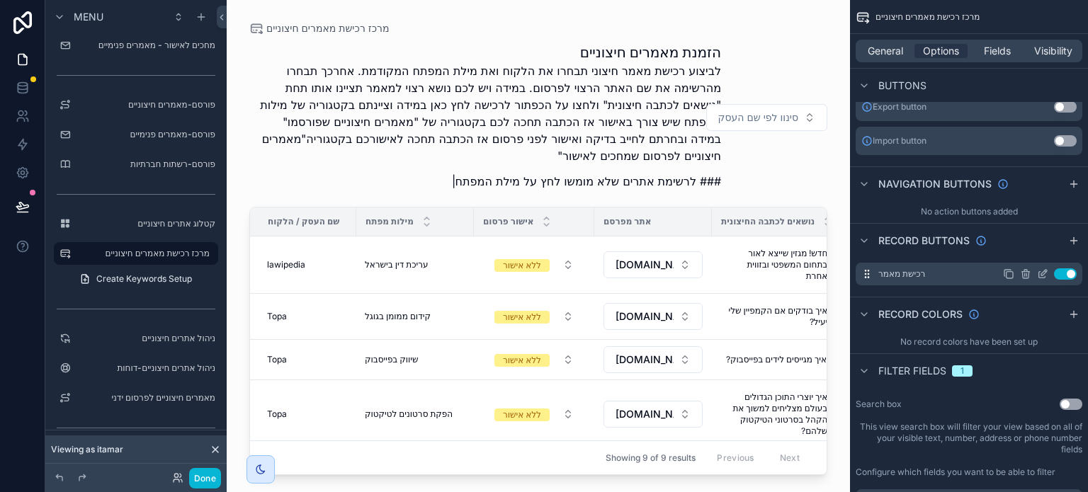
click at [1044, 273] on icon "scrollable content" at bounding box center [1045, 273] width 6 height 6
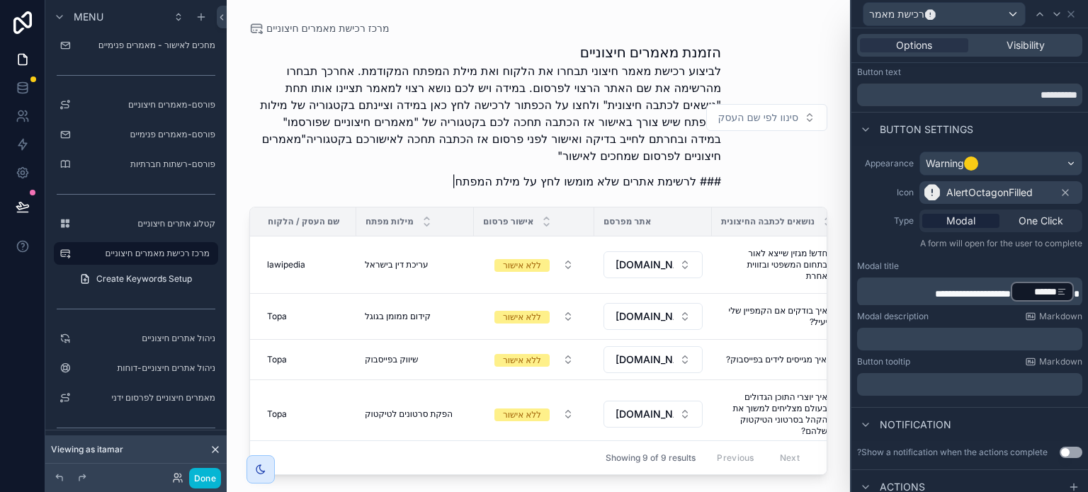
scroll to position [0, 0]
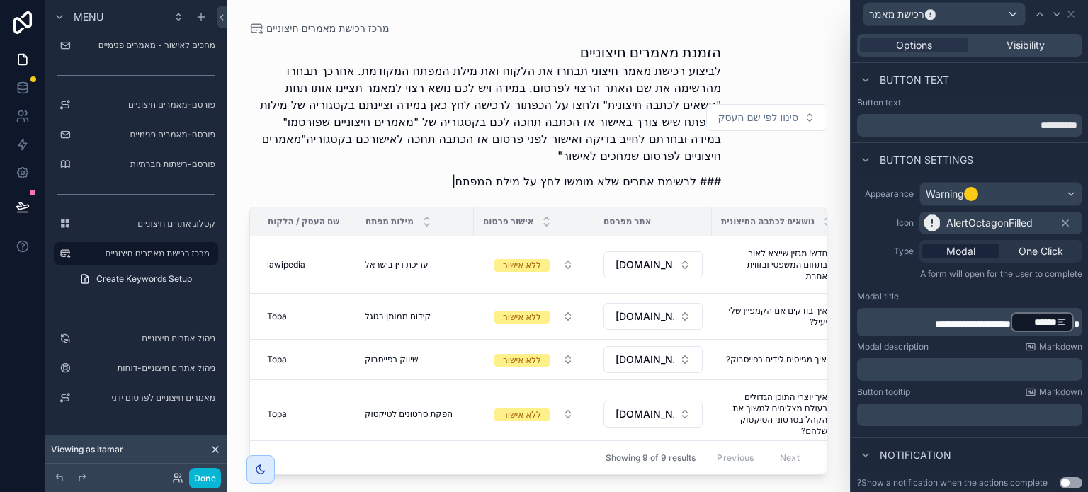
click at [935, 323] on span "**********" at bounding box center [973, 325] width 76 height 10
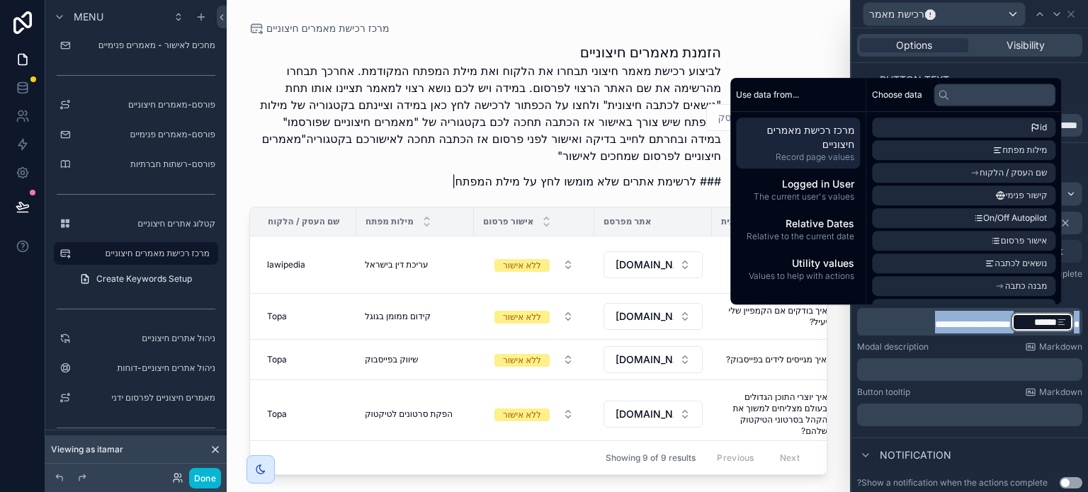
copy p "**********"
click at [878, 342] on label "Modal description" at bounding box center [893, 347] width 72 height 11
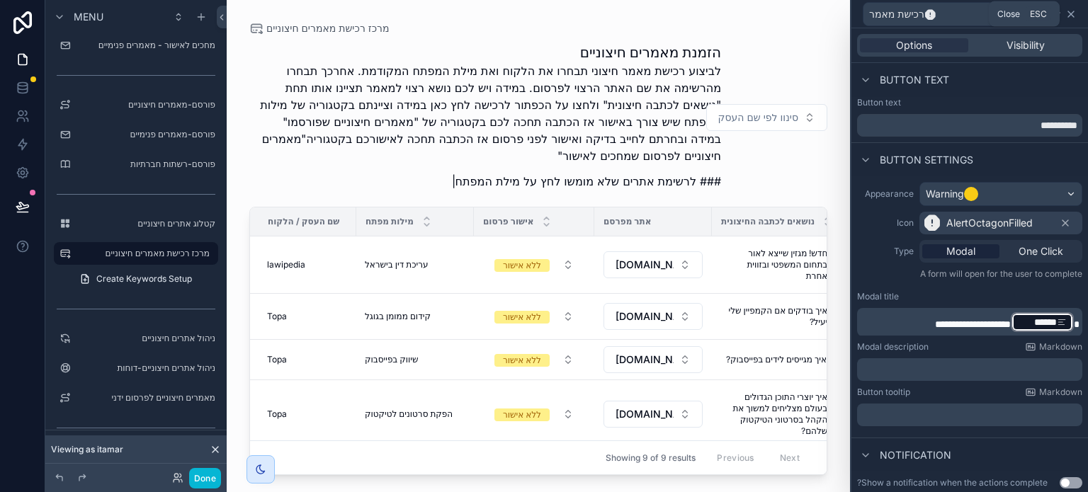
click at [1074, 13] on icon at bounding box center [1071, 14] width 11 height 11
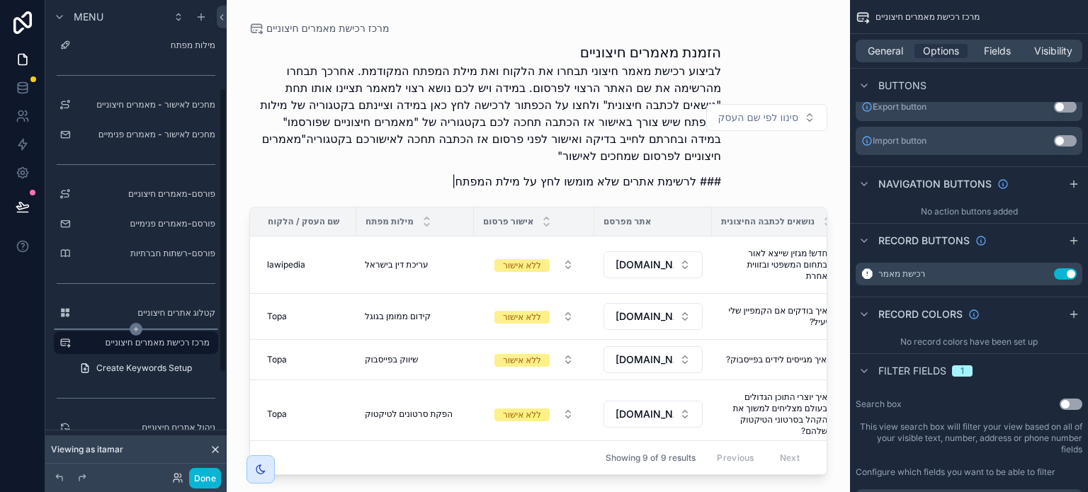
scroll to position [173, 0]
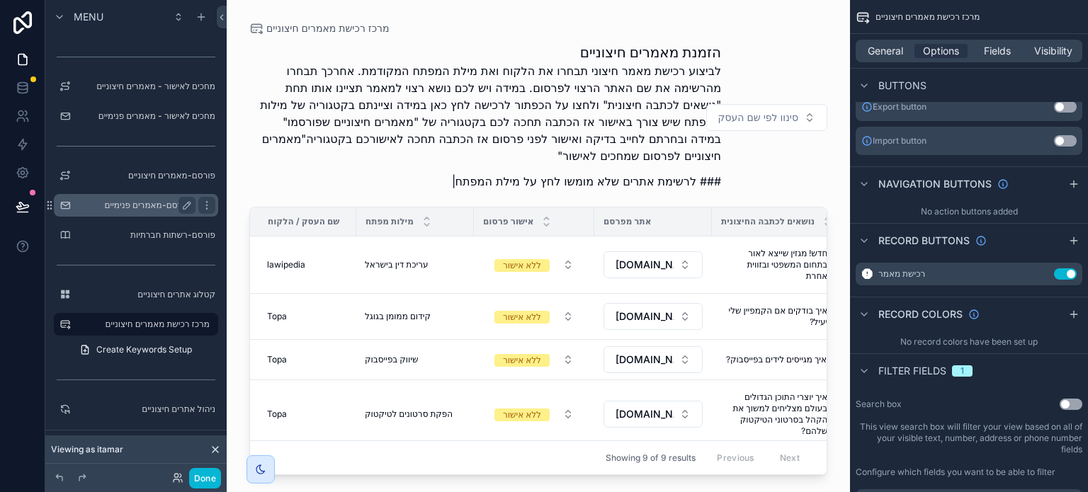
click at [160, 206] on label "פורסם-מאמרים פנימיים" at bounding box center [133, 205] width 113 height 11
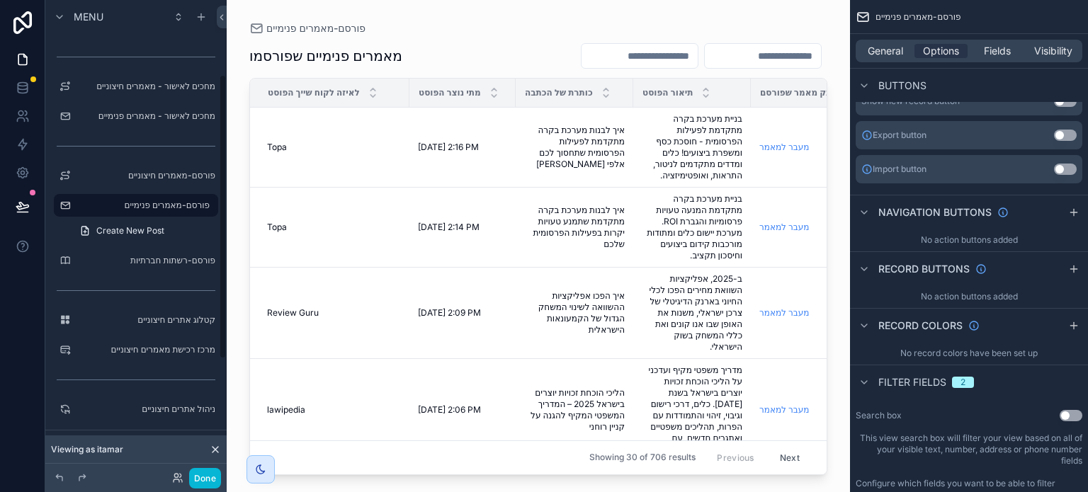
scroll to position [125, 0]
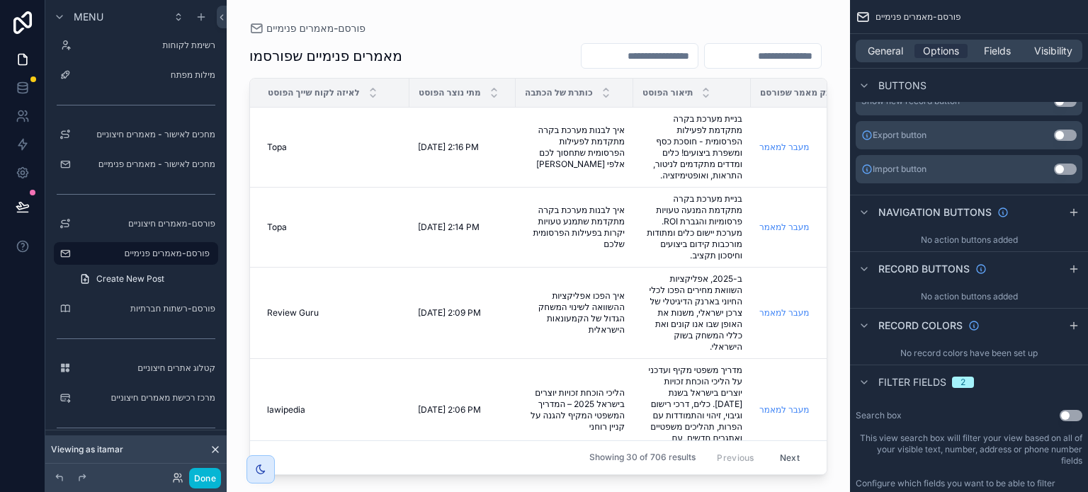
click at [388, 468] on div "scrollable content" at bounding box center [539, 237] width 624 height 475
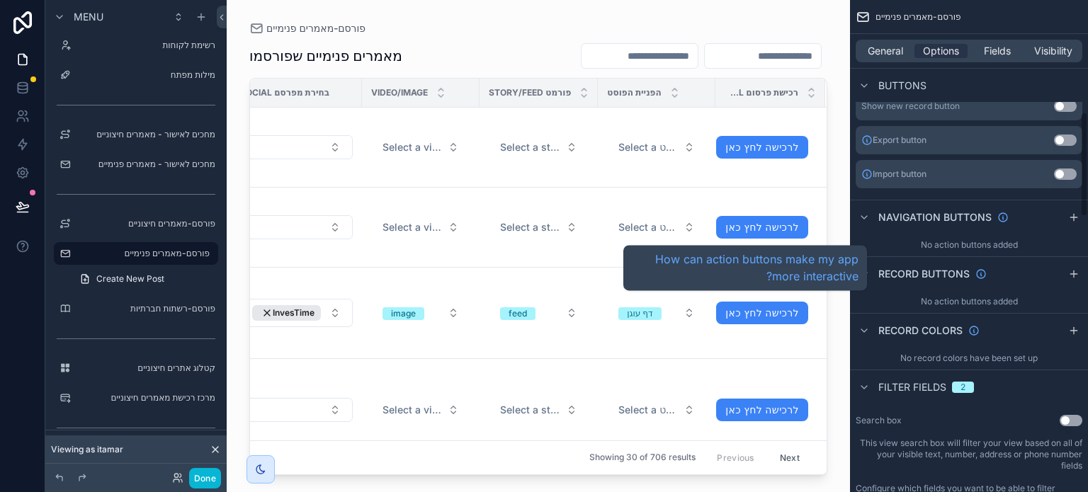
scroll to position [522, 0]
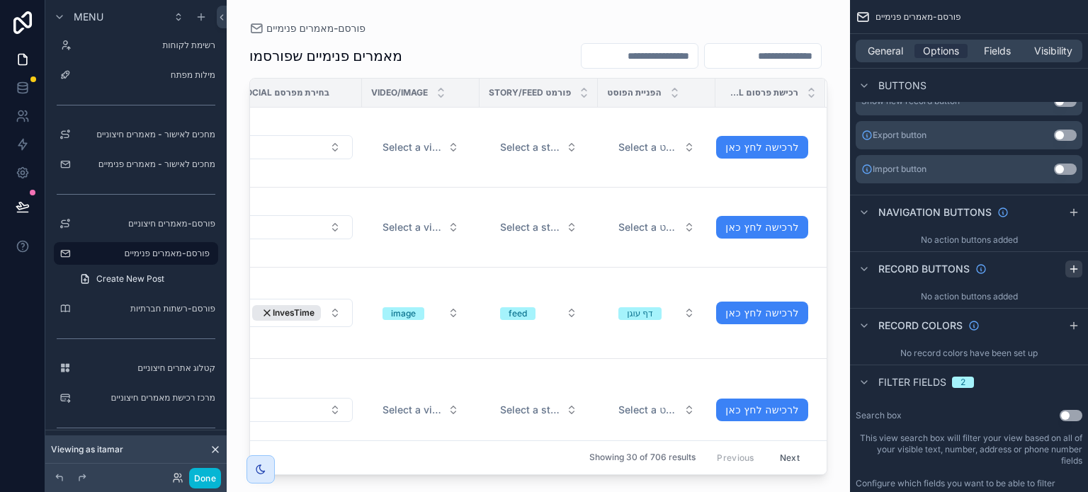
click at [1074, 266] on icon "scrollable content" at bounding box center [1074, 269] width 11 height 11
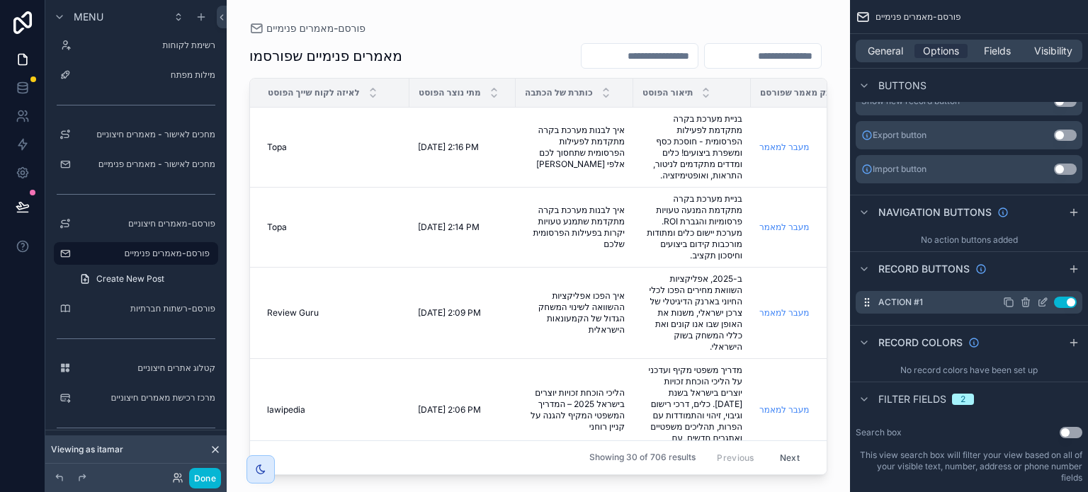
click at [906, 304] on label "Action #1" at bounding box center [901, 302] width 45 height 11
click at [1042, 303] on icon "scrollable content" at bounding box center [1045, 301] width 6 height 6
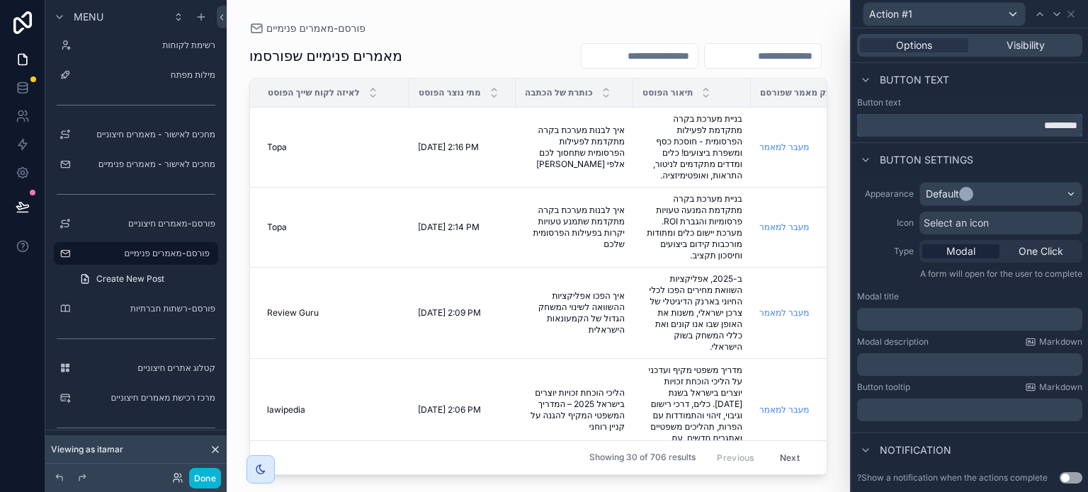
click at [964, 127] on input "*********" at bounding box center [969, 125] width 225 height 23
click at [935, 320] on p "﻿" at bounding box center [971, 319] width 217 height 14
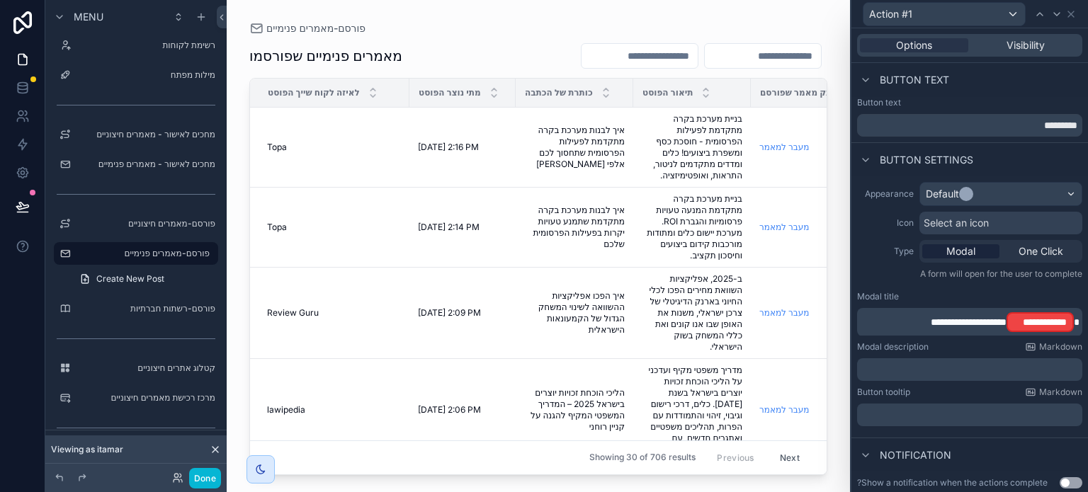
click at [1014, 322] on span "**********" at bounding box center [1040, 322] width 53 height 14
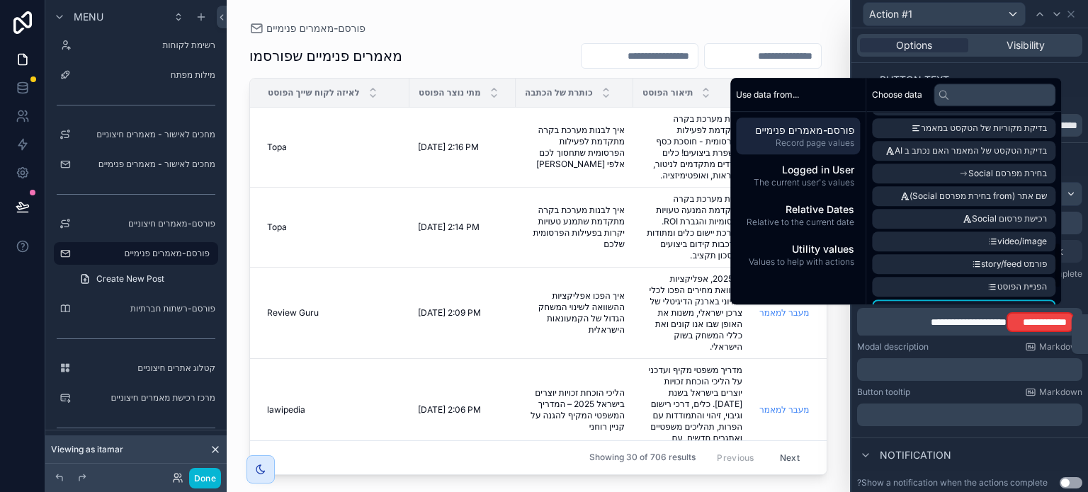
scroll to position [539, 0]
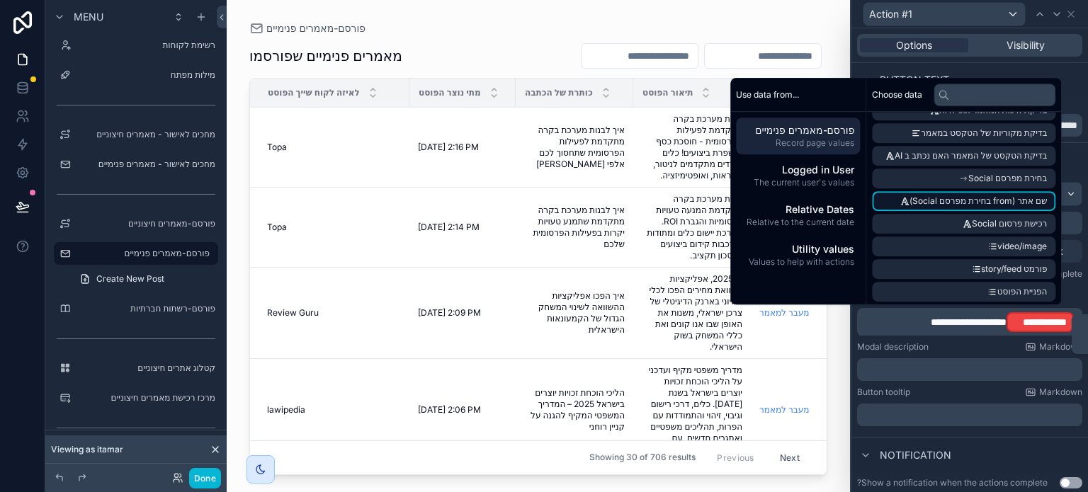
click at [935, 201] on span "שם אתר (from בחירת מפרסם Social)" at bounding box center [978, 201] width 137 height 11
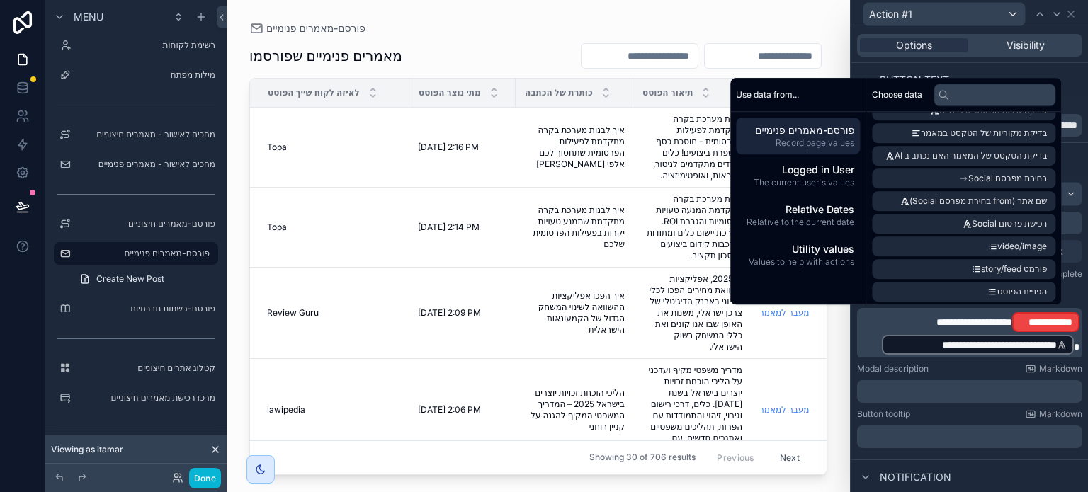
click at [988, 322] on span "**********" at bounding box center [975, 322] width 76 height 10
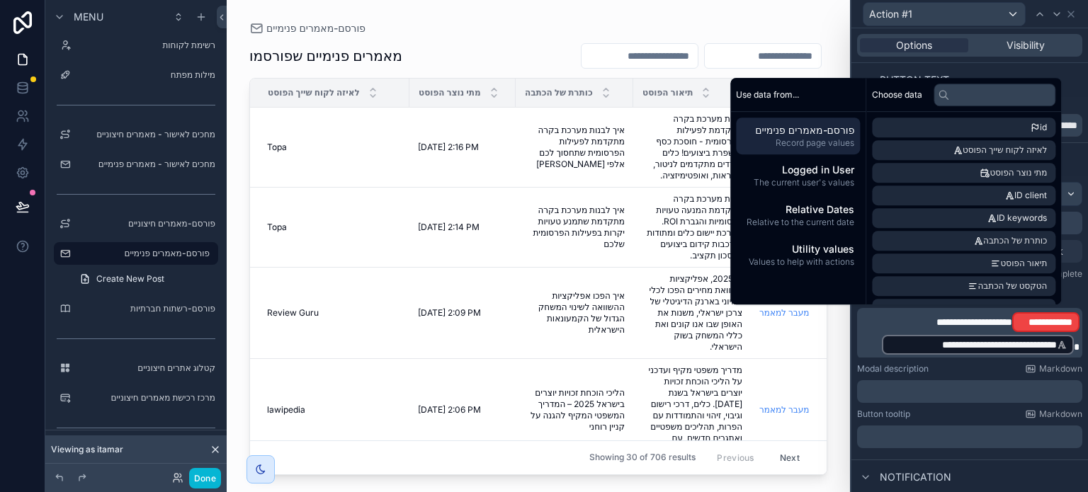
click at [1000, 322] on span "**********" at bounding box center [975, 322] width 76 height 10
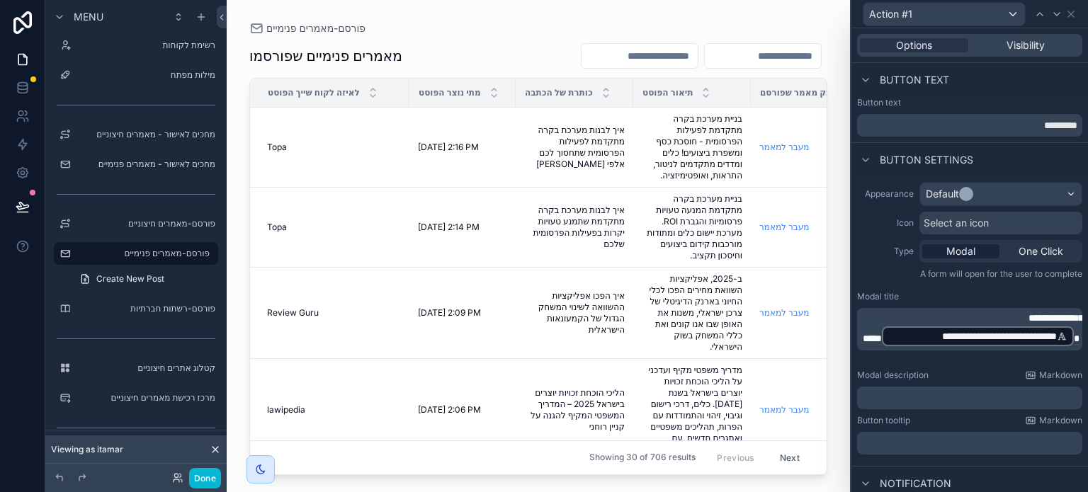
click at [1047, 336] on span "**********" at bounding box center [973, 328] width 220 height 30
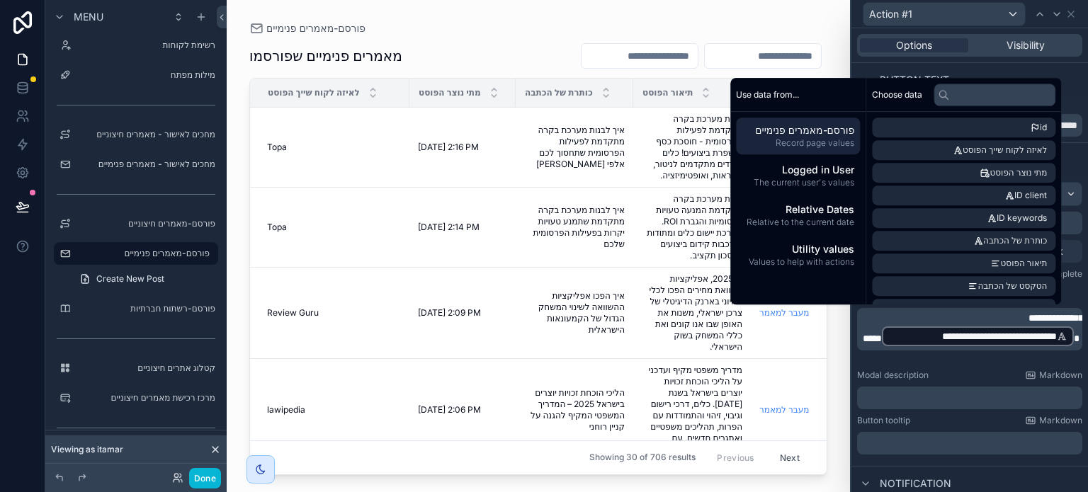
click at [1059, 334] on span "**********" at bounding box center [973, 328] width 220 height 30
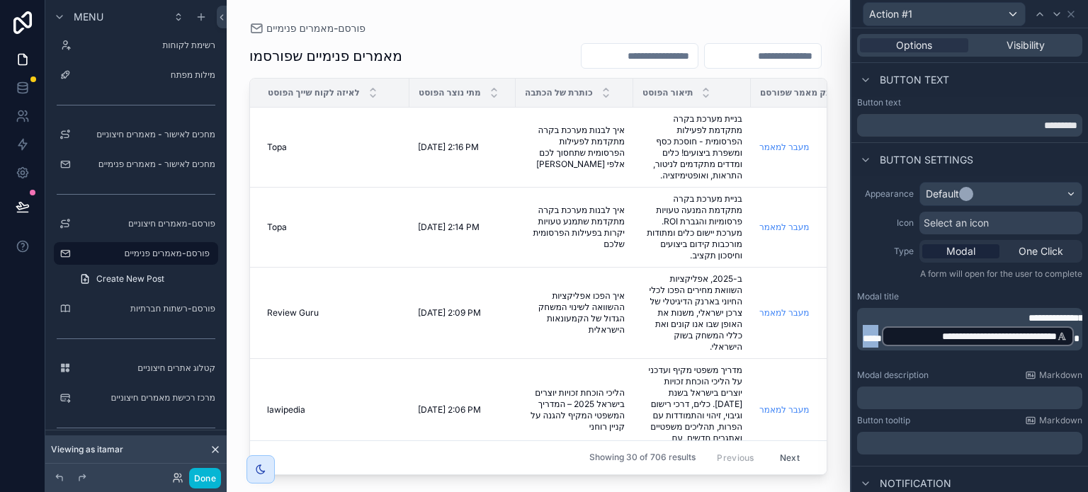
click at [1059, 334] on span "**********" at bounding box center [973, 328] width 220 height 30
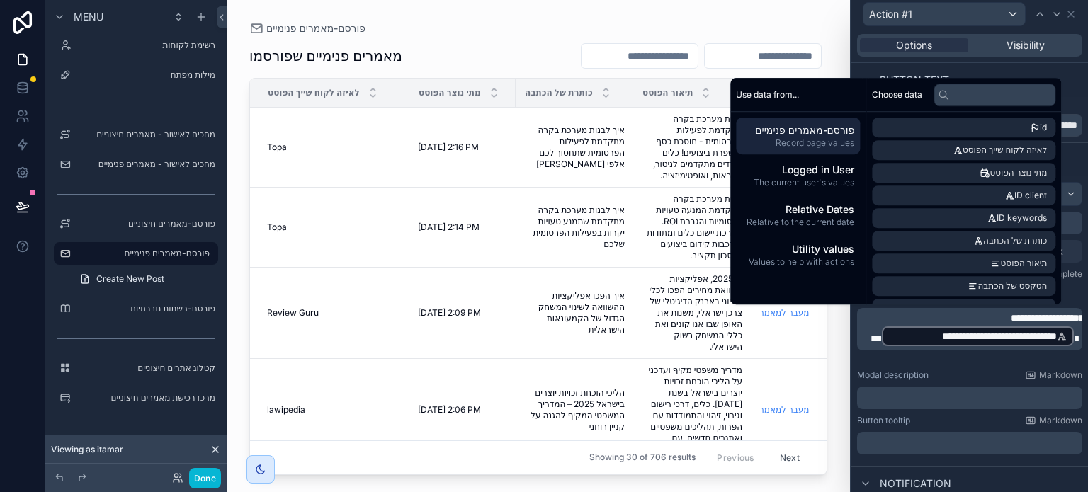
click at [1003, 317] on span "**********" at bounding box center [977, 328] width 213 height 30
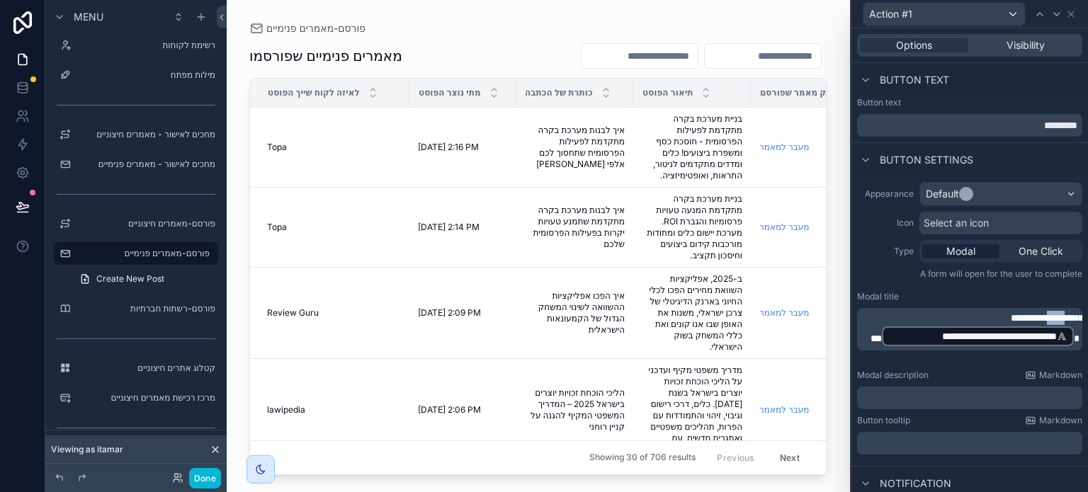
click at [1003, 317] on span "**********" at bounding box center [977, 328] width 213 height 30
click at [987, 320] on span "**********" at bounding box center [977, 328] width 213 height 30
click at [1018, 329] on p "**********" at bounding box center [971, 329] width 217 height 37
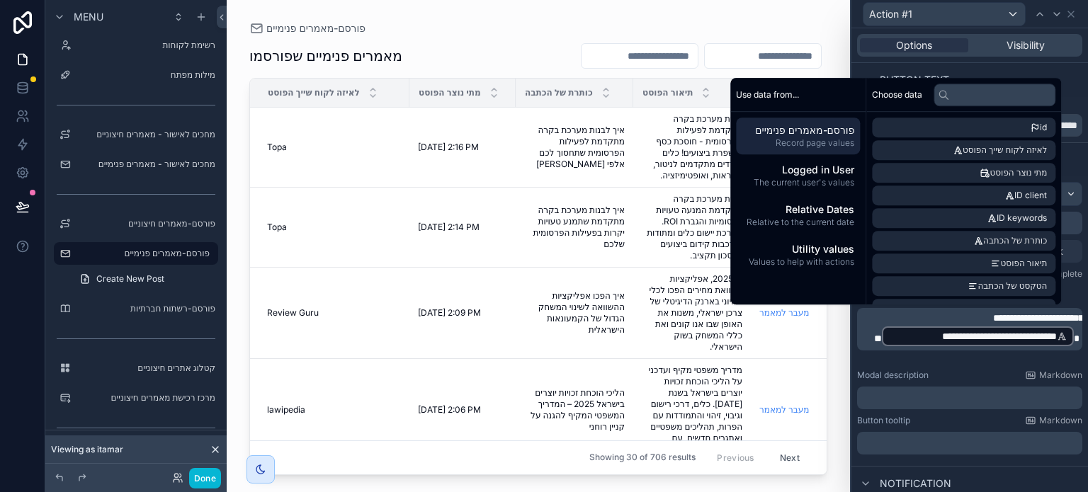
click at [959, 375] on div "Modal description Markdown" at bounding box center [969, 375] width 225 height 11
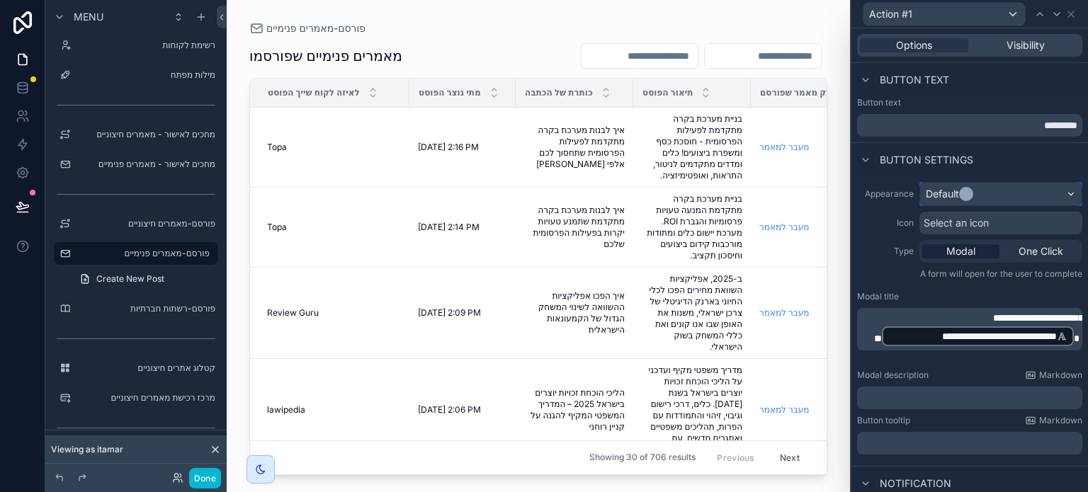
click at [948, 196] on div "Default" at bounding box center [942, 194] width 33 height 14
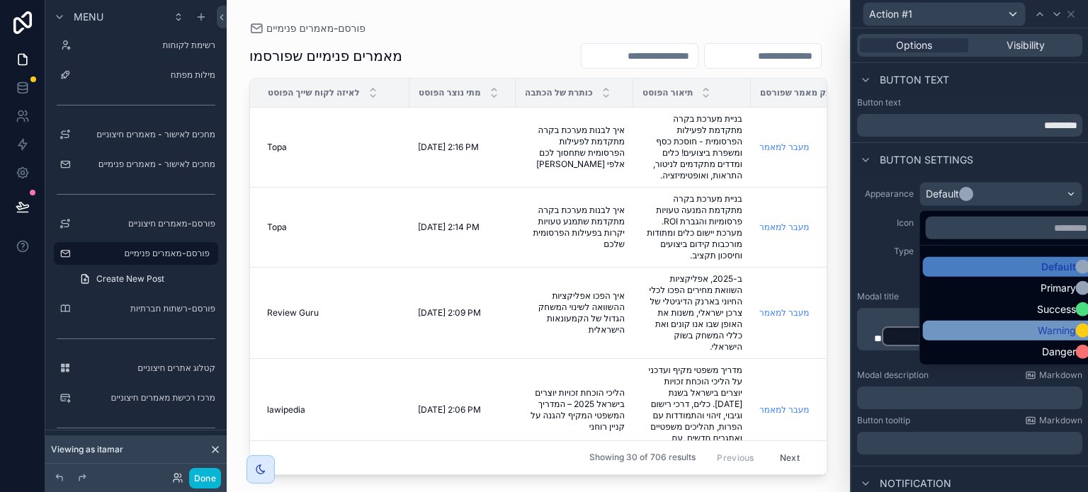
click at [1027, 322] on div "Warning" at bounding box center [1012, 331] width 179 height 20
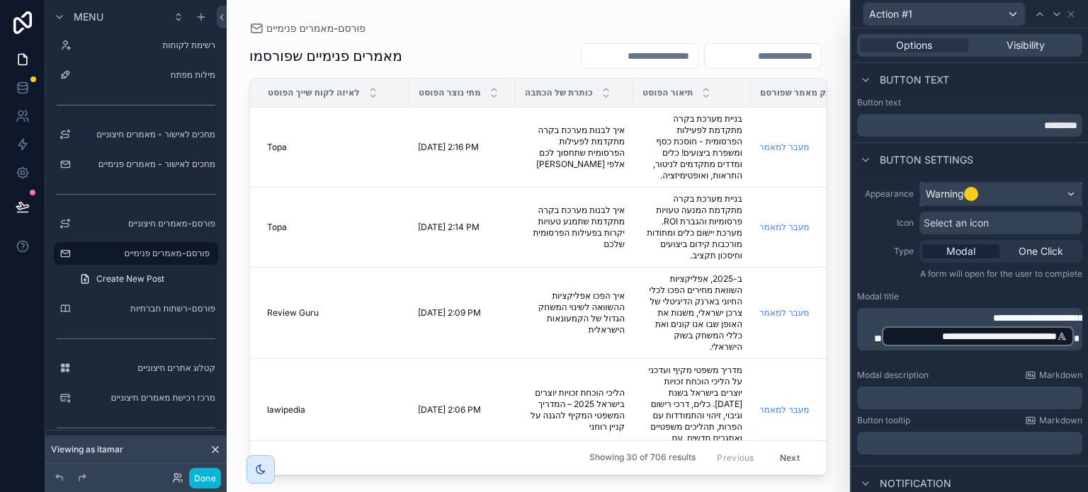
click at [978, 192] on div at bounding box center [971, 194] width 14 height 14
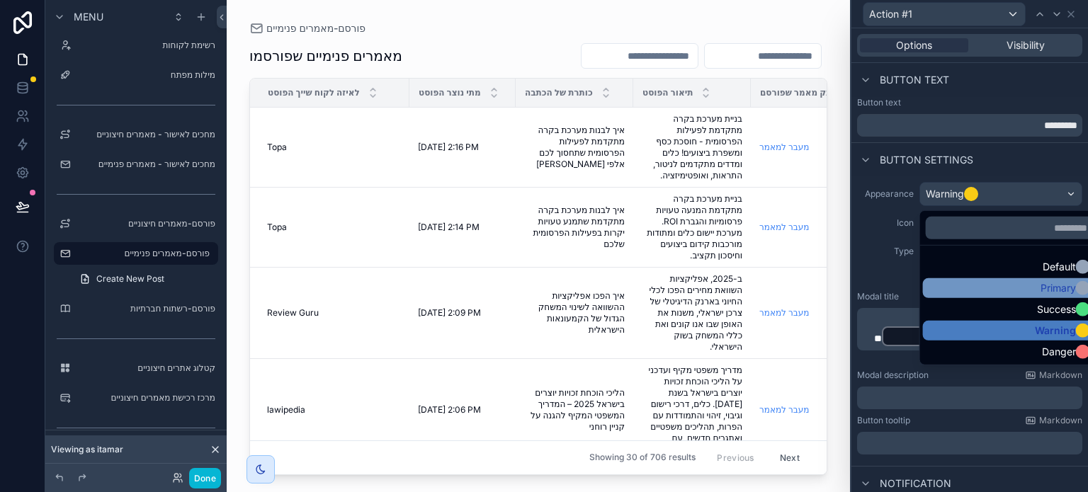
click at [987, 278] on div "Primary" at bounding box center [1012, 288] width 179 height 20
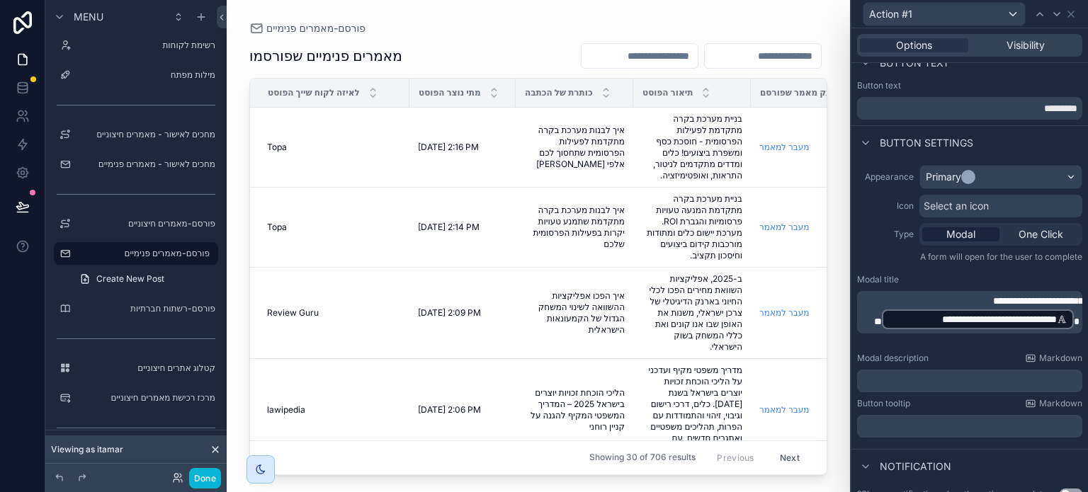
scroll to position [0, 0]
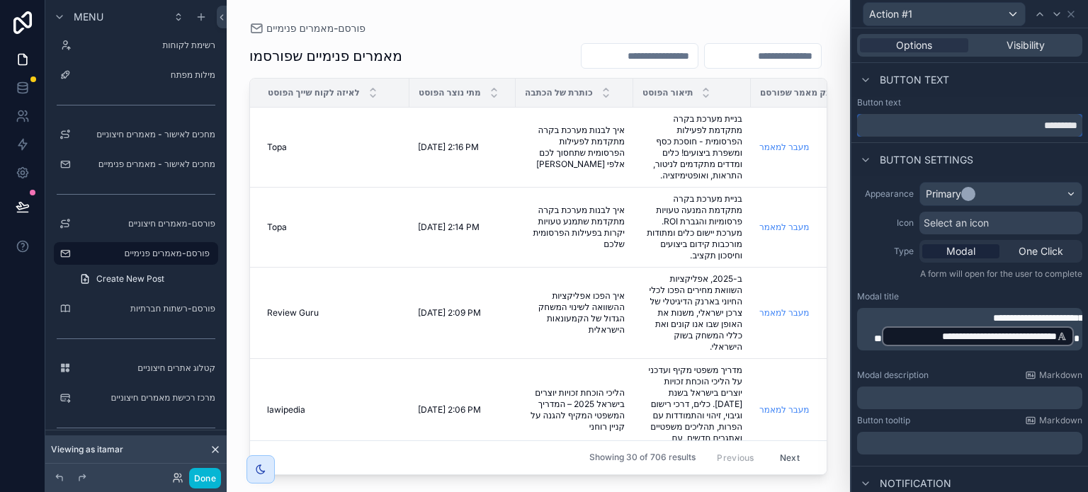
click at [1009, 127] on input "*********" at bounding box center [969, 125] width 225 height 23
type input "*"
click at [1045, 132] on input "**********" at bounding box center [969, 125] width 225 height 23
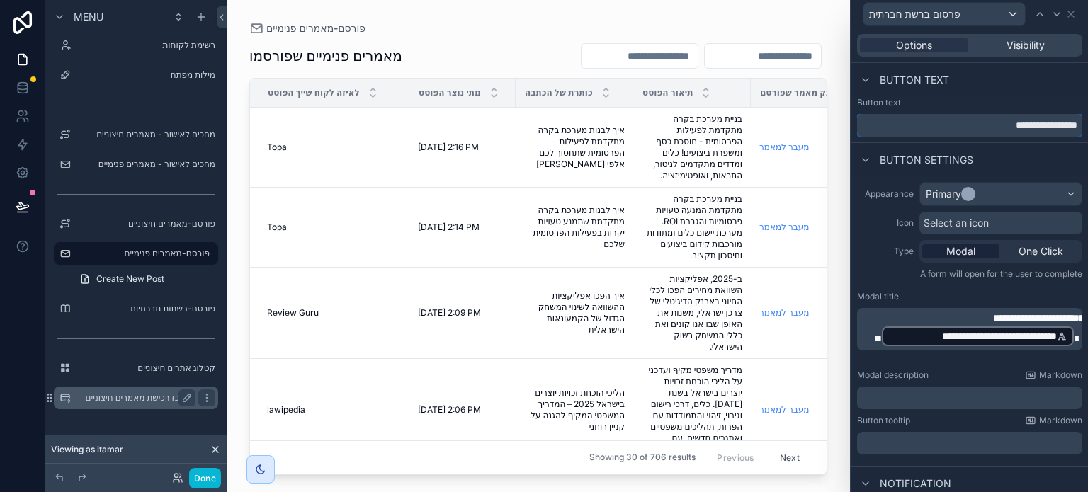
type input "**********"
drag, startPoint x: 152, startPoint y: 393, endPoint x: 171, endPoint y: 379, distance: 23.8
click at [152, 393] on label "מרכז רכישת מאמרים חיצוניים" at bounding box center [146, 398] width 139 height 11
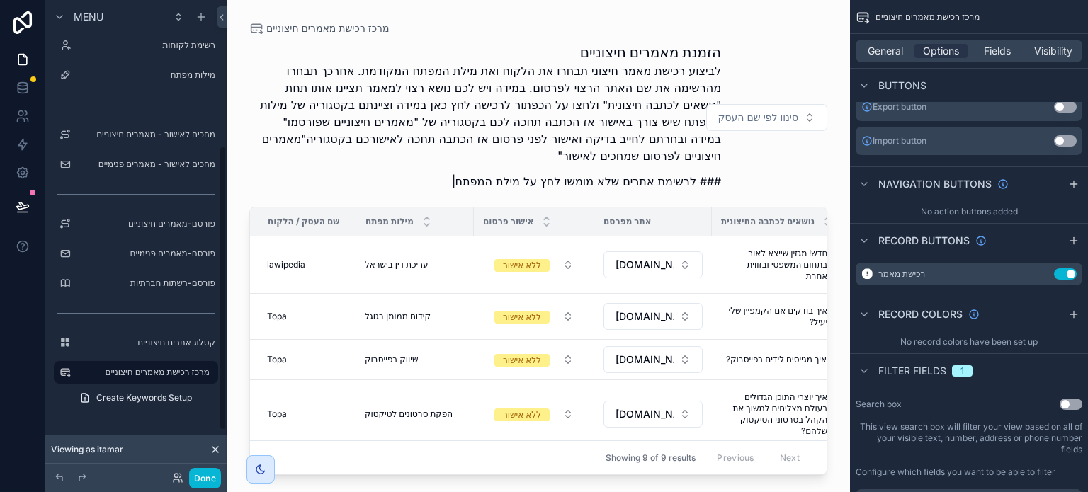
scroll to position [244, 0]
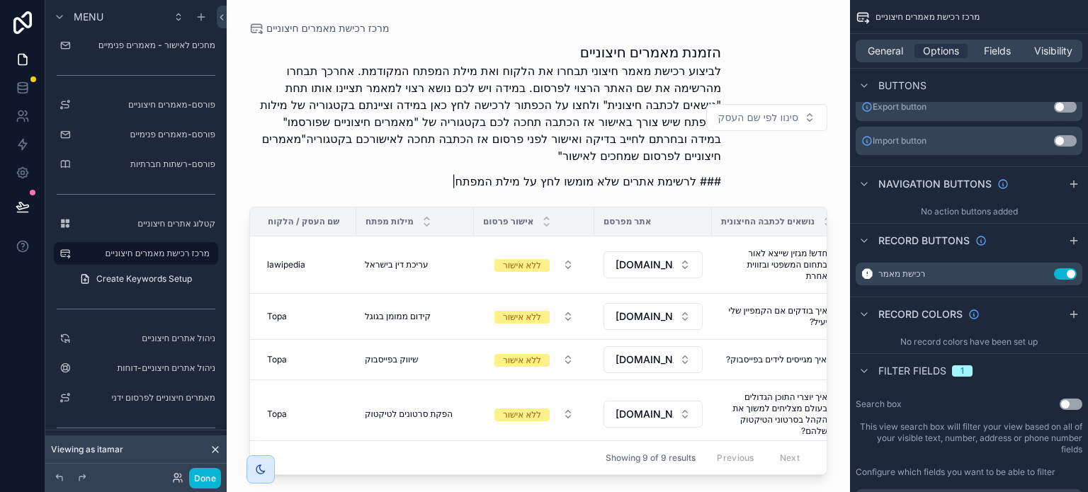
click at [692, 300] on div "scrollable content" at bounding box center [539, 237] width 624 height 475
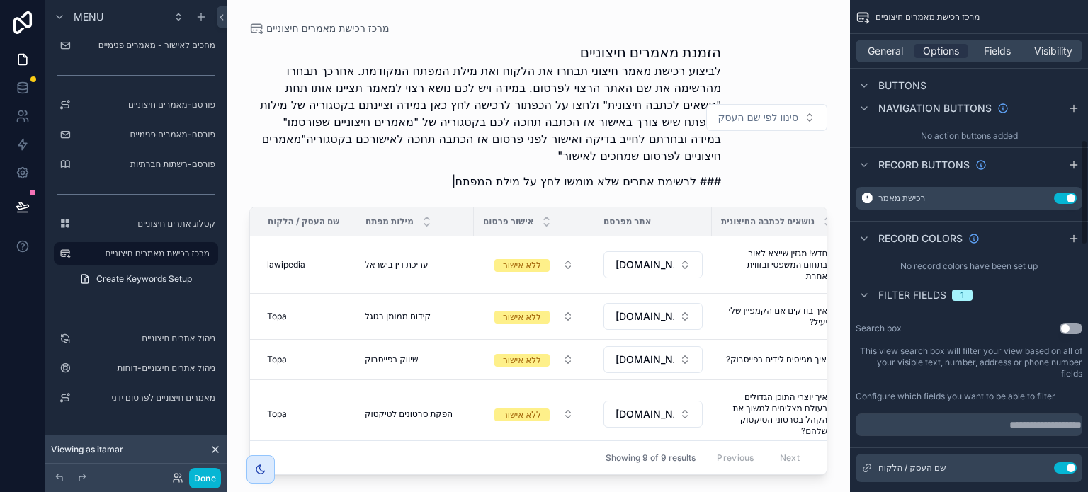
scroll to position [593, 0]
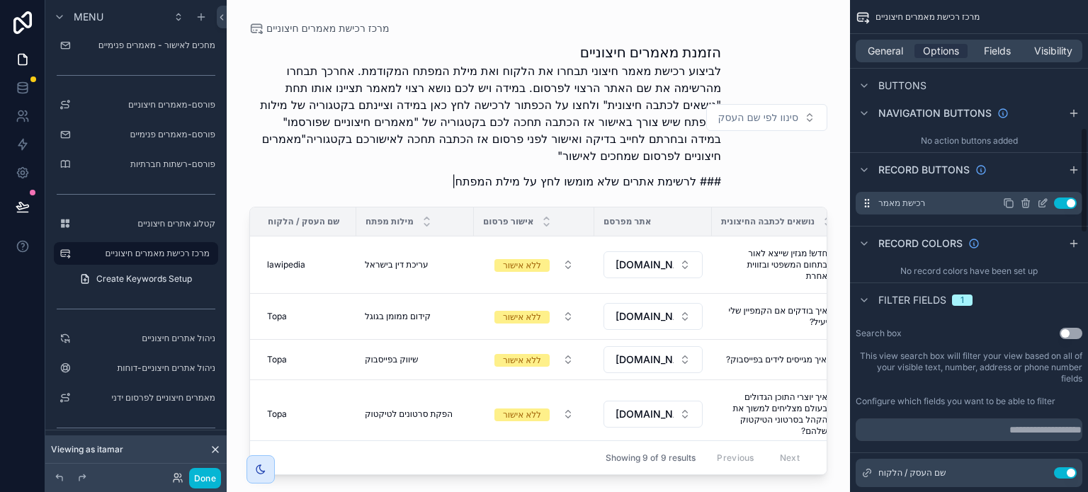
click at [1038, 203] on icon "scrollable content" at bounding box center [1042, 203] width 11 height 11
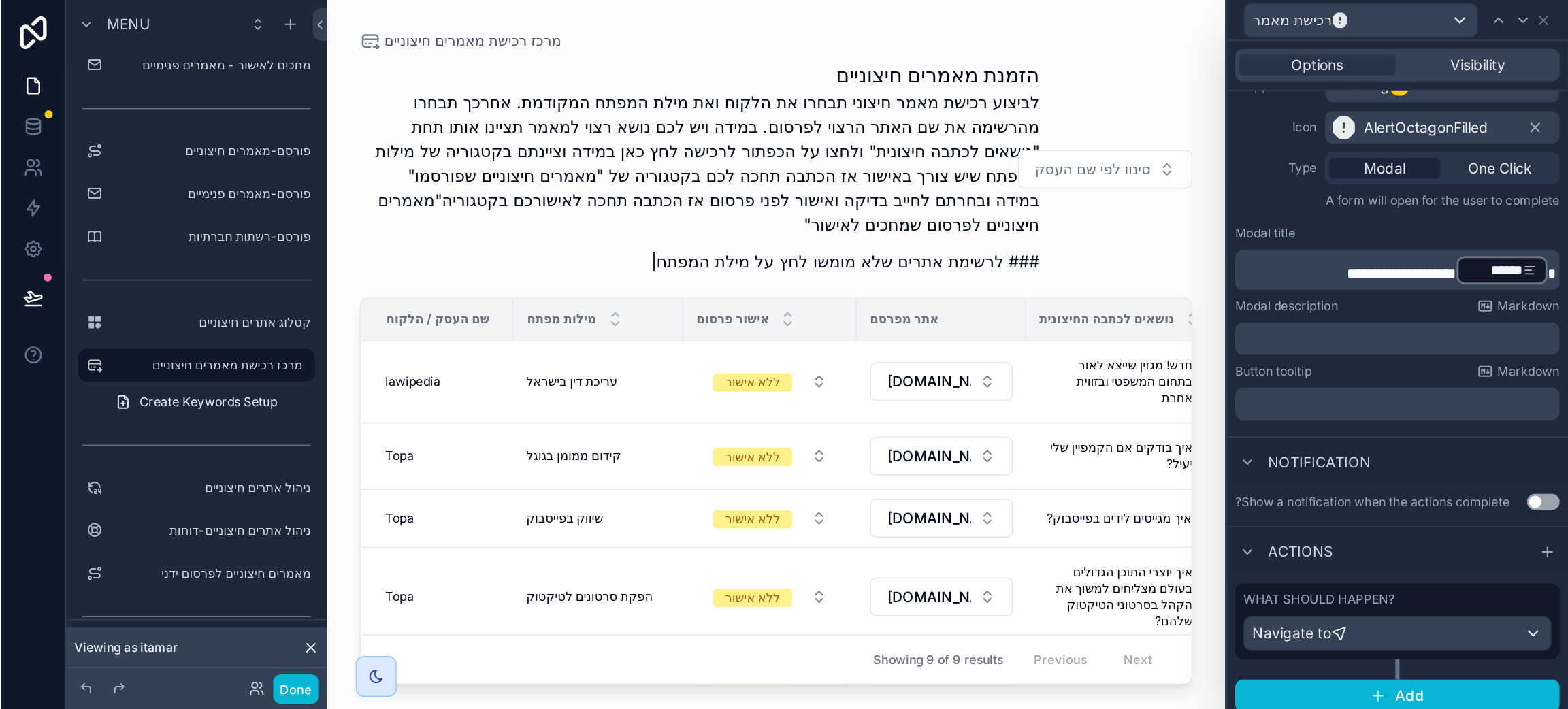
scroll to position [135, 0]
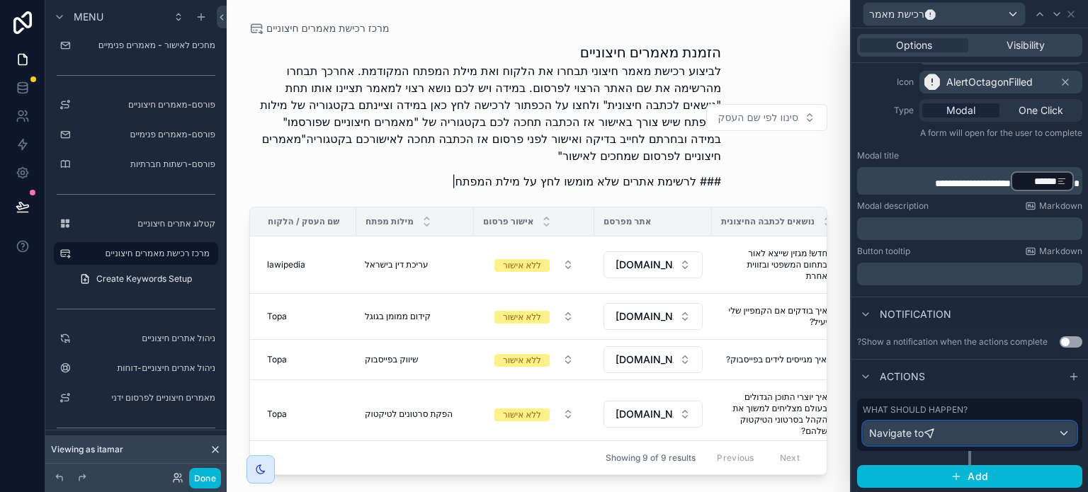
click at [950, 432] on div "Navigate to" at bounding box center [970, 433] width 213 height 23
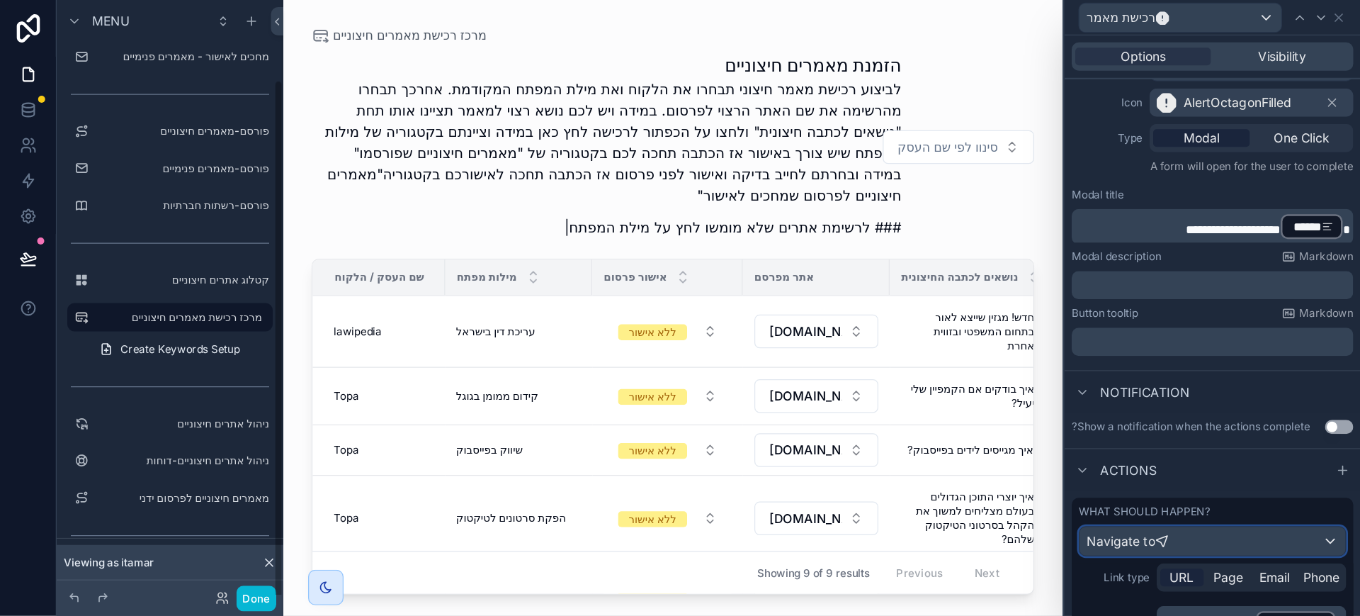
scroll to position [593, 0]
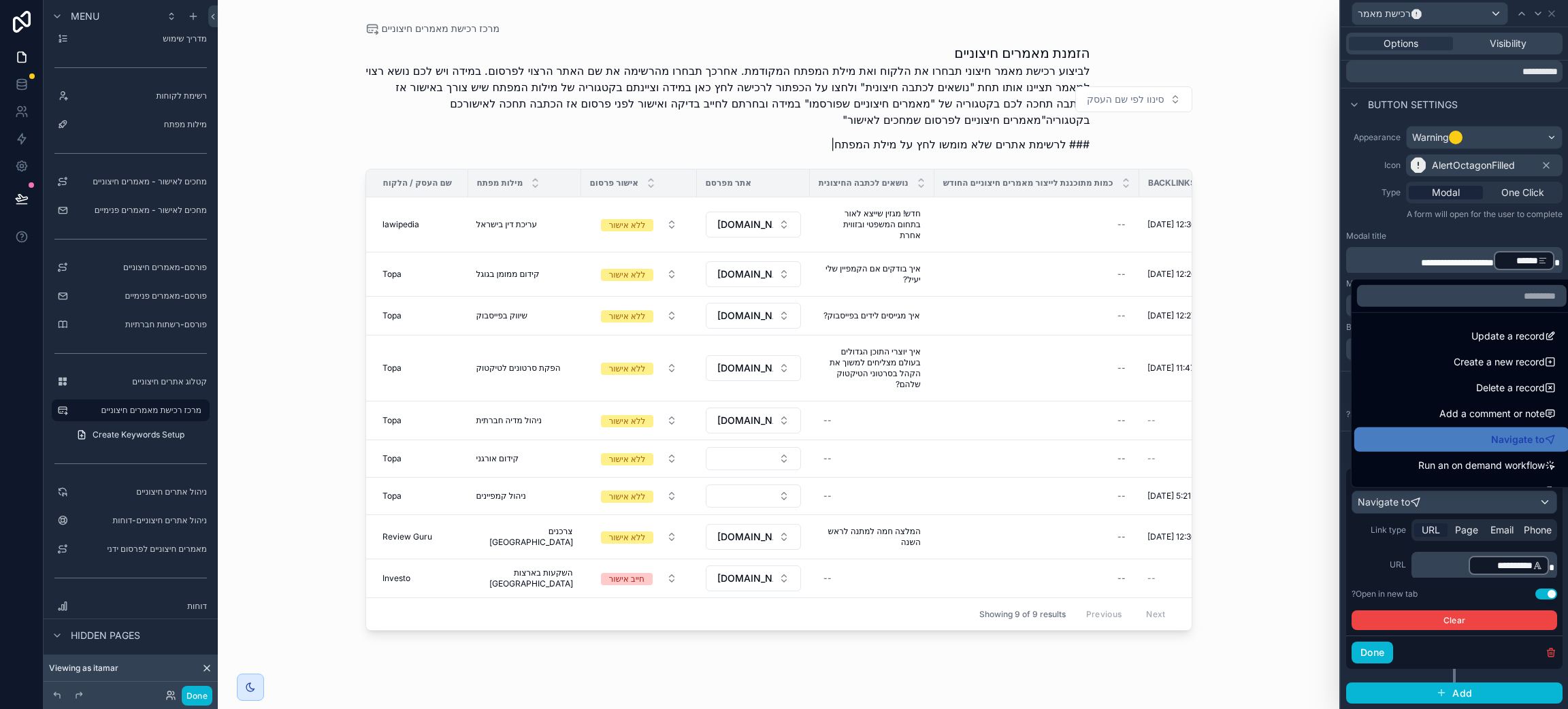
click at [1045, 283] on div "מרכז רכישת מאמרים חיצוניים הזמנת מאמרים חיצוניים לביצוע רכישת מאמר חיצוני תבחרו…" at bounding box center [779, 354] width 1122 height 709
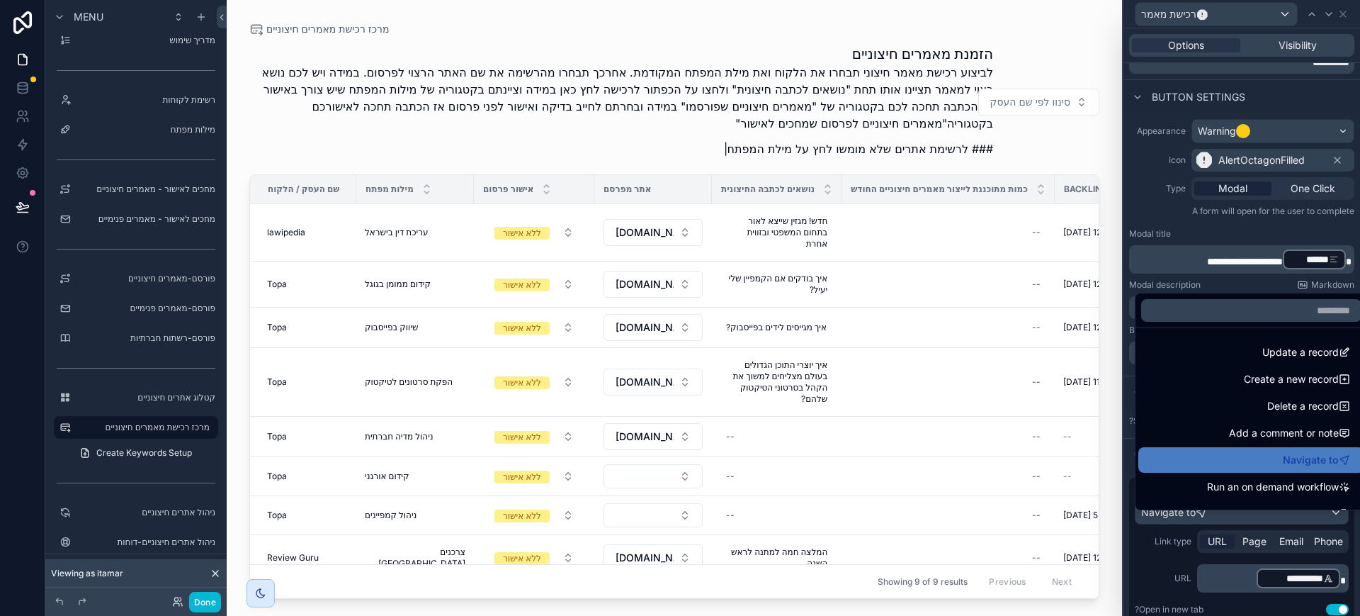
drag, startPoint x: 145, startPoint y: 305, endPoint x: 161, endPoint y: 298, distance: 16.8
click at [145, 305] on label "פורסם-מאמרים פנימיים" at bounding box center [146, 308] width 139 height 11
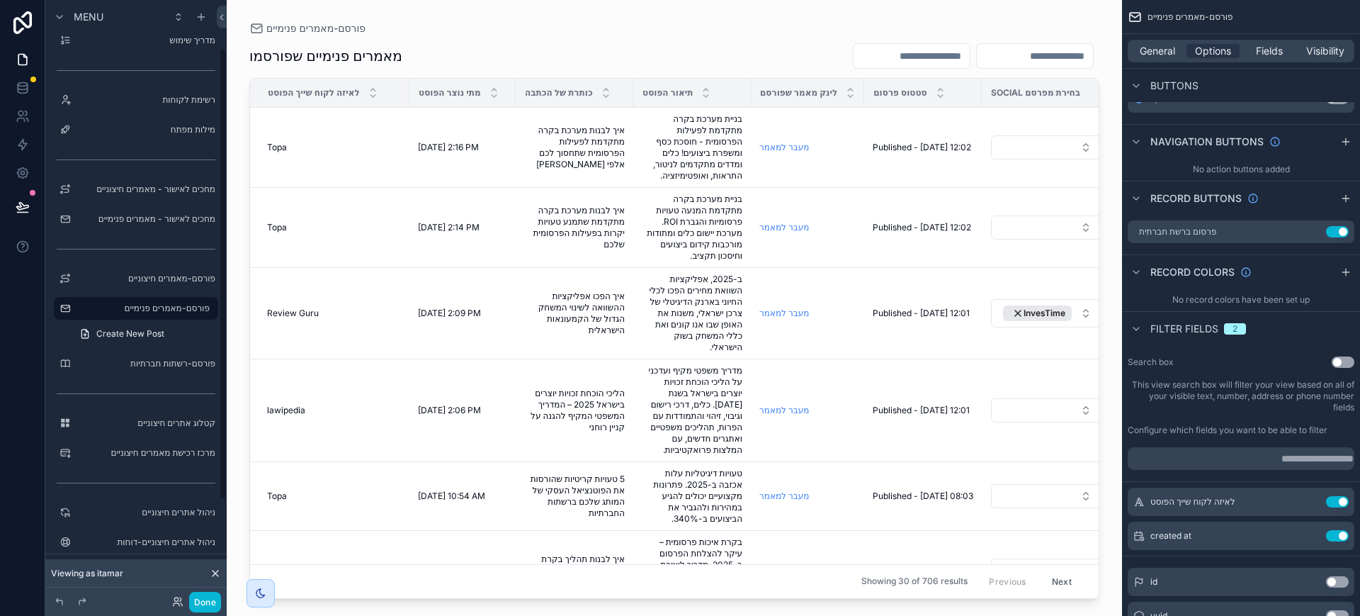
scroll to position [64, 0]
click at [815, 340] on div "scrollable content" at bounding box center [675, 299] width 896 height 599
click at [1088, 229] on icon "scrollable content" at bounding box center [1314, 231] width 11 height 11
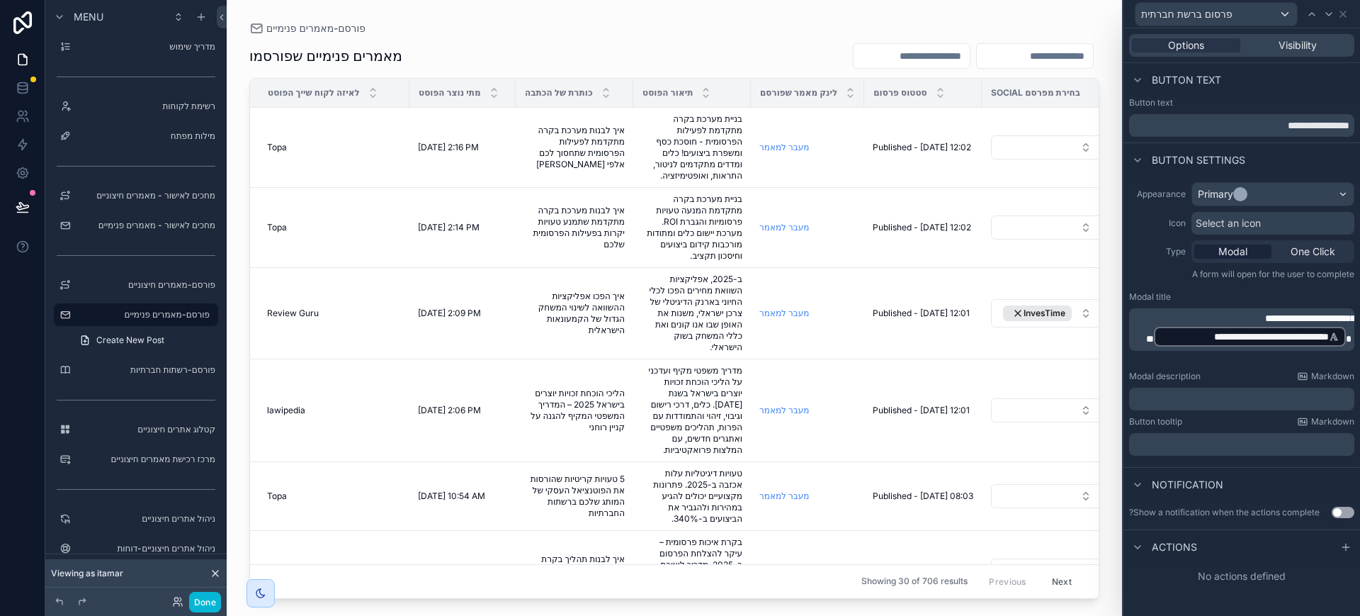
scroll to position [770, 0]
click at [1088, 492] on icon at bounding box center [1346, 547] width 6 height 0
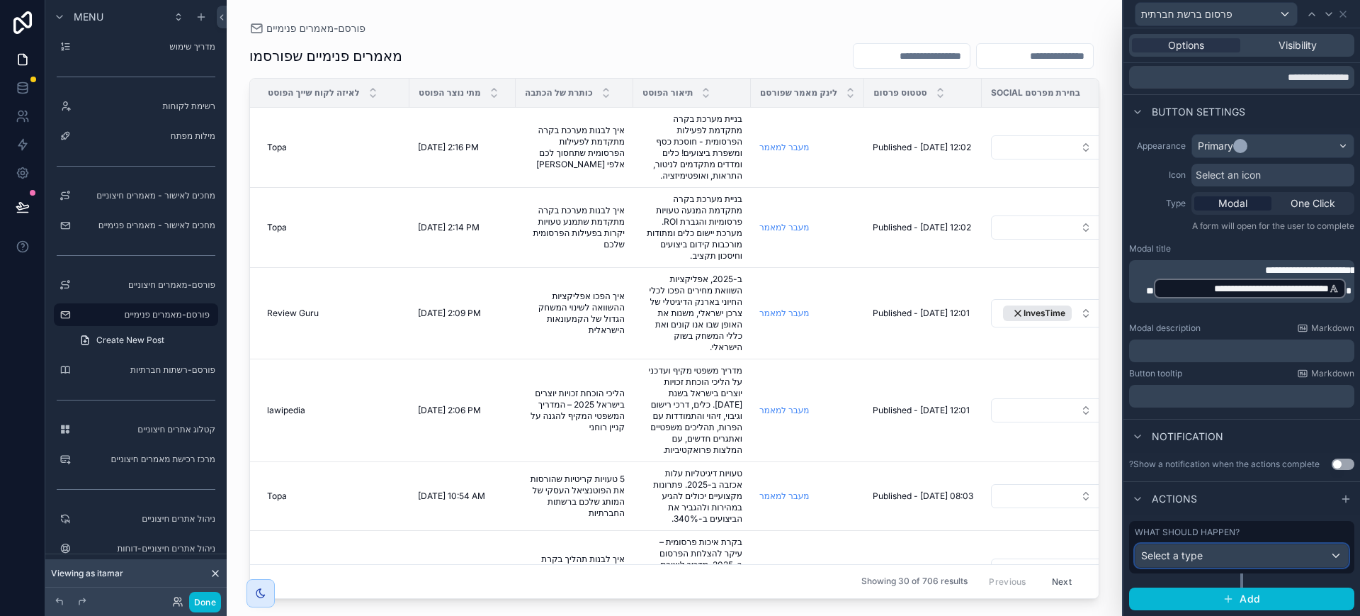
click at [1088, 492] on div "Select a type" at bounding box center [1242, 555] width 213 height 23
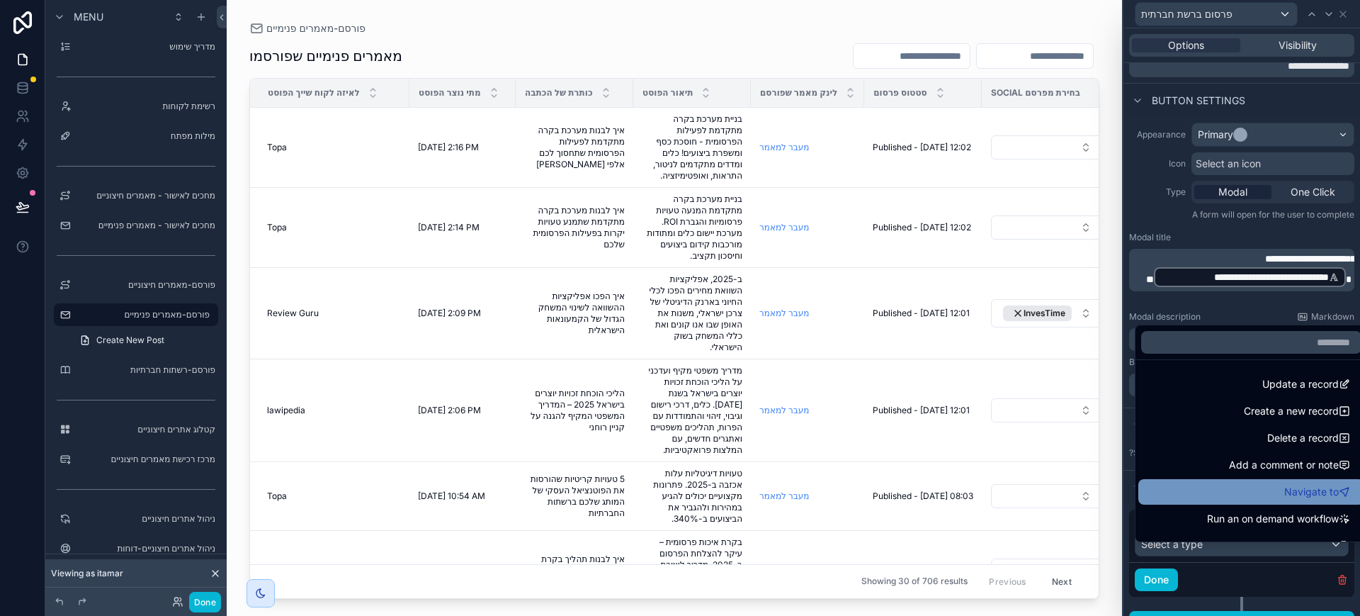
click at [1088, 489] on div "Navigate to" at bounding box center [1251, 491] width 209 height 17
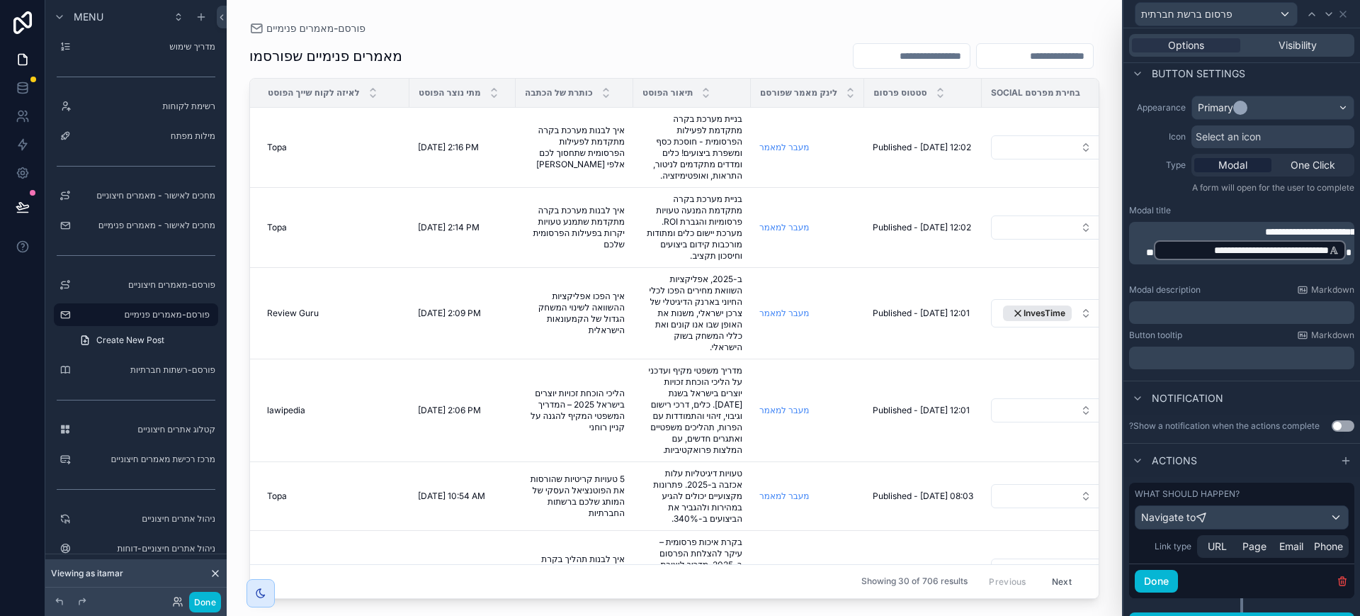
scroll to position [122, 0]
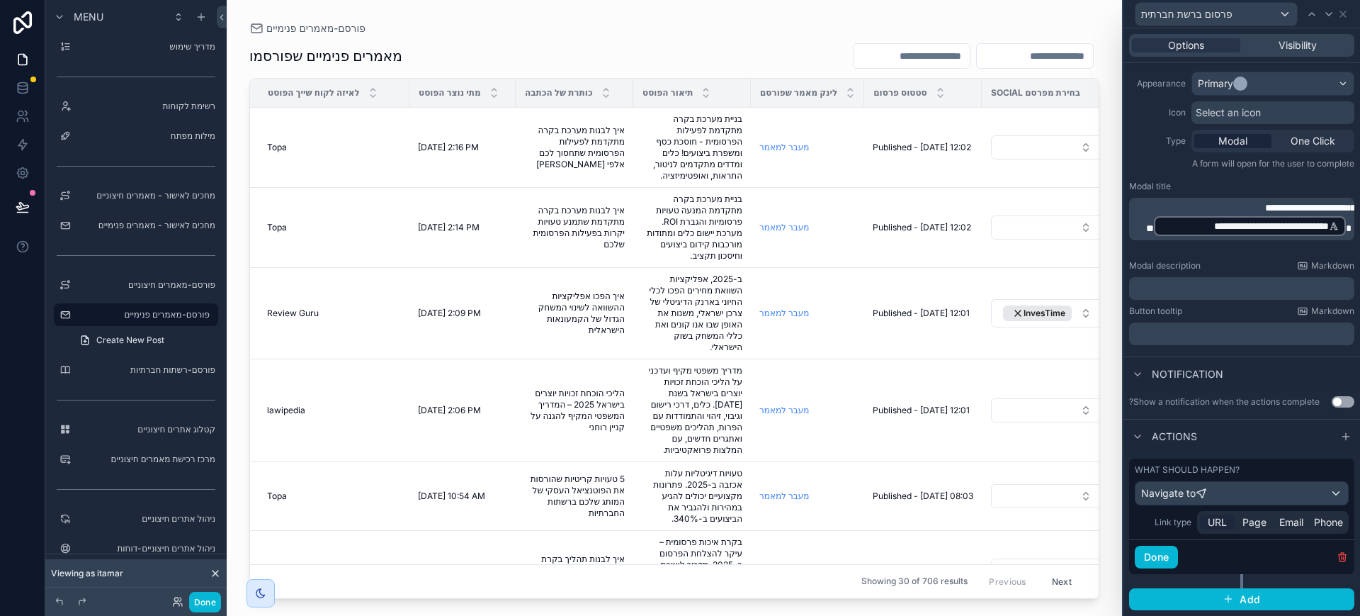
click at [1088, 492] on span "URL" at bounding box center [1217, 522] width 19 height 14
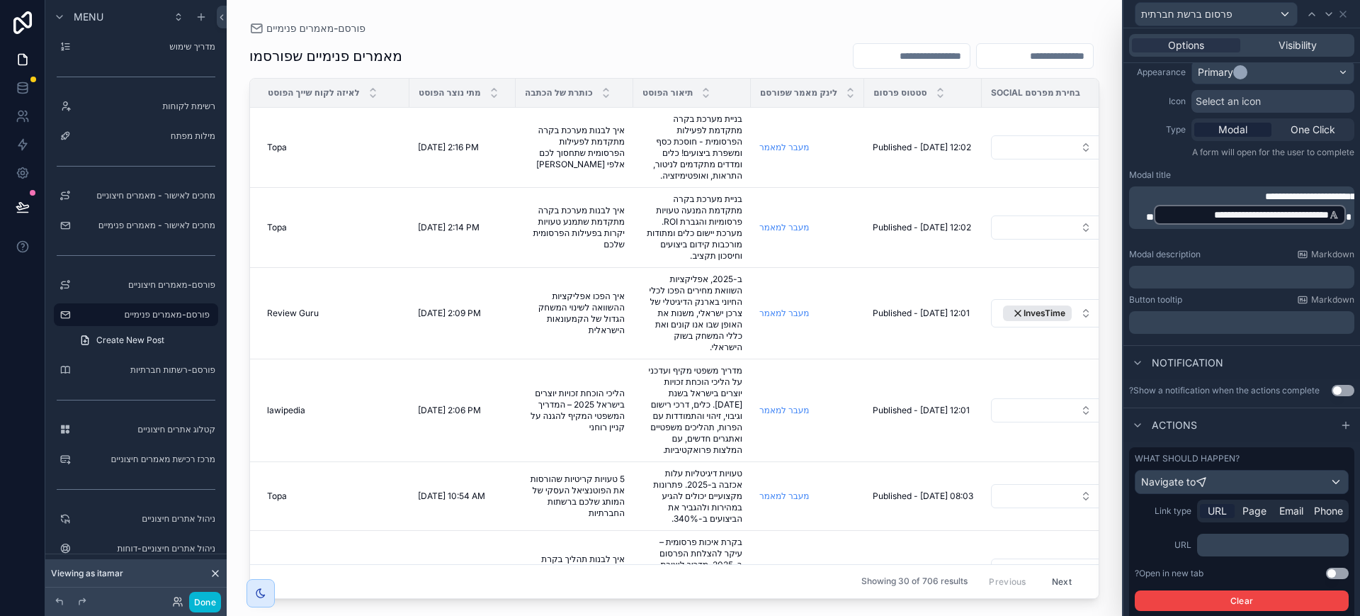
scroll to position [210, 0]
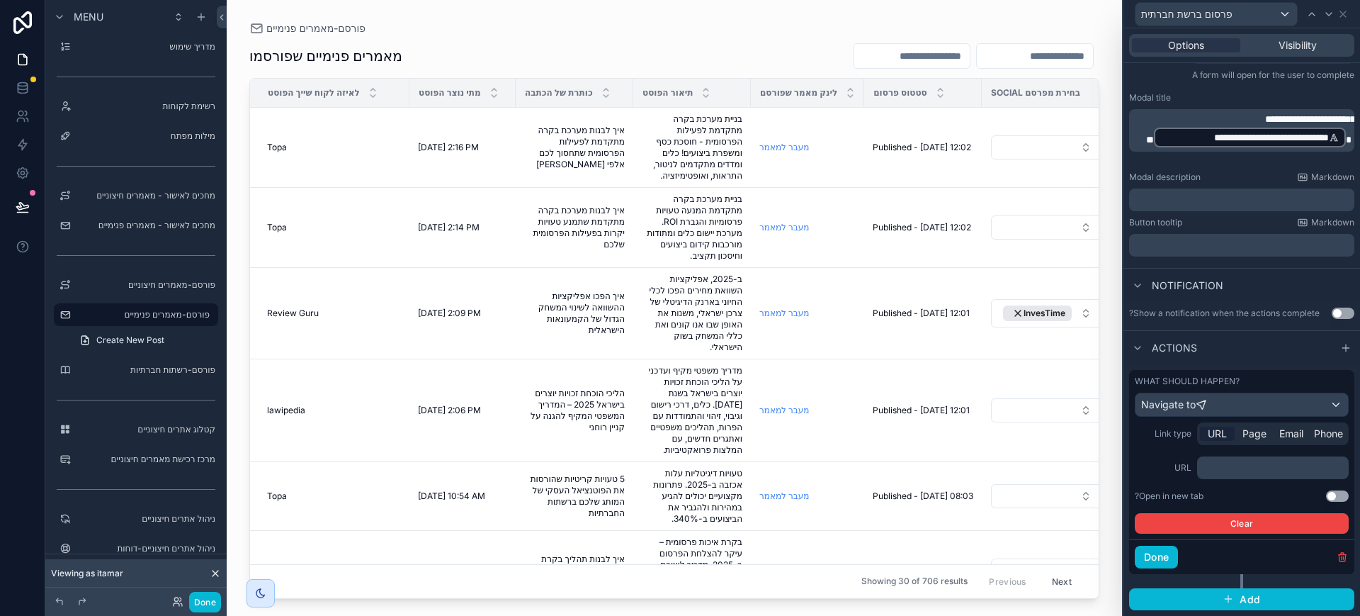
click at [1088, 469] on p "﻿" at bounding box center [1274, 468] width 143 height 14
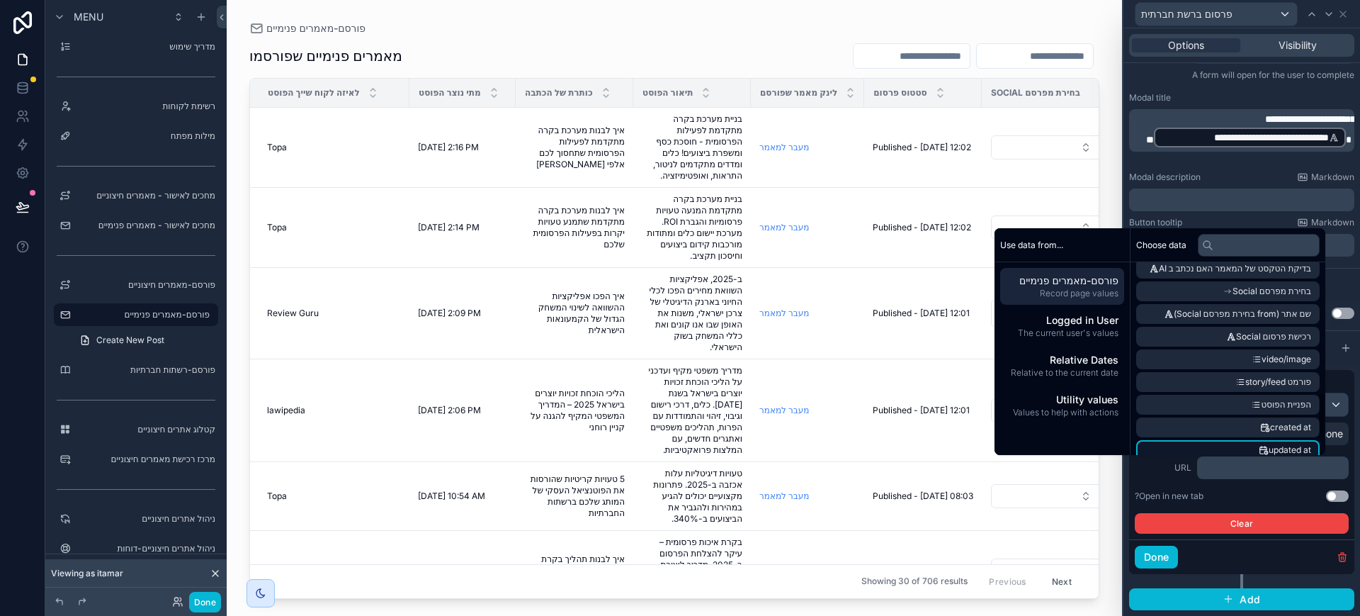
scroll to position [521, 0]
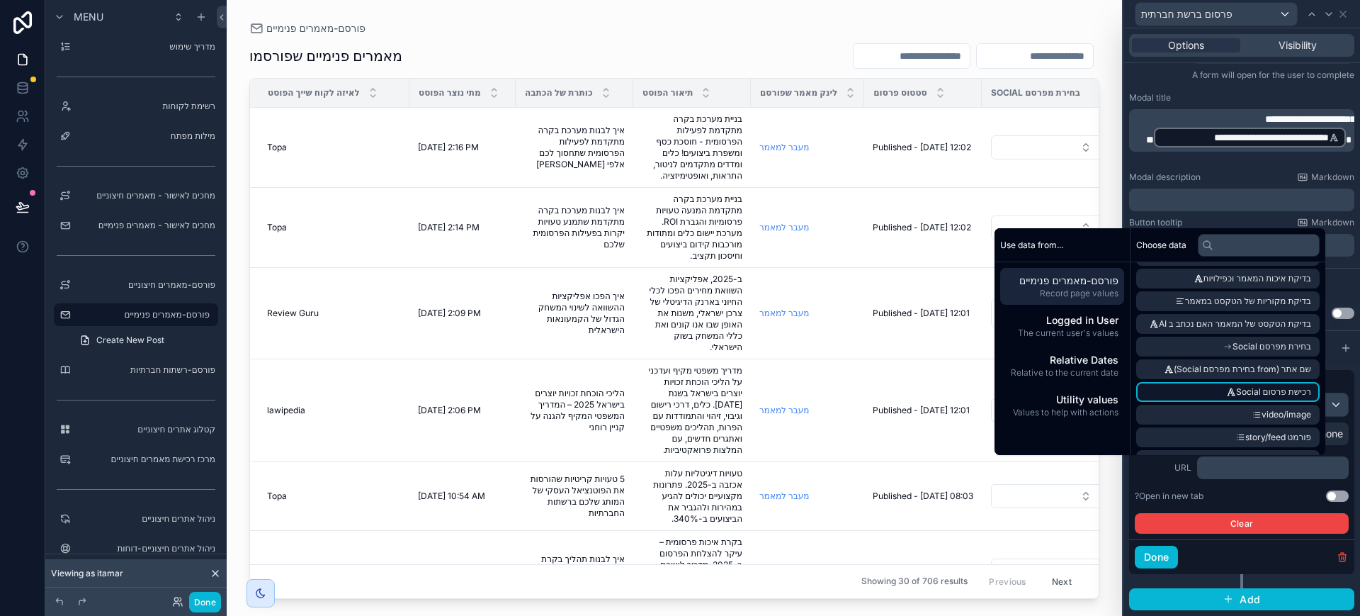
click at [1088, 395] on span "רכישת פרסום Social" at bounding box center [1273, 391] width 75 height 11
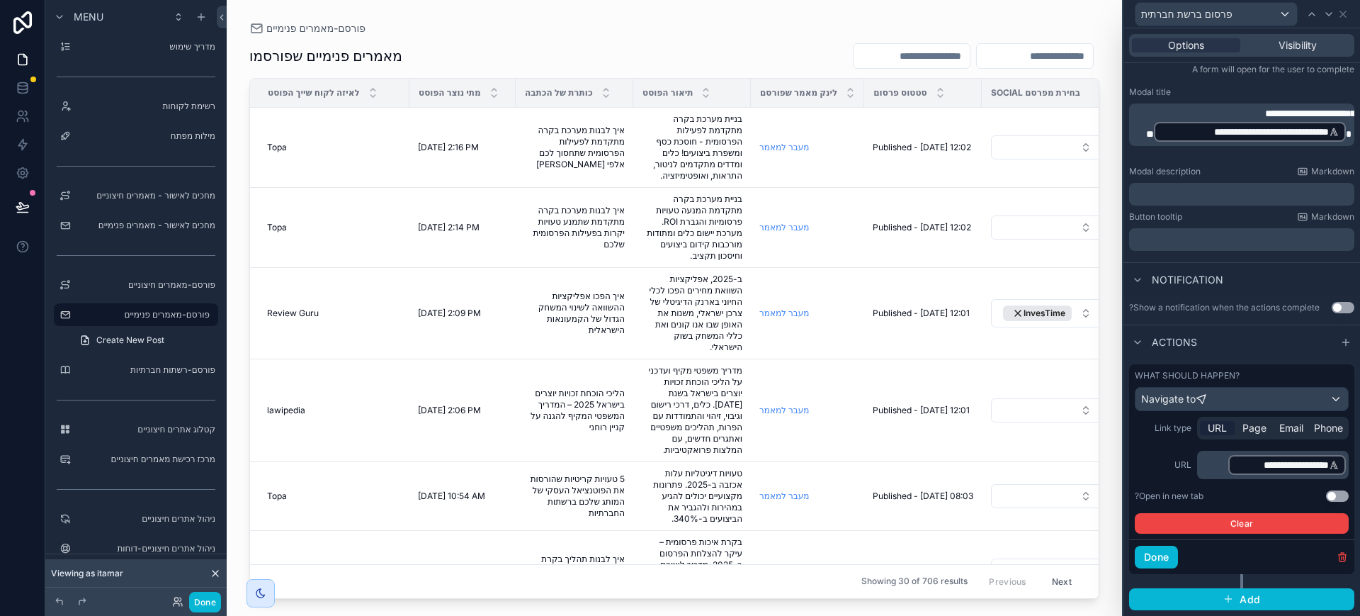
click at [1088, 492] on button "Use setting" at bounding box center [1337, 495] width 23 height 11
click at [1088, 492] on button "Done" at bounding box center [1156, 557] width 43 height 23
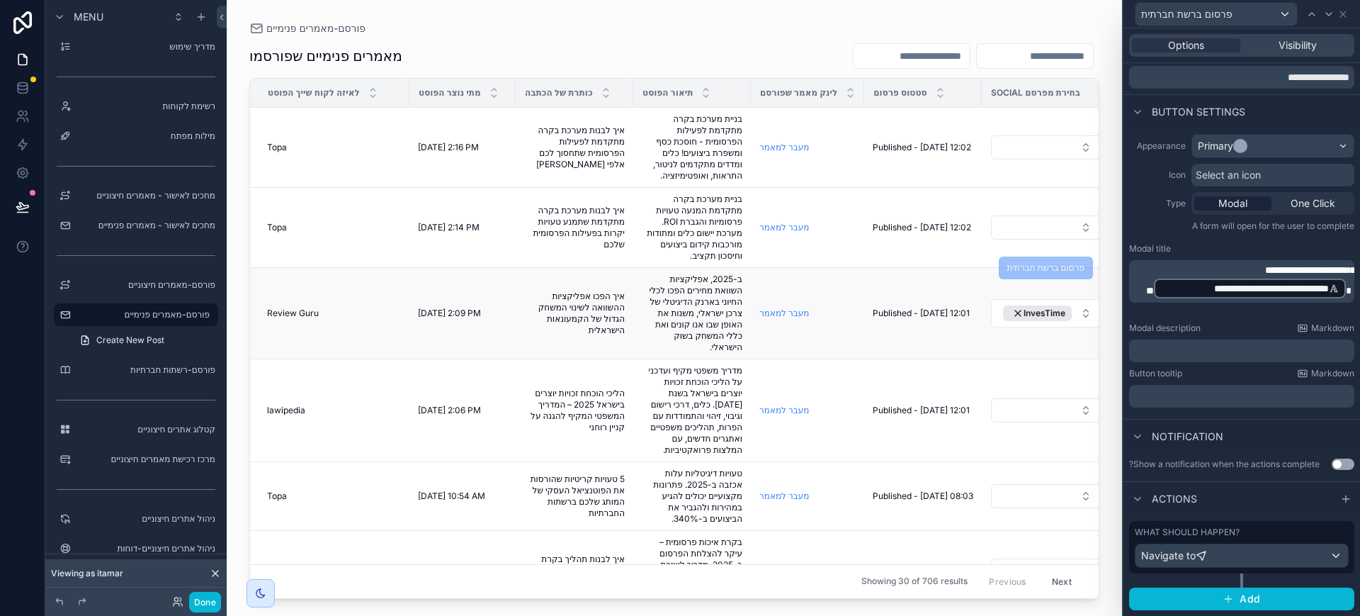
click at [1026, 269] on span "פרסום ברשת חברתית" at bounding box center [1046, 267] width 94 height 11
click at [1011, 261] on div "פרסום ברשת חברתית" at bounding box center [1046, 268] width 94 height 23
click at [1012, 261] on div "פרסום ברשת חברתית" at bounding box center [1046, 268] width 94 height 23
click at [1088, 269] on p "**********" at bounding box center [1243, 281] width 217 height 37
click at [1088, 291] on p "**********" at bounding box center [1243, 281] width 217 height 37
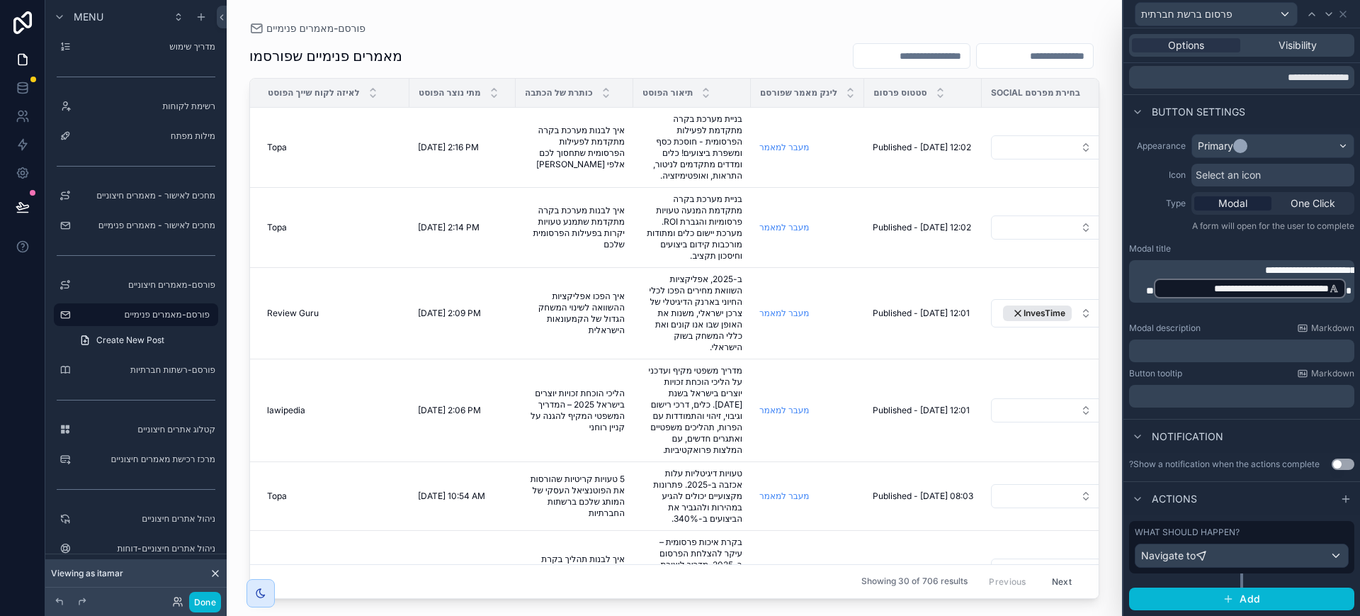
click at [1088, 291] on p "**********" at bounding box center [1243, 281] width 217 height 37
click at [1088, 292] on span "scrollable content" at bounding box center [1349, 291] width 6 height 10
click at [1088, 263] on p "**********" at bounding box center [1243, 281] width 217 height 37
click at [1088, 272] on p "**********" at bounding box center [1243, 281] width 217 height 37
drag, startPoint x: 1337, startPoint y: 286, endPoint x: 1350, endPoint y: 290, distance: 13.2
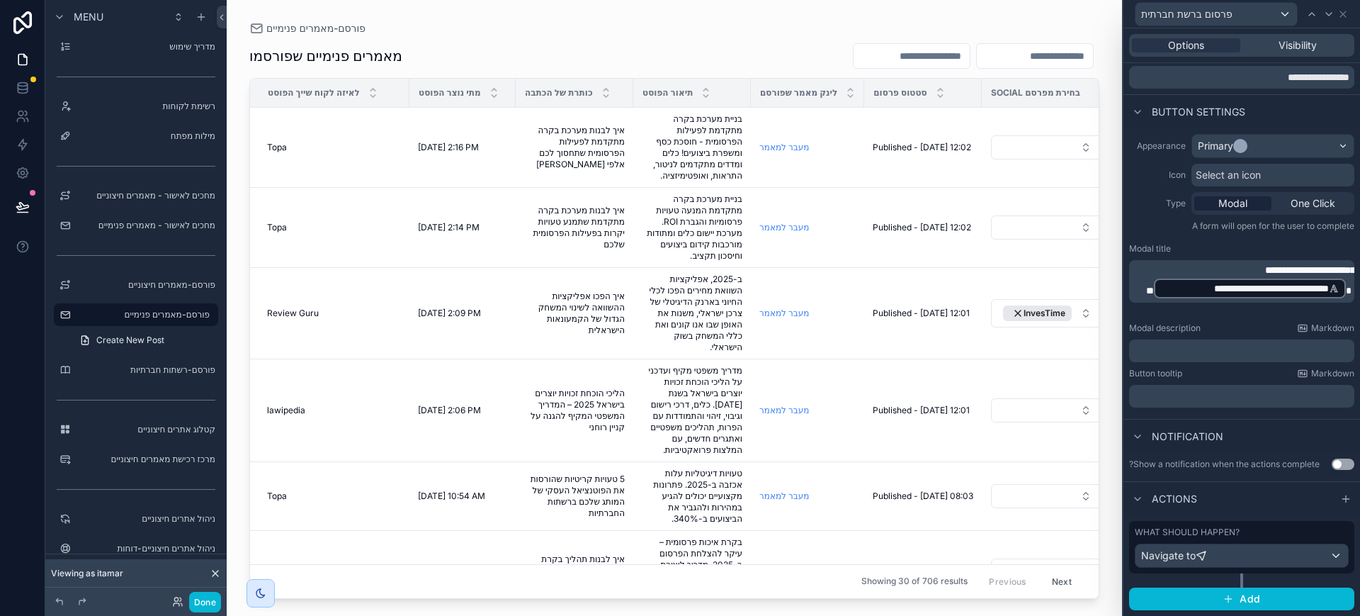
click at [1088, 287] on div "**********" at bounding box center [1241, 281] width 225 height 43
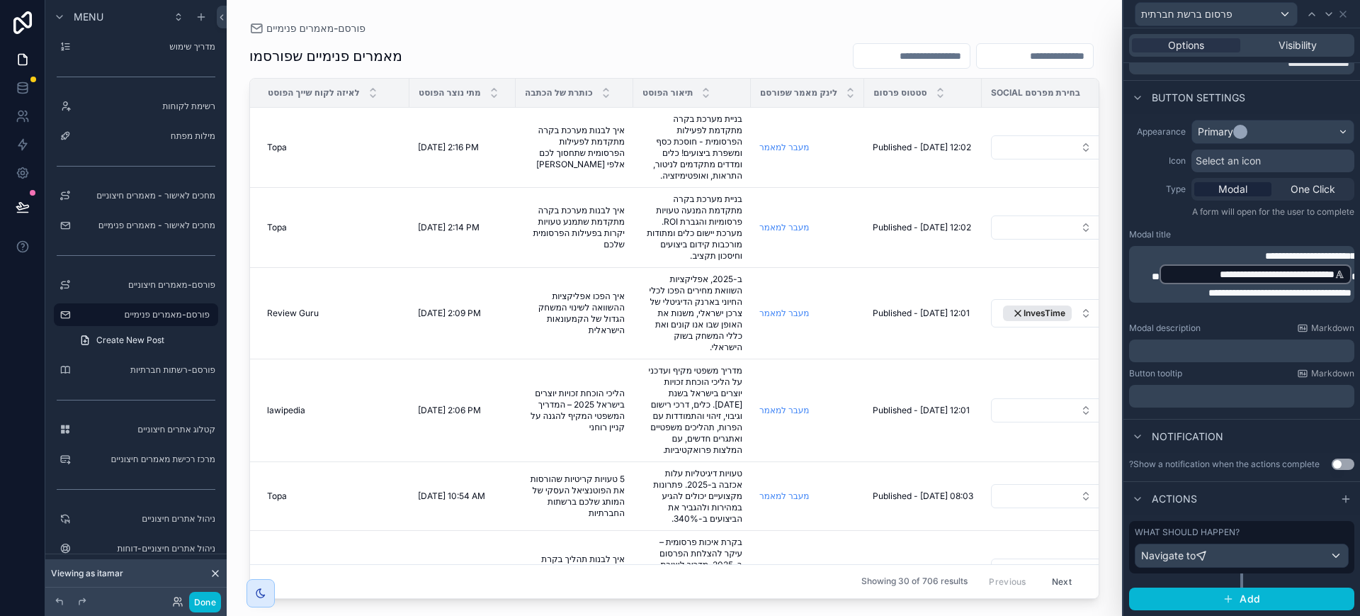
scroll to position [88, 0]
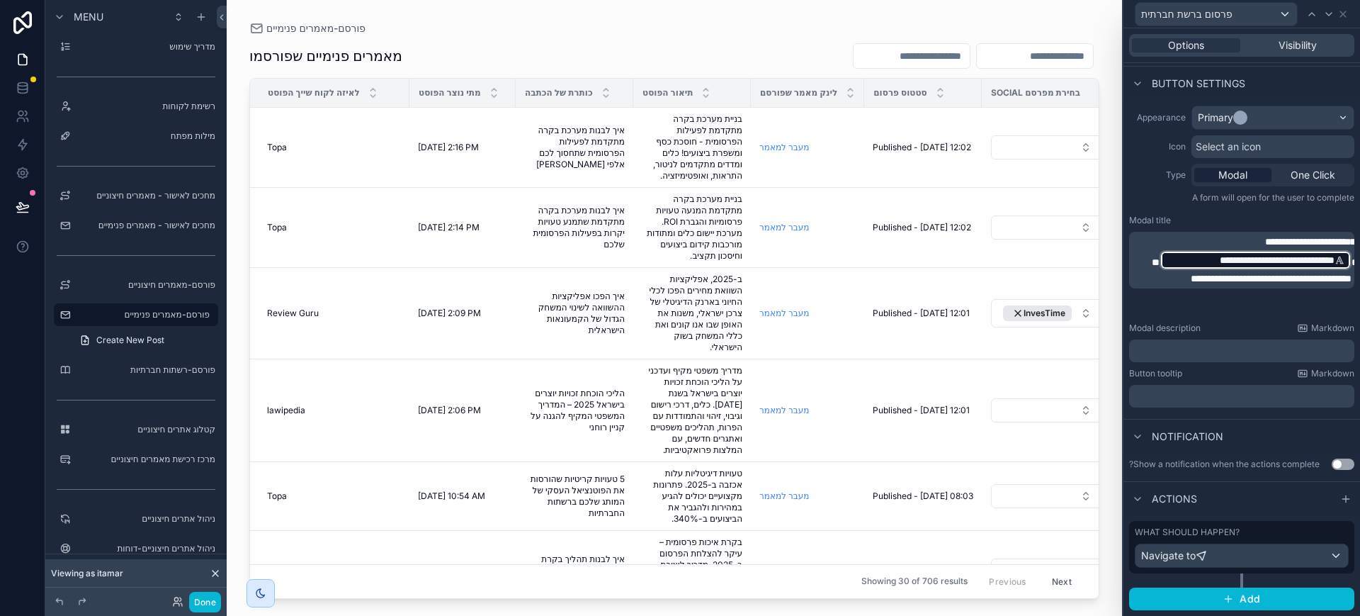
click at [1088, 283] on span "**********" at bounding box center [1274, 270] width 167 height 26
click at [1088, 280] on span "**********" at bounding box center [1274, 270] width 167 height 26
click at [130, 461] on label "מרכז רכישת מאמרים חיצוניים" at bounding box center [133, 458] width 113 height 11
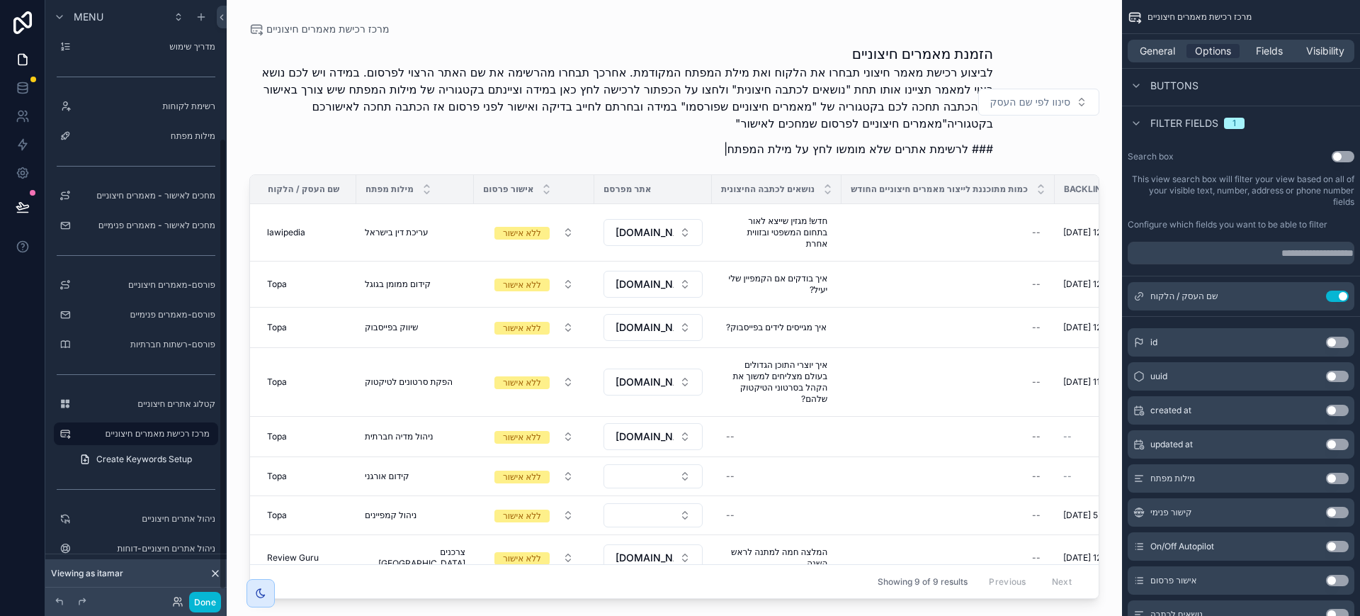
scroll to position [183, 0]
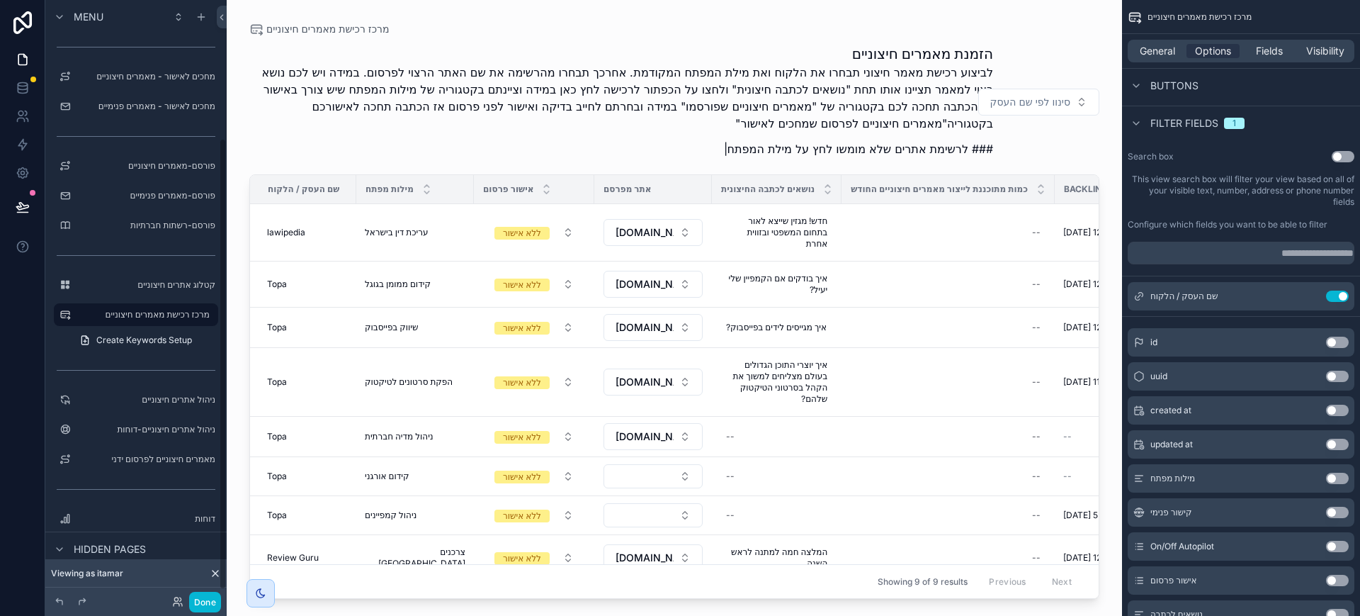
click at [866, 468] on div "scrollable content" at bounding box center [675, 299] width 896 height 599
click at [896, 421] on td "--" at bounding box center [948, 437] width 213 height 40
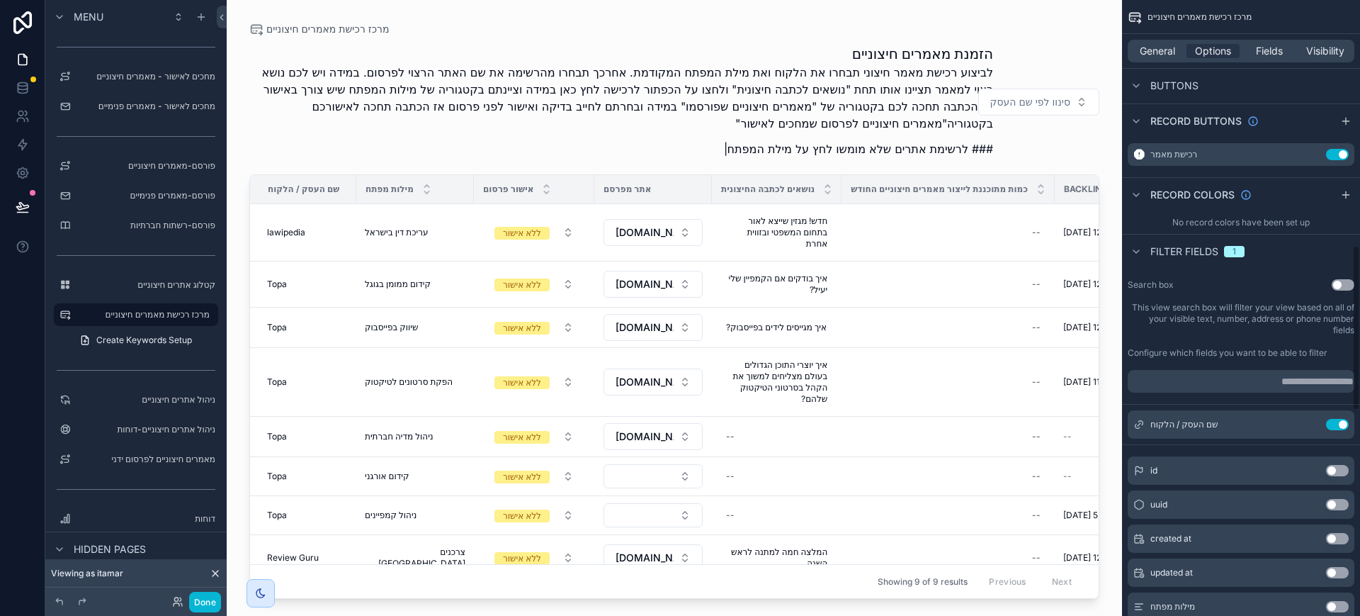
scroll to position [505, 0]
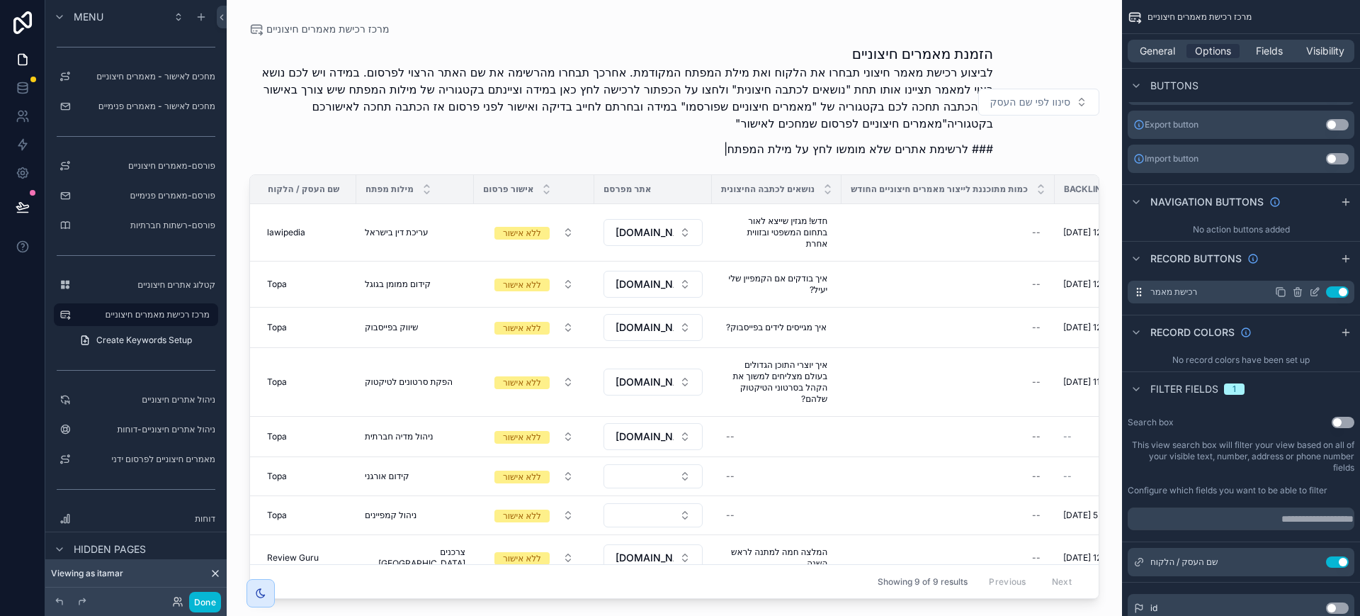
click at [1088, 294] on icon "scrollable content" at bounding box center [1314, 291] width 11 height 11
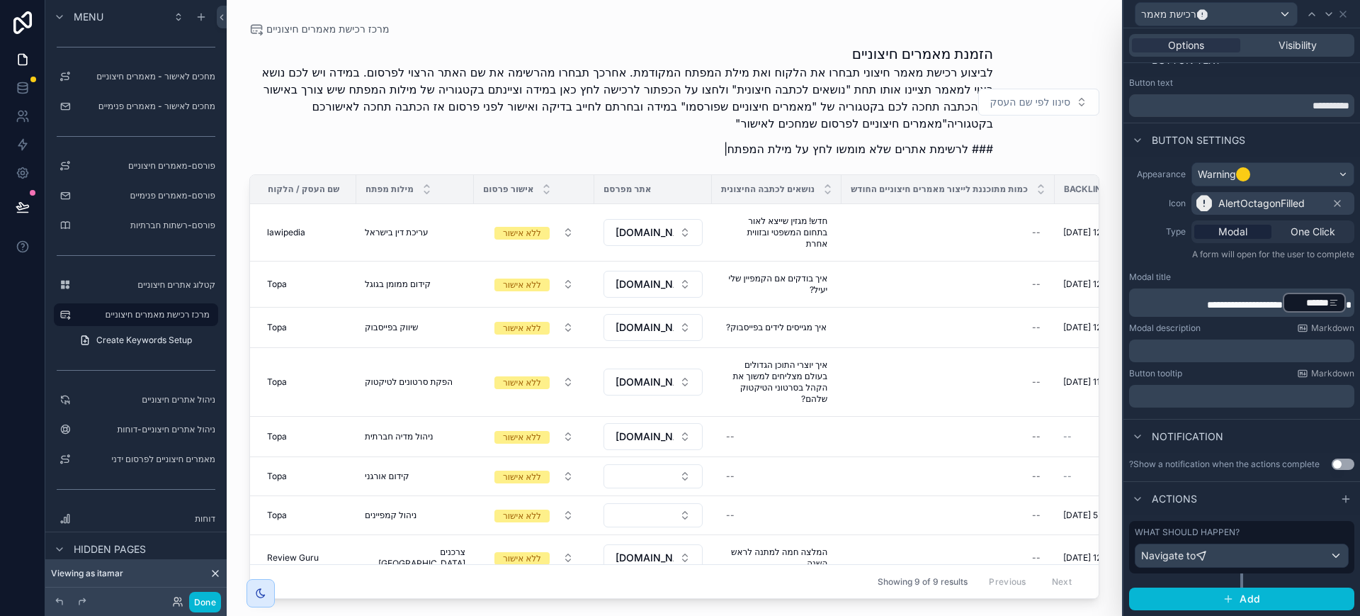
scroll to position [31, 0]
click at [1088, 300] on span "**********" at bounding box center [1245, 305] width 76 height 10
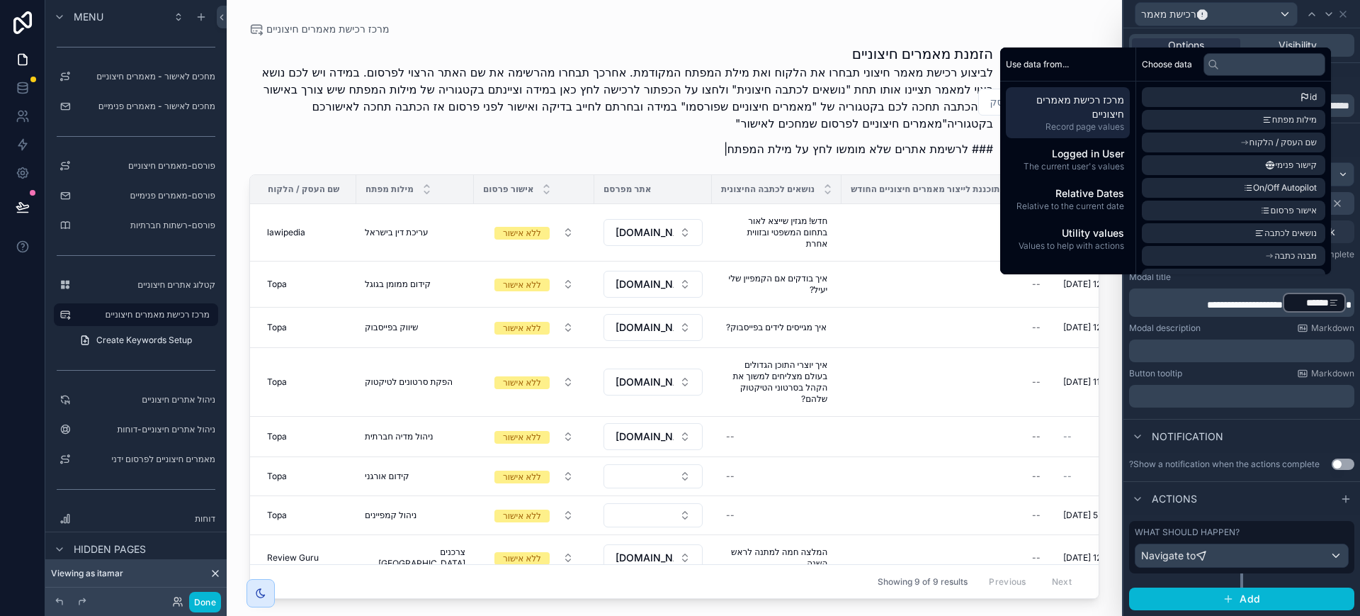
click at [1088, 300] on span "**********" at bounding box center [1245, 305] width 76 height 10
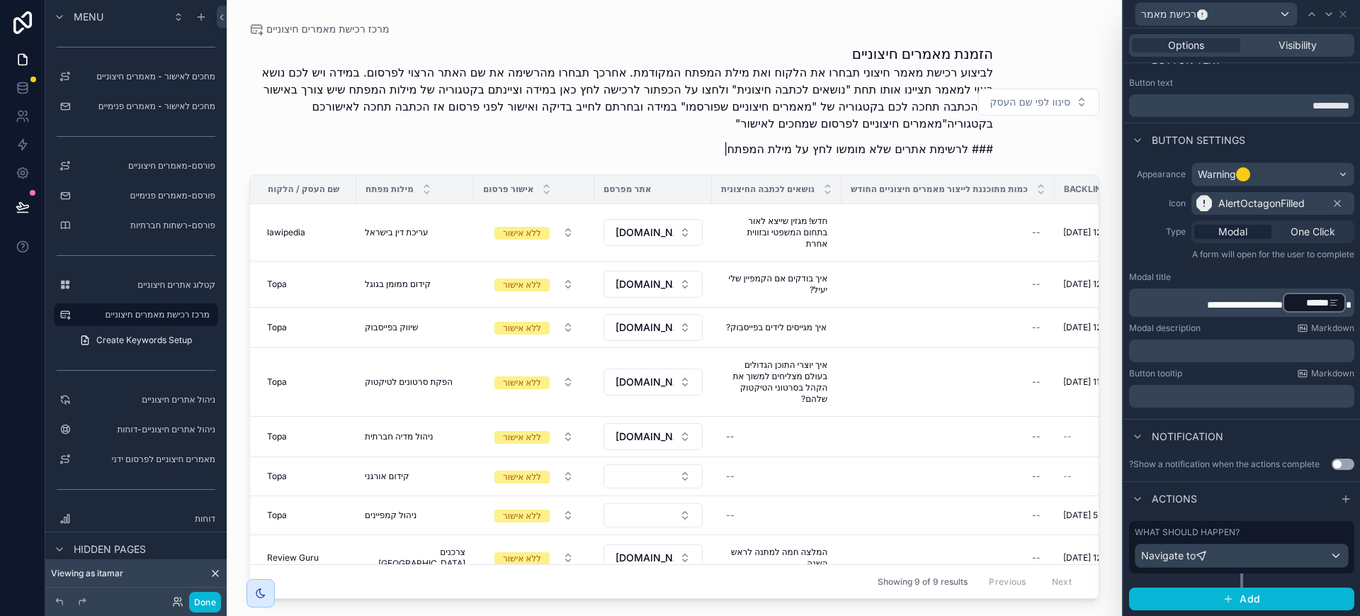
click at [1088, 293] on p "**********" at bounding box center [1243, 302] width 217 height 23
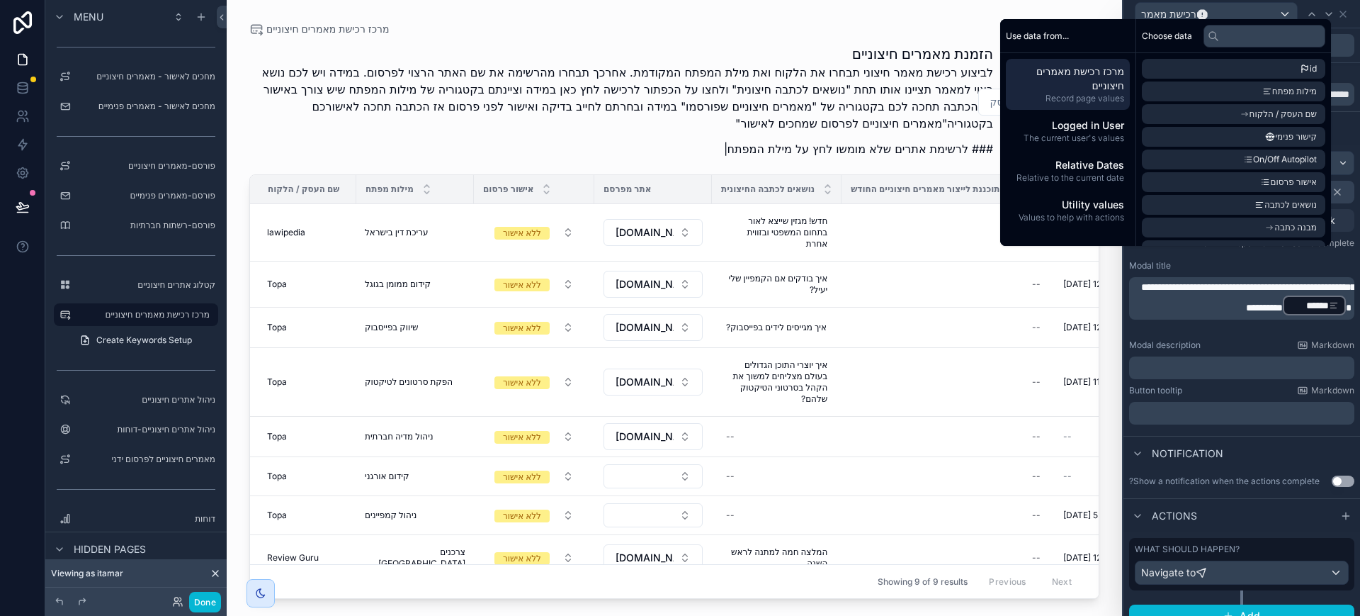
scroll to position [60, 0]
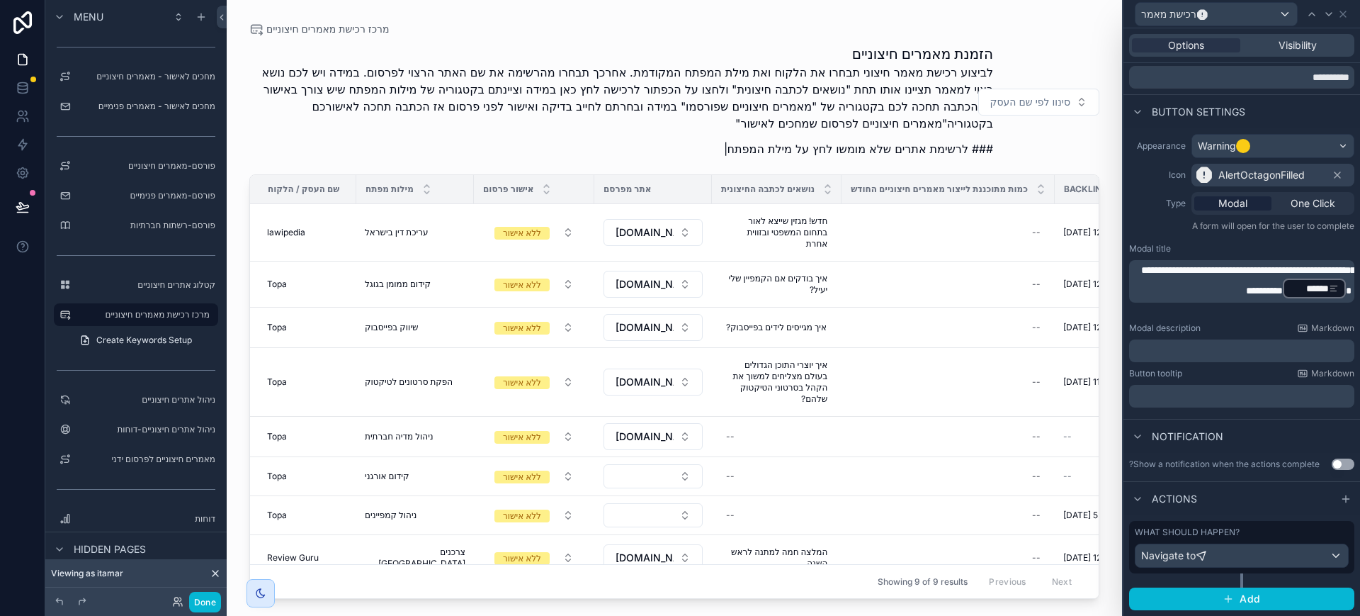
click at [1088, 293] on span "******" at bounding box center [1311, 288] width 36 height 14
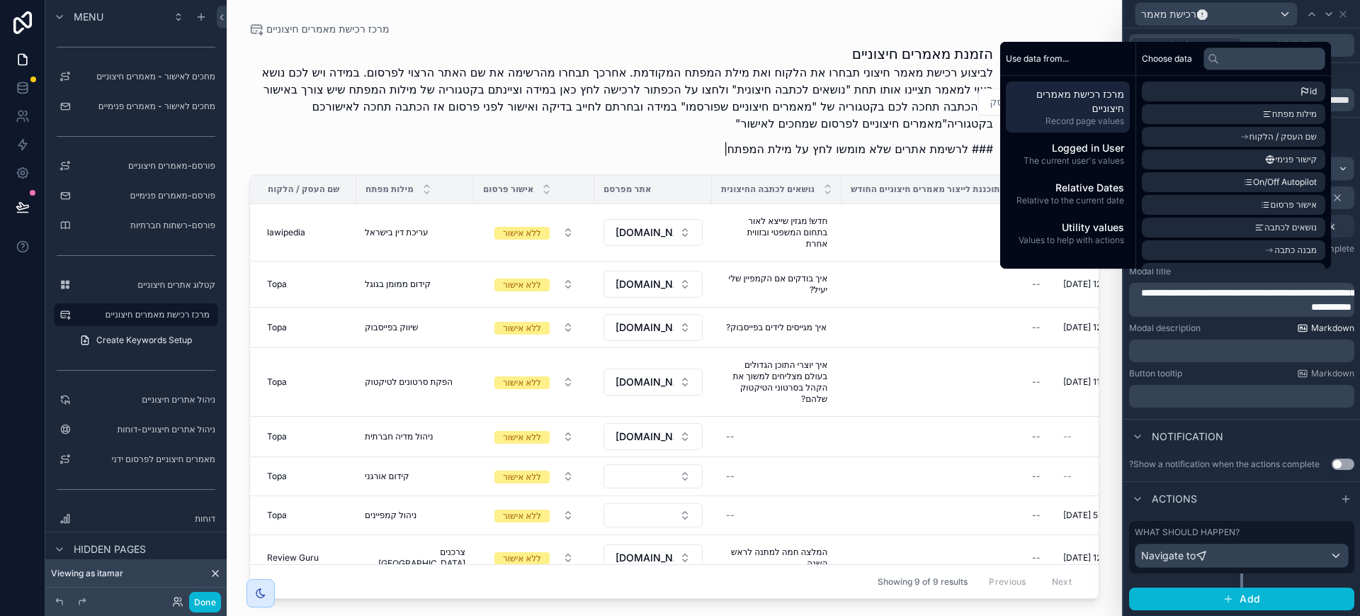
scroll to position [37, 0]
click at [1088, 288] on span "**********" at bounding box center [1249, 300] width 214 height 24
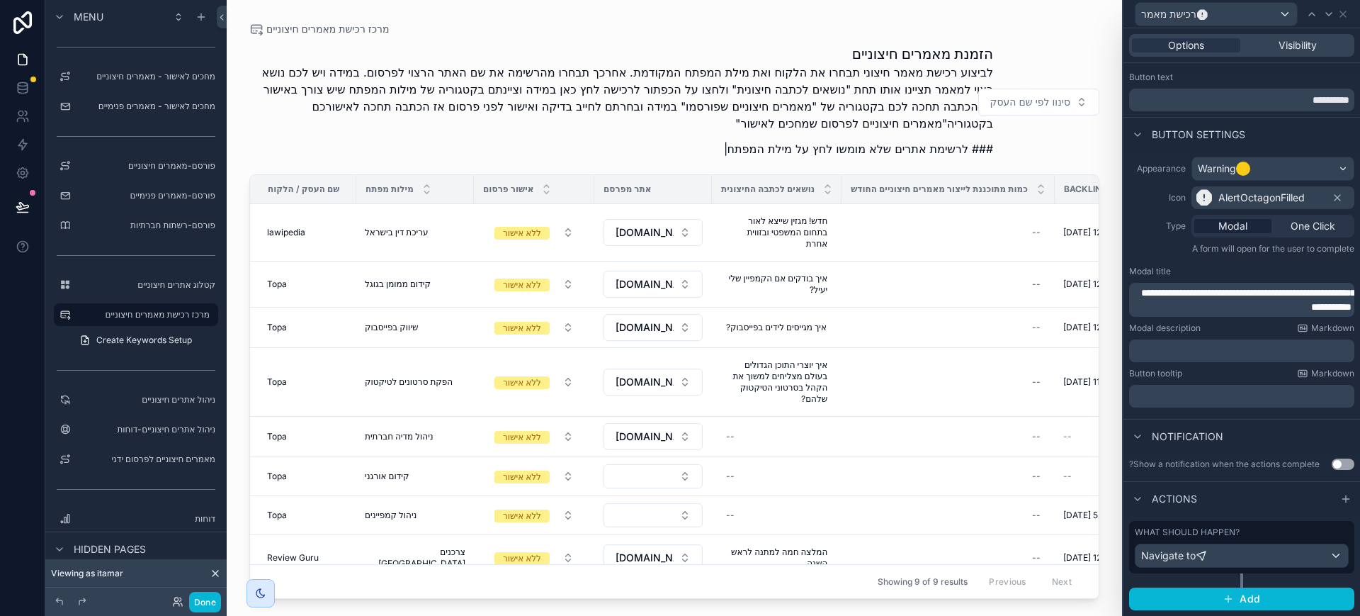
click at [1088, 288] on span "**********" at bounding box center [1249, 300] width 214 height 24
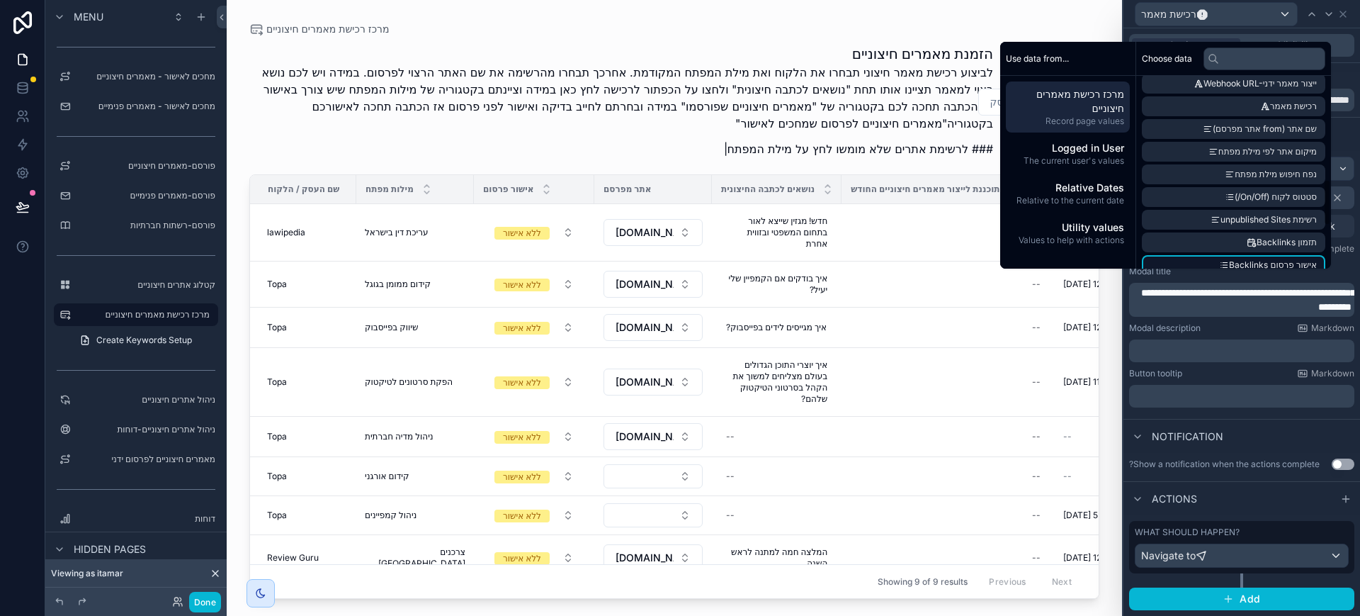
scroll to position [432, 0]
click at [1088, 130] on span "שם אתר (from אתר מפרסם)" at bounding box center [1265, 135] width 104 height 11
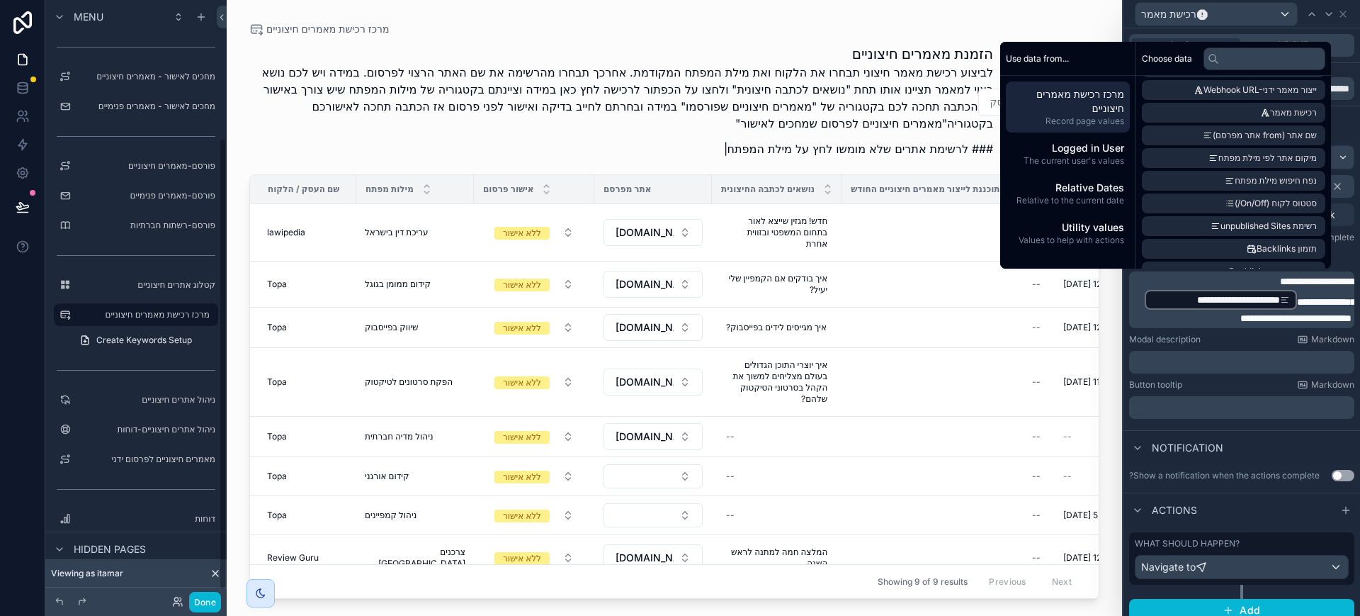
click at [29, 329] on div at bounding box center [22, 308] width 45 height 616
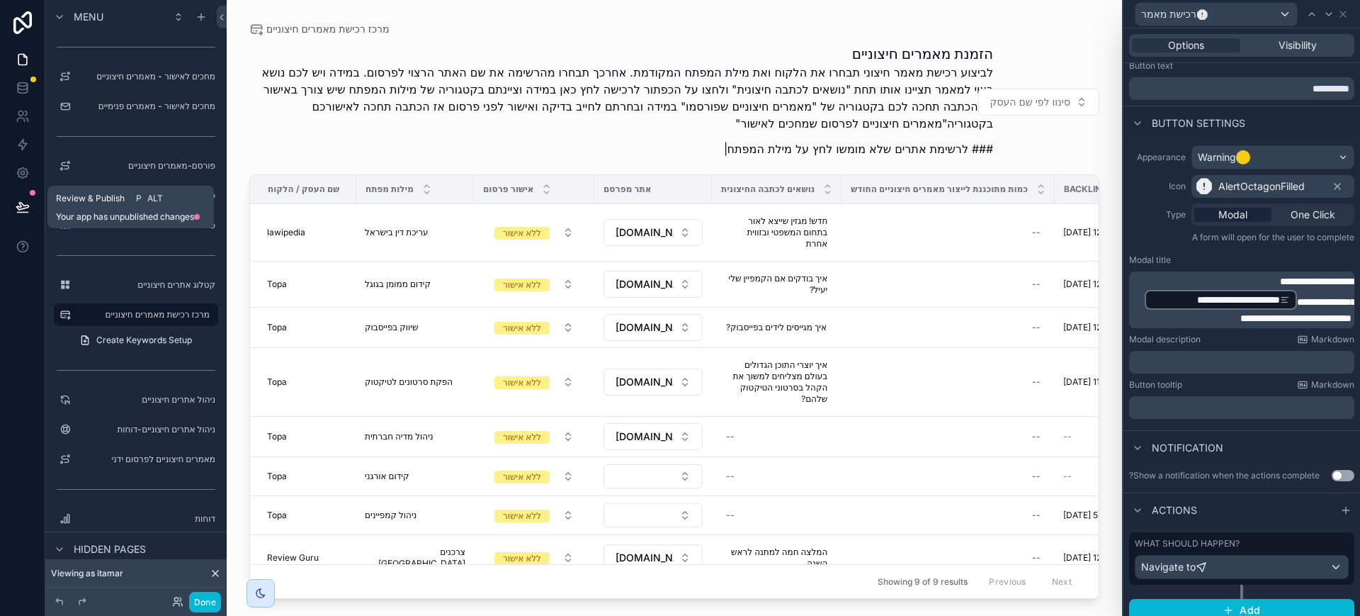
click at [19, 210] on icon at bounding box center [23, 207] width 14 height 14
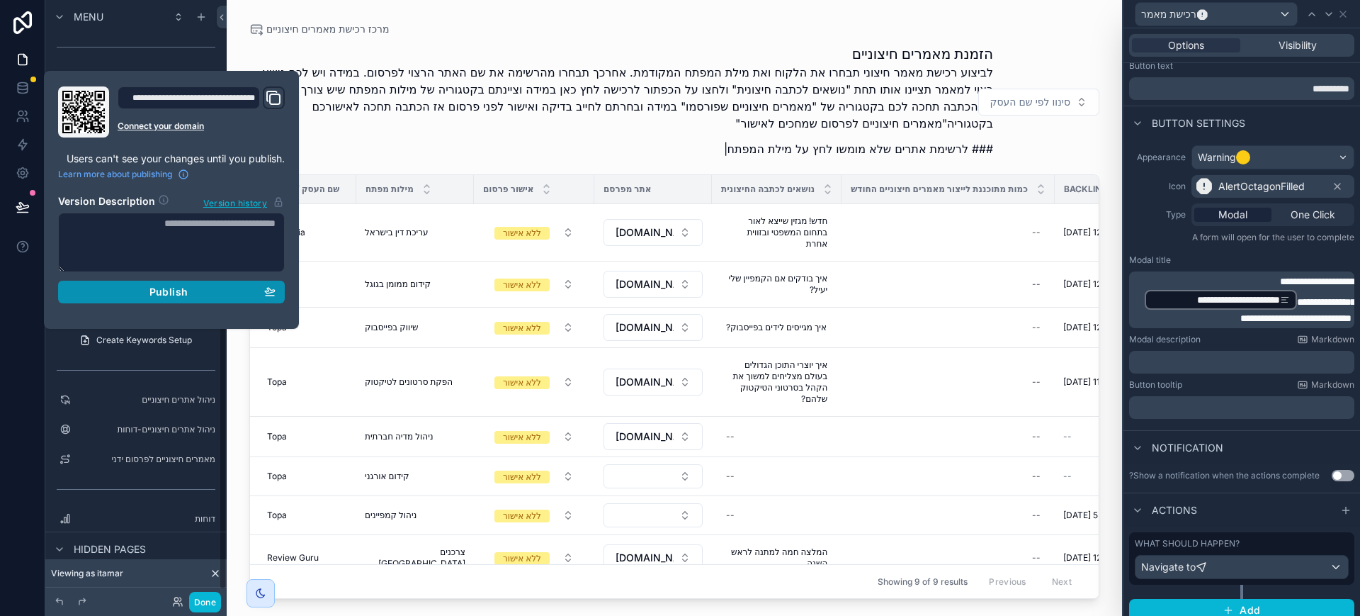
click at [166, 290] on span "Publish" at bounding box center [169, 292] width 38 height 13
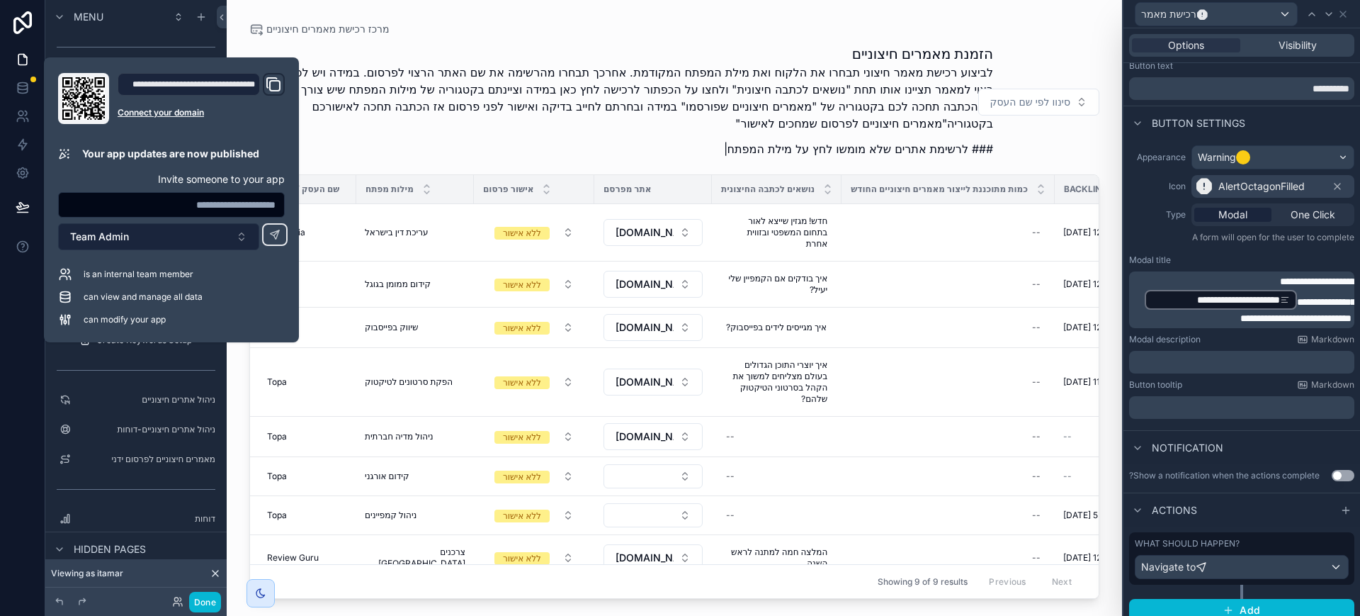
click at [96, 240] on span "Team Admin" at bounding box center [99, 237] width 59 height 14
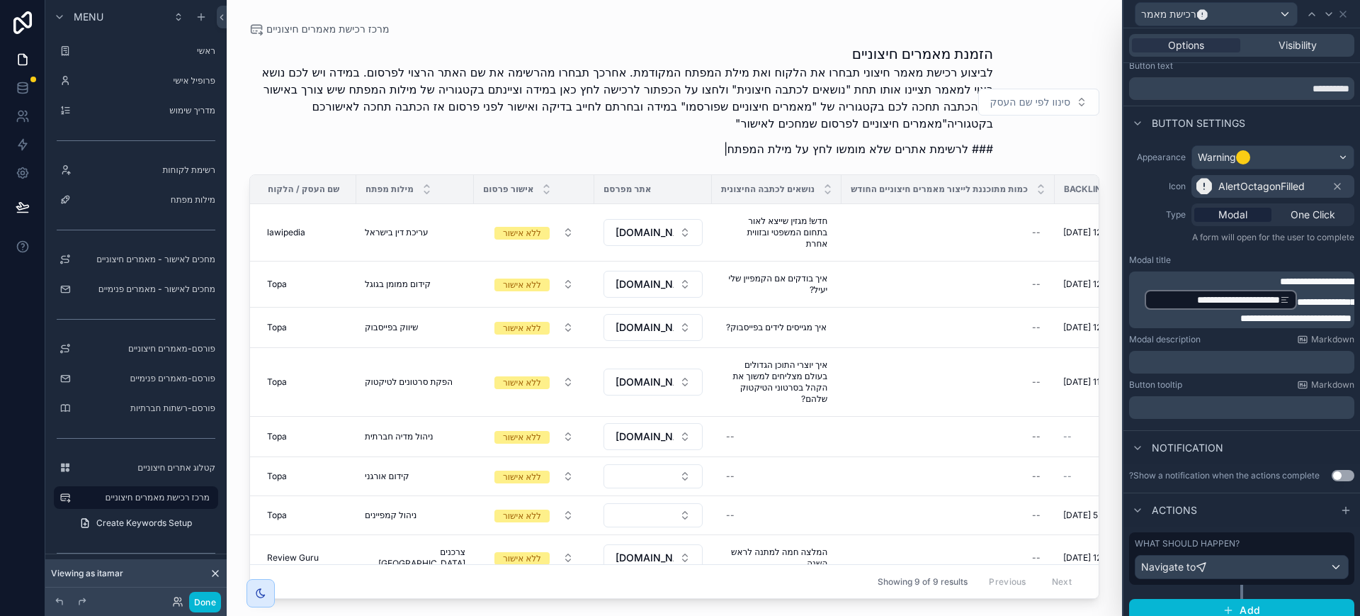
scroll to position [505, 0]
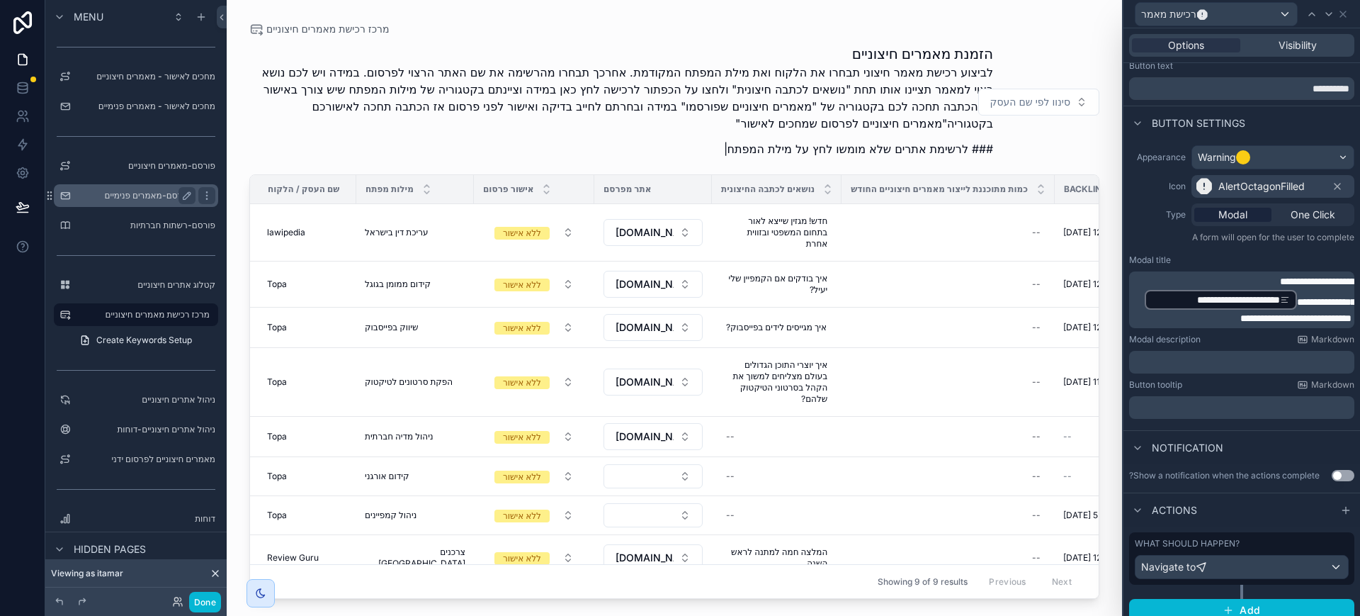
click at [145, 197] on label "פורסם-מאמרים פנימיים" at bounding box center [133, 195] width 113 height 11
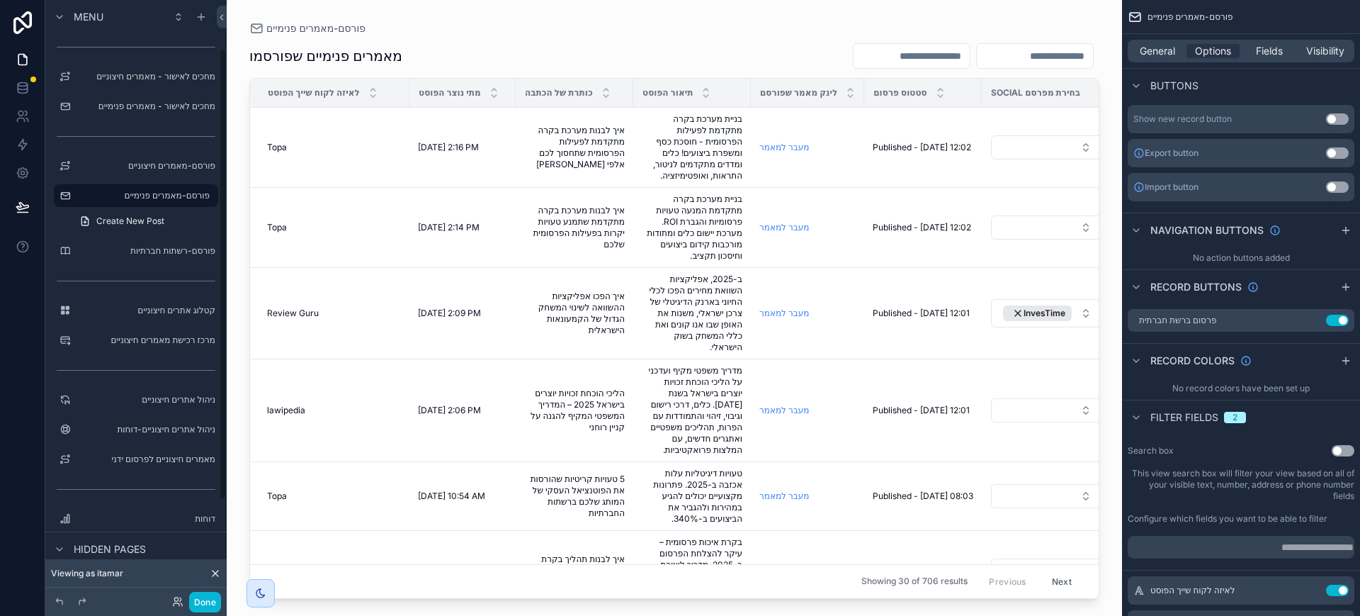
scroll to position [64, 0]
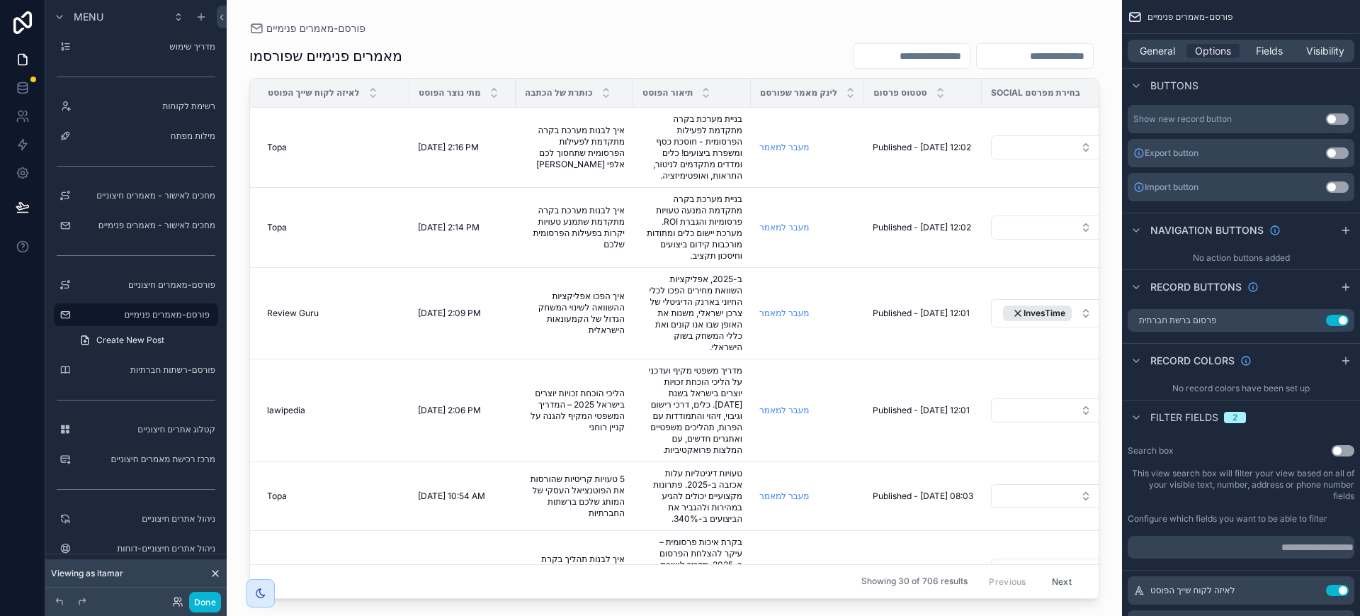
drag, startPoint x: 633, startPoint y: 592, endPoint x: 702, endPoint y: 581, distance: 70.2
click at [702, 581] on div "פורסם-מאמרים פנימיים מאמרים פנימיים שפורסמו לאיזה לקוח שייך הפוסט מתי נוצר הפוס…" at bounding box center [675, 299] width 896 height 599
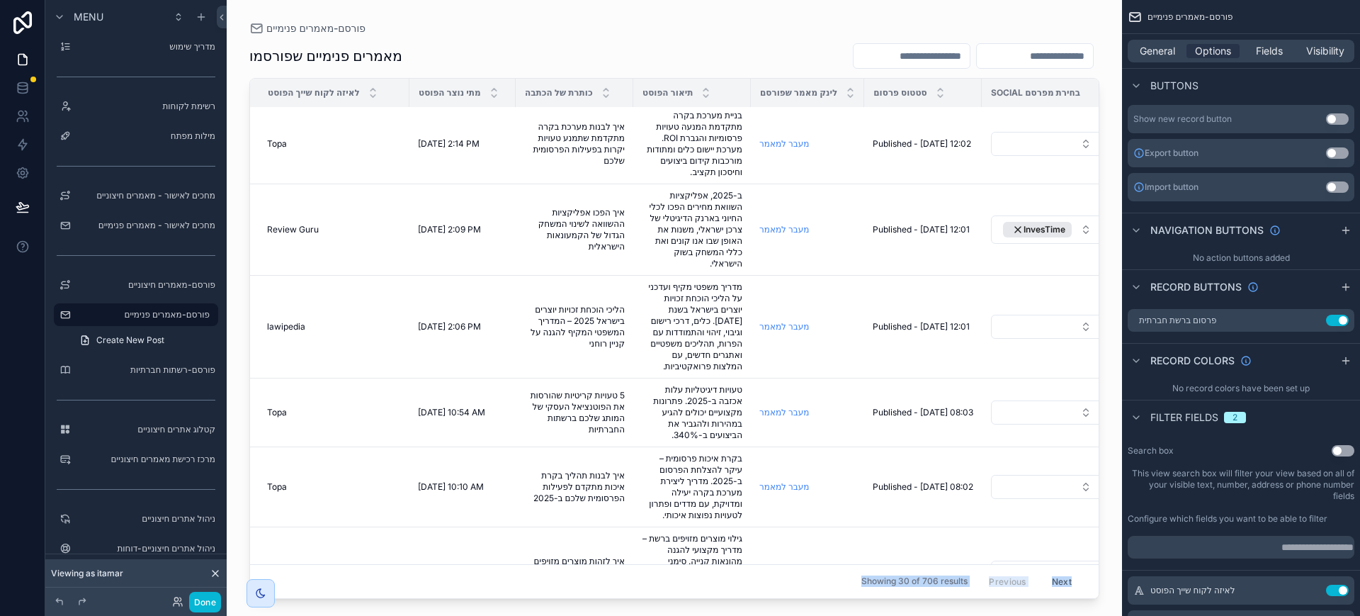
click at [645, 565] on div "Showing 30 of 706 results Previous Next" at bounding box center [674, 581] width 849 height 34
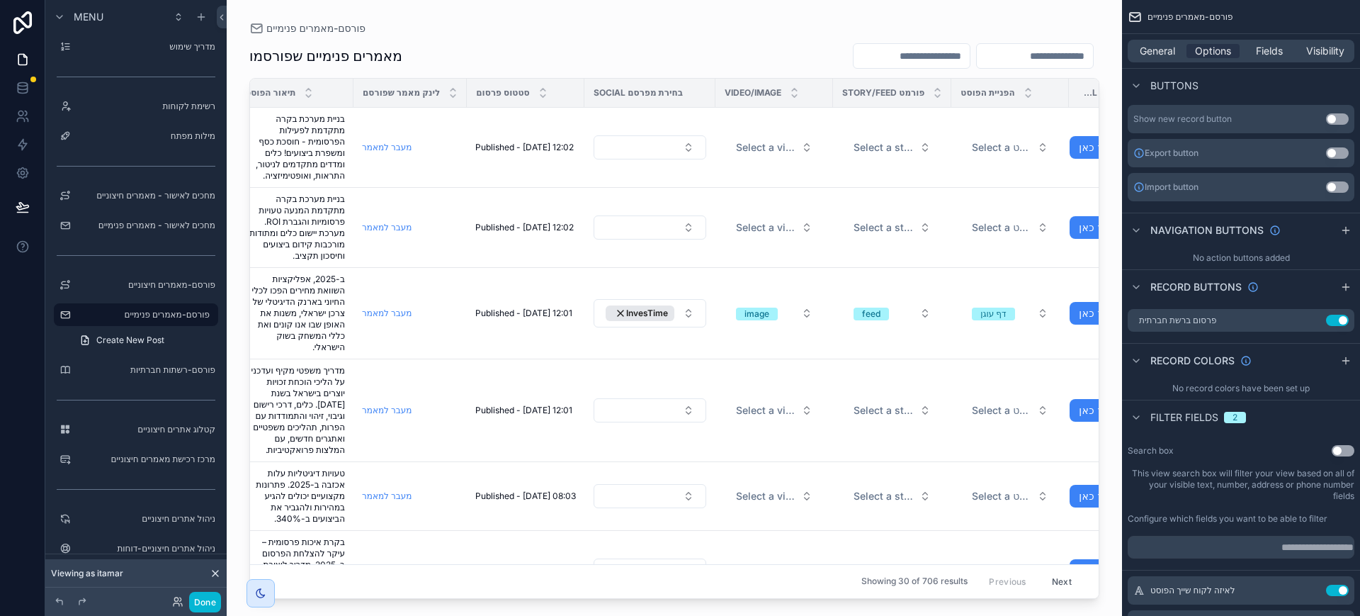
scroll to position [0, 492]
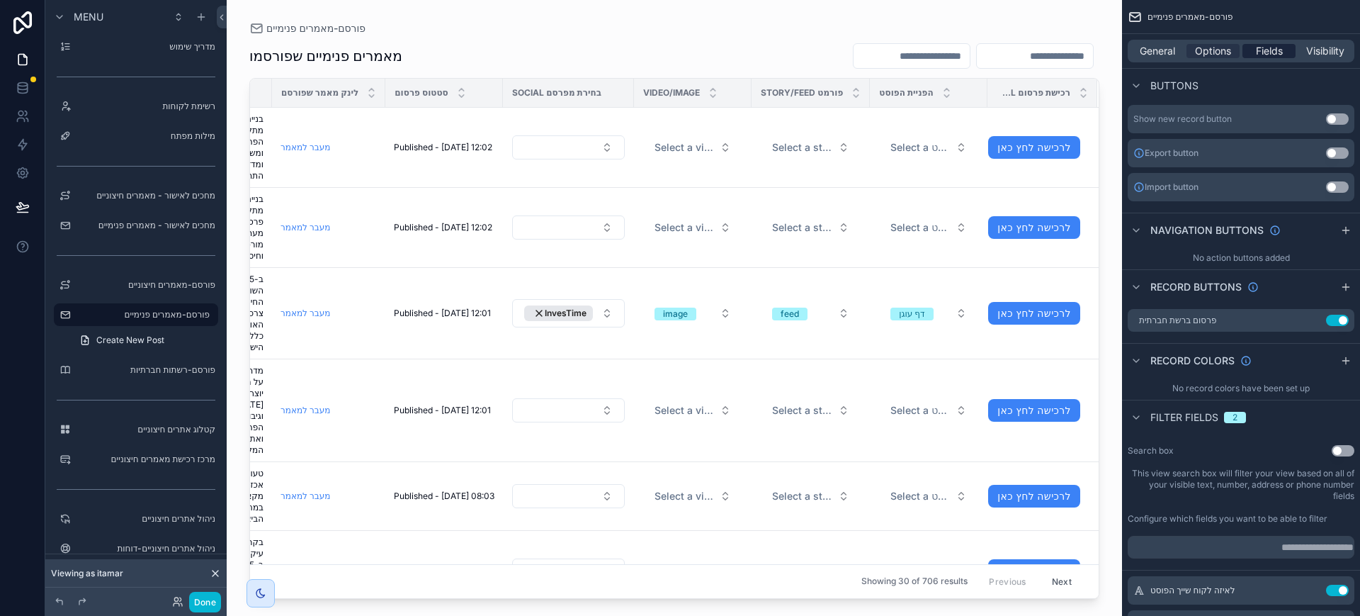
click at [1268, 55] on span "Fields" at bounding box center [1269, 51] width 27 height 14
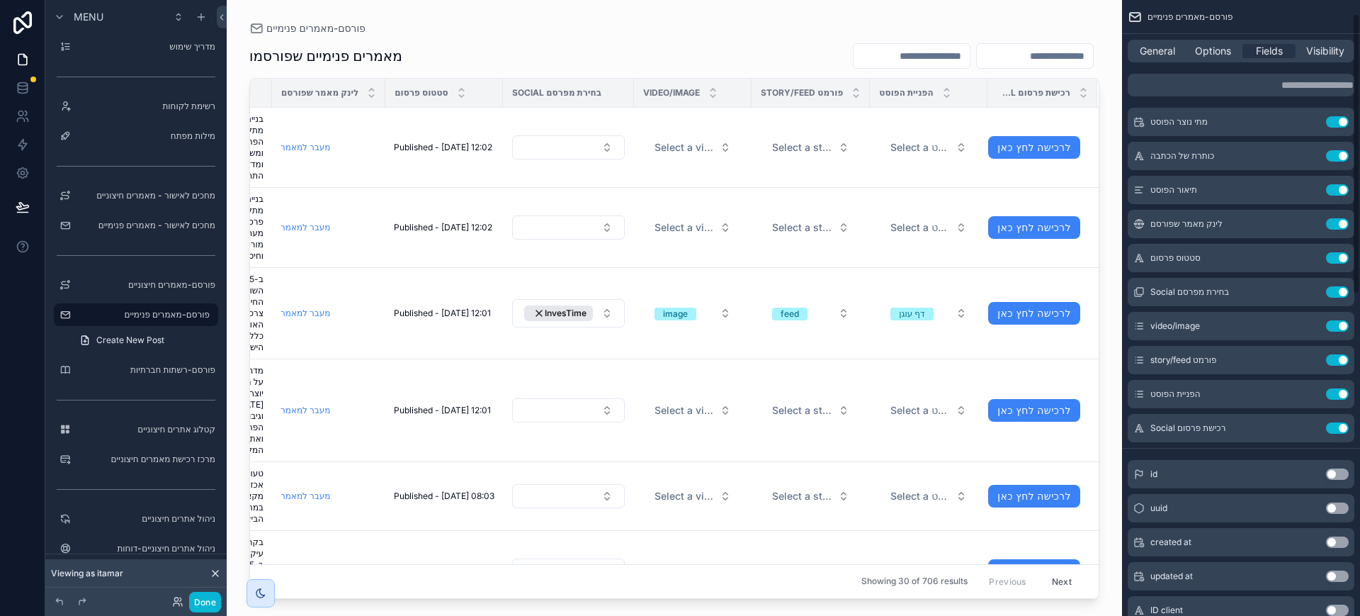
scroll to position [26, 0]
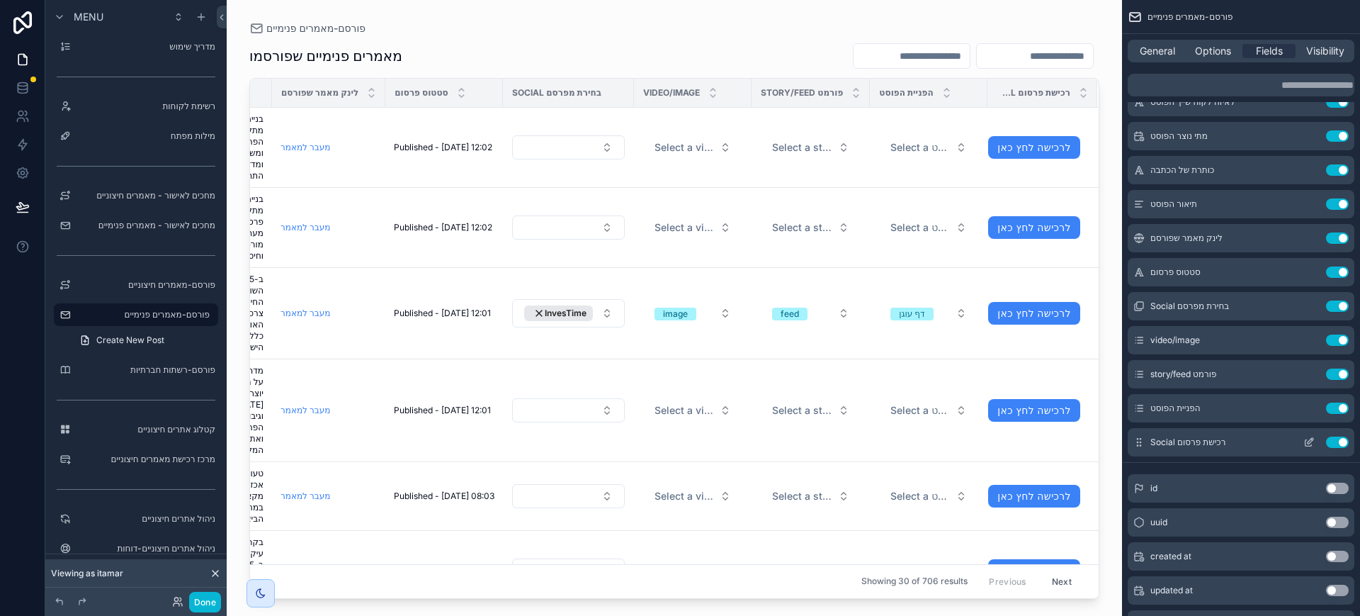
click at [1334, 443] on button "Use setting" at bounding box center [1337, 441] width 23 height 11
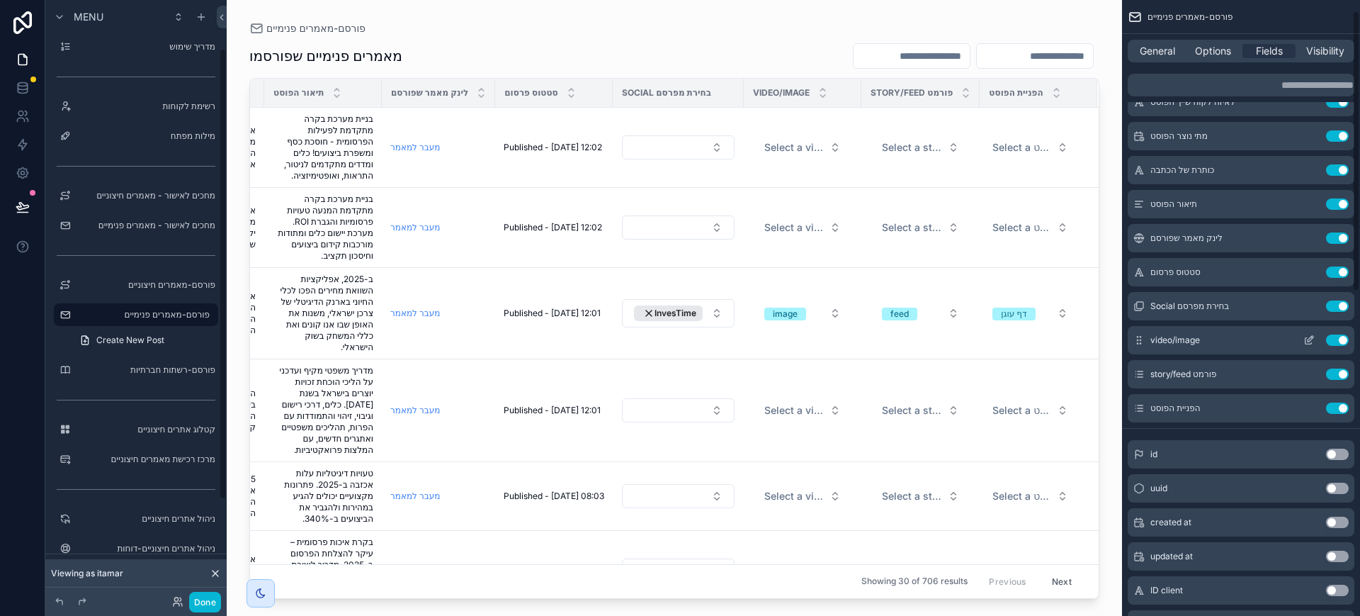
scroll to position [0, 0]
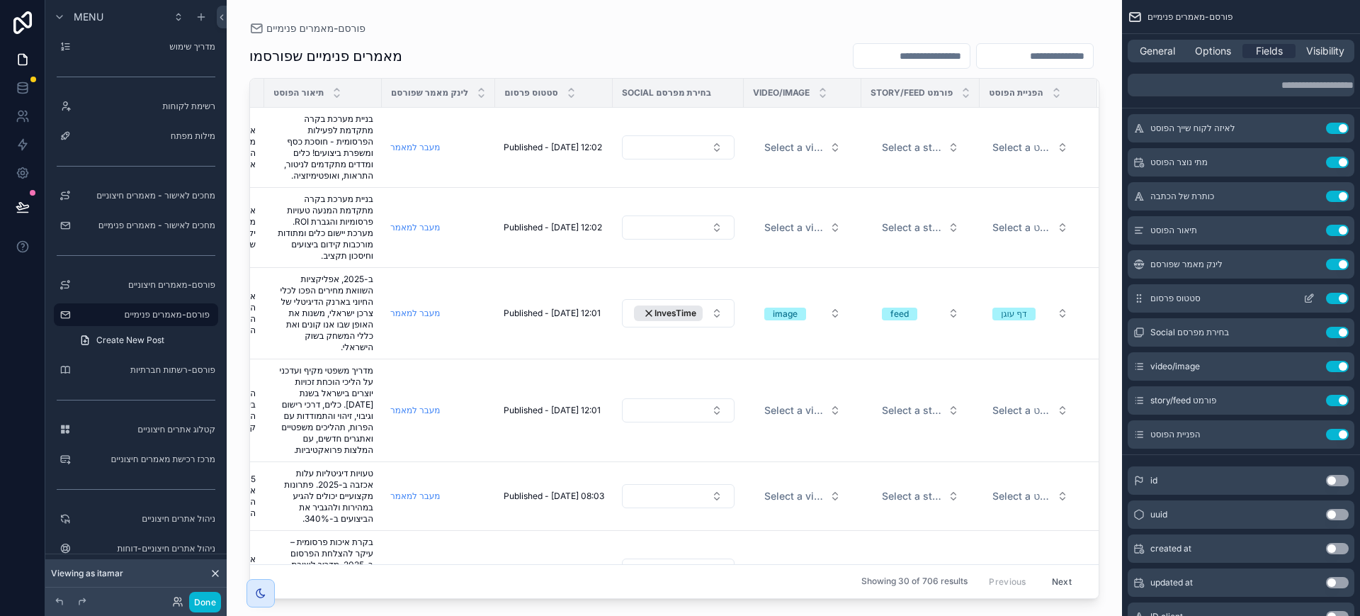
click at [1306, 300] on icon "scrollable content" at bounding box center [1309, 299] width 6 height 6
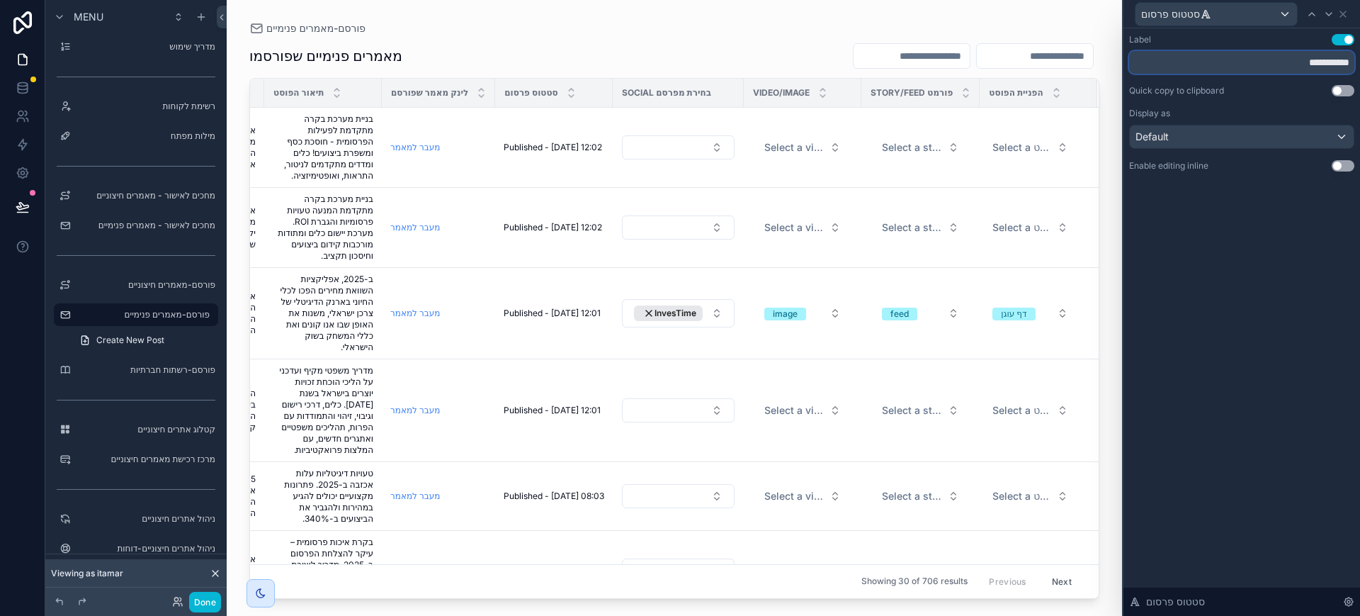
click at [1258, 62] on input "**********" at bounding box center [1241, 62] width 225 height 23
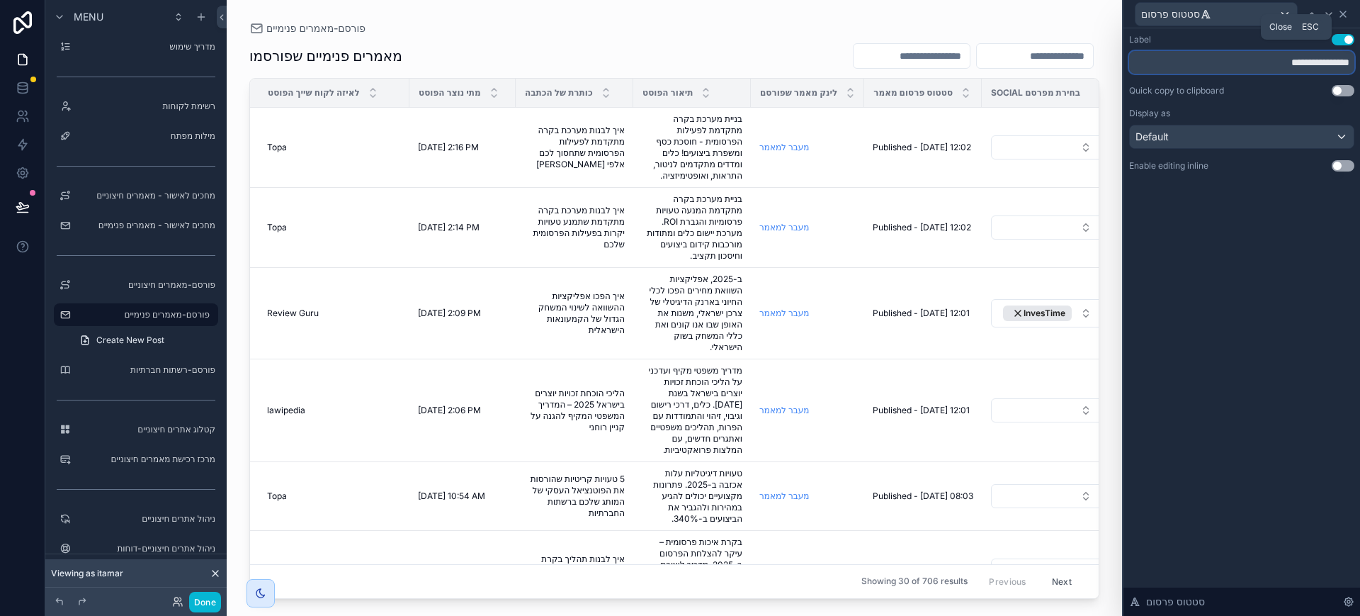
type input "**********"
click at [1348, 9] on icon at bounding box center [1343, 14] width 11 height 11
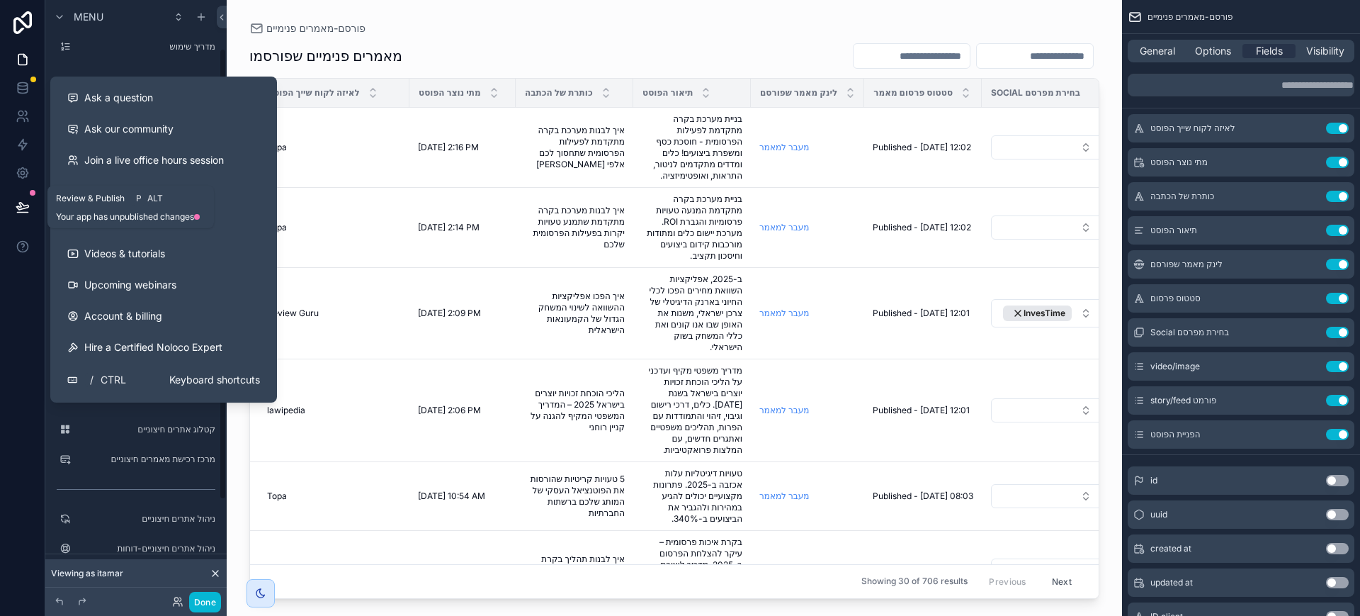
click at [21, 204] on icon at bounding box center [23, 207] width 14 height 14
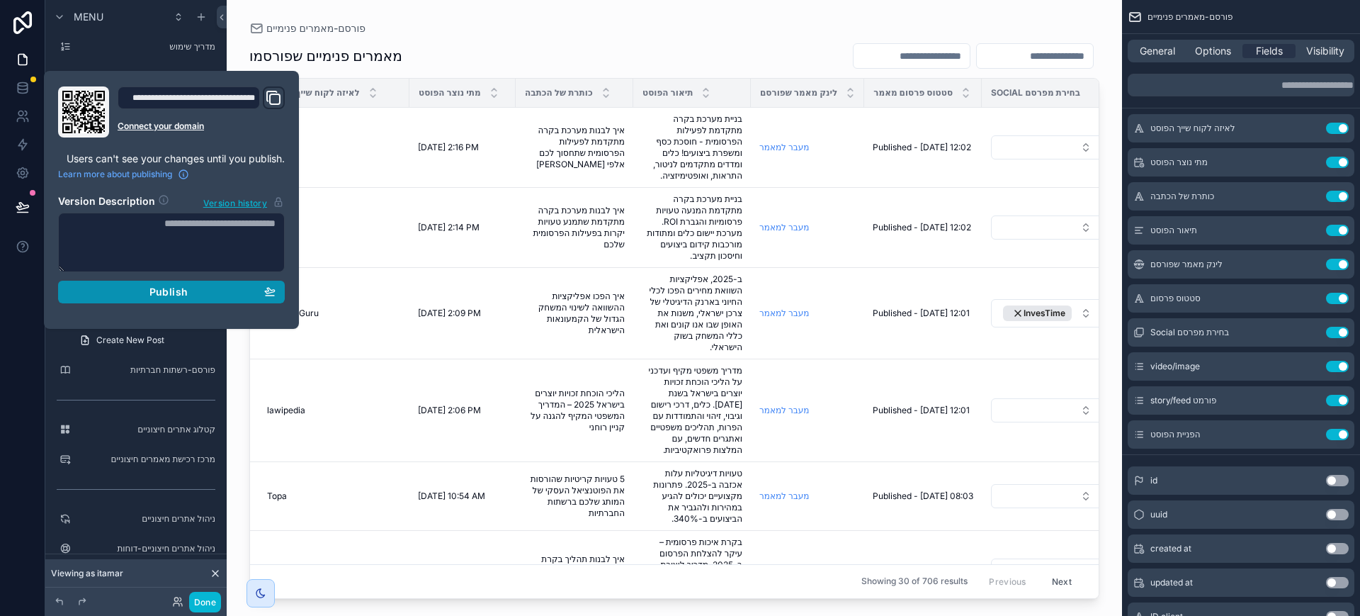
click at [169, 291] on span "Publish" at bounding box center [169, 292] width 38 height 13
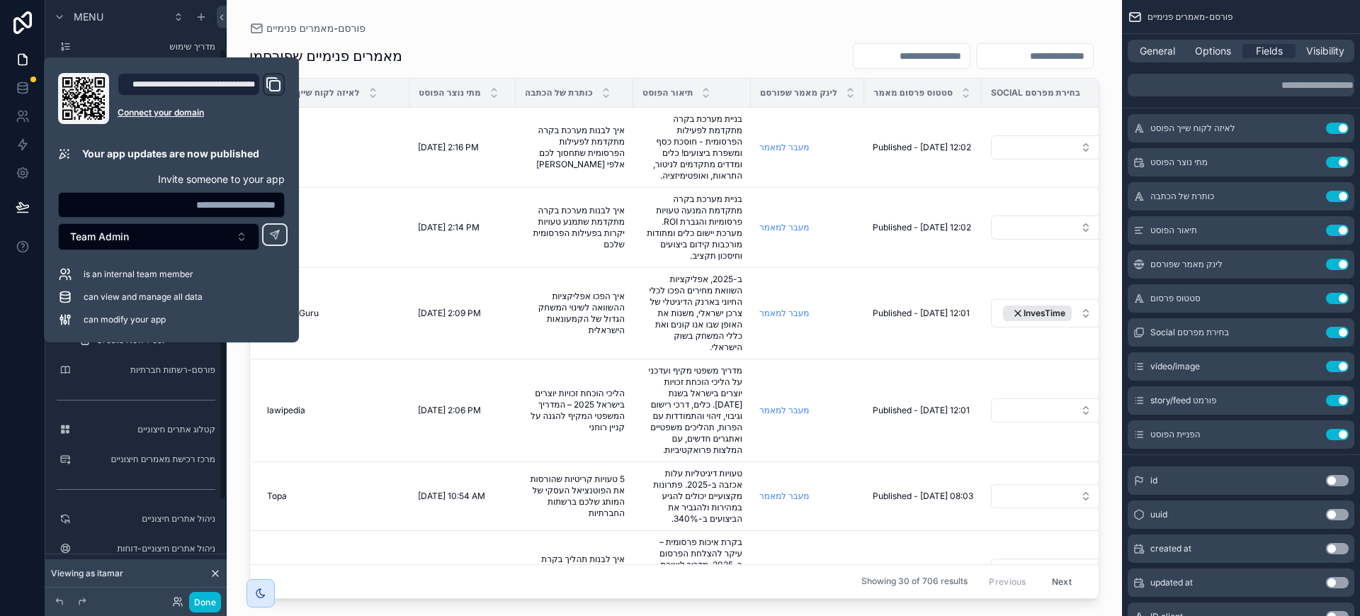
click at [28, 420] on div at bounding box center [22, 308] width 45 height 616
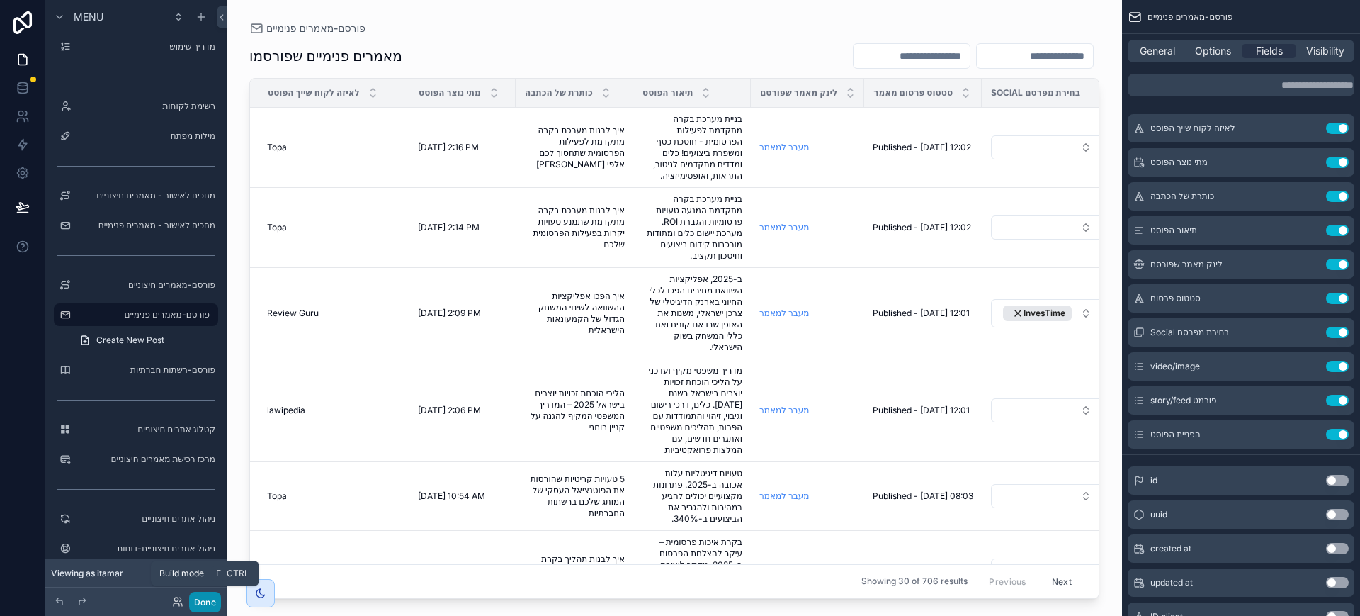
click at [202, 603] on button "Done" at bounding box center [205, 602] width 32 height 21
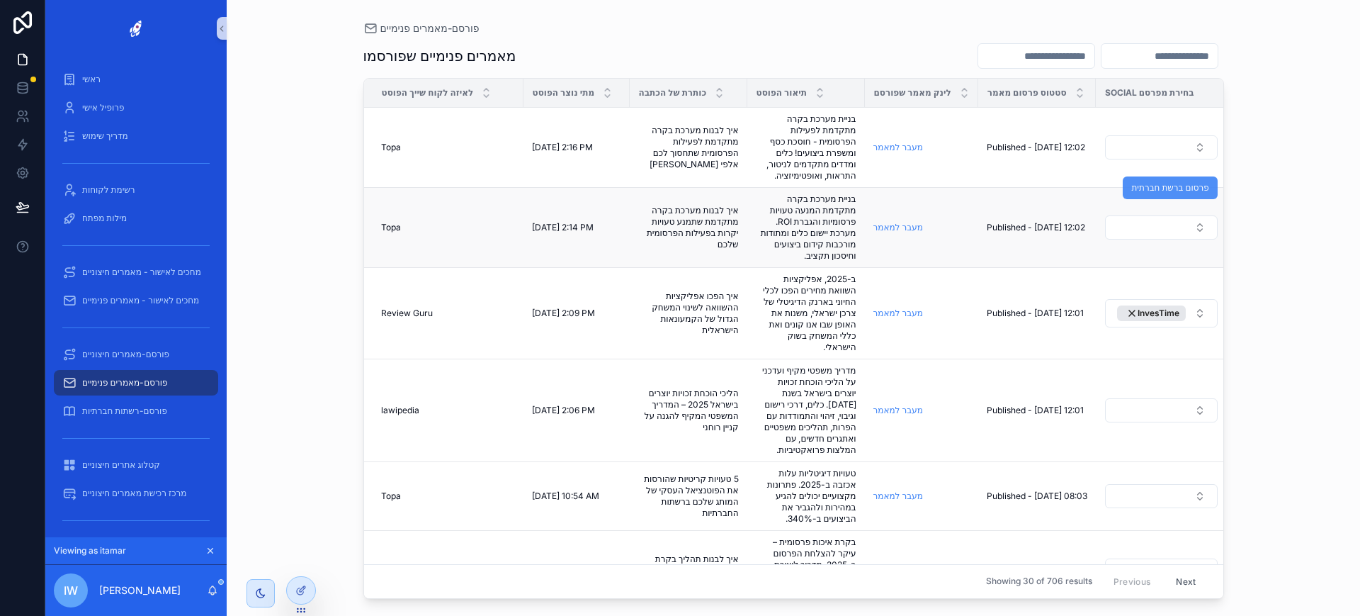
click at [1159, 186] on span "פרסום ברשת חברתית" at bounding box center [1170, 187] width 77 height 11
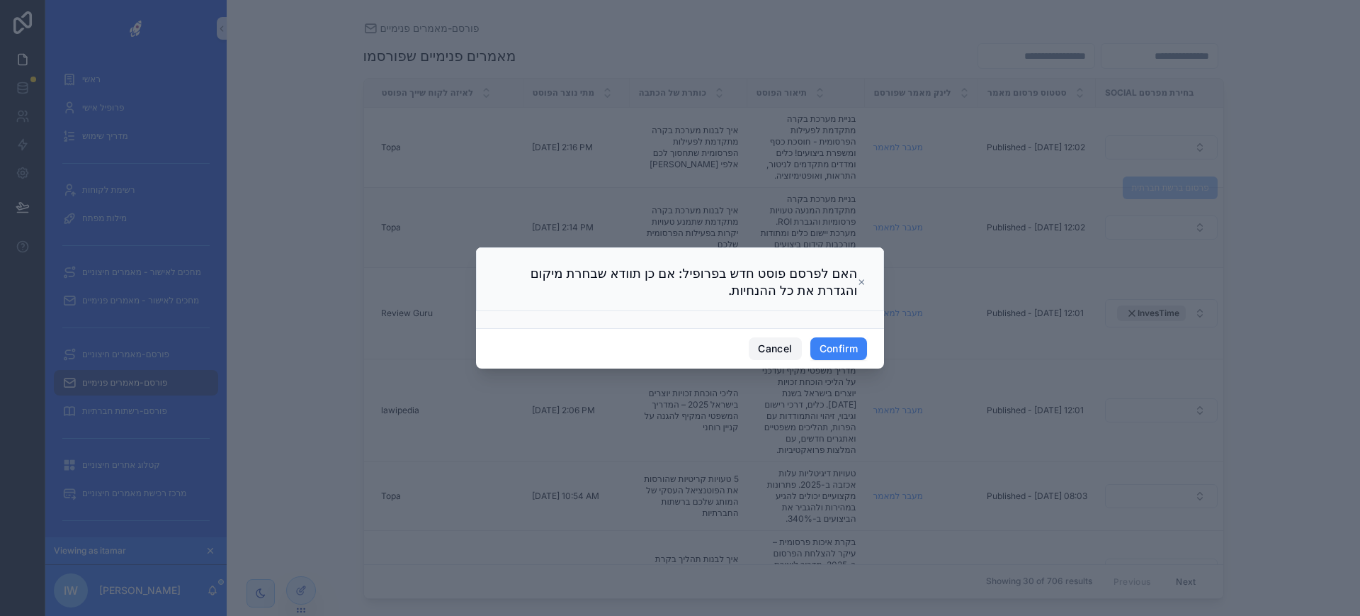
click at [771, 349] on button "Cancel" at bounding box center [775, 348] width 52 height 23
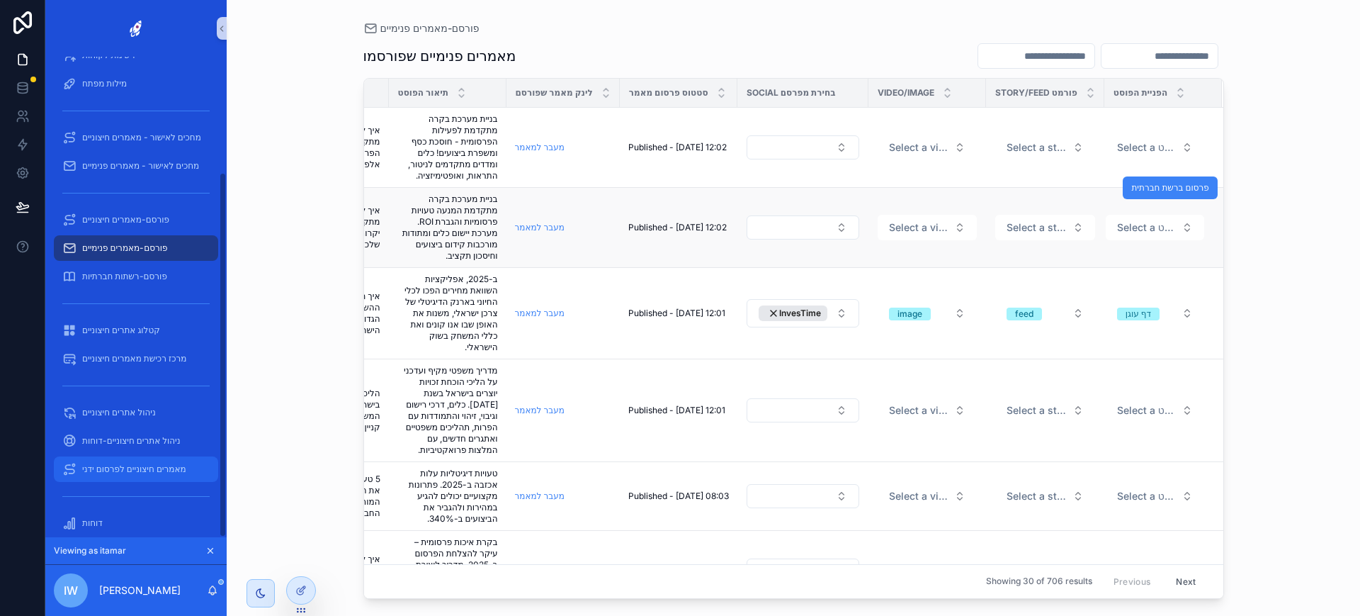
scroll to position [152, 0]
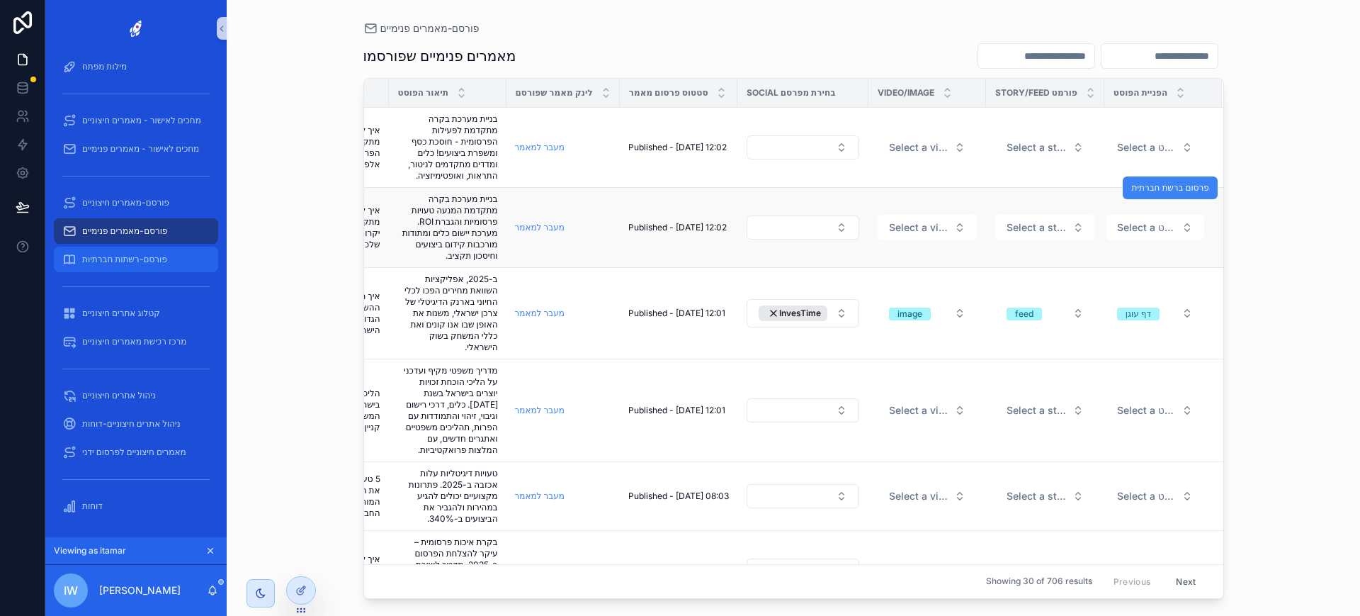
click at [145, 257] on span "פורסם-רשתות חברתיות" at bounding box center [124, 259] width 85 height 11
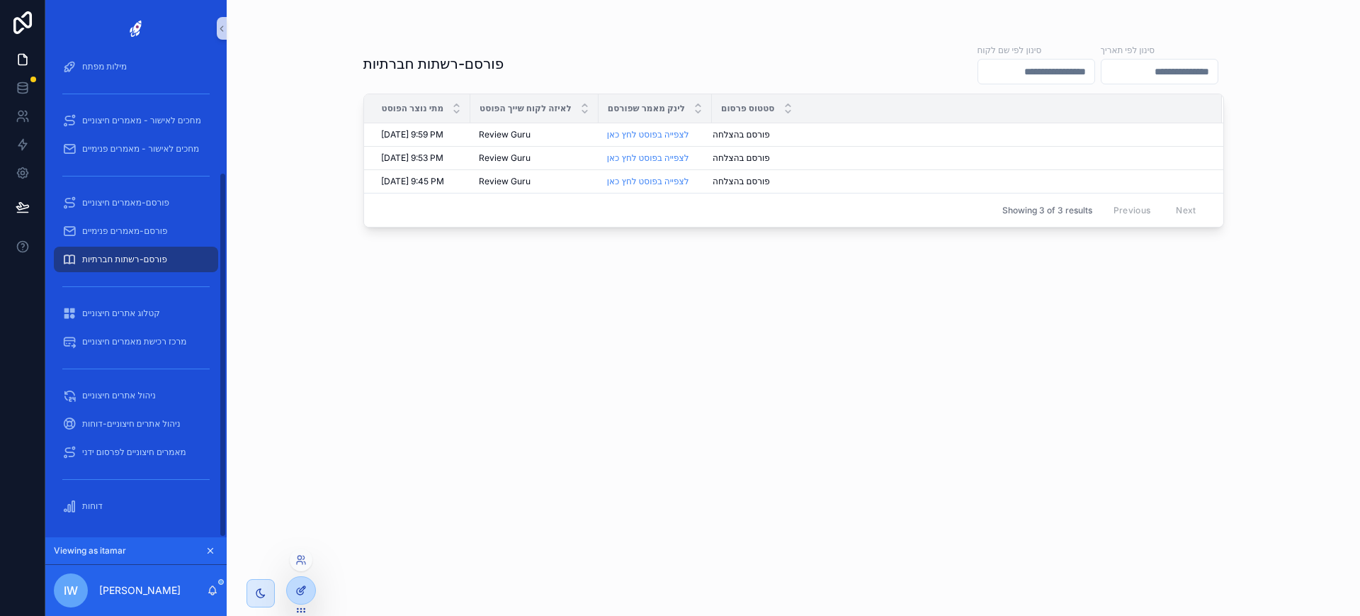
click at [300, 587] on icon at bounding box center [300, 590] width 11 height 11
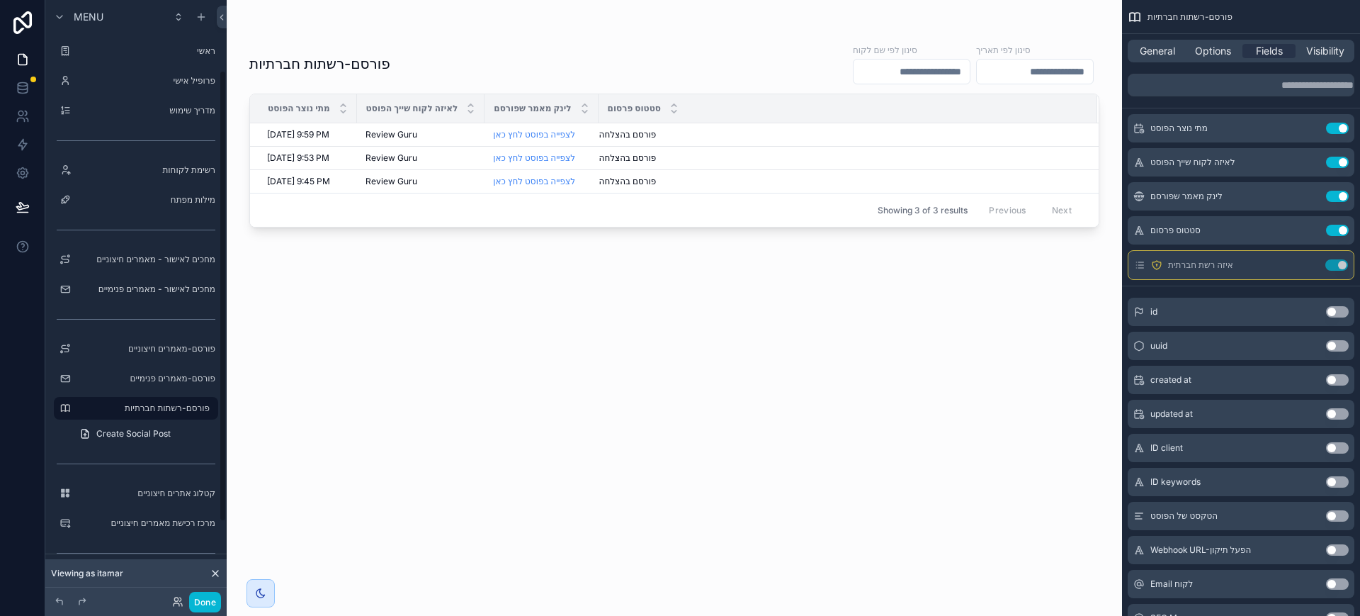
scroll to position [94, 0]
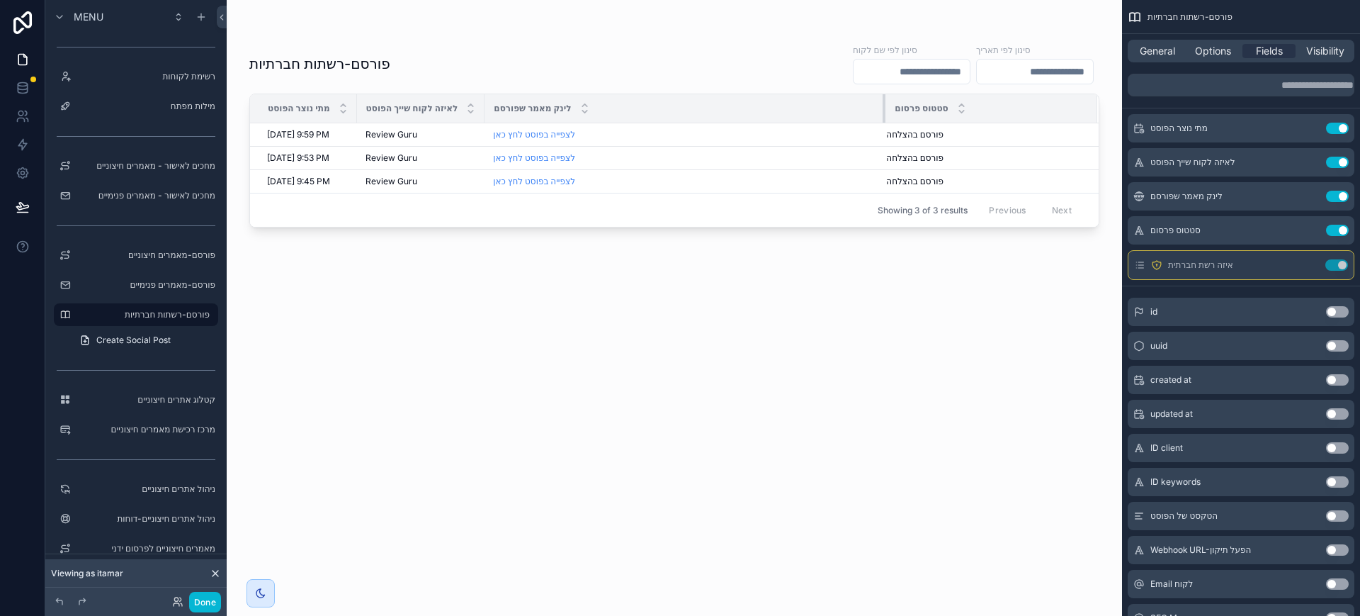
drag, startPoint x: 594, startPoint y: 101, endPoint x: 889, endPoint y: 142, distance: 297.5
click at [889, 141] on div "פורסם-רשתות חברתיות סינון לפי שם לקוח סינון לפי תאריך מתי נוצר הפוסט לאיזה לקוח…" at bounding box center [675, 299] width 896 height 599
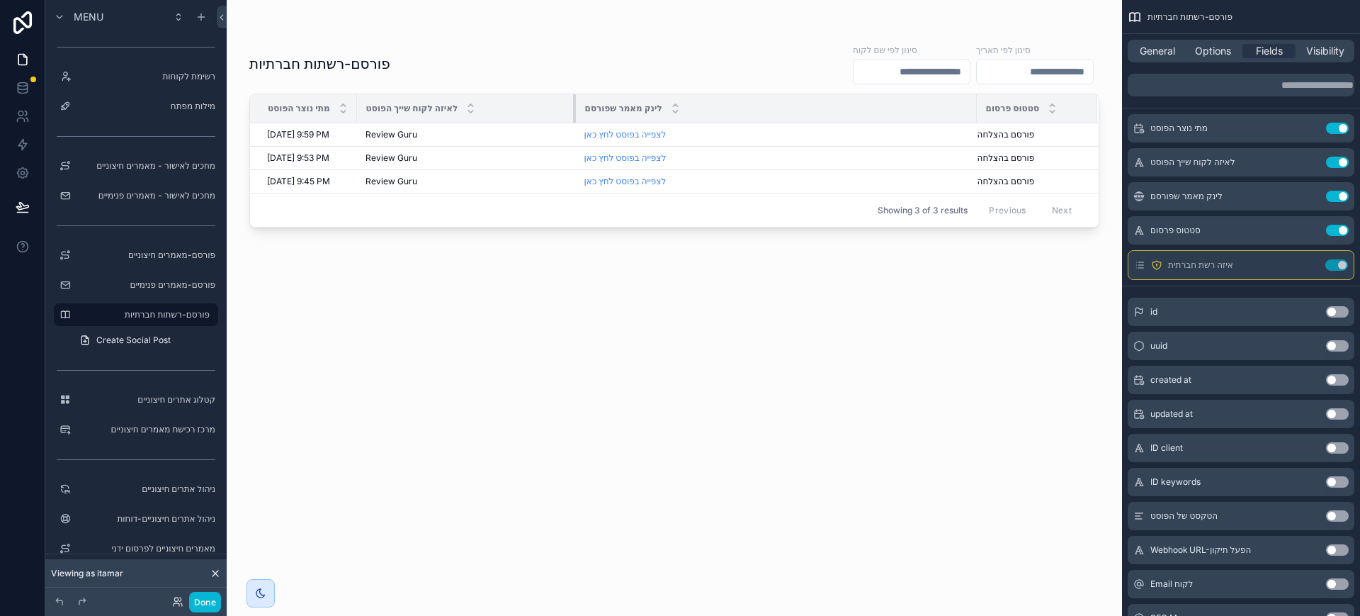
drag, startPoint x: 483, startPoint y: 104, endPoint x: 595, endPoint y: 110, distance: 112.8
click at [595, 110] on tr "מתי נוצר הפוסט לאיזה לקוח שייך הפוסט לינק מאמר שפורסם סטטוס פרסום" at bounding box center [674, 108] width 849 height 29
drag, startPoint x: 974, startPoint y: 110, endPoint x: 869, endPoint y: 123, distance: 105.7
click at [869, 123] on table "מתי נוצר הפוסט לאיזה לקוח שייך הפוסט לינק מאמר שפורסם סטטוס פרסום [DATE] 9:59 P…" at bounding box center [674, 143] width 849 height 98
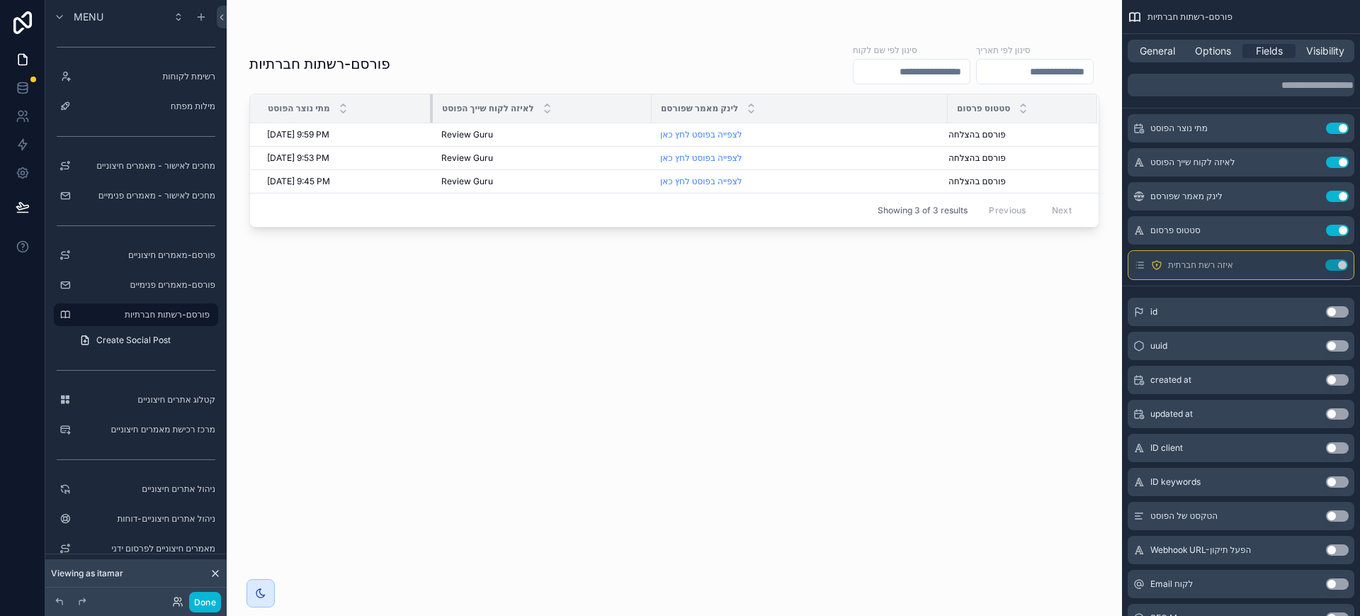
drag, startPoint x: 356, startPoint y: 109, endPoint x: 432, endPoint y: 104, distance: 76.7
click at [432, 104] on div "scrollable content" at bounding box center [433, 108] width 6 height 28
drag, startPoint x: 572, startPoint y: 417, endPoint x: 619, endPoint y: 424, distance: 48.0
click at [573, 416] on div "פורסם-רשתות חברתיות סינון לפי שם לקוח סינון לפי תאריך מתי נוצר הפוסט לאיזה לקוח…" at bounding box center [674, 316] width 850 height 565
click at [1310, 269] on icon "scrollable content" at bounding box center [1308, 266] width 6 height 6
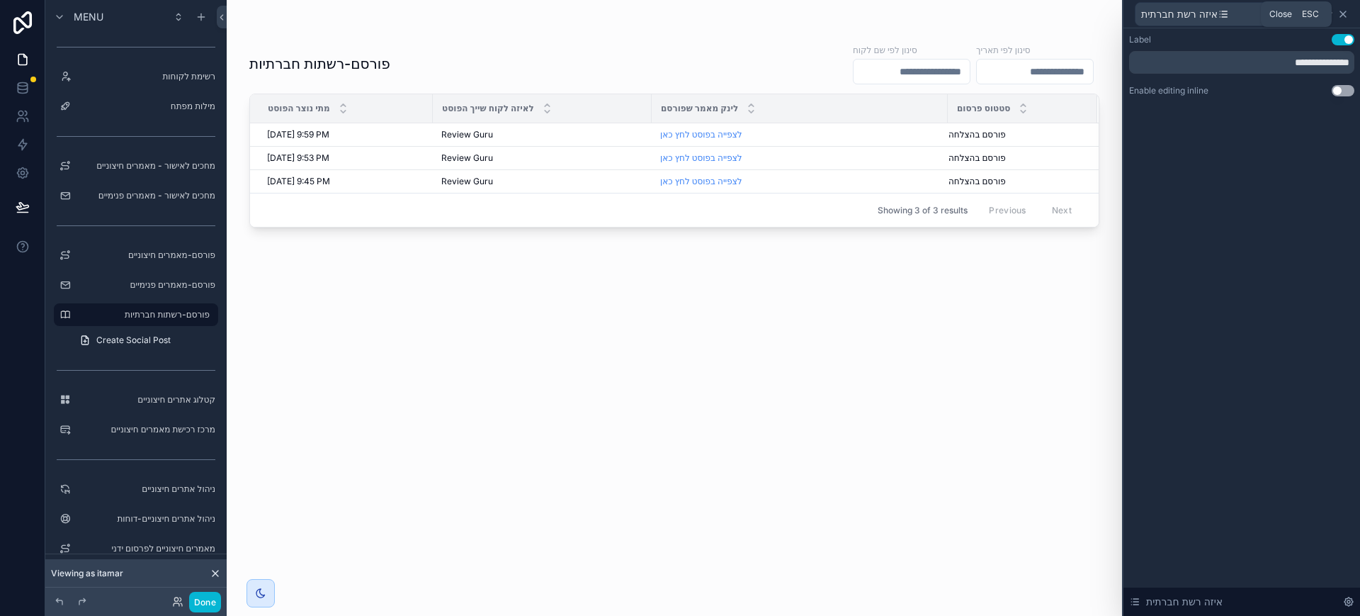
click at [1345, 14] on icon at bounding box center [1344, 14] width 6 height 6
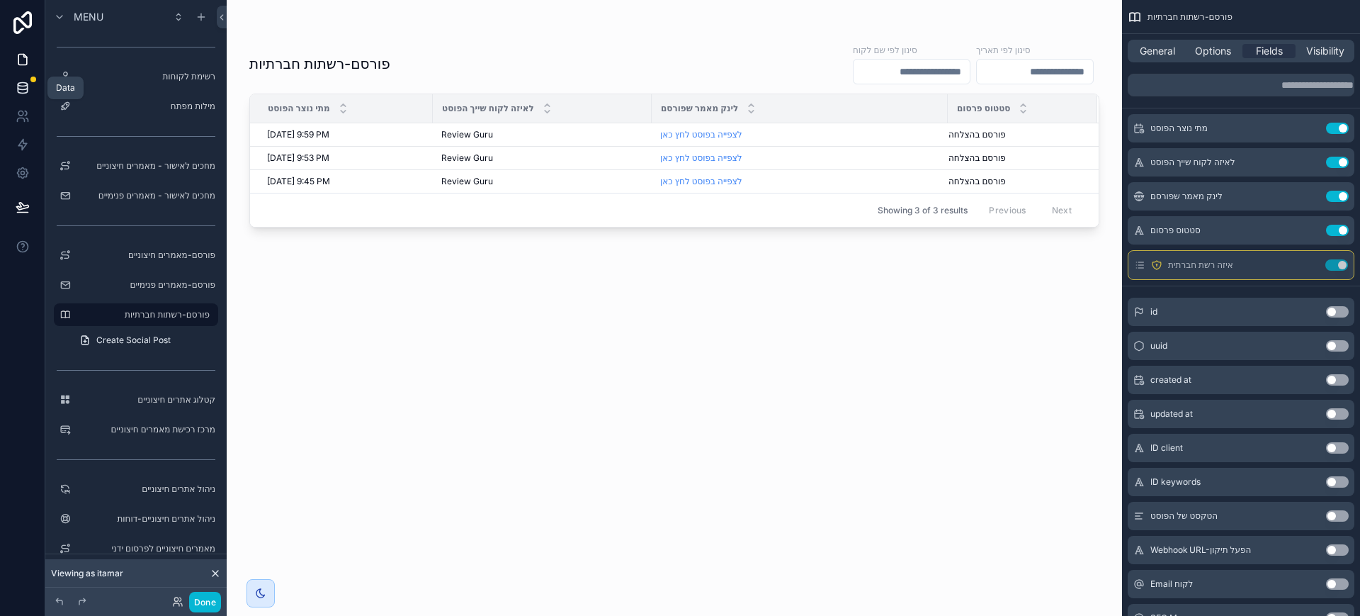
click at [23, 89] on icon at bounding box center [22, 87] width 9 height 6
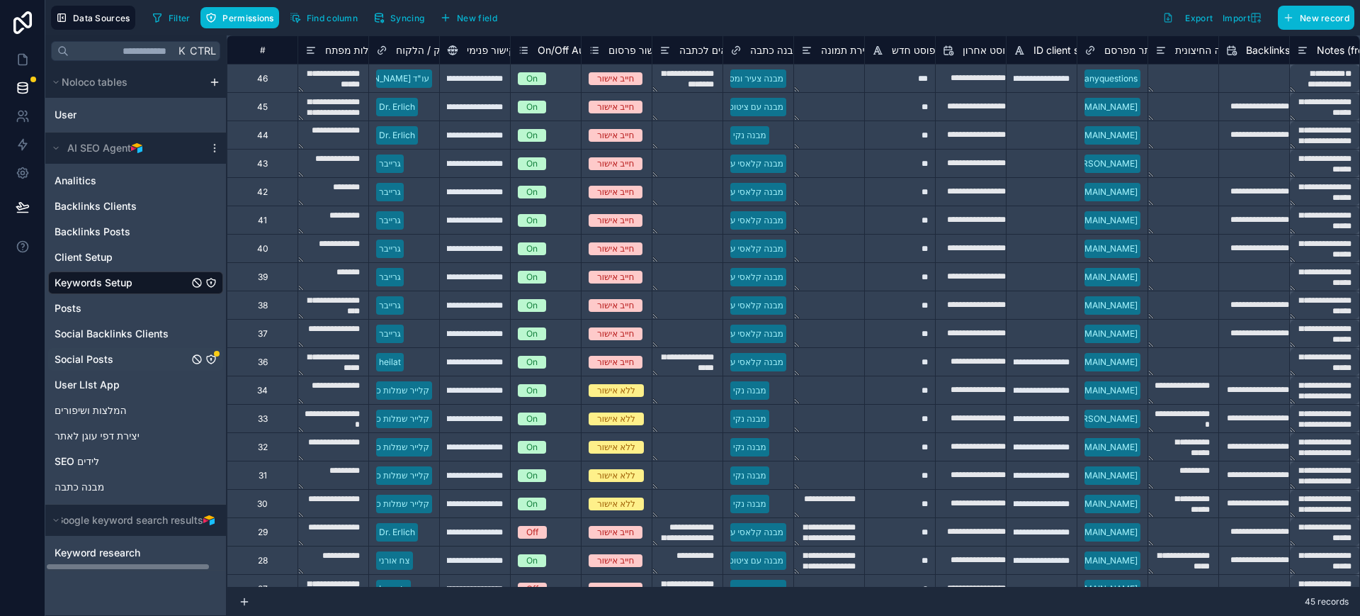
click at [122, 362] on div "Social Posts" at bounding box center [135, 359] width 175 height 23
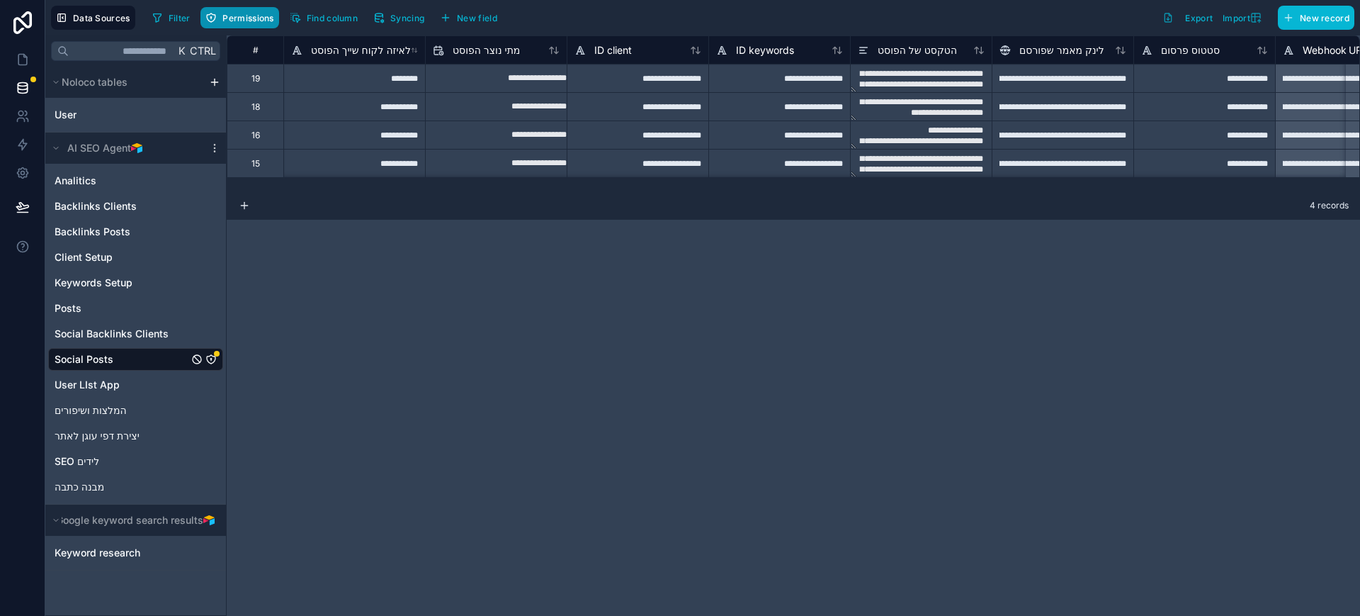
click at [240, 15] on span "Permissions" at bounding box center [247, 18] width 51 height 11
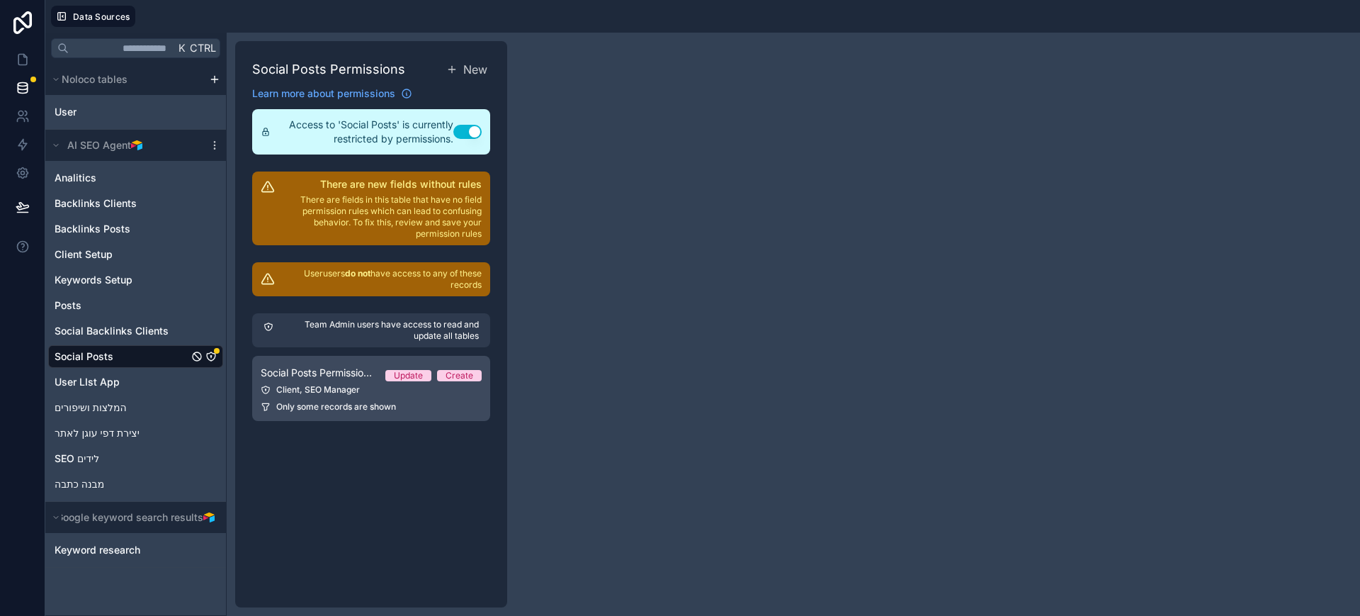
click at [354, 391] on div "Client, SEO Manager" at bounding box center [371, 389] width 221 height 11
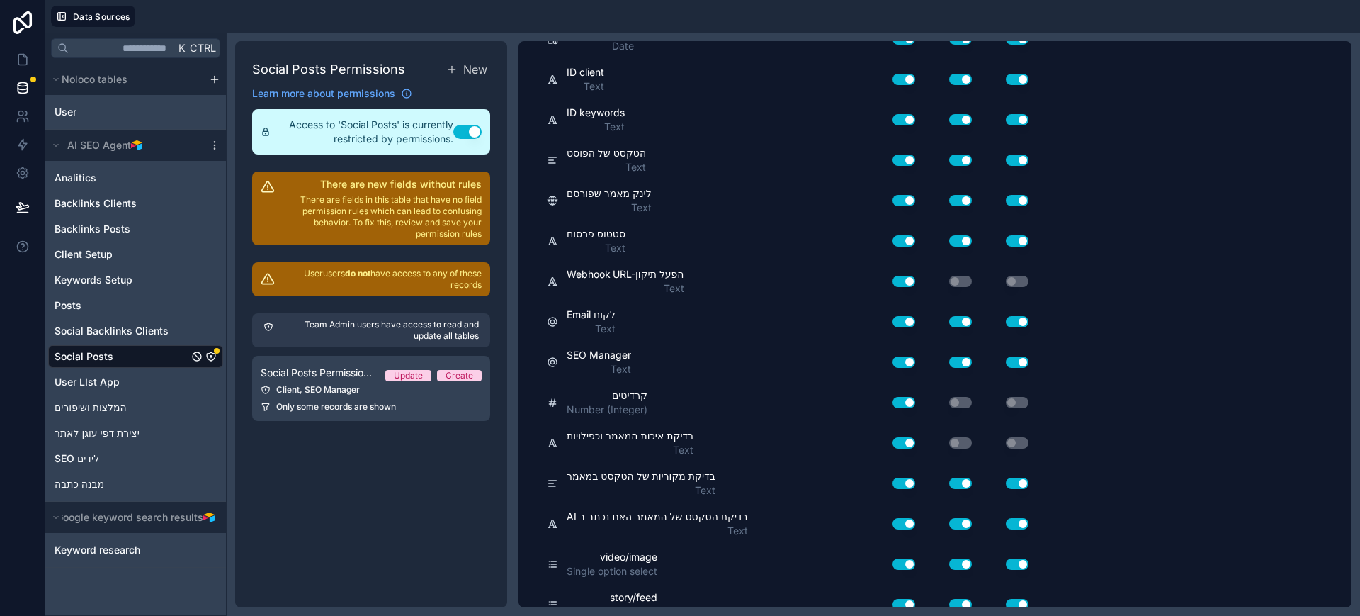
scroll to position [672, 0]
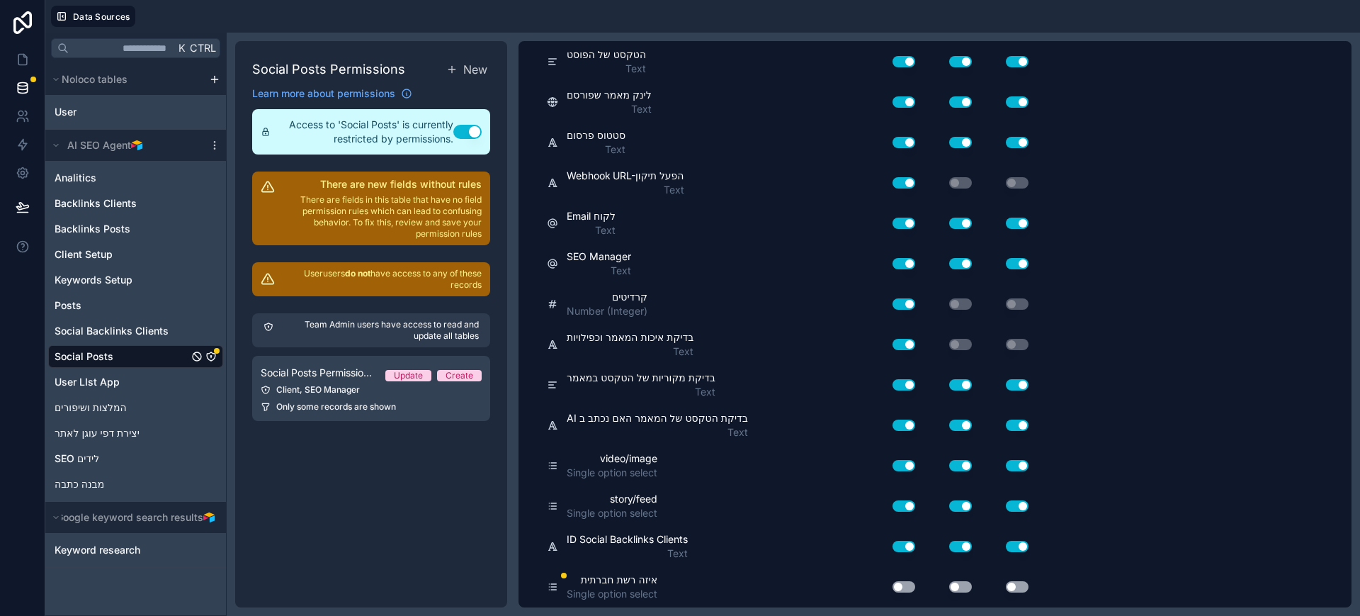
drag, startPoint x: 900, startPoint y: 585, endPoint x: 955, endPoint y: 583, distance: 55.3
click at [902, 584] on button "Use setting" at bounding box center [904, 586] width 23 height 11
click at [963, 585] on button "Use setting" at bounding box center [961, 586] width 23 height 11
click at [1019, 582] on button "Use setting" at bounding box center [1017, 586] width 23 height 11
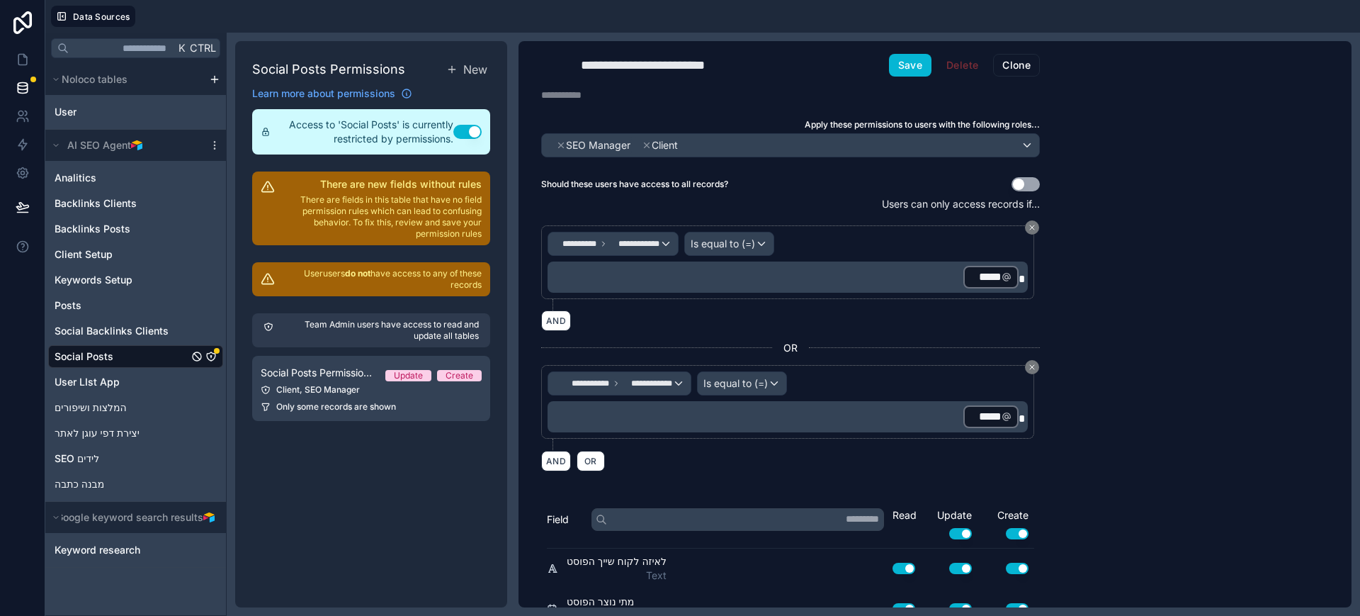
scroll to position [0, 0]
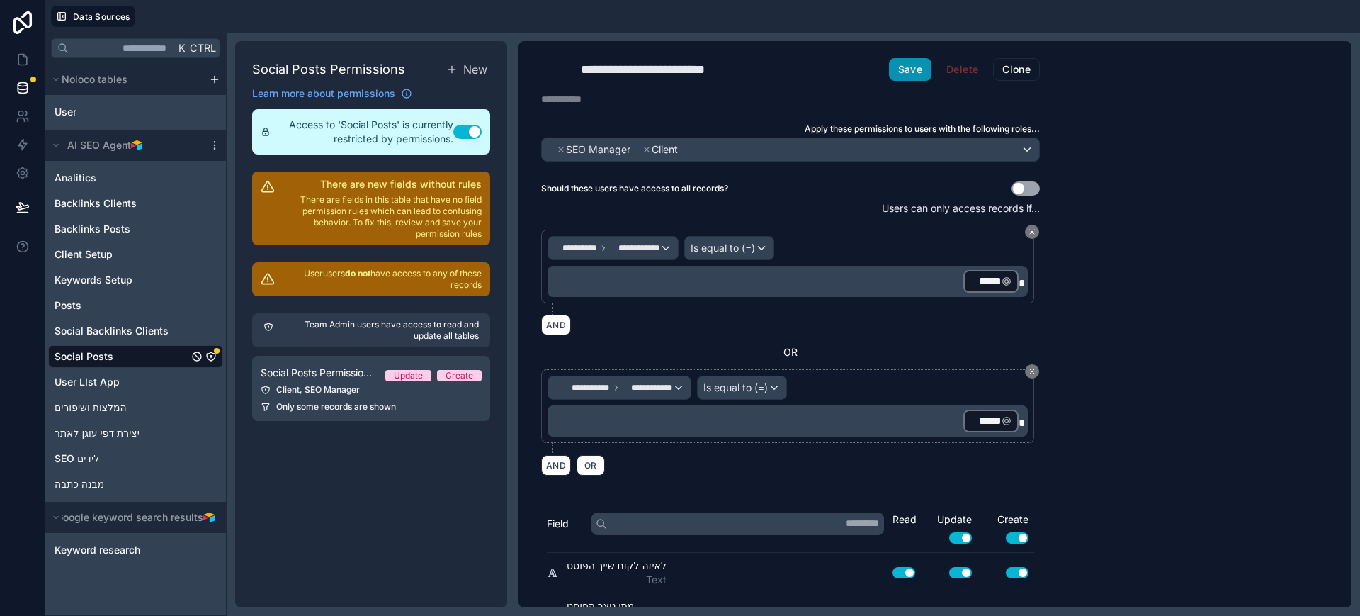
click at [907, 65] on button "Save" at bounding box center [910, 69] width 43 height 23
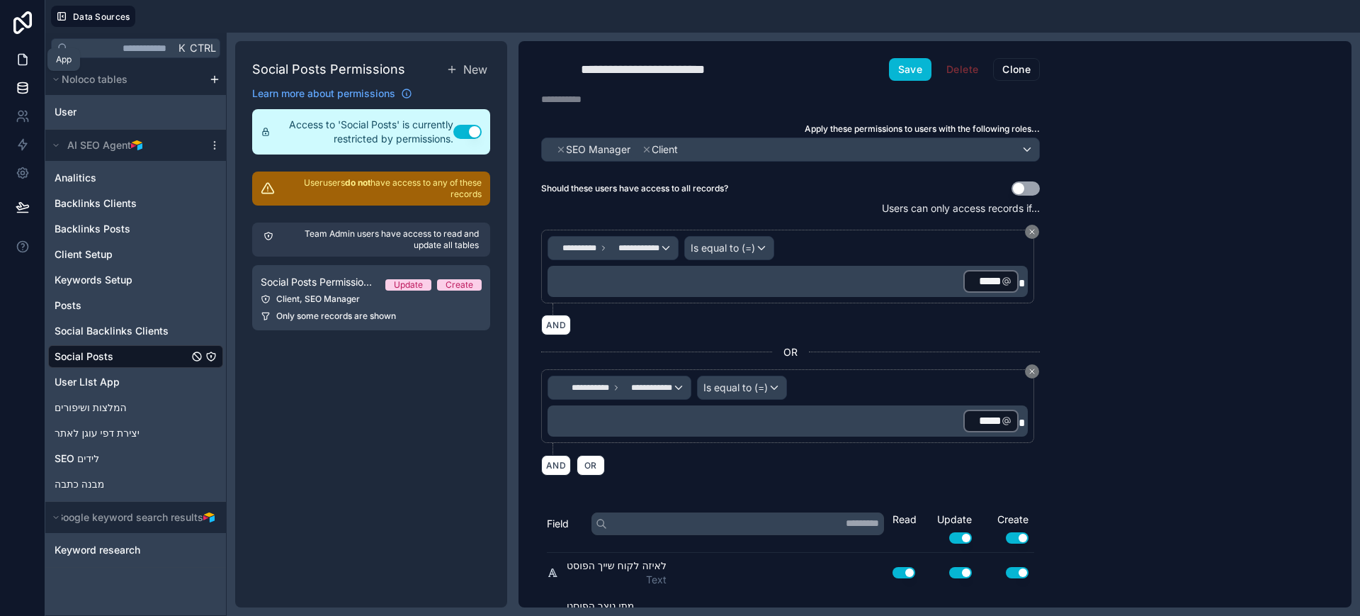
click at [25, 61] on icon at bounding box center [23, 59] width 14 height 14
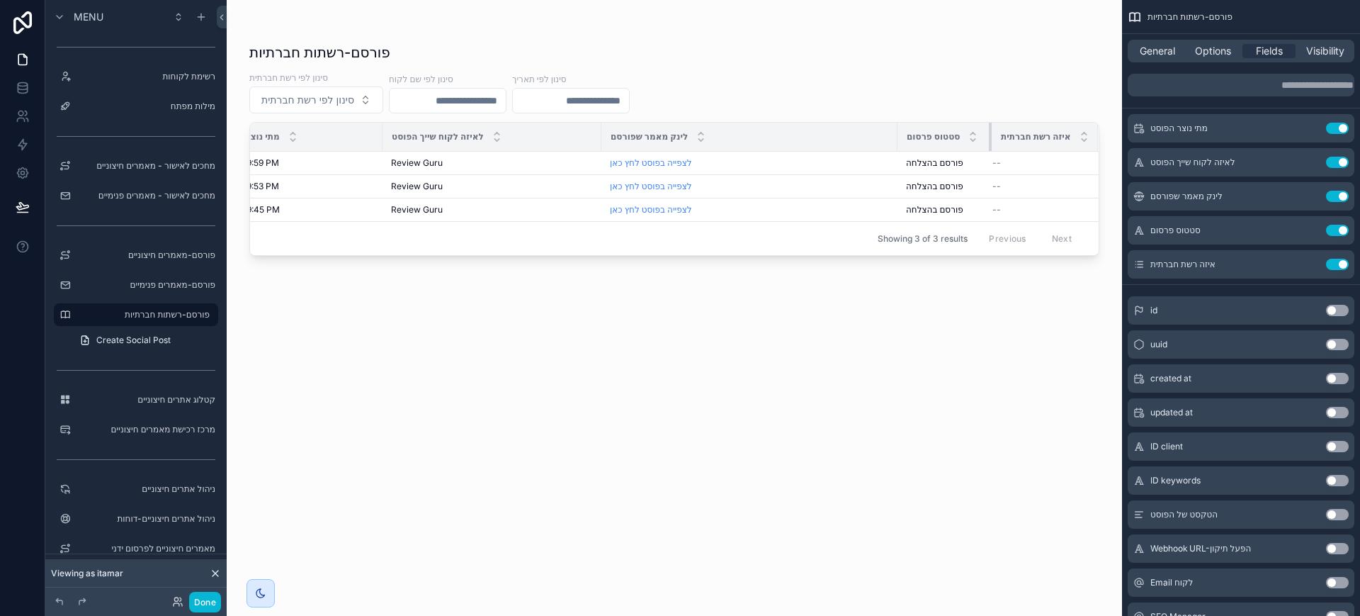
scroll to position [0, 47]
drag, startPoint x: 989, startPoint y: 130, endPoint x: 976, endPoint y: 141, distance: 16.6
click at [975, 138] on th "סטטוס פרסום" at bounding box center [946, 137] width 91 height 29
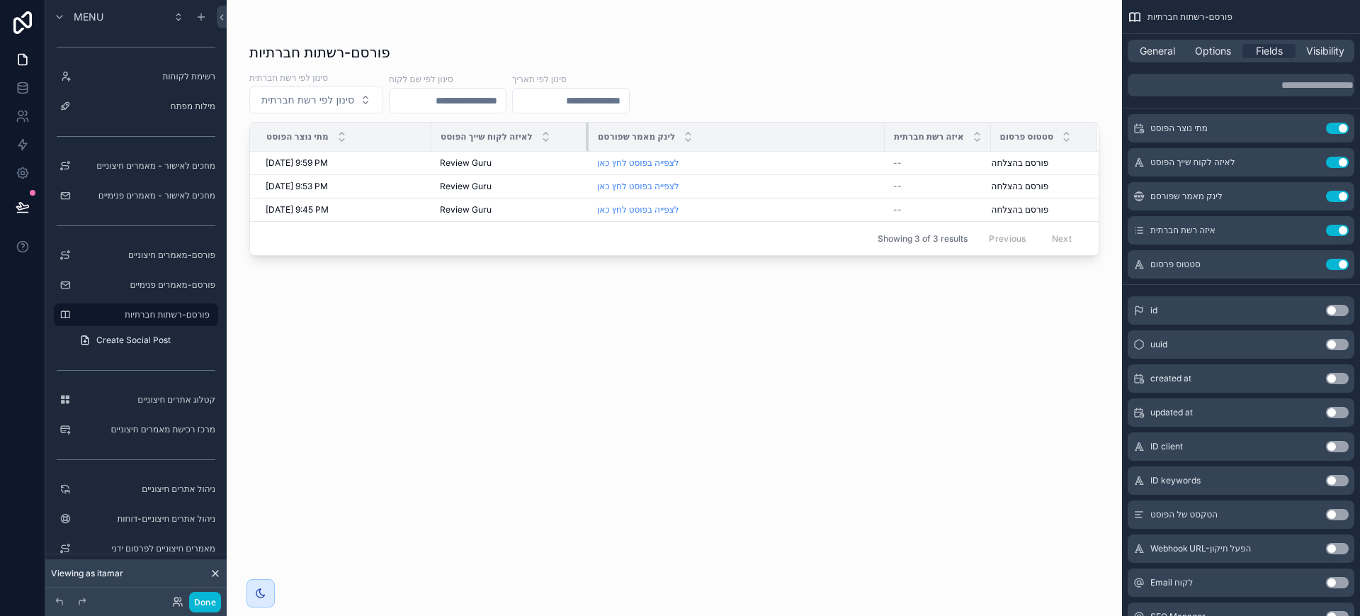
scroll to position [0, 1]
drag, startPoint x: 587, startPoint y: 133, endPoint x: 524, endPoint y: 144, distance: 64.8
click at [524, 144] on th "לאיזה לקוח שייך הפוסט" at bounding box center [511, 137] width 156 height 29
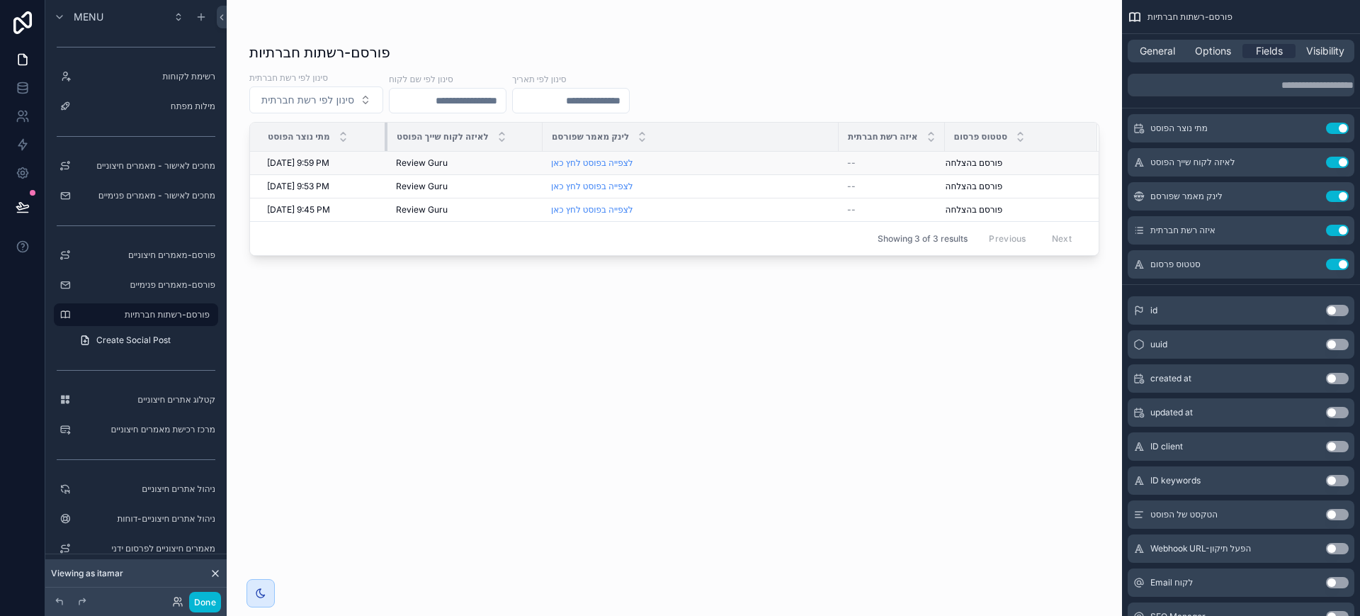
drag, startPoint x: 430, startPoint y: 141, endPoint x: 385, endPoint y: 151, distance: 46.4
click at [385, 151] on table "מתי נוצר הפוסט לאיזה לקוח שייך הפוסט לינק מאמר שפורסם איזה רשת חברתית סטטוס פרס…" at bounding box center [674, 172] width 849 height 98
drag, startPoint x: 837, startPoint y: 141, endPoint x: 694, endPoint y: 163, distance: 144.8
click at [694, 163] on table "מתי נוצר הפוסט לאיזה לקוח שייך הפוסט לינק מאמר שפורסם איזה רשת חברתית סטטוס פרס…" at bounding box center [674, 172] width 849 height 98
click at [794, 393] on div "פורסם-רשתות חברתיות סינון לפי רשת חברתית סינון לפי רשת חברתית סינון לפי שם לקוח…" at bounding box center [674, 316] width 850 height 565
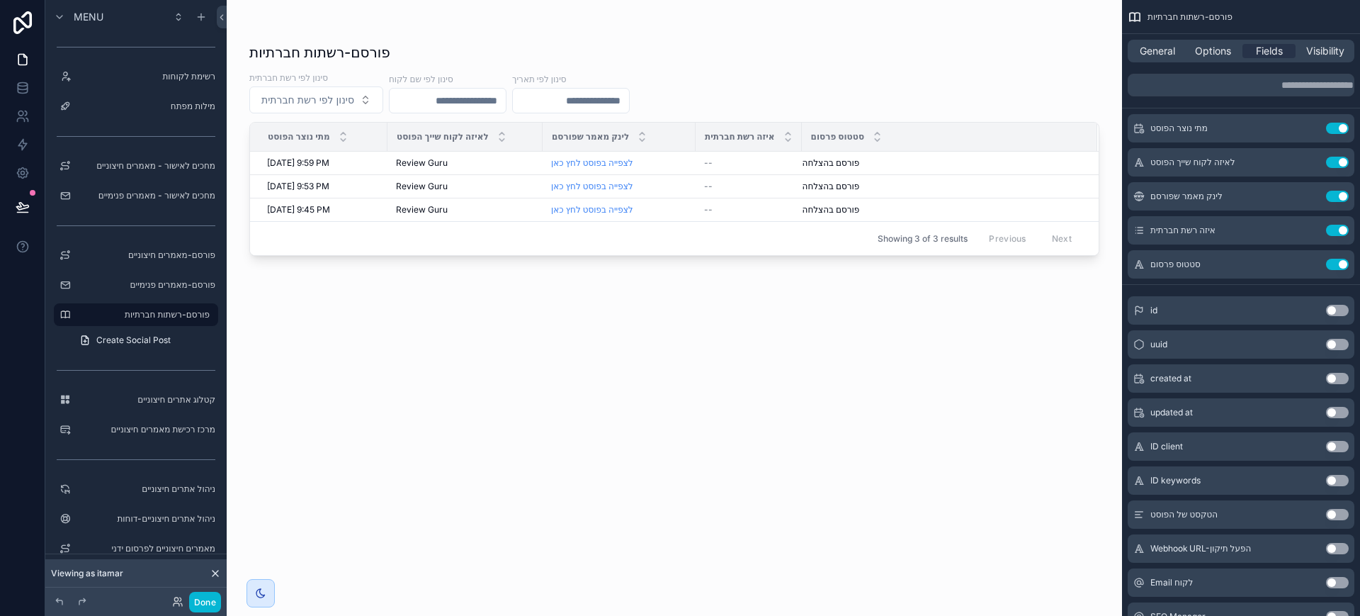
click at [747, 378] on div "פורסם-רשתות חברתיות סינון לפי רשת חברתית סינון לפי רשת חברתית סינון לפי שם לקוח…" at bounding box center [674, 316] width 850 height 565
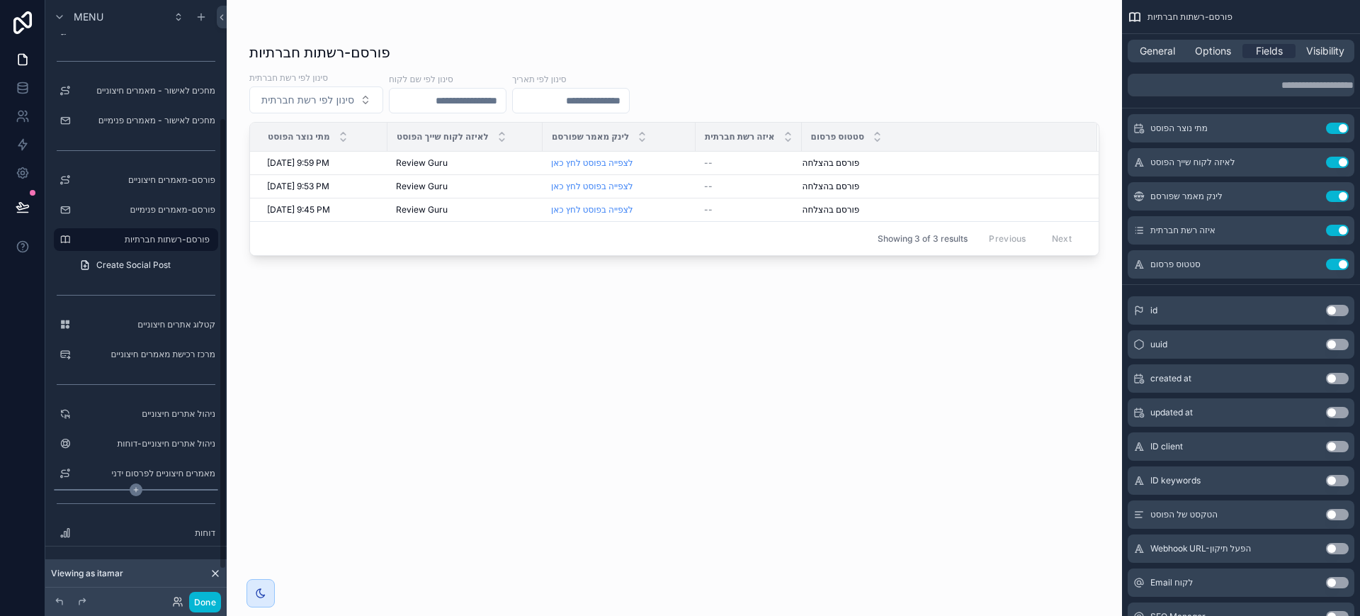
scroll to position [195, 0]
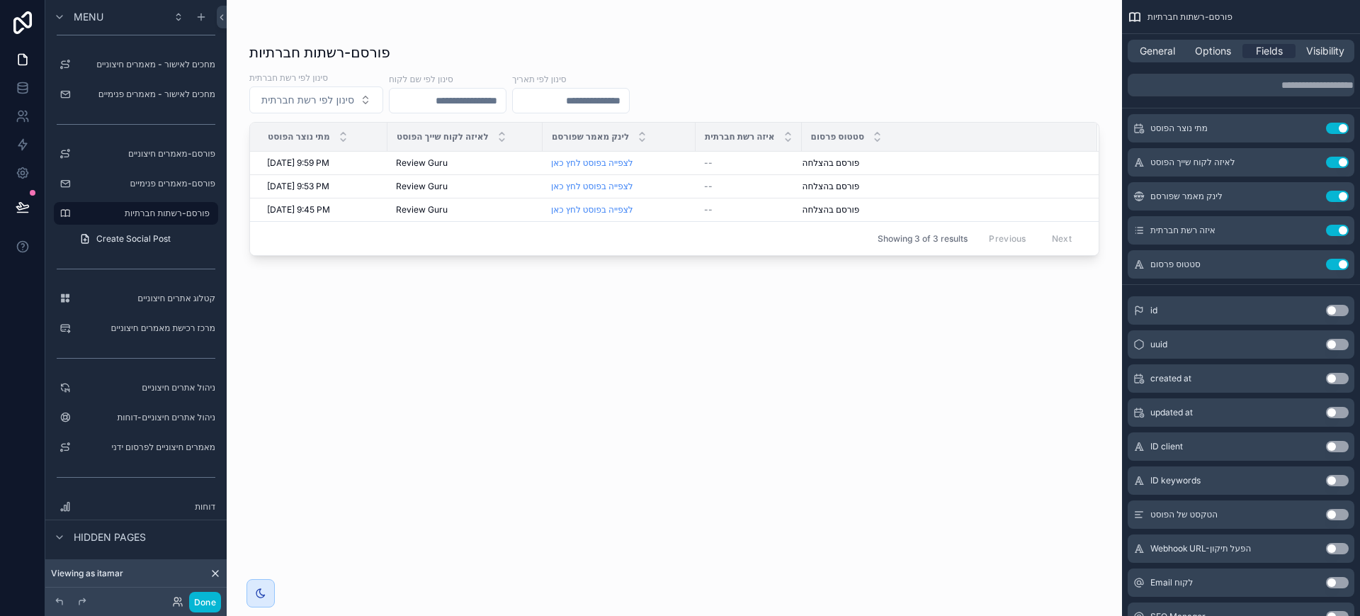
click at [517, 383] on div "פורסם-רשתות חברתיות סינון לפי רשת חברתית סינון לפי רשת חברתית סינון לפי שם לקוח…" at bounding box center [674, 316] width 850 height 565
click at [774, 400] on div "פורסם-רשתות חברתיות סינון לפי רשת חברתית סינון לפי רשת חברתית סינון לפי שם לקוח…" at bounding box center [674, 316] width 850 height 565
